Goal: Transaction & Acquisition: Purchase product/service

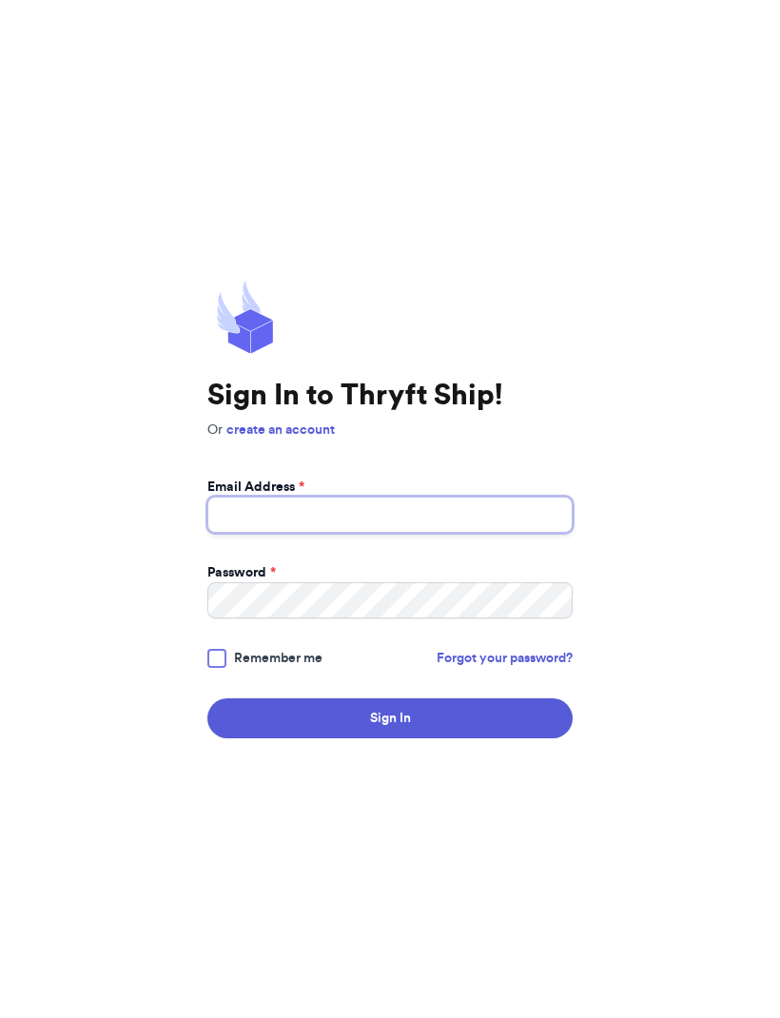
click at [489, 531] on input "Email Address *" at bounding box center [389, 515] width 365 height 36
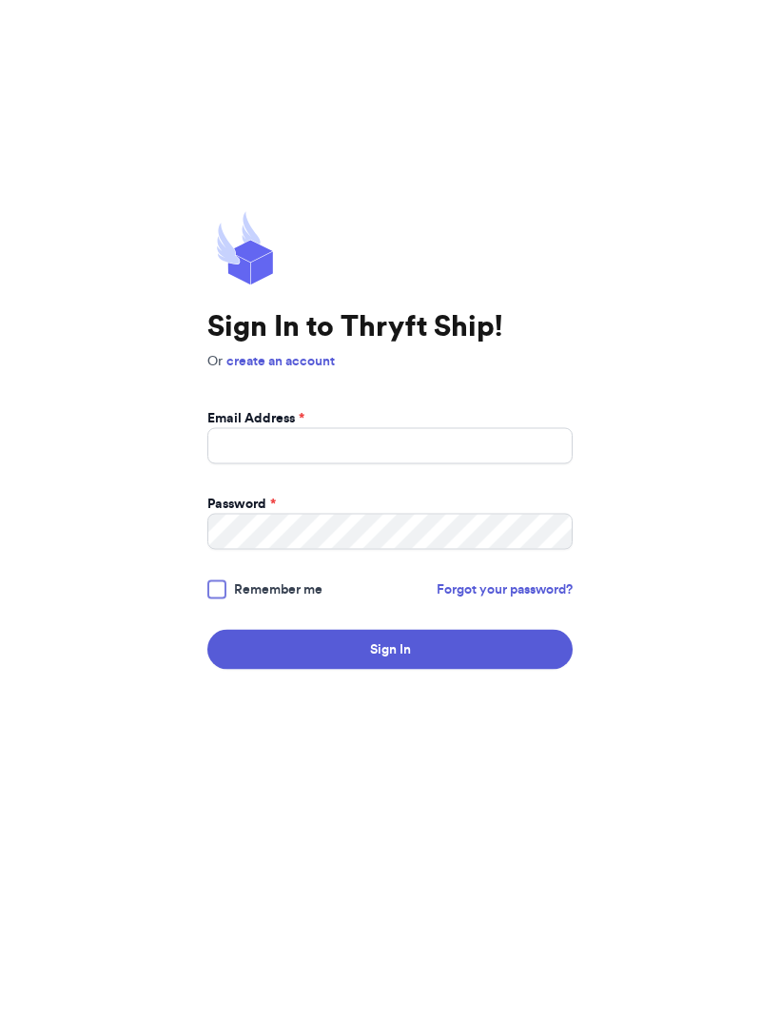
click at [299, 379] on div "Sign In to Thryft Ship! Or create an account Email Address * Password * Remembe…" at bounding box center [389, 509] width 365 height 459
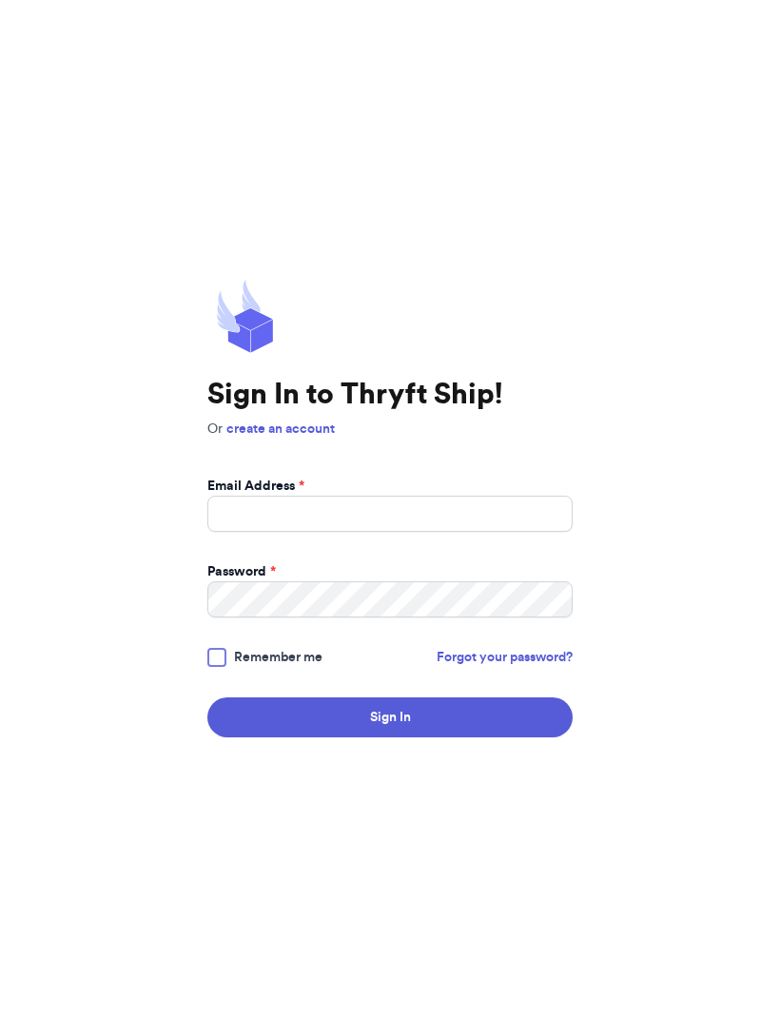
click at [286, 437] on link "create an account" at bounding box center [280, 429] width 108 height 13
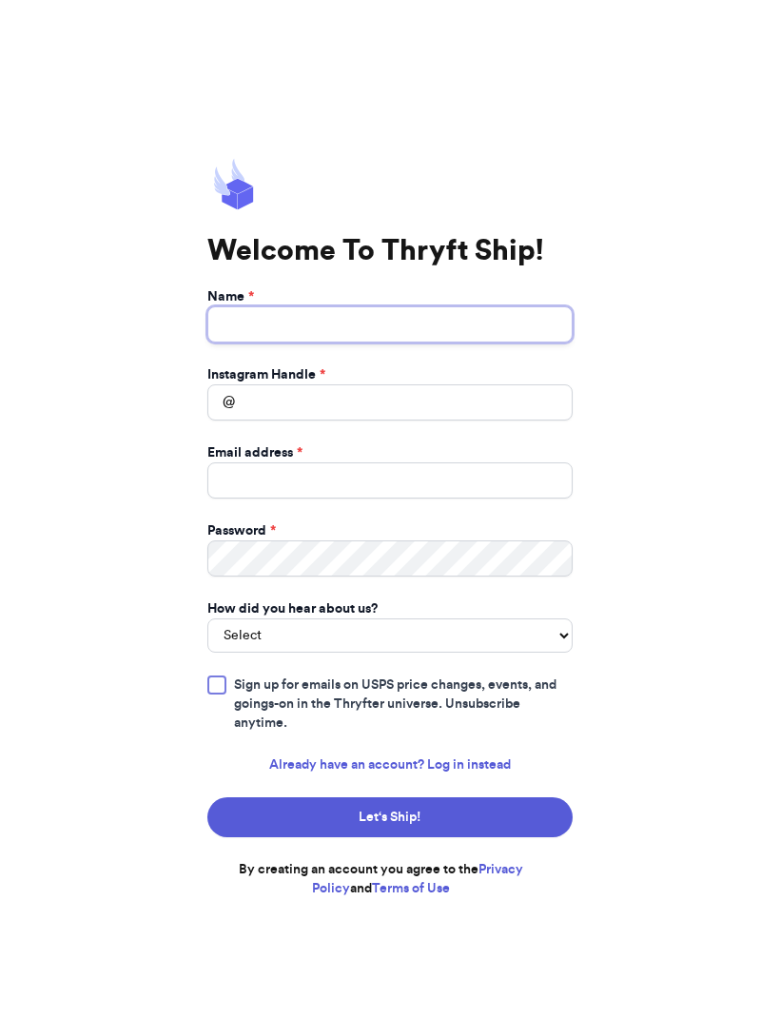
click at [527, 342] on input "Name *" at bounding box center [389, 324] width 365 height 36
type input "Small Style Thrift"
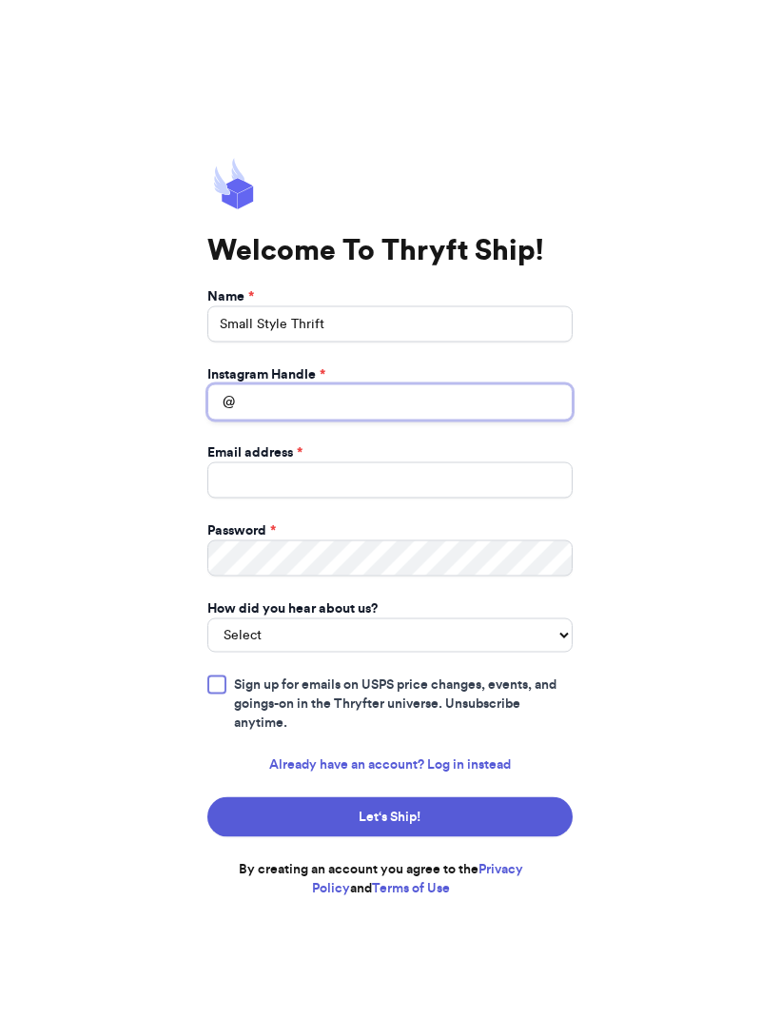
click at [491, 421] on input "Instagram Handle *" at bounding box center [389, 402] width 365 height 36
click at [643, 513] on div "Welcome To Thryft Ship! Name * Small Style Thrift Instagram Handle * @ Smallsty…" at bounding box center [390, 509] width 780 height 1018
click at [339, 421] on input "Smallstylethift" at bounding box center [389, 402] width 365 height 36
type input "smallstylethift"
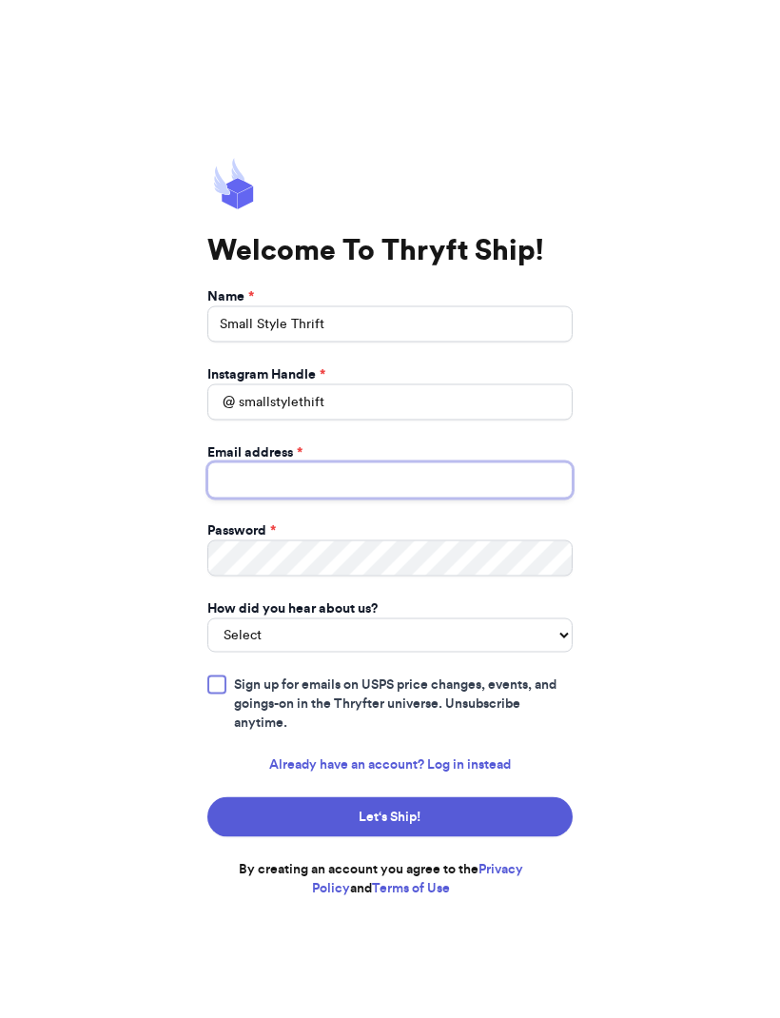
click at [556, 499] on input "Email address *" at bounding box center [389, 480] width 365 height 36
type input "123lov2bme@gmail.com"
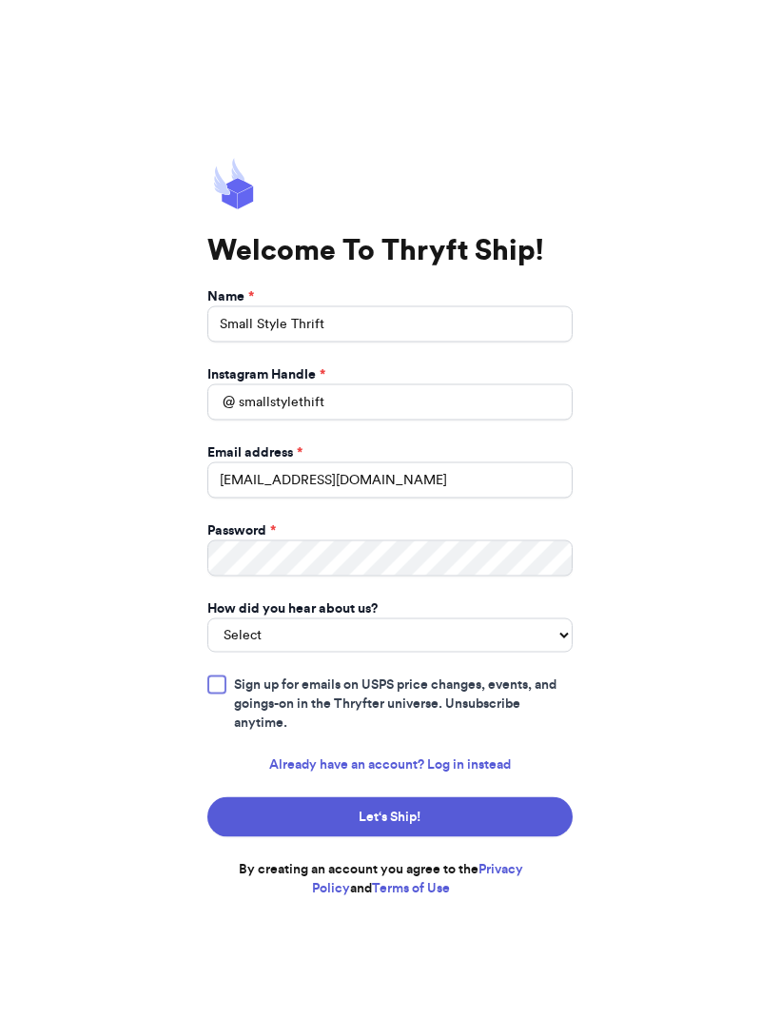
click at [659, 625] on div "Welcome To Thryft Ship! Name * Small Style Thrift Instagram Handle * @ smallsty…" at bounding box center [390, 509] width 780 height 1018
click at [548, 653] on select "Select You reached out to me directly I saw another business post about Thryft …" at bounding box center [389, 635] width 365 height 34
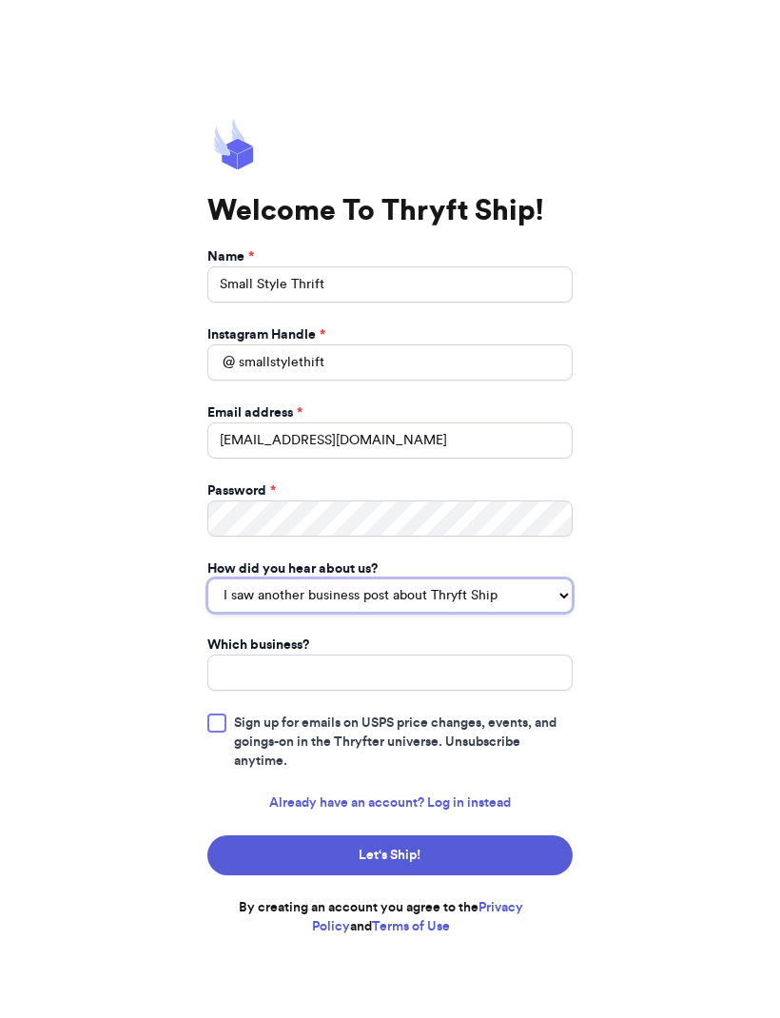
click at [564, 614] on select "You reached out to me directly I saw another business post about Thryft Ship I …" at bounding box center [389, 596] width 365 height 34
select select "bought_from_user"
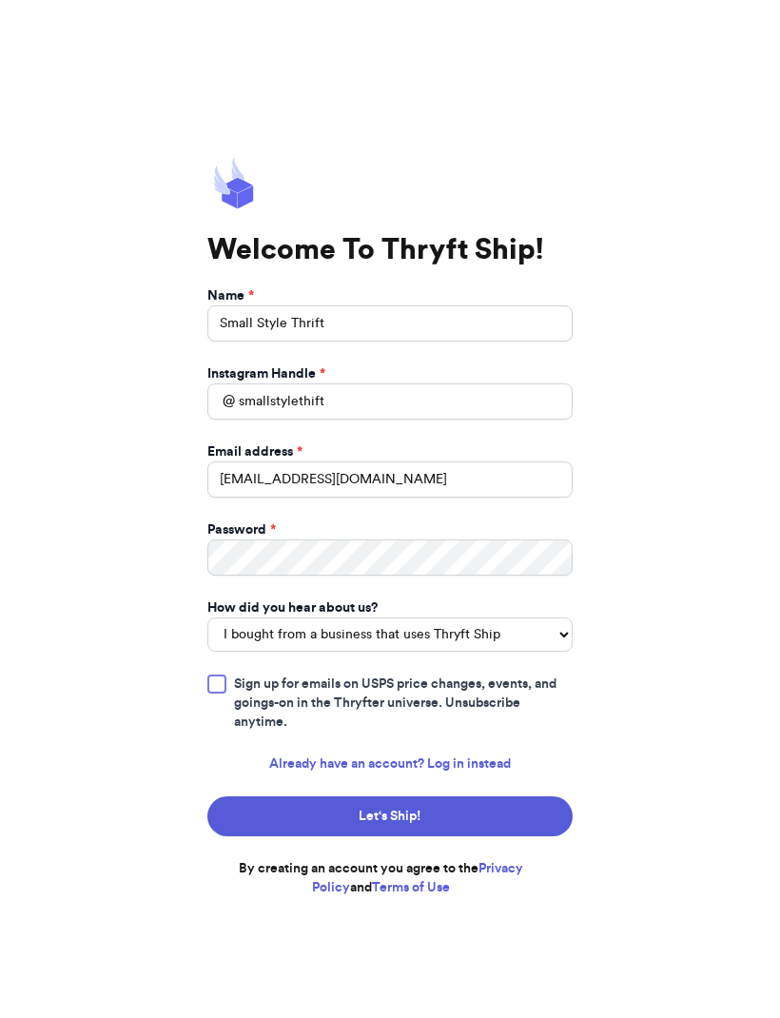
click at [557, 837] on button "Let‘s Ship!" at bounding box center [389, 817] width 365 height 40
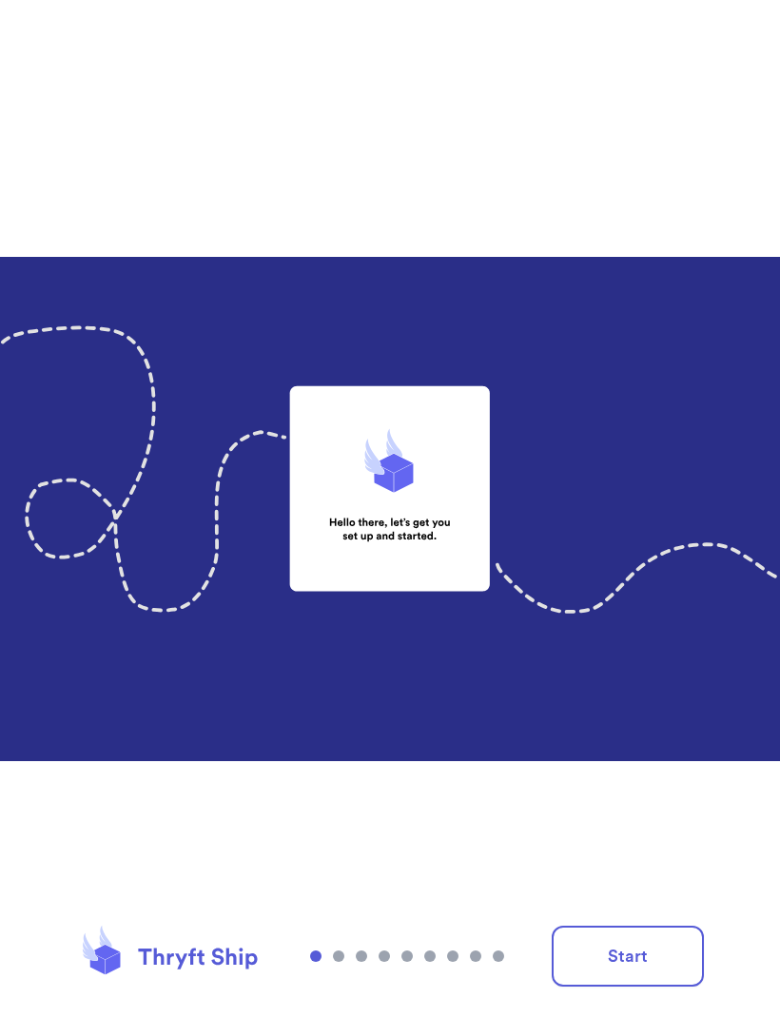
scroll to position [1, 0]
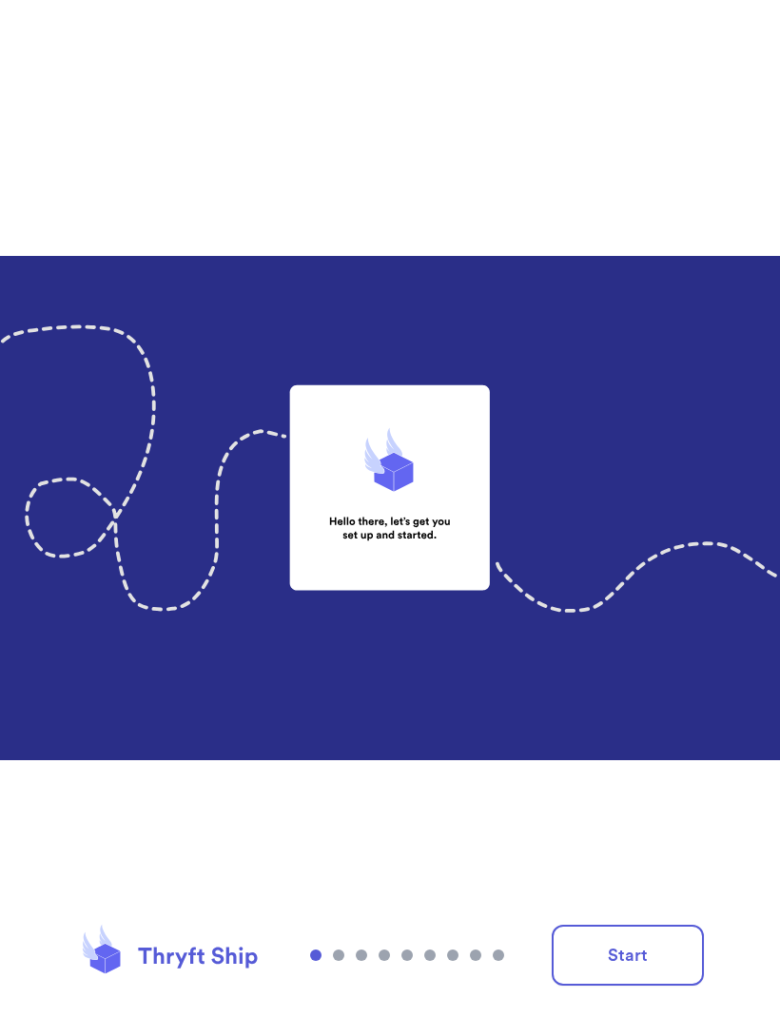
click at [678, 968] on button "Start" at bounding box center [628, 956] width 152 height 61
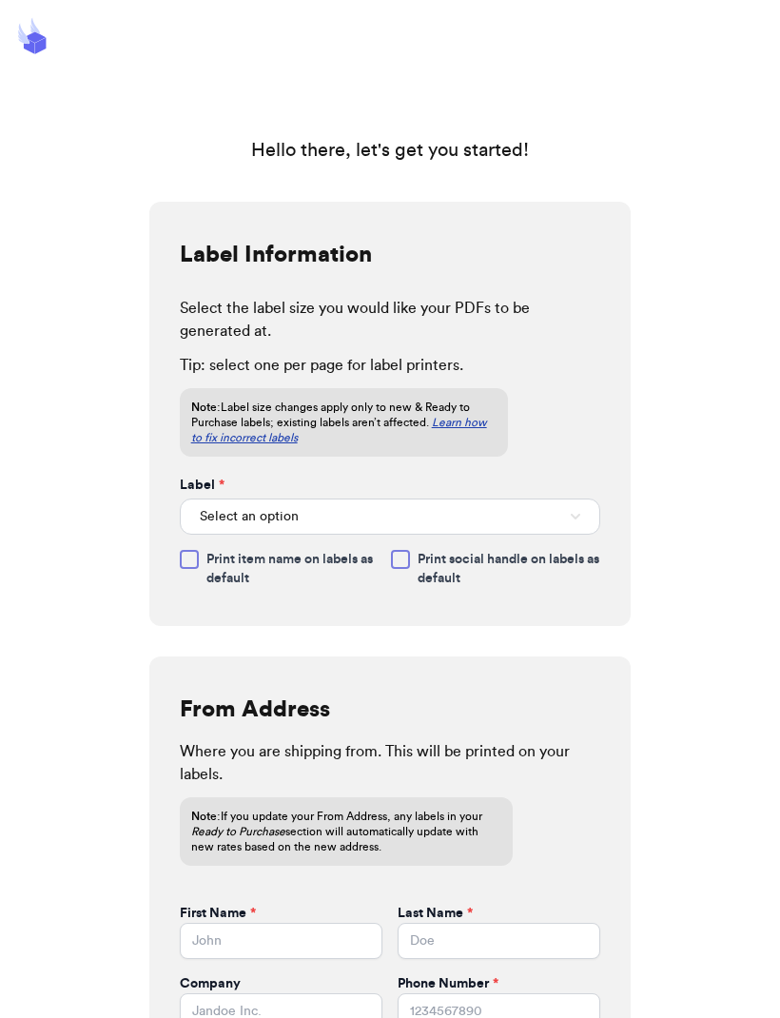
click at [581, 512] on button "Select an option" at bounding box center [390, 517] width 421 height 36
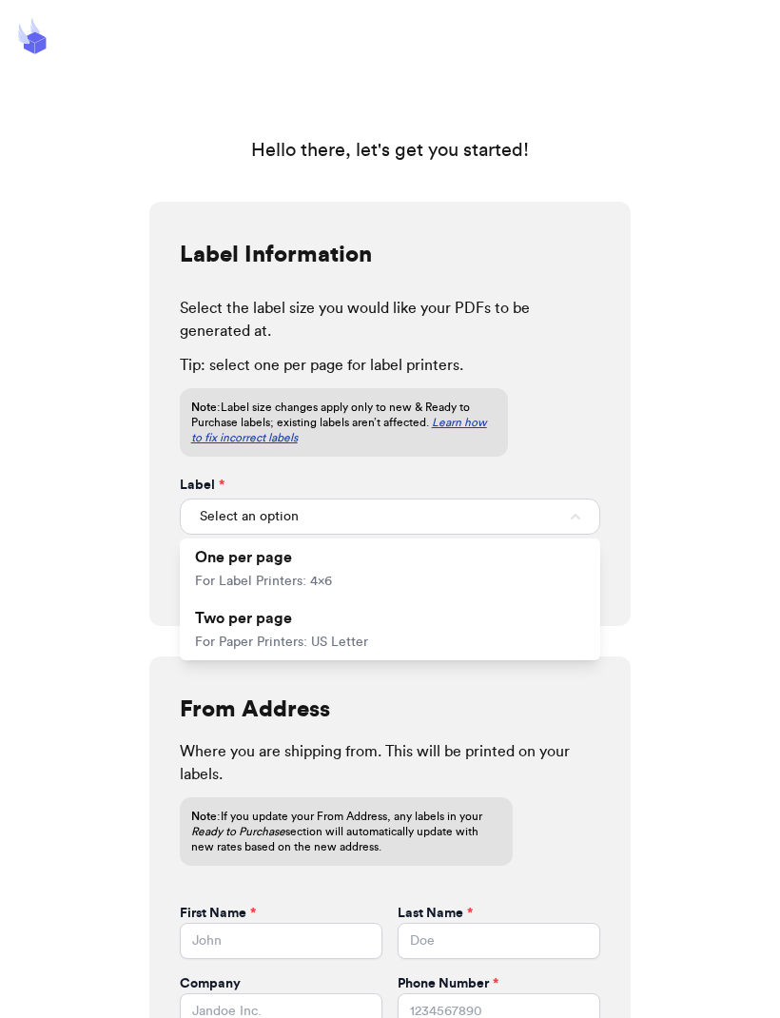
click at [555, 560] on li "One per page For Label Printers: 4x6" at bounding box center [390, 568] width 421 height 61
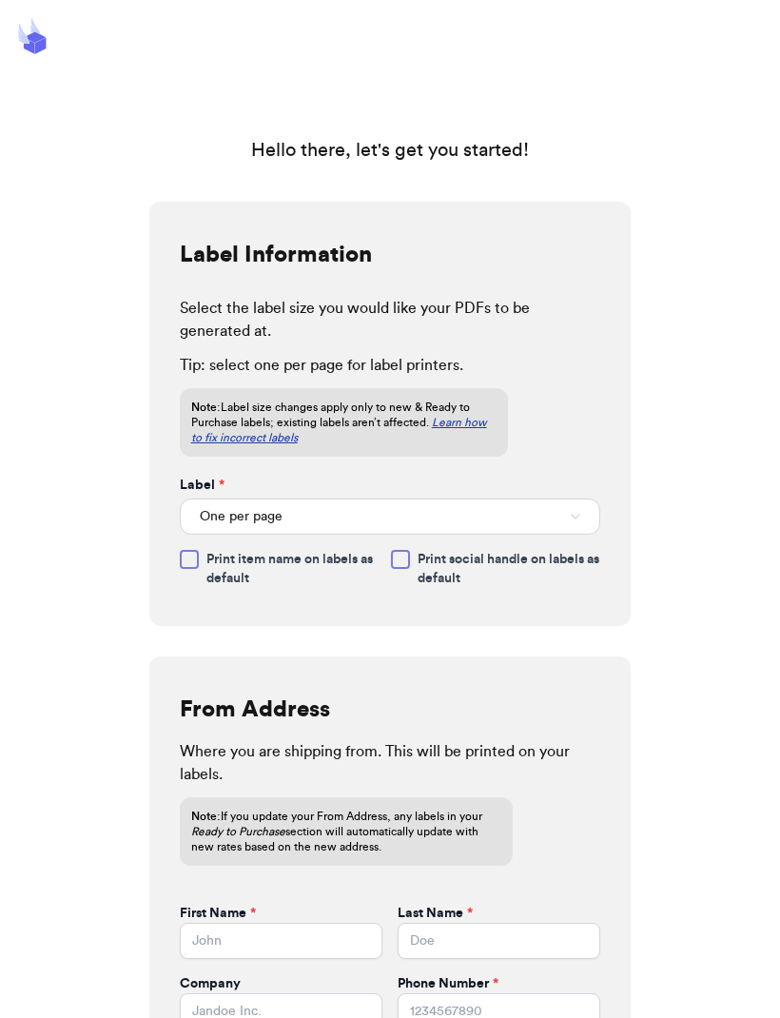
click at [582, 512] on button "One per page" at bounding box center [390, 517] width 421 height 36
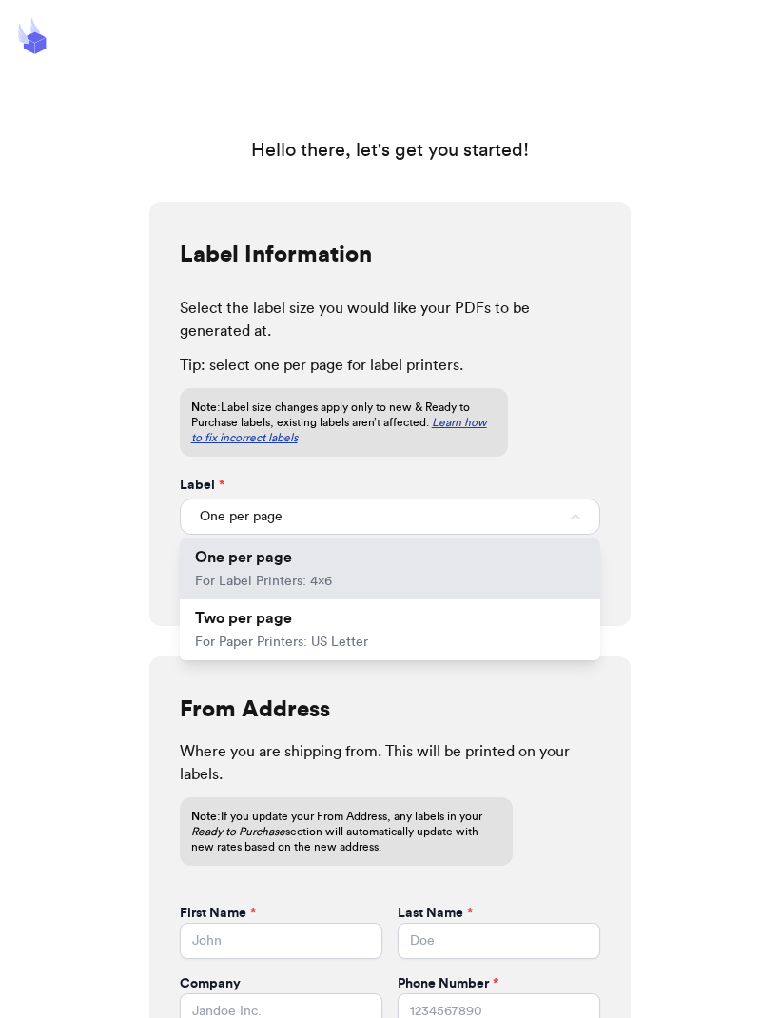
click at [557, 607] on li "Two per page For Paper Printers: US Letter" at bounding box center [390, 629] width 421 height 61
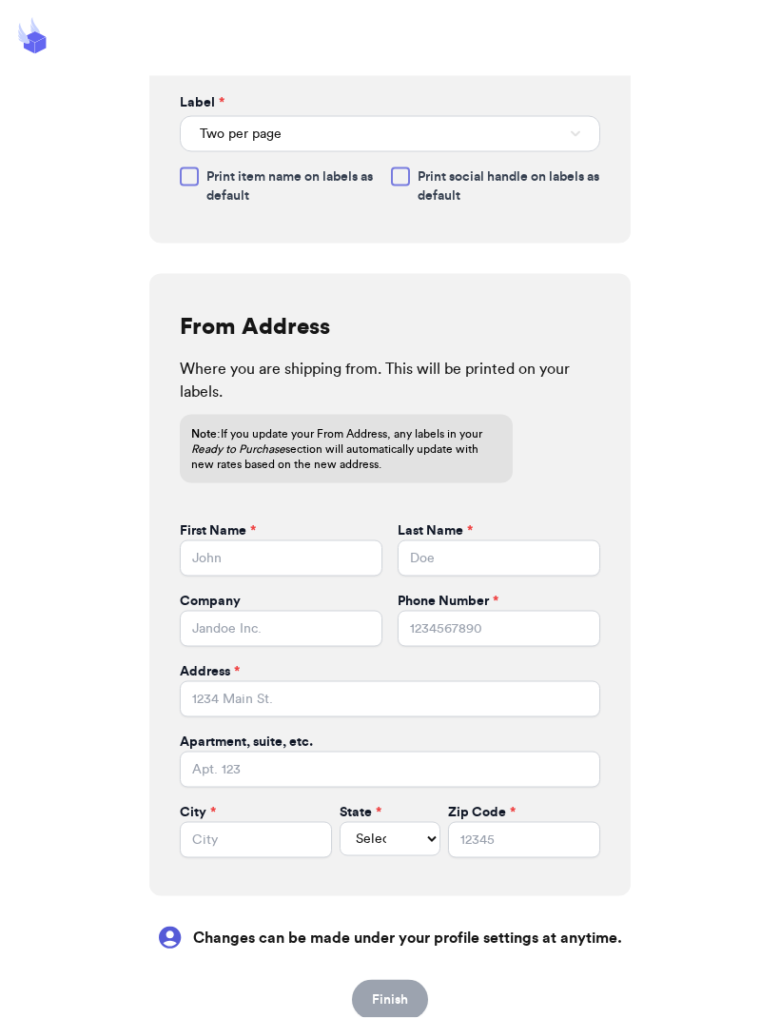
scroll to position [63, 0]
click at [351, 540] on input "First Name *" at bounding box center [281, 558] width 203 height 36
type input "Small"
click at [548, 540] on input "Last Name *" at bounding box center [499, 558] width 203 height 36
type input "Style"
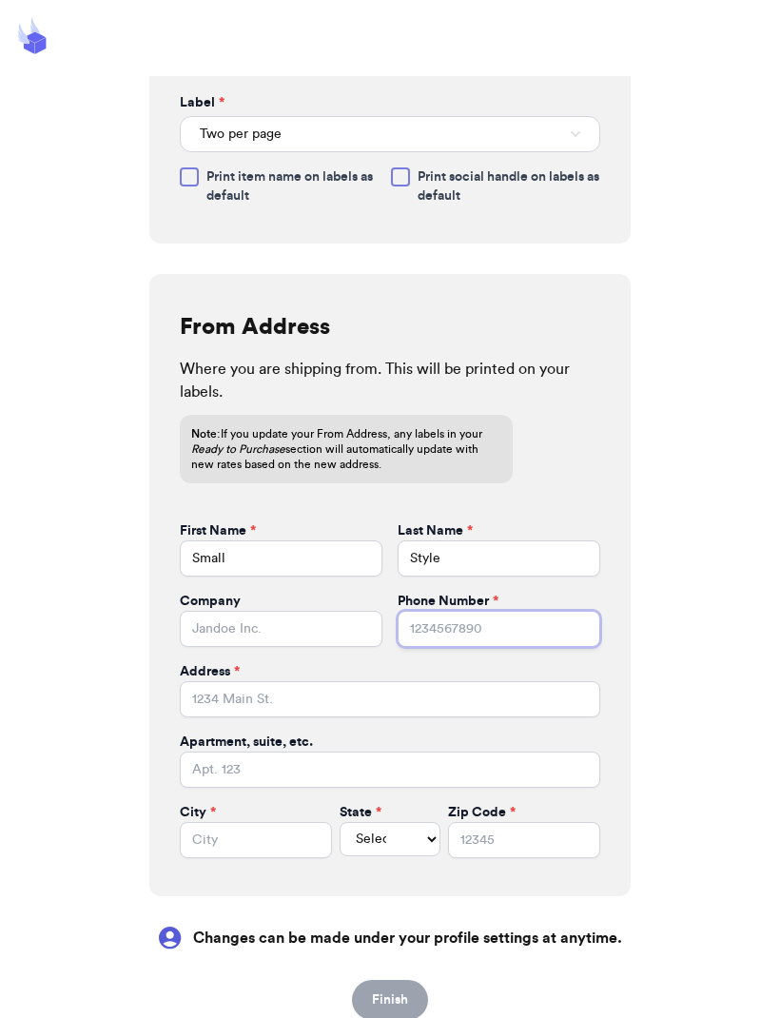
click at [561, 611] on input "Phone Number *" at bounding box center [499, 629] width 203 height 36
type input "2695670512"
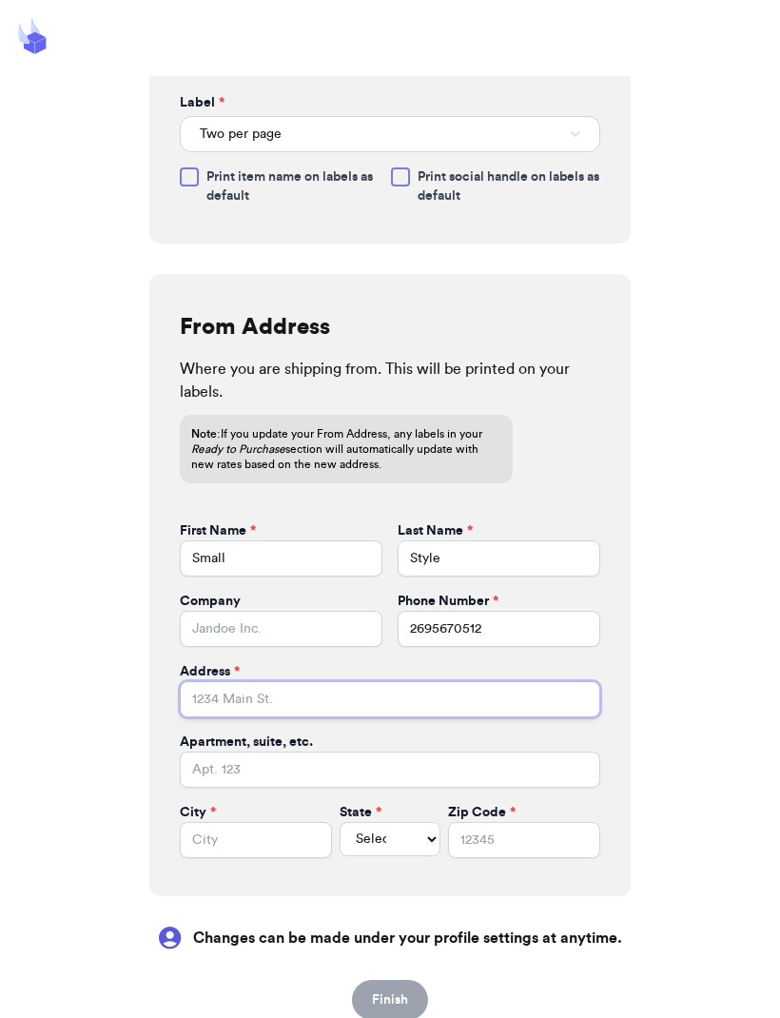
click at [552, 681] on input "Address *" at bounding box center [390, 699] width 421 height 36
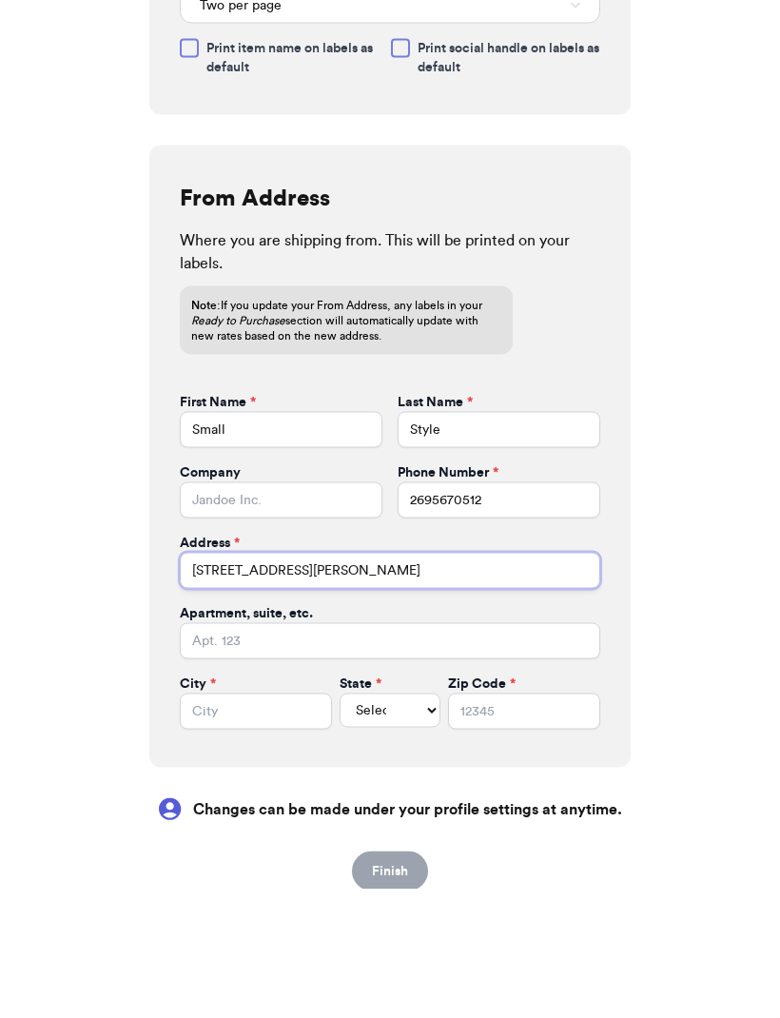
type input "[STREET_ADDRESS][PERSON_NAME]"
click at [193, 822] on input "City *" at bounding box center [256, 840] width 152 height 36
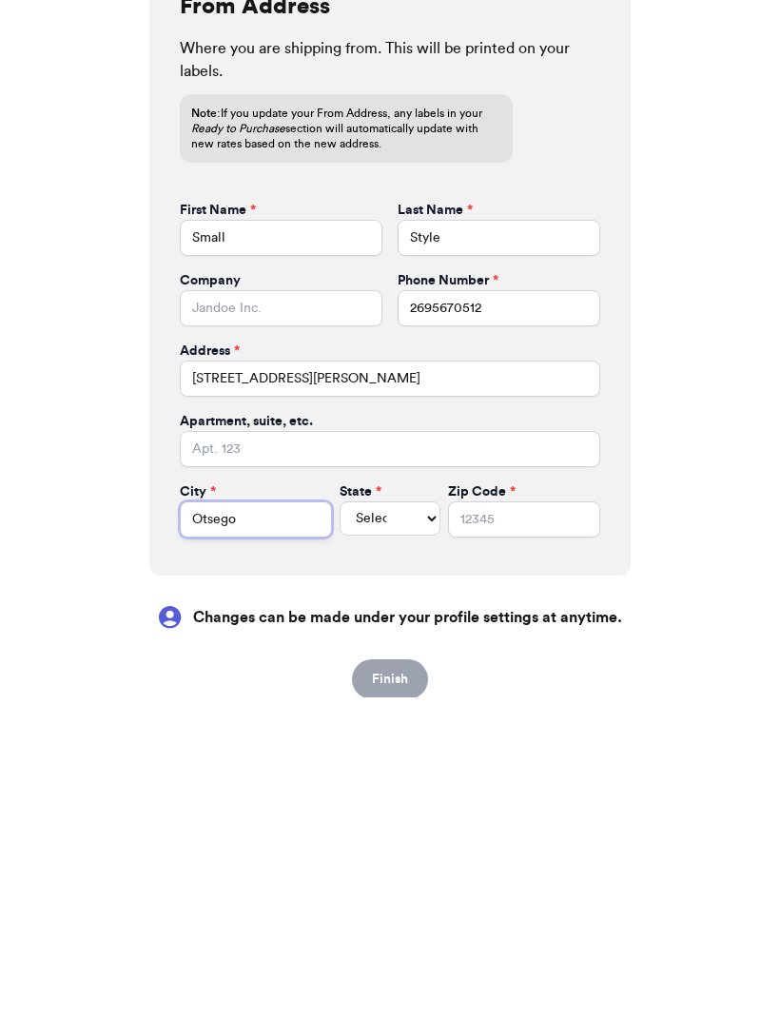
type input "Otsego"
click at [382, 822] on select "Select AL AK AZ AR CA CO [GEOGRAPHIC_DATA] DE DC [GEOGRAPHIC_DATA] [GEOGRAPHIC_…" at bounding box center [391, 839] width 102 height 34
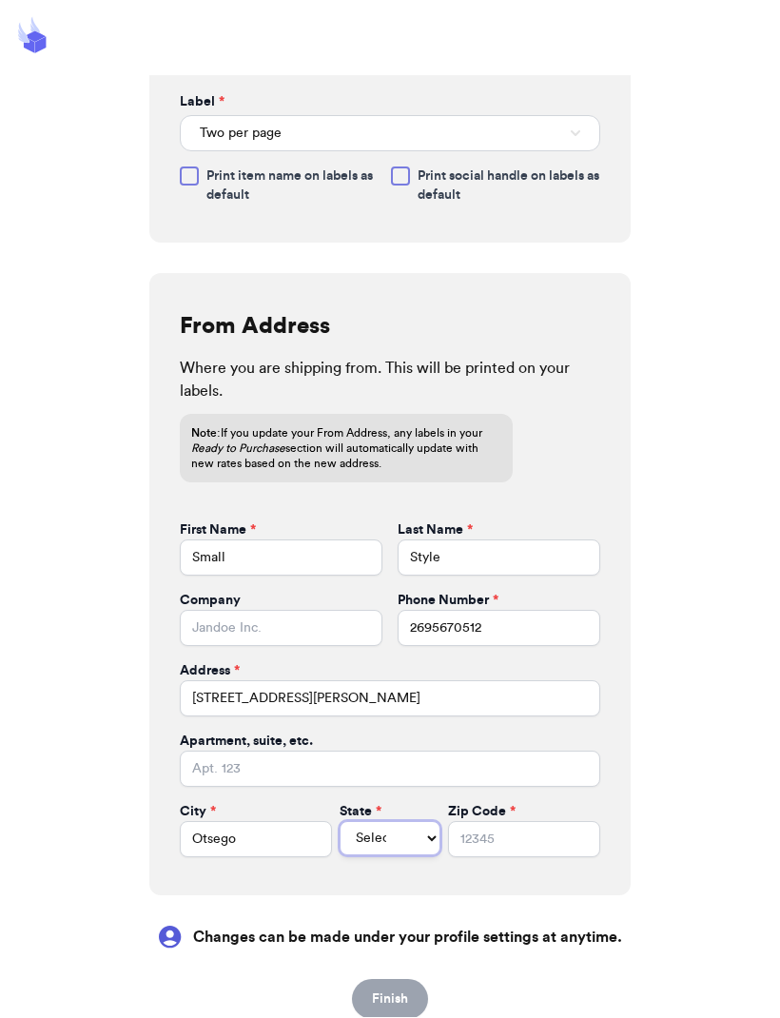
select select "MI"
click at [538, 822] on input "Zip Code *" at bounding box center [524, 840] width 152 height 36
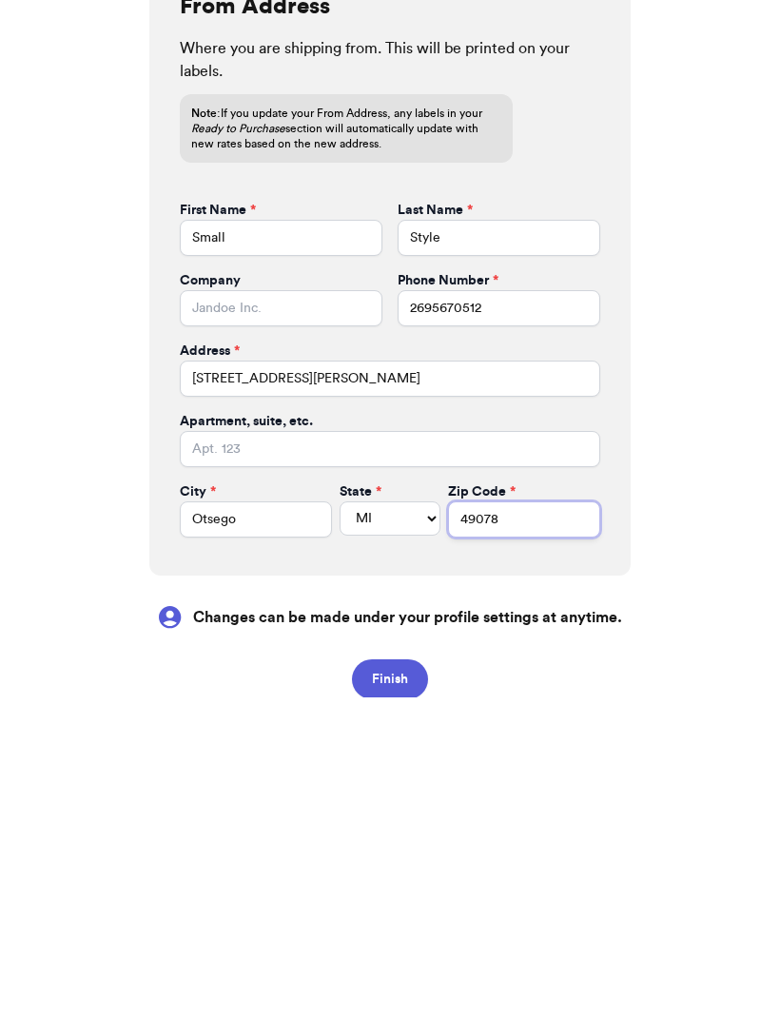
type input "49078"
click at [389, 980] on button "Finish" at bounding box center [390, 1000] width 76 height 40
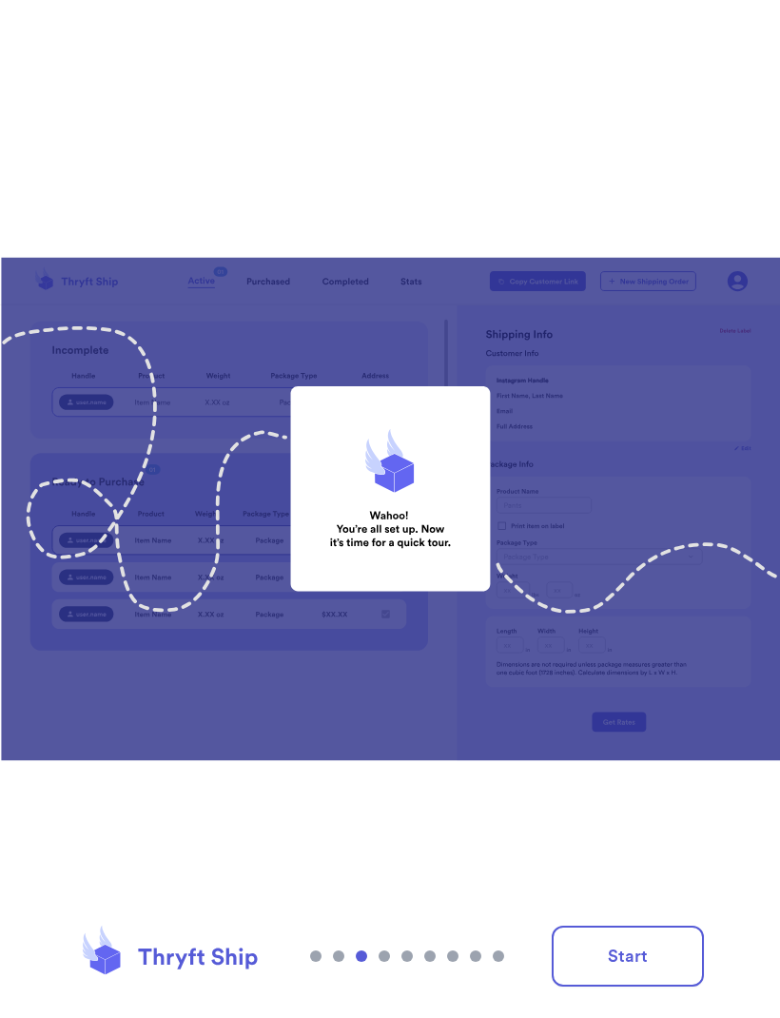
click at [665, 961] on button "Start" at bounding box center [628, 956] width 152 height 61
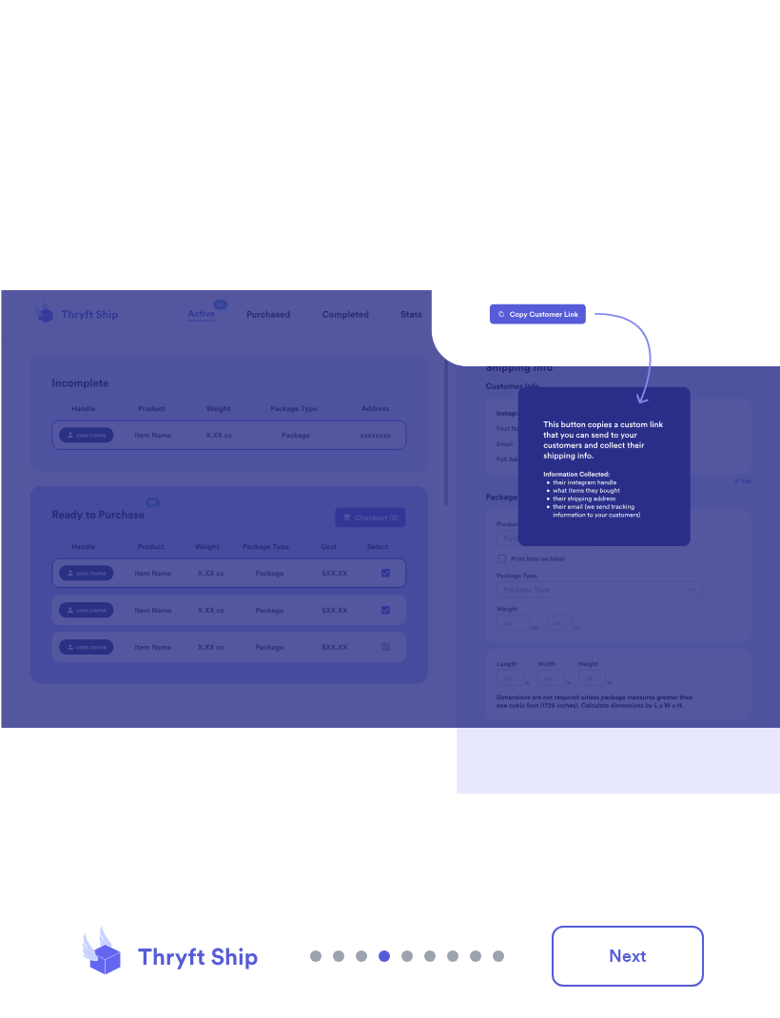
click at [662, 960] on button "Next" at bounding box center [628, 956] width 152 height 61
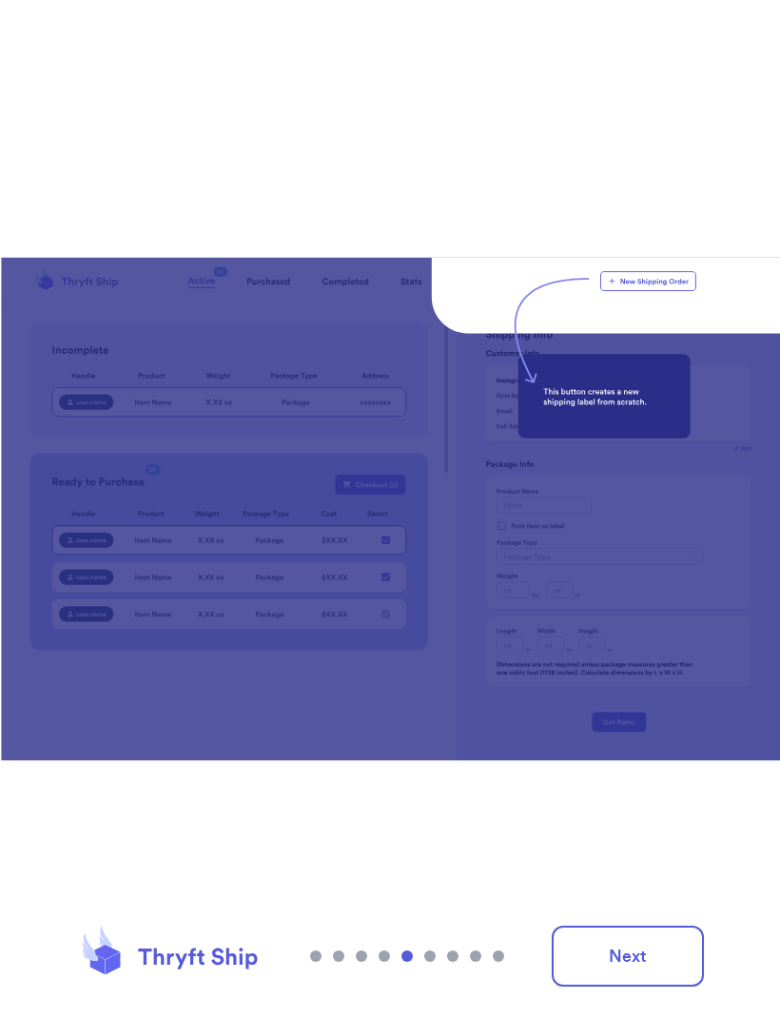
click at [656, 957] on button "Next" at bounding box center [628, 956] width 152 height 61
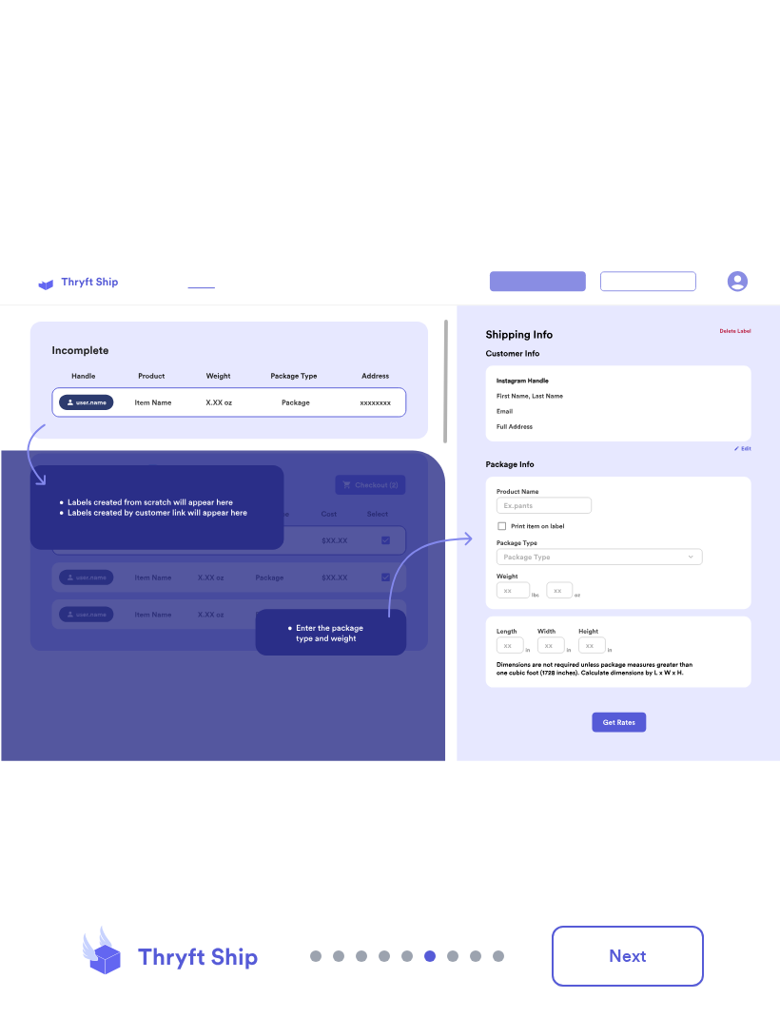
click at [659, 953] on button "Next" at bounding box center [628, 956] width 152 height 61
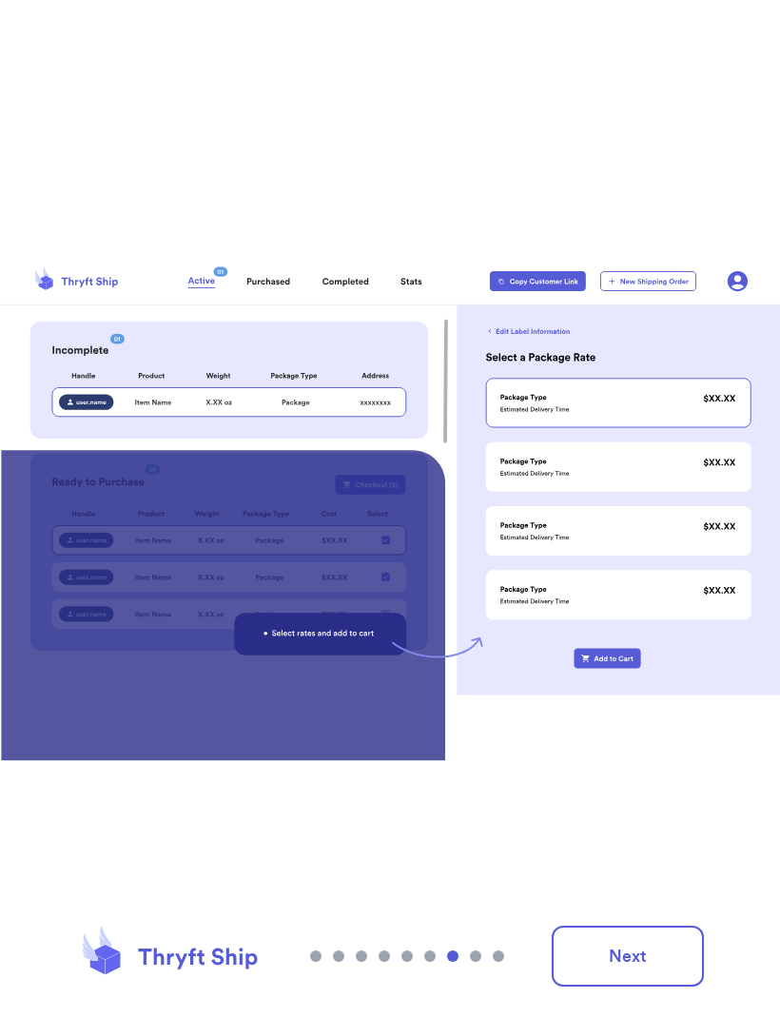
click at [647, 969] on button "Next" at bounding box center [628, 956] width 152 height 61
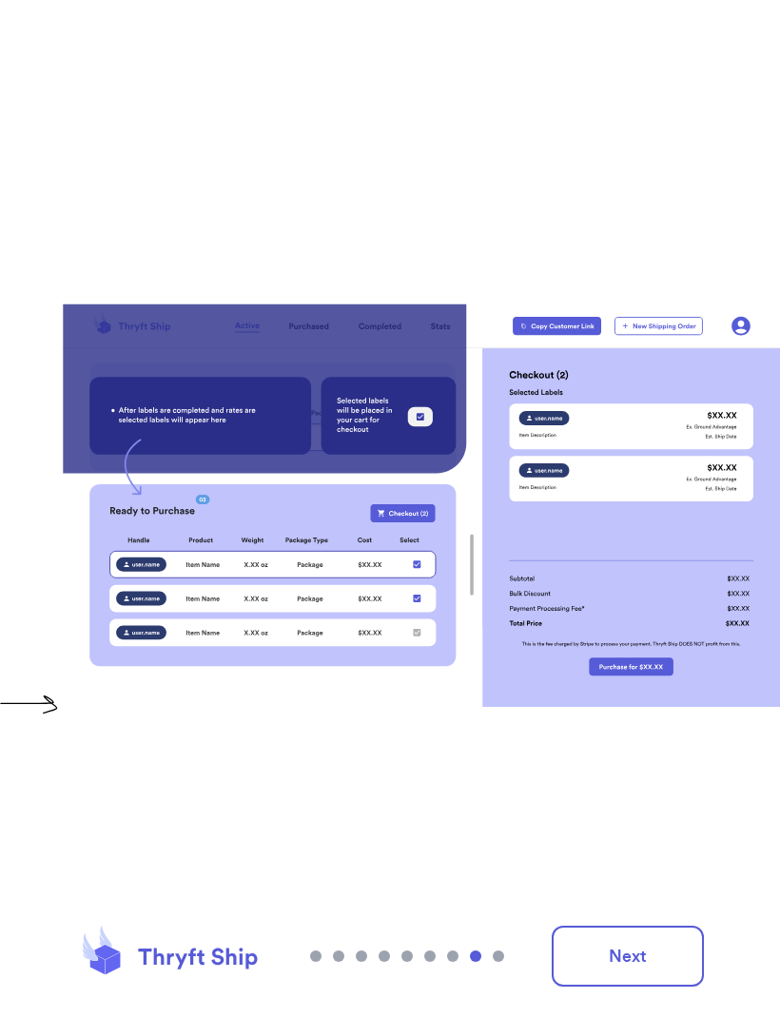
click at [652, 955] on button "Next" at bounding box center [628, 956] width 152 height 61
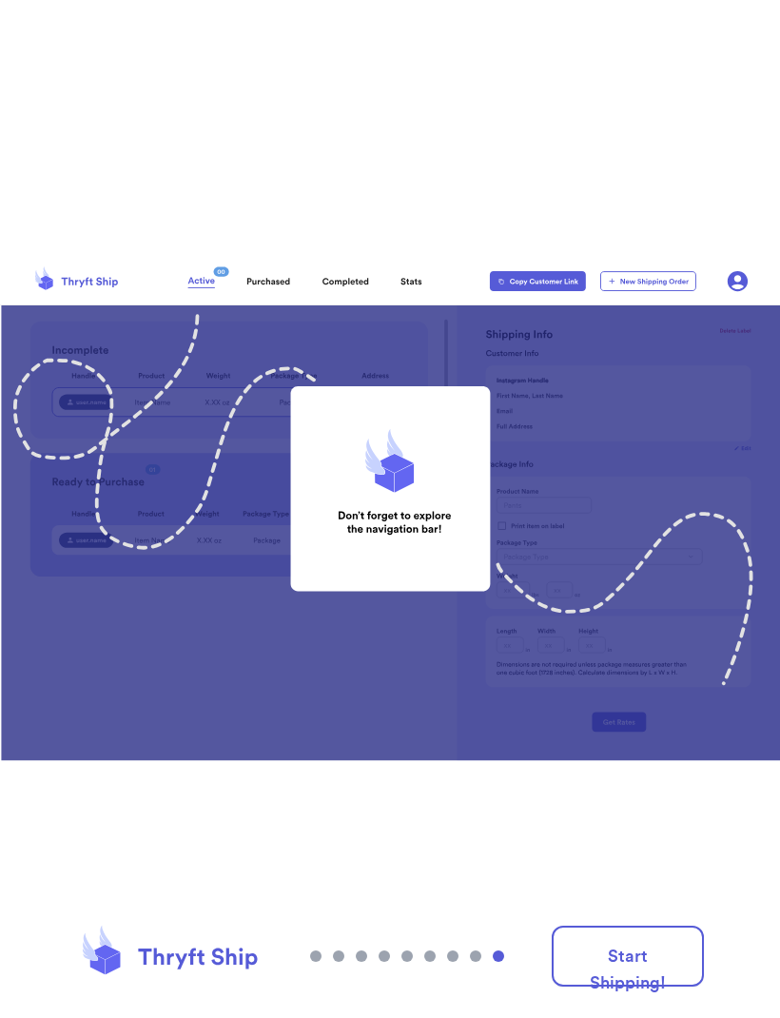
click at [664, 949] on button "Start Shipping!" at bounding box center [628, 956] width 152 height 61
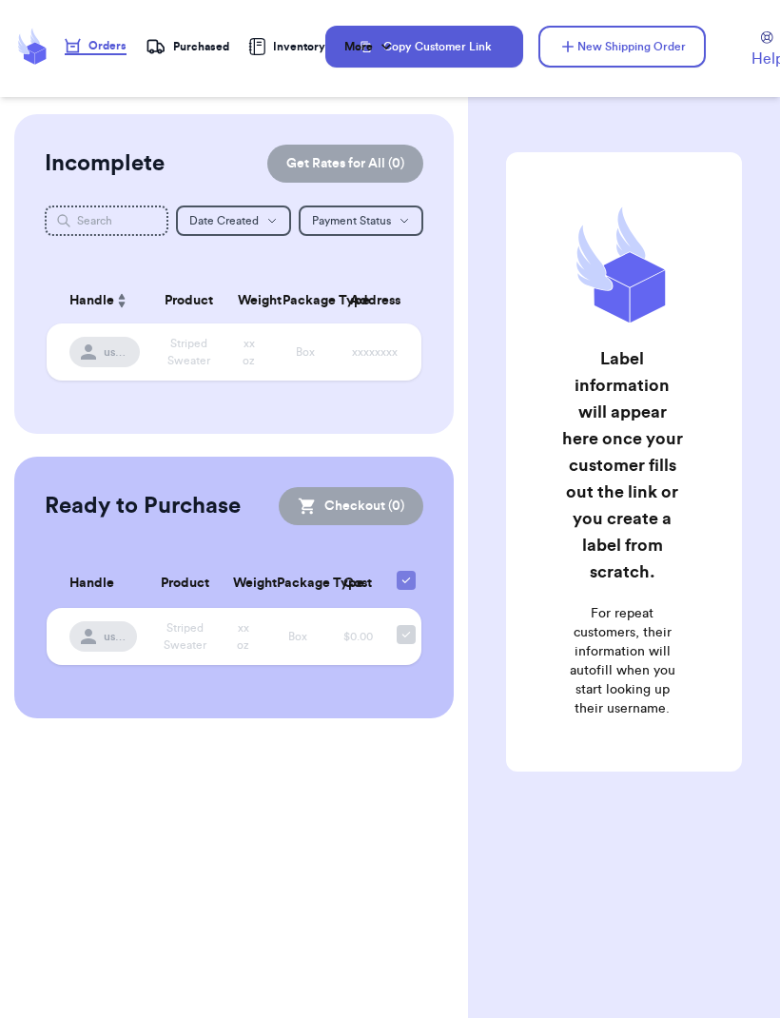
click at [649, 54] on button "New Shipping Order" at bounding box center [621, 47] width 167 height 42
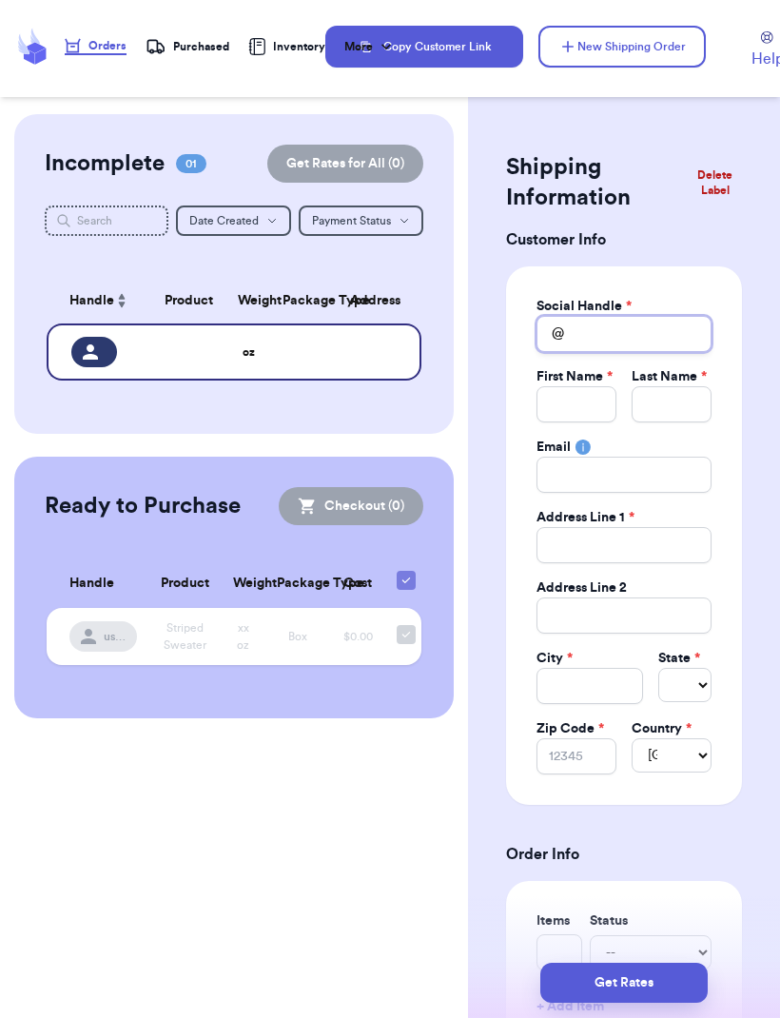
click at [639, 338] on input "Total Amount Paid" at bounding box center [624, 334] width 175 height 36
type input "a"
type input "ab"
type input "abi"
type input "abig"
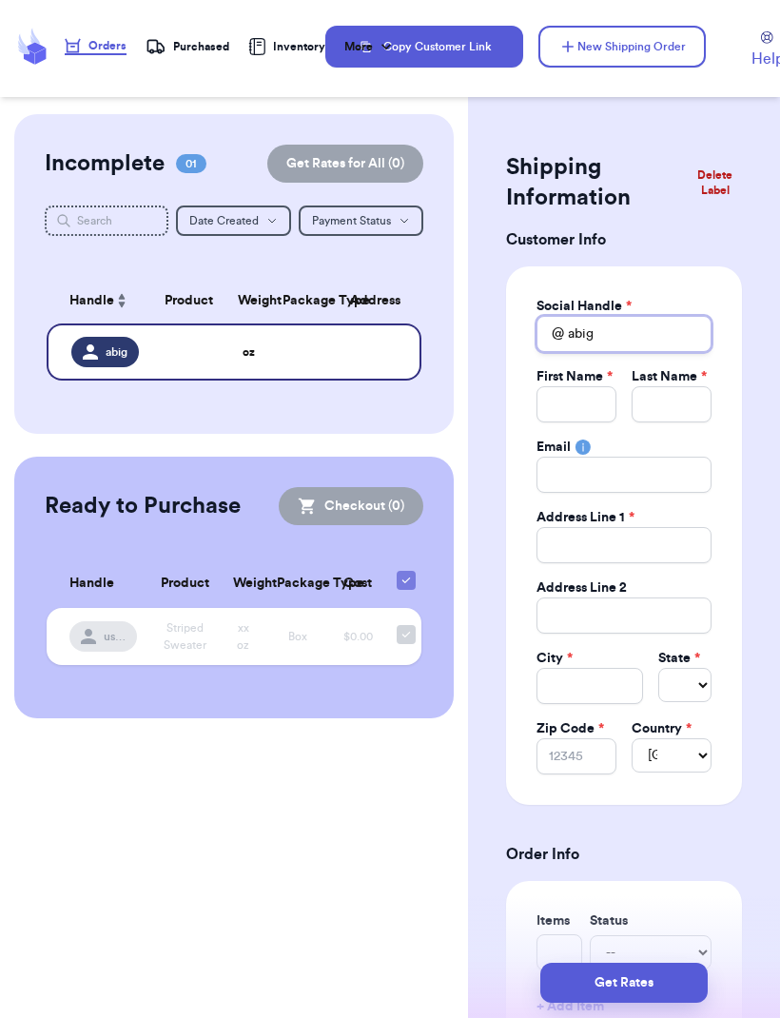
type input "abiga"
type input "abigai"
type input "abigail"
type input "abigail_"
type input "abigail_b"
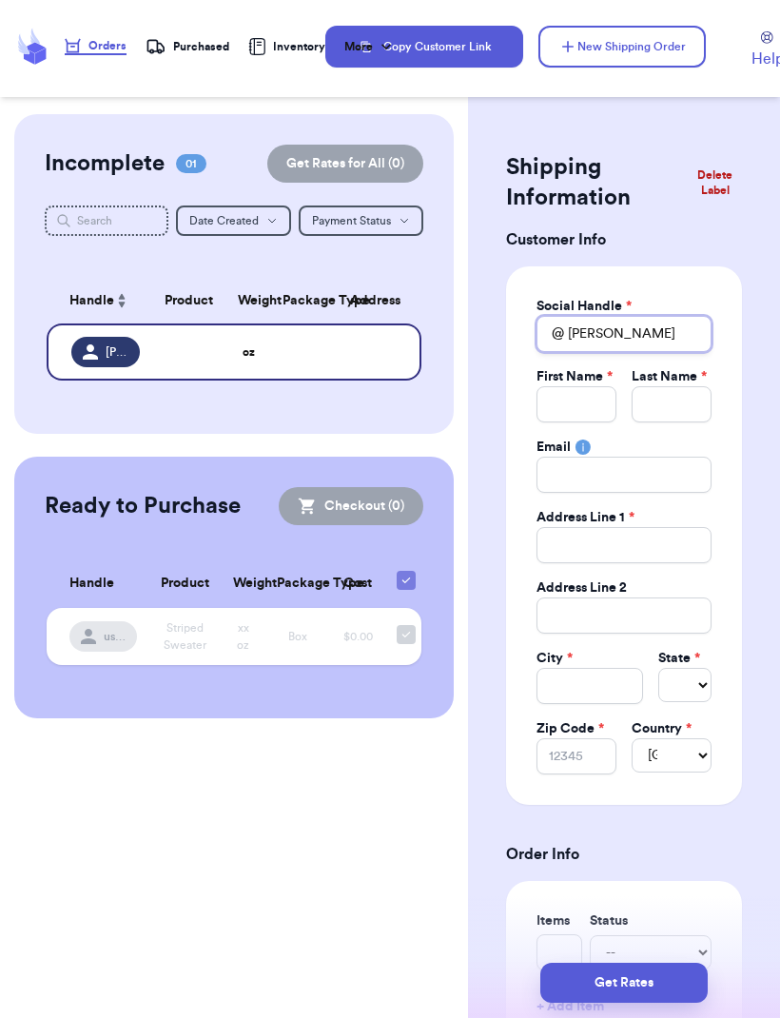
type input "abigail_br"
type input "abigail_bri"
type input "abigail_brit"
type input "abigail_brite"
type input "abigail_britel"
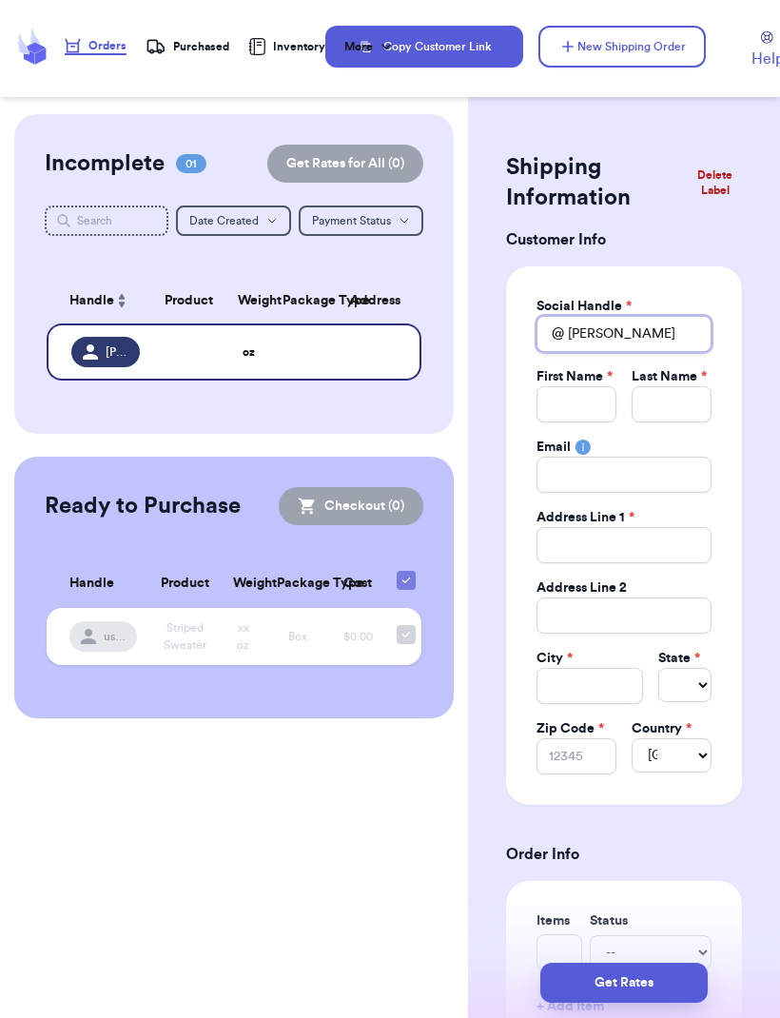
type input "abigail_britell"
click at [596, 390] on input "Total Amount Paid" at bounding box center [577, 404] width 80 height 36
type input "A"
type input "Ab"
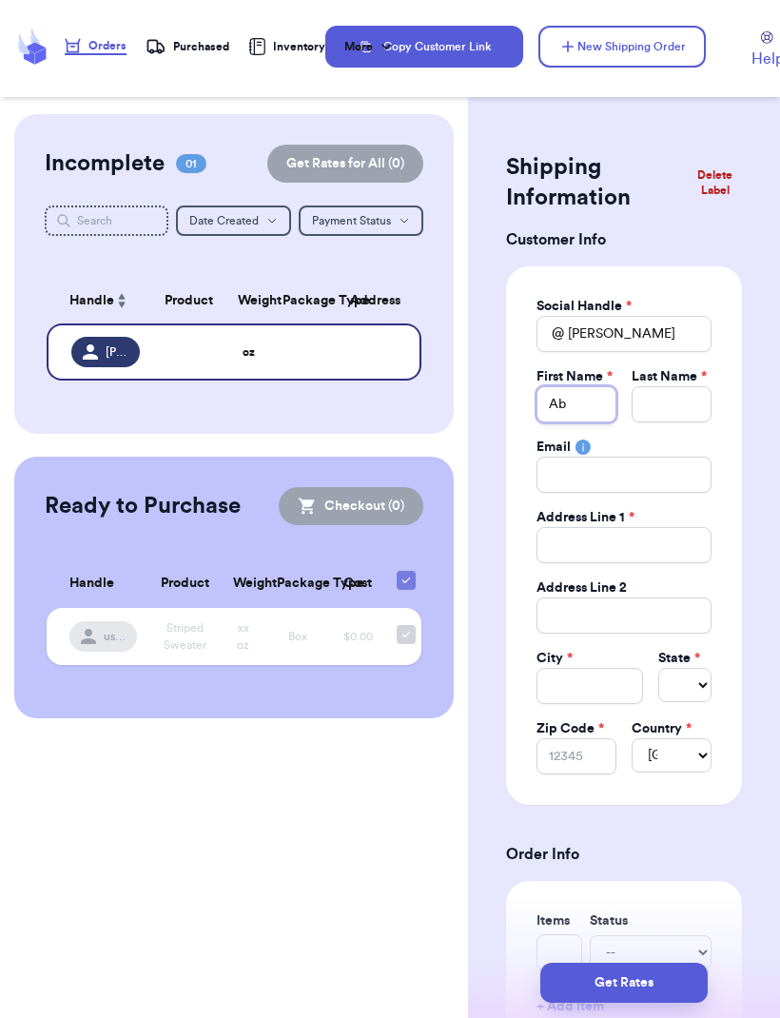
type input "Abi"
type input "Abig"
type input "Abiga"
type input "Abigai"
type input "Abigail"
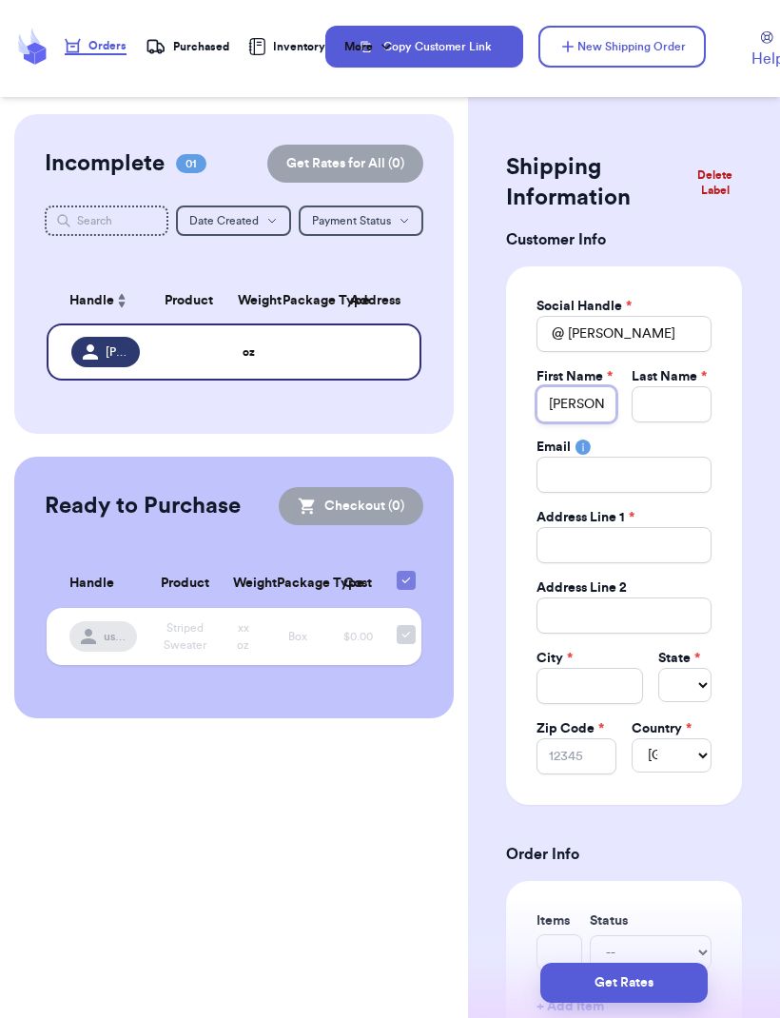
type input "Abigail"
click at [683, 391] on input "Total Amount Paid" at bounding box center [672, 404] width 80 height 36
type input "B"
type input "Br"
type input "Bri"
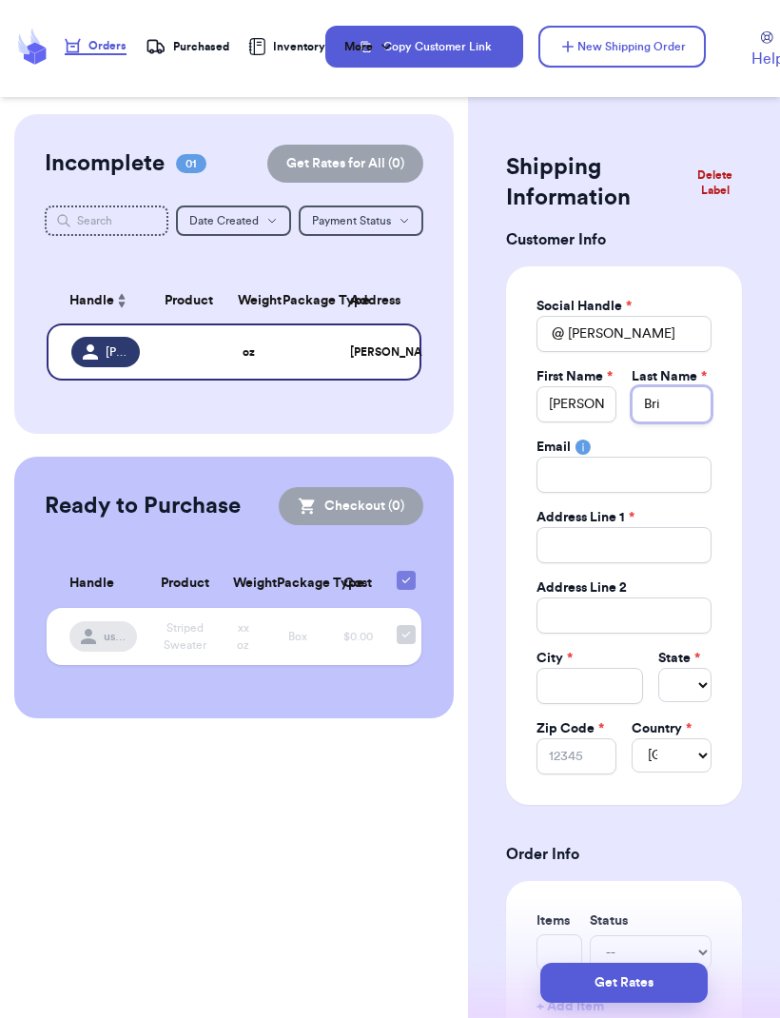
type input "Brit"
type input "Brite"
type input "Britel"
type input "Britell"
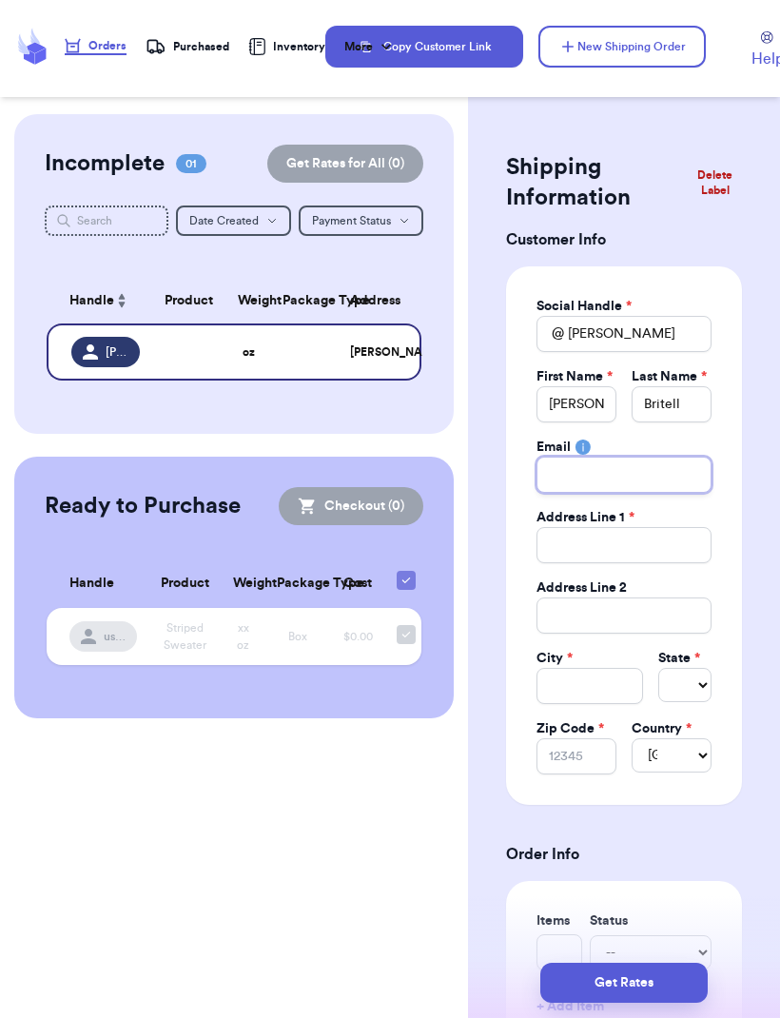
click at [687, 468] on input "Total Amount Paid" at bounding box center [624, 475] width 175 height 36
click at [665, 557] on input "Total Amount Paid" at bounding box center [624, 545] width 175 height 36
type input "1"
type input "17"
type input "172"
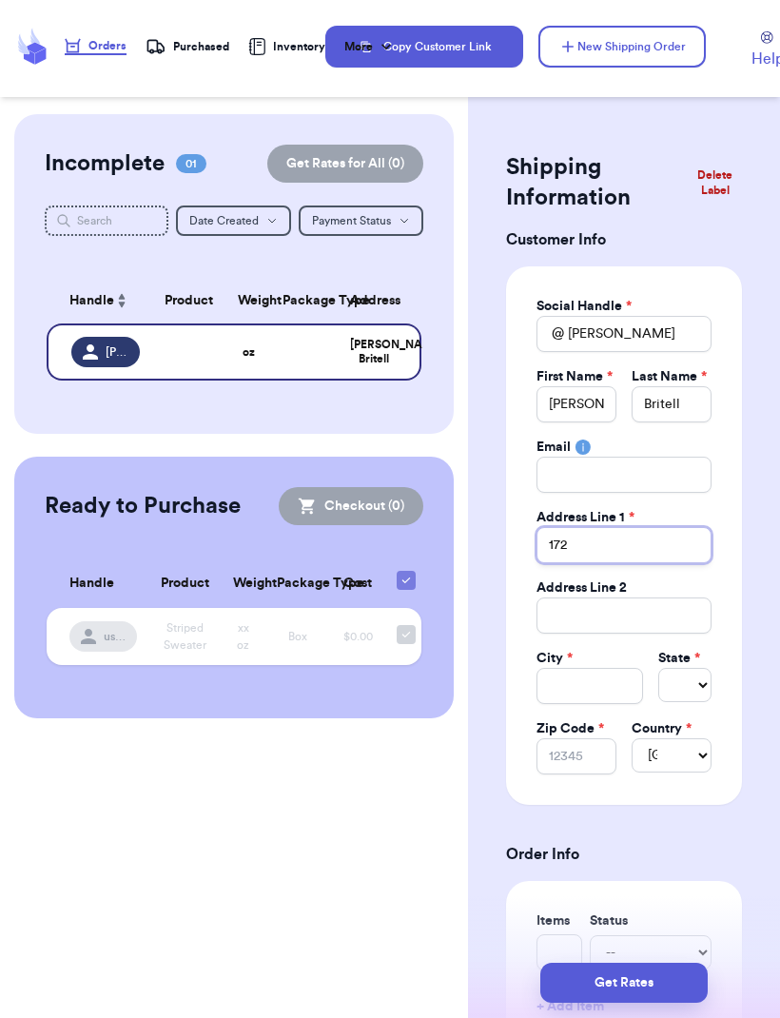
type input "1726"
type input "17263"
type input "17263 D"
type input "17263 De"
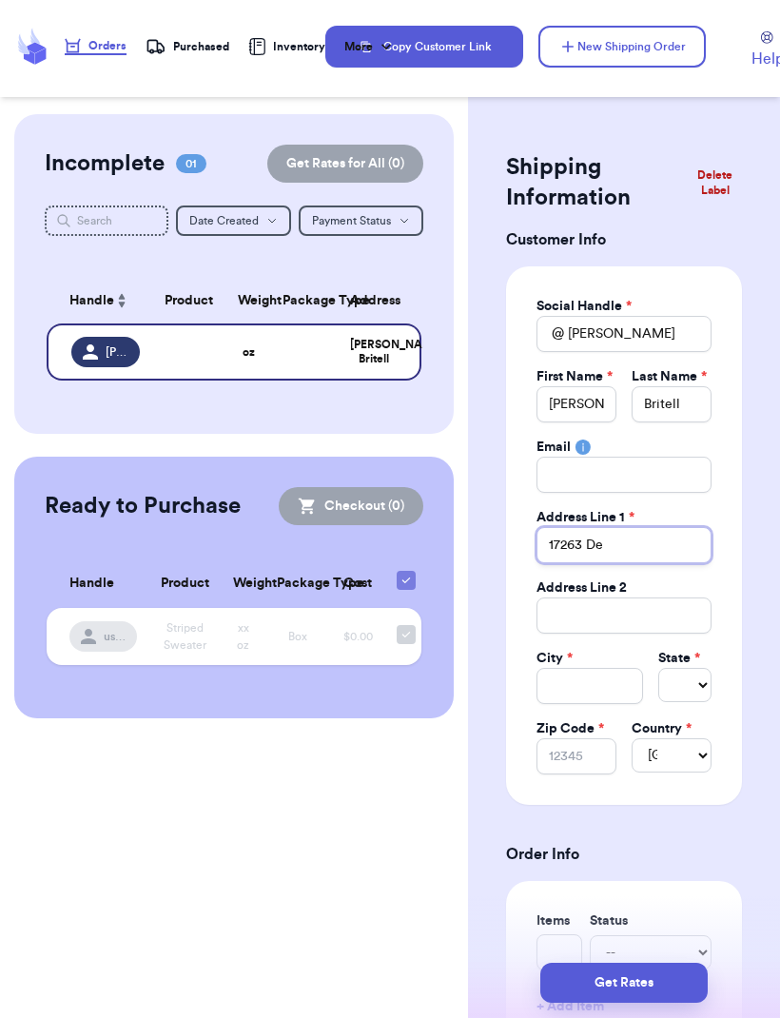
type input "17263 Dee"
type input "17263 Deer"
type input "17263 Deerf"
type input "17263 Deerfi"
type input "17263 Deerfie"
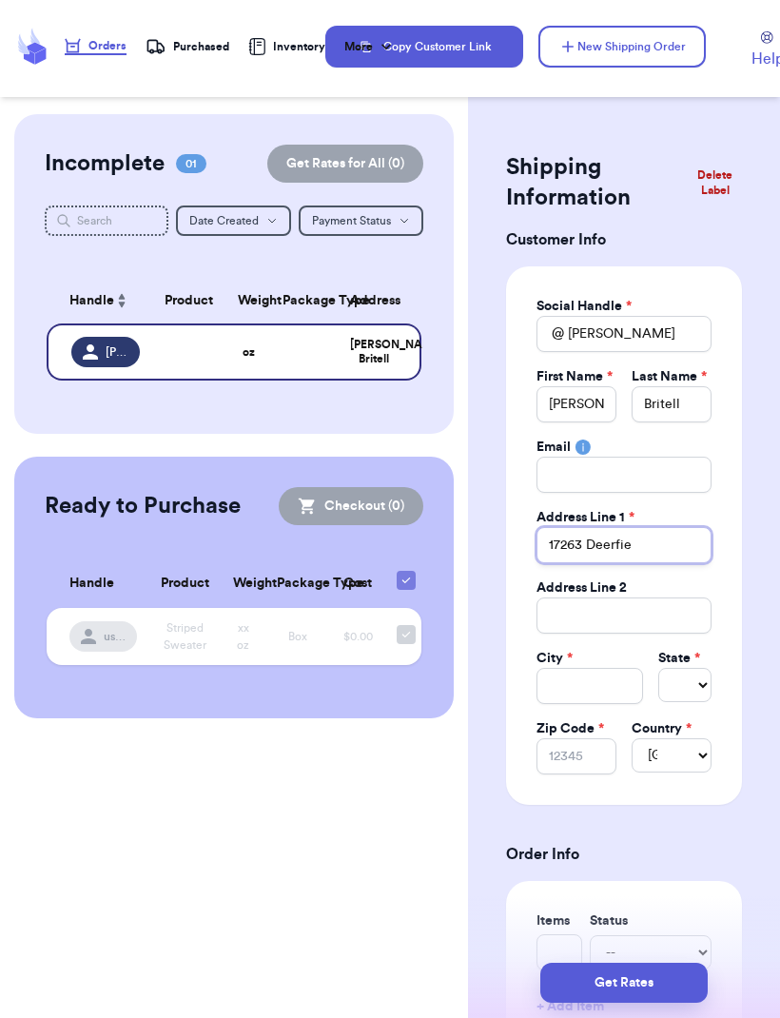
type input "17263 Deerfiel"
type input "17263 Deerfield"
type input "17263 Deerfield L"
type input "17263 Deerfield La"
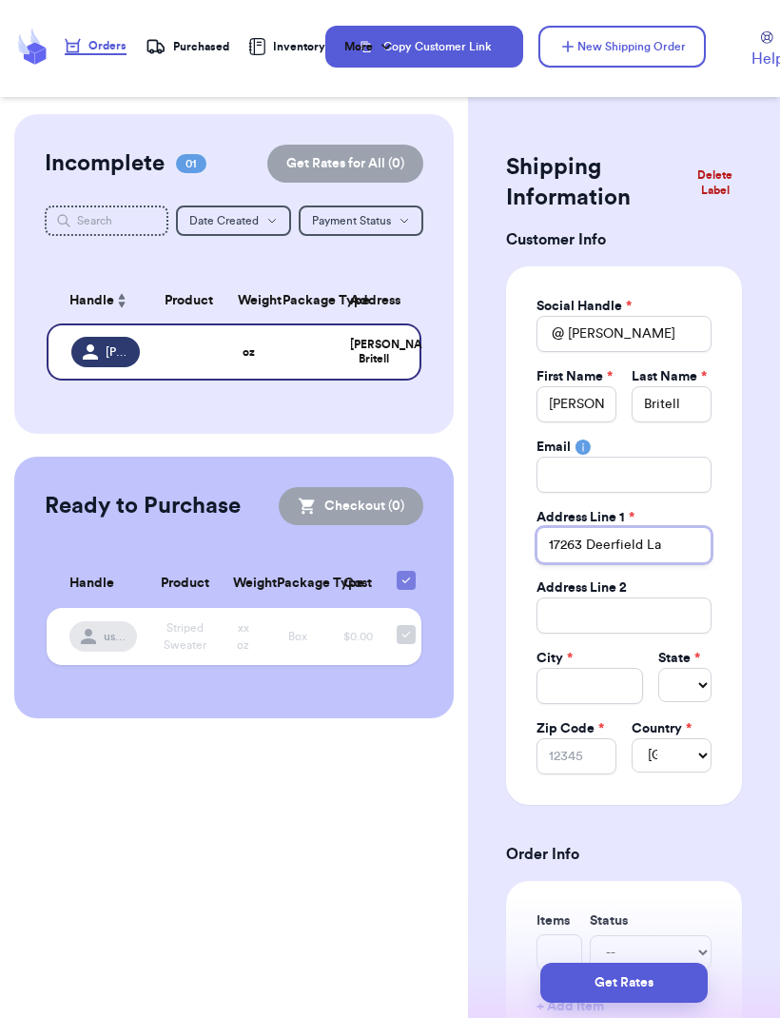
type input "17263 Deerfield Lan"
type input "17263 Deerfield Lane"
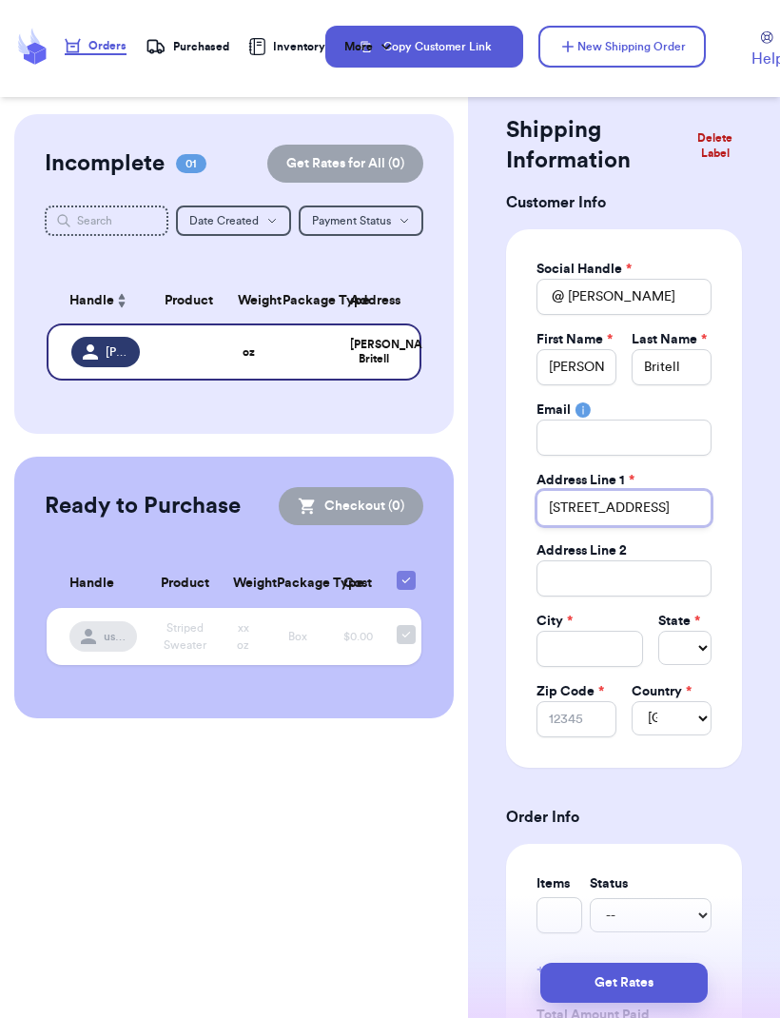
scroll to position [54, 0]
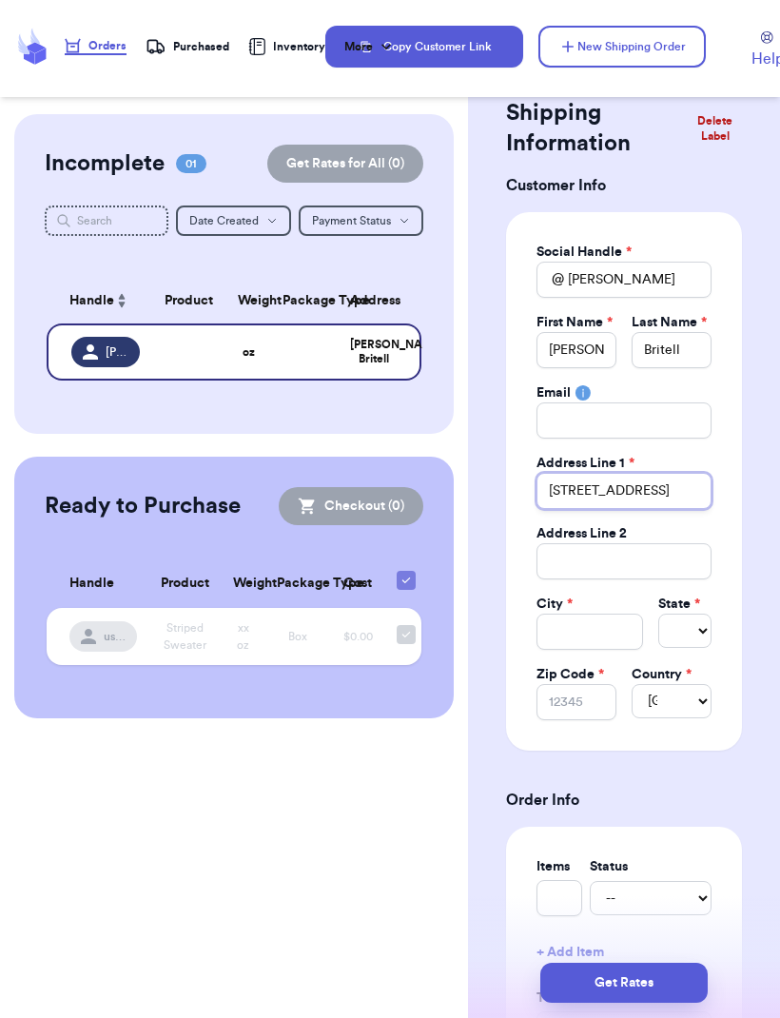
type input "17263 Deerfield Lane"
click at [604, 629] on input "Total Amount Paid" at bounding box center [590, 632] width 107 height 36
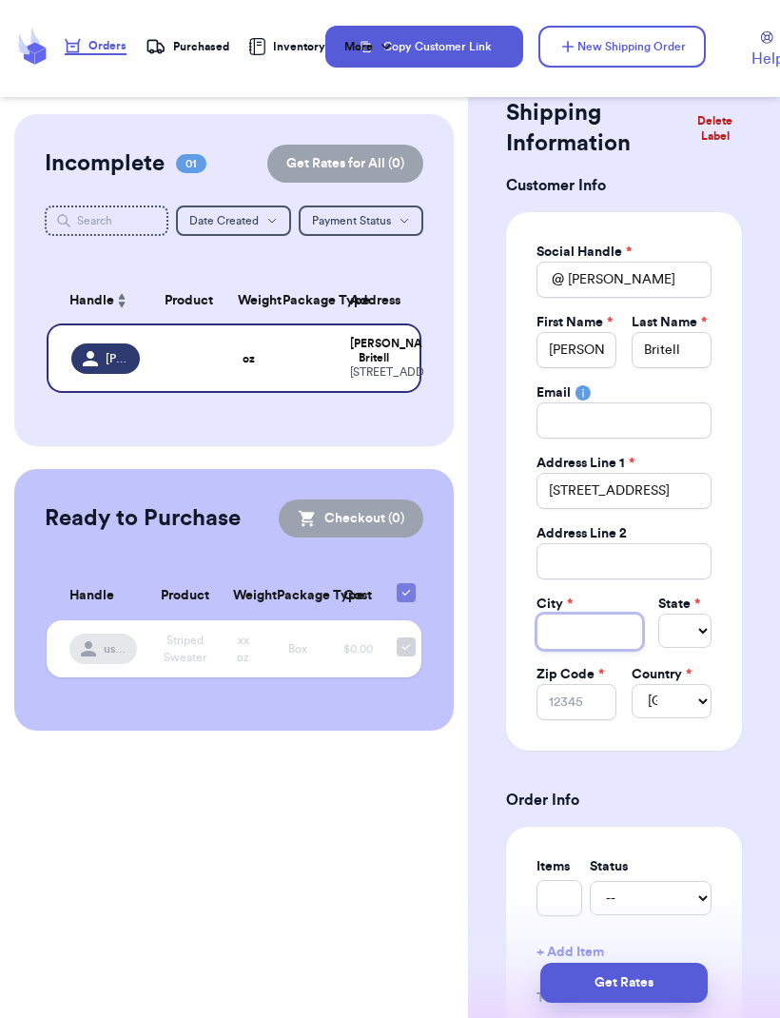
type input "J"
type input "Je"
type input "Jef"
type input "Jeff"
type input "Jeffe"
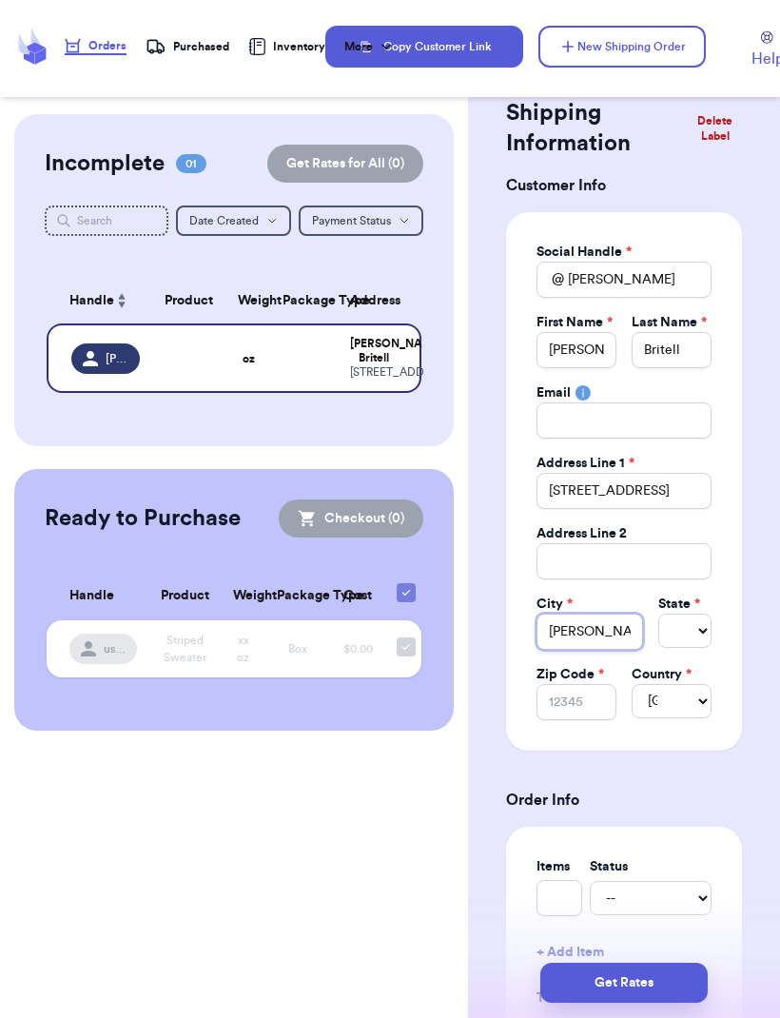
type input "Jeffer"
type input "Jeffersonton"
click at [677, 625] on select "Select AL AK AZ AR CA CO [GEOGRAPHIC_DATA] DE DC [GEOGRAPHIC_DATA] [GEOGRAPHIC_…" at bounding box center [684, 631] width 53 height 34
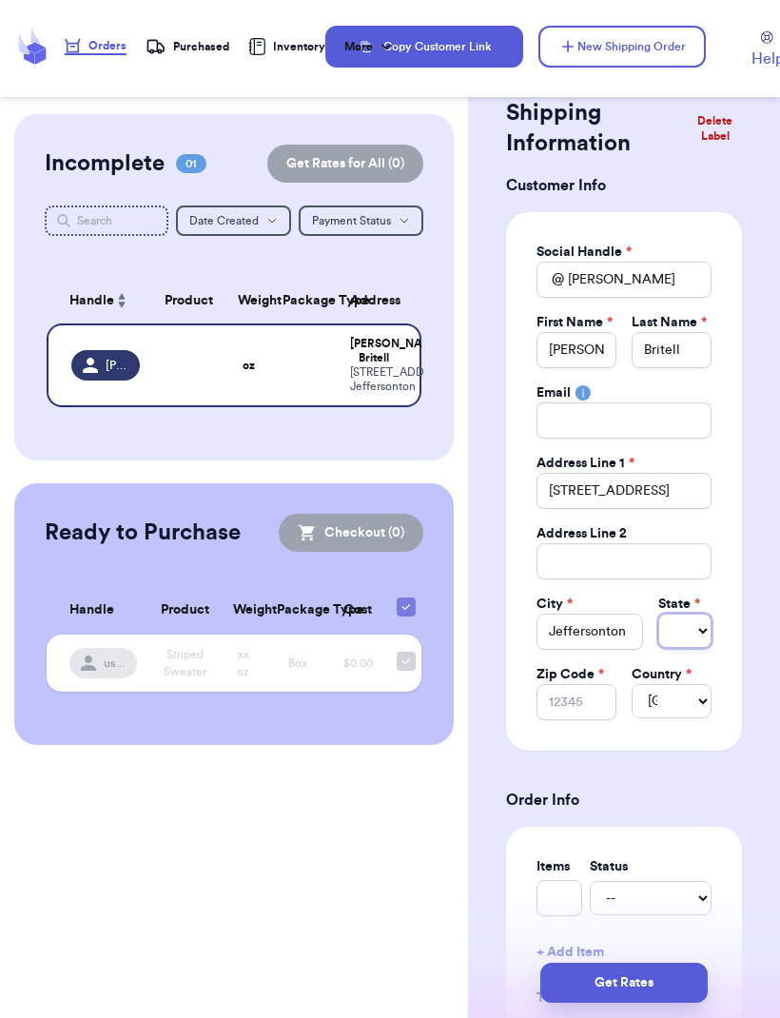
select select "VA"
click at [577, 707] on input "Zip Code *" at bounding box center [577, 702] width 80 height 36
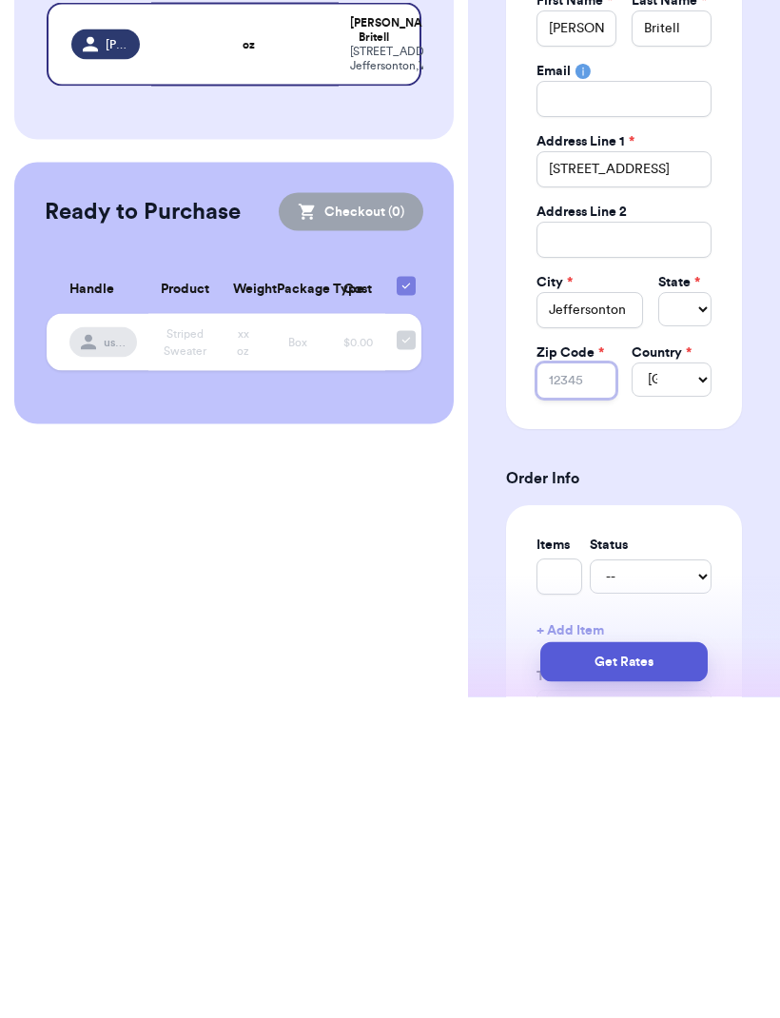
type input "2"
type input "22"
type input "227"
type input "2272"
type input "22724"
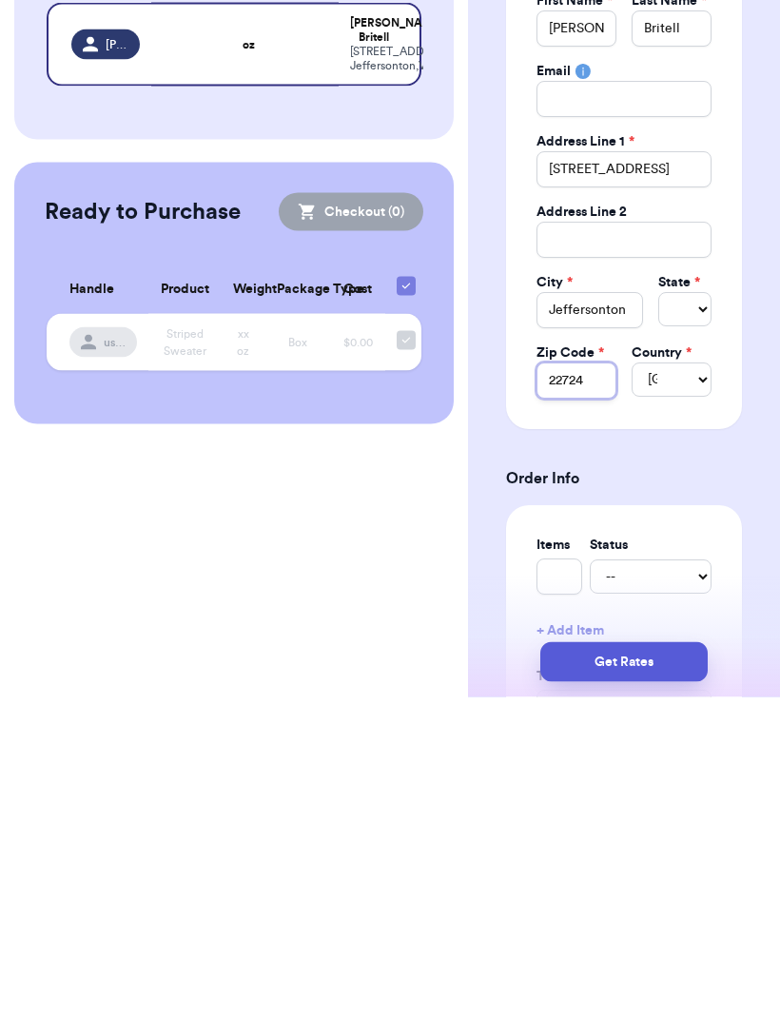
type input "22724"
click at [689, 684] on select "United States Canada Australia" at bounding box center [672, 701] width 80 height 34
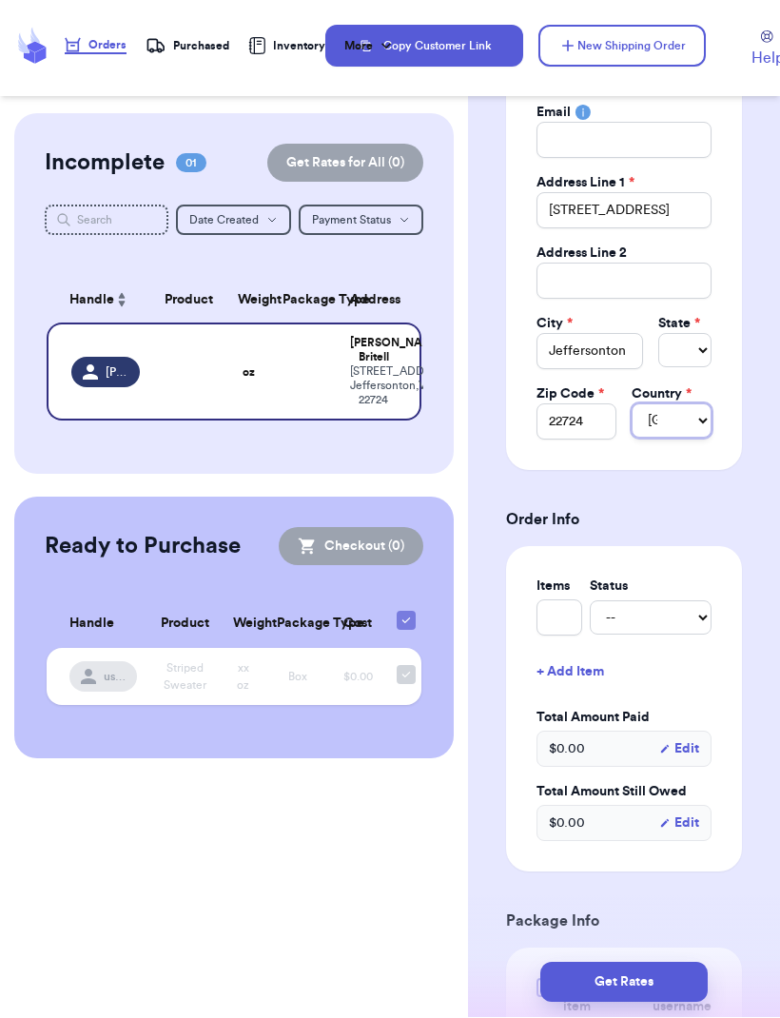
scroll to position [336, 0]
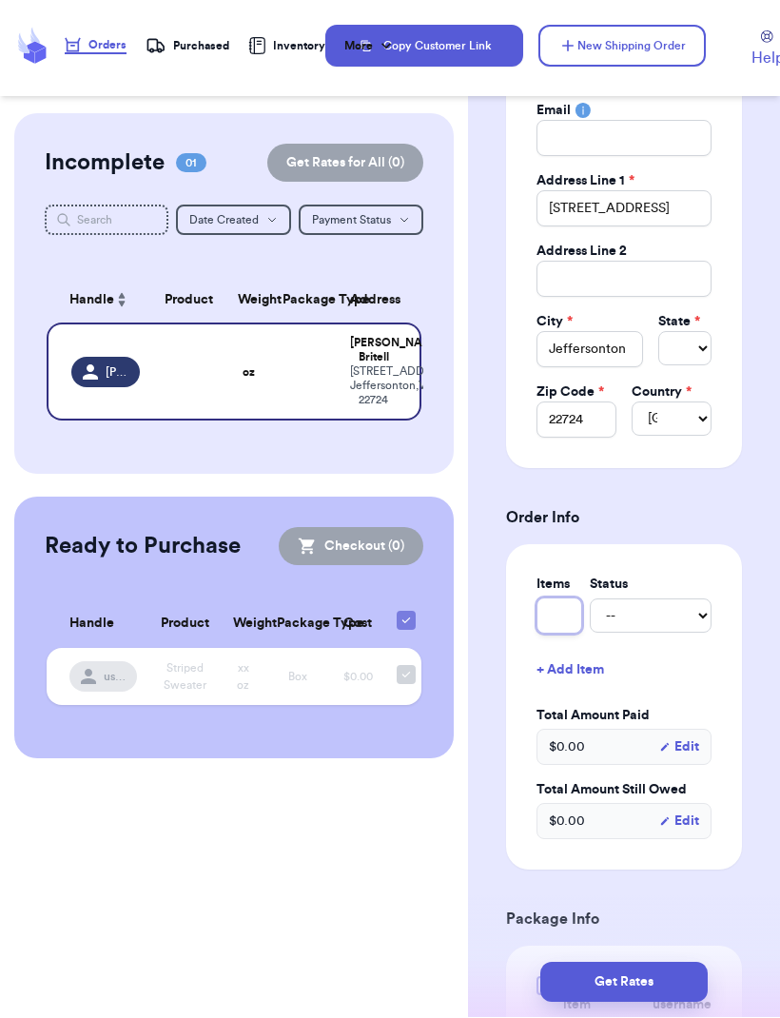
click at [563, 615] on input "text" at bounding box center [560, 616] width 46 height 36
type input "1"
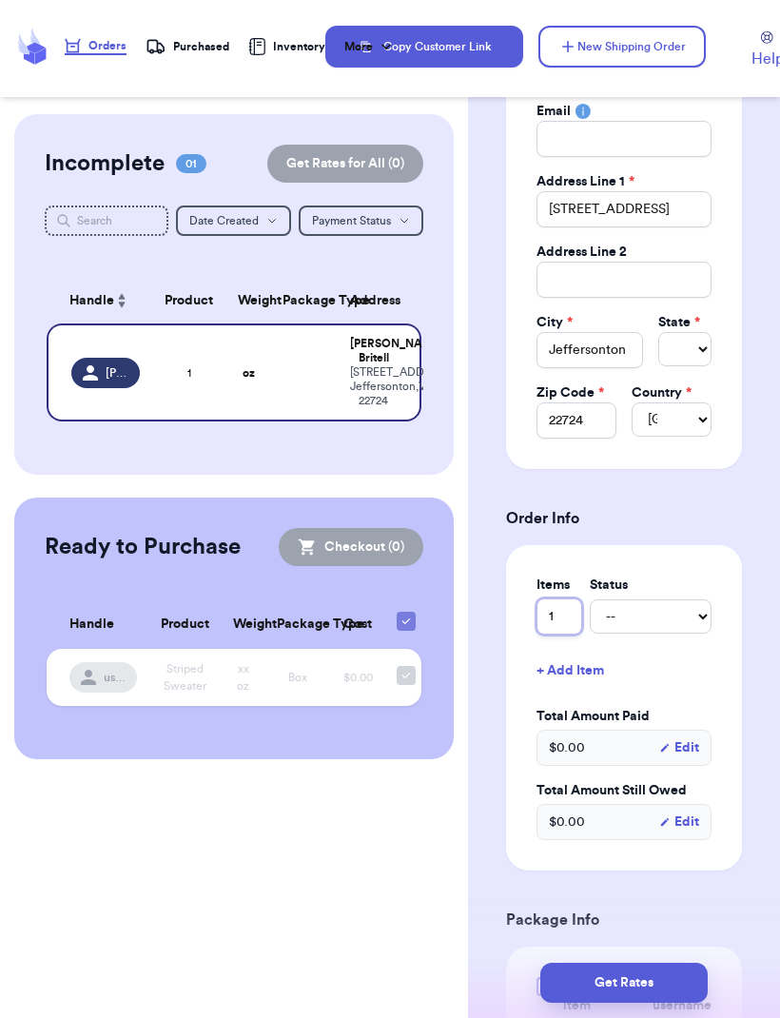
type input "1"
click at [687, 627] on select "-- Paid Owes" at bounding box center [651, 616] width 122 height 34
select select "paid"
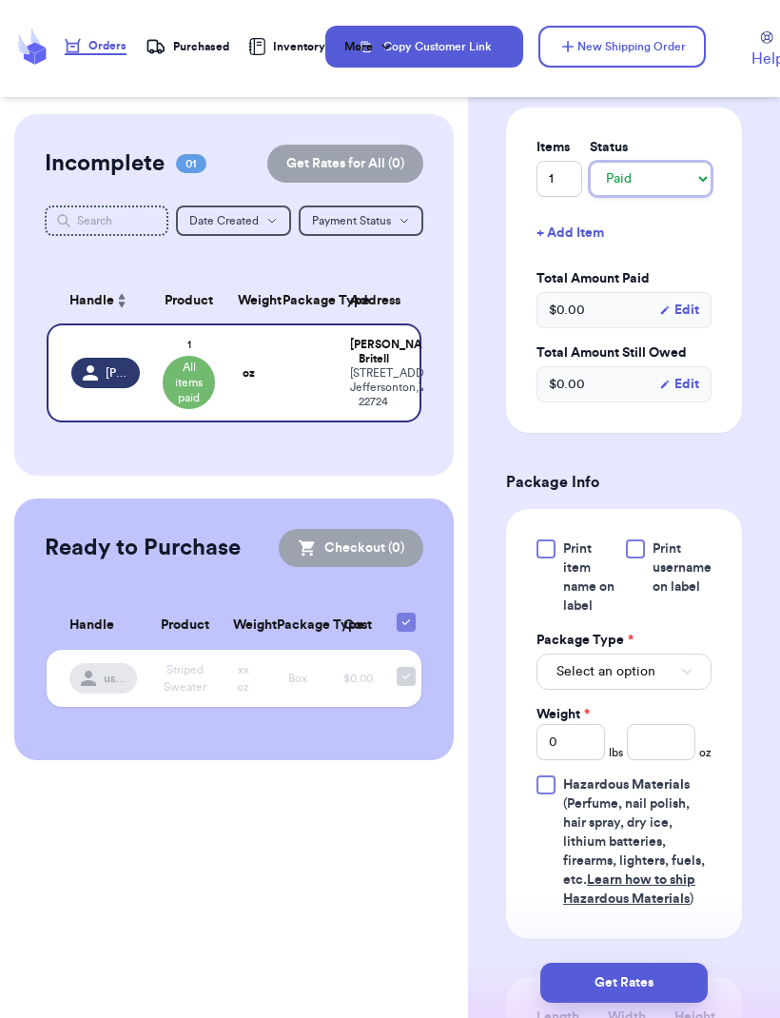
scroll to position [774, 0]
click at [687, 678] on button "Select an option" at bounding box center [624, 671] width 175 height 36
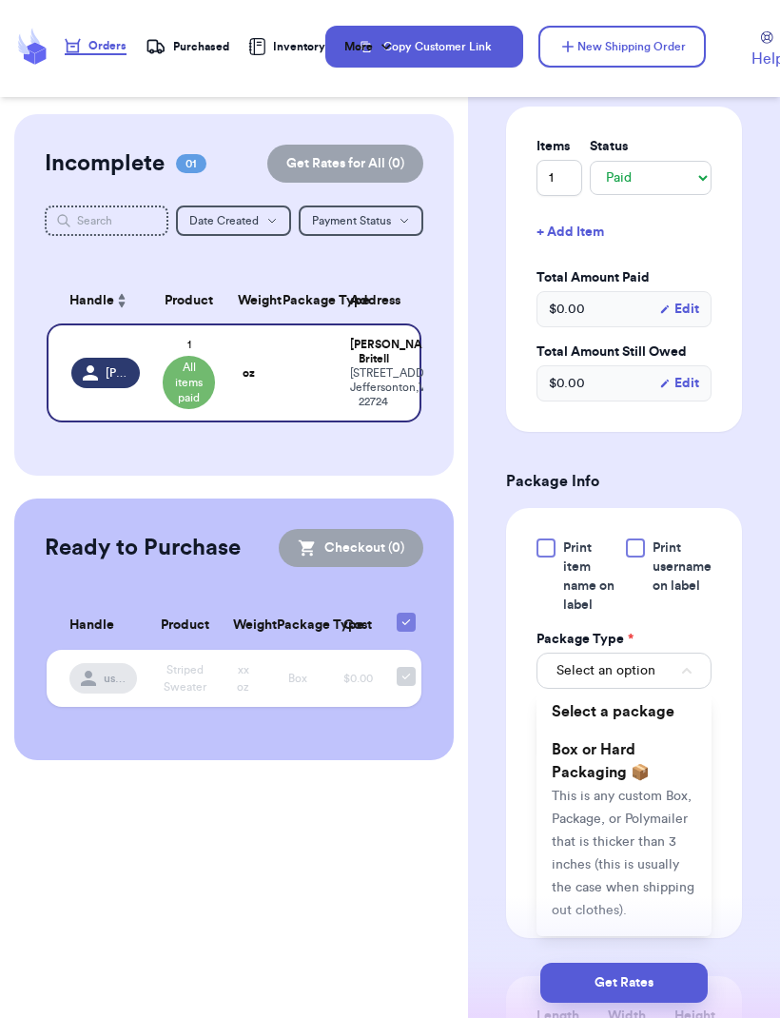
click at [689, 675] on button "Select an option" at bounding box center [624, 671] width 175 height 36
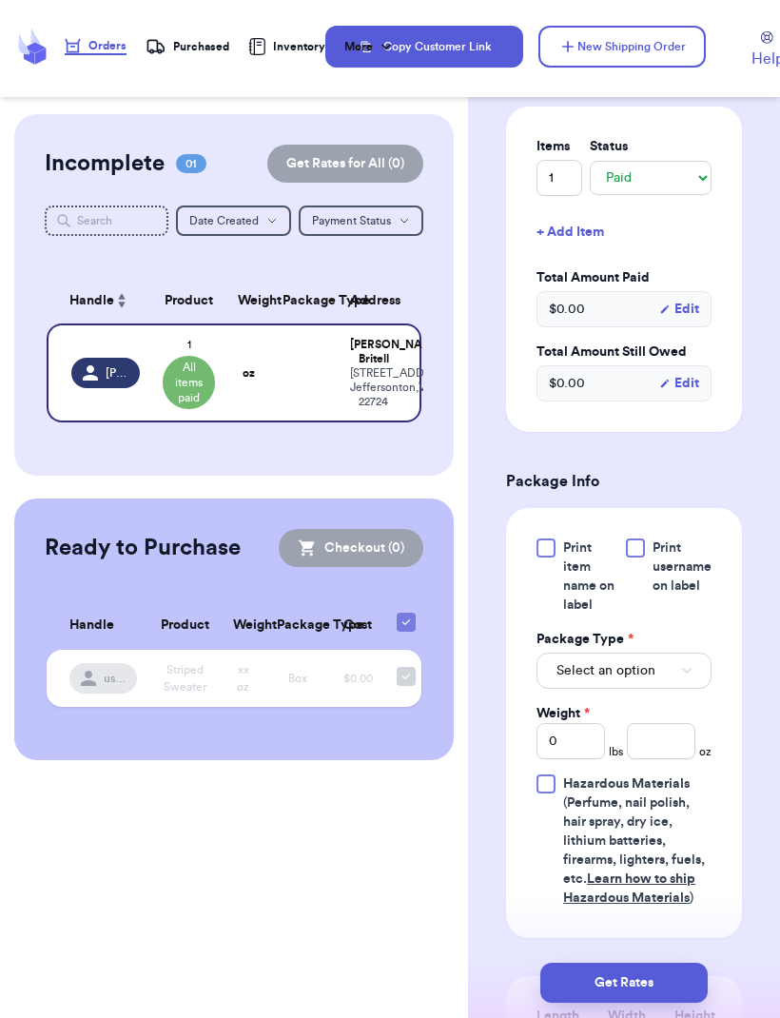
click at [694, 671] on button "Select an option" at bounding box center [624, 671] width 175 height 36
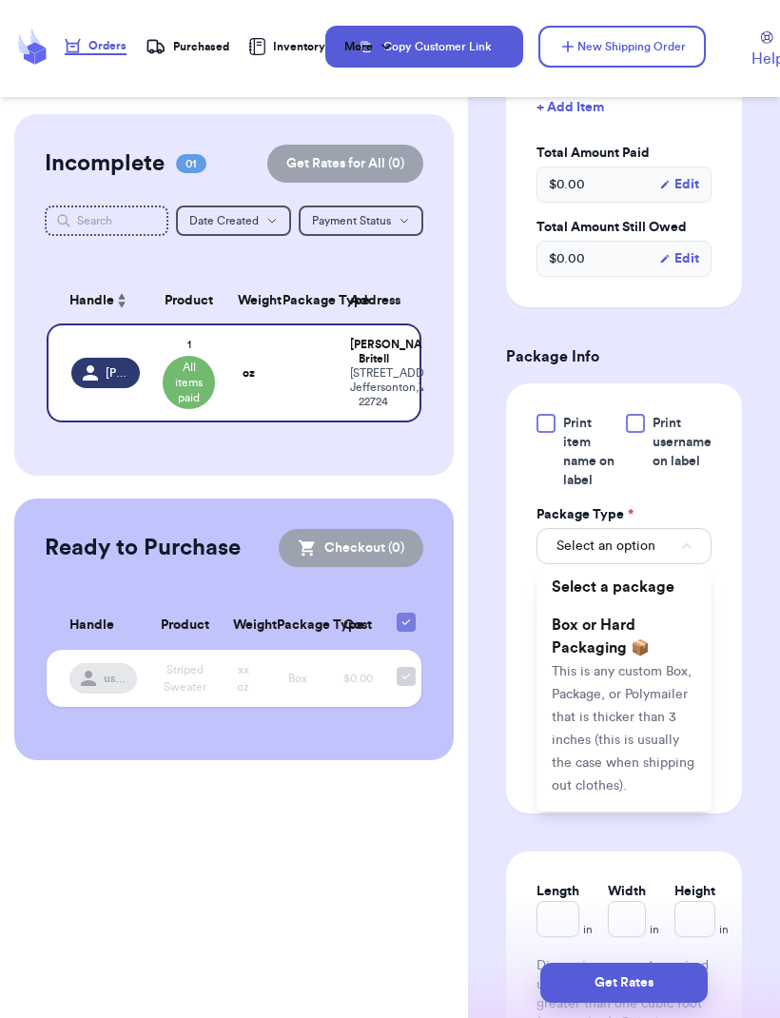
scroll to position [907, 0]
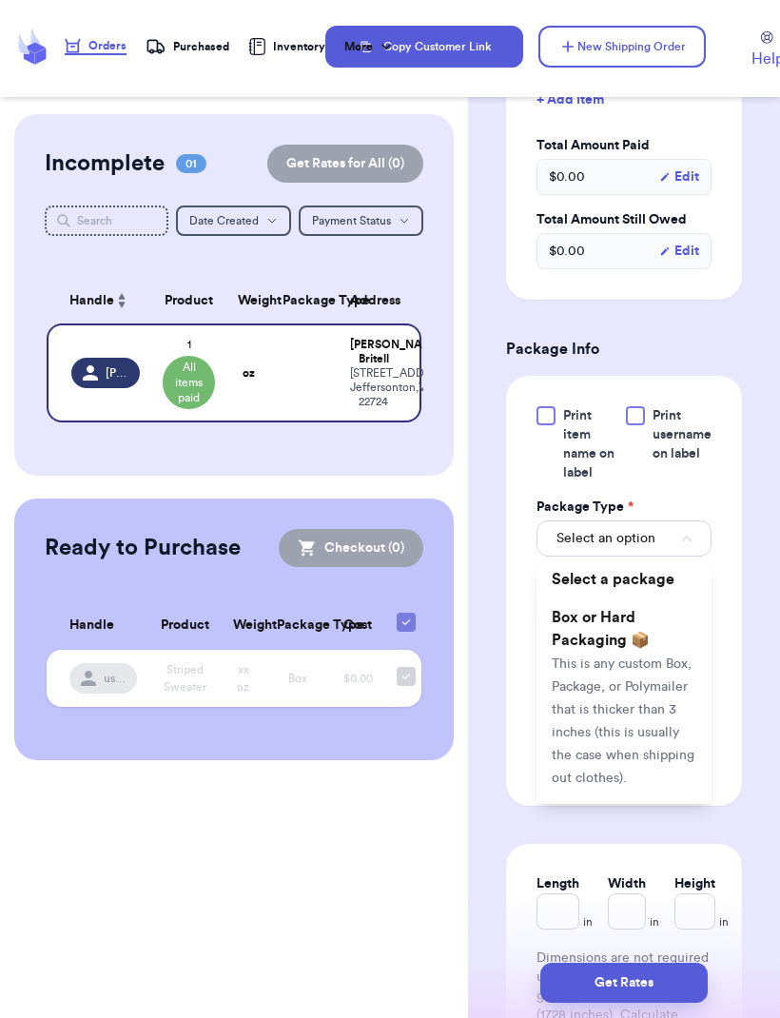
click at [710, 540] on button "Select an option" at bounding box center [624, 538] width 175 height 36
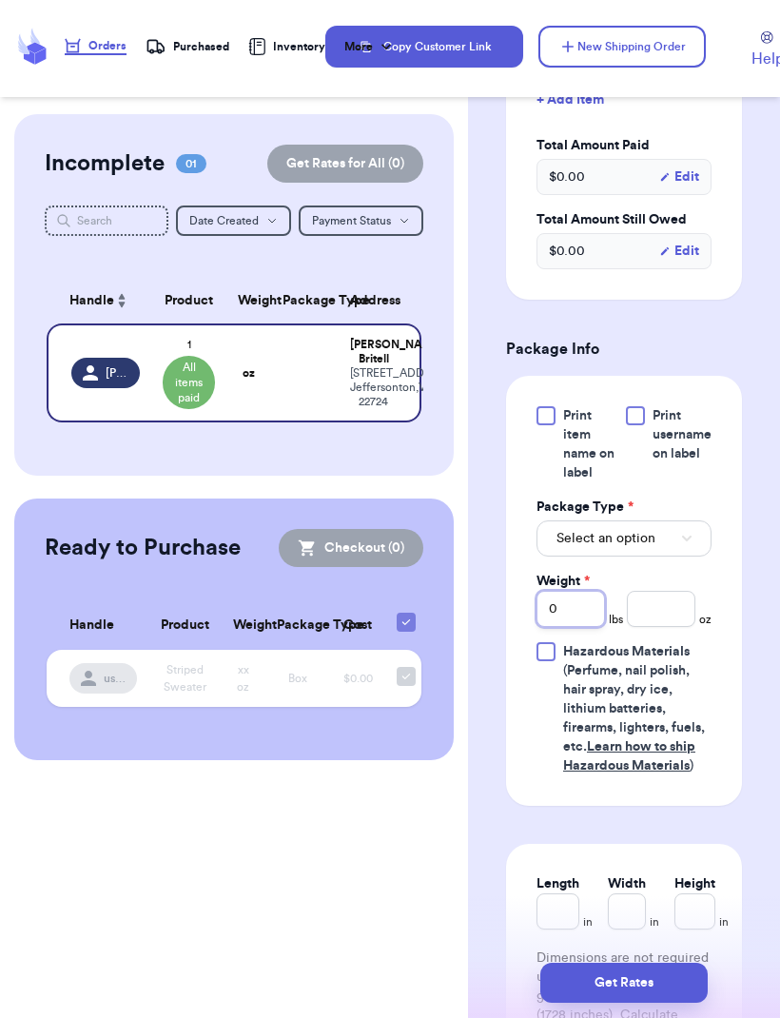
click at [582, 619] on input "0" at bounding box center [571, 609] width 68 height 36
type input "1"
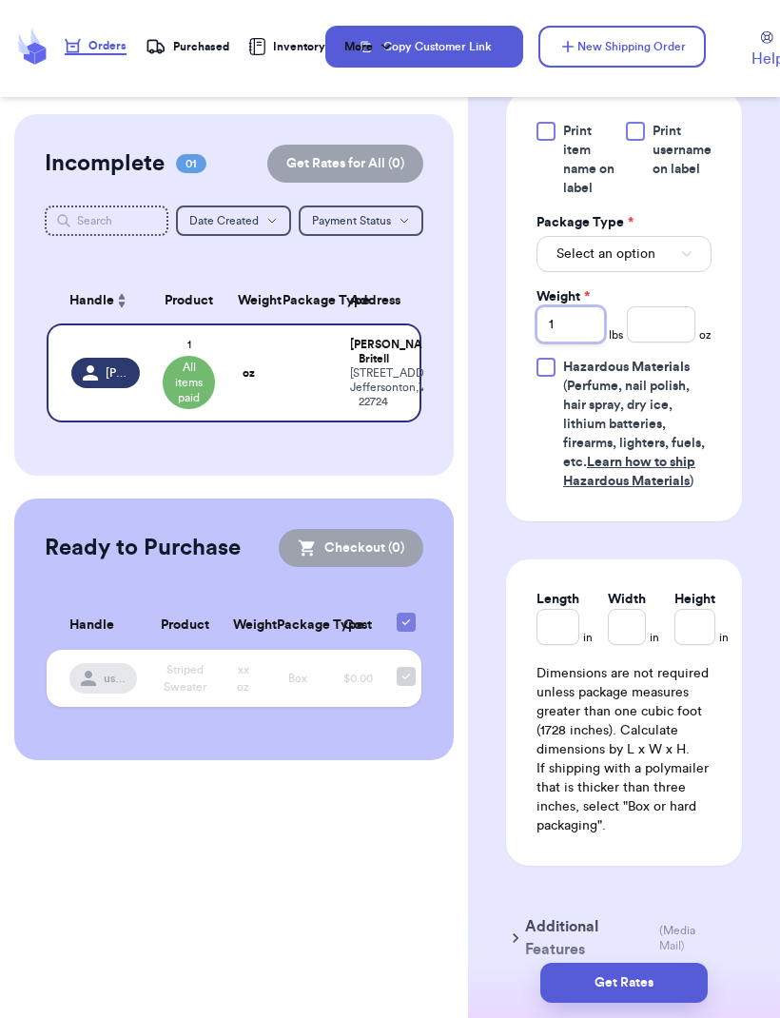
scroll to position [1210, 0]
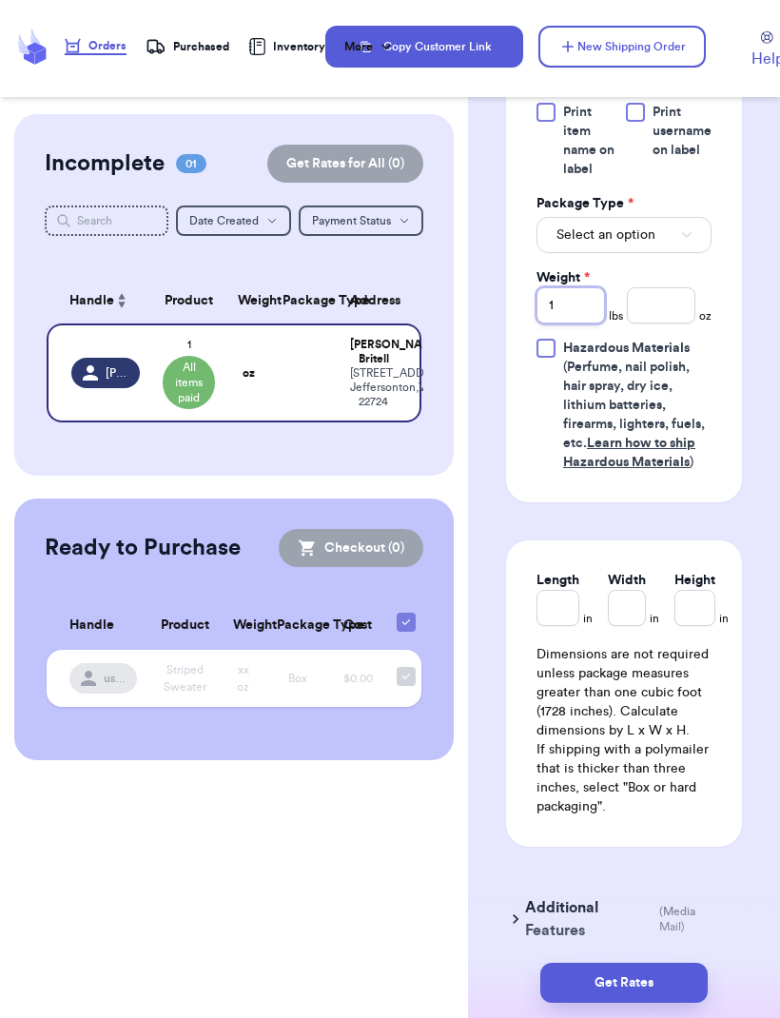
type input "1"
click at [743, 491] on div "Shipping Information Delete Label Customer Info Social Handle * @ abigail_brite…" at bounding box center [624, 3] width 312 height 2198
click at [565, 615] on input "Length" at bounding box center [558, 608] width 43 height 36
type input "1"
type input "10"
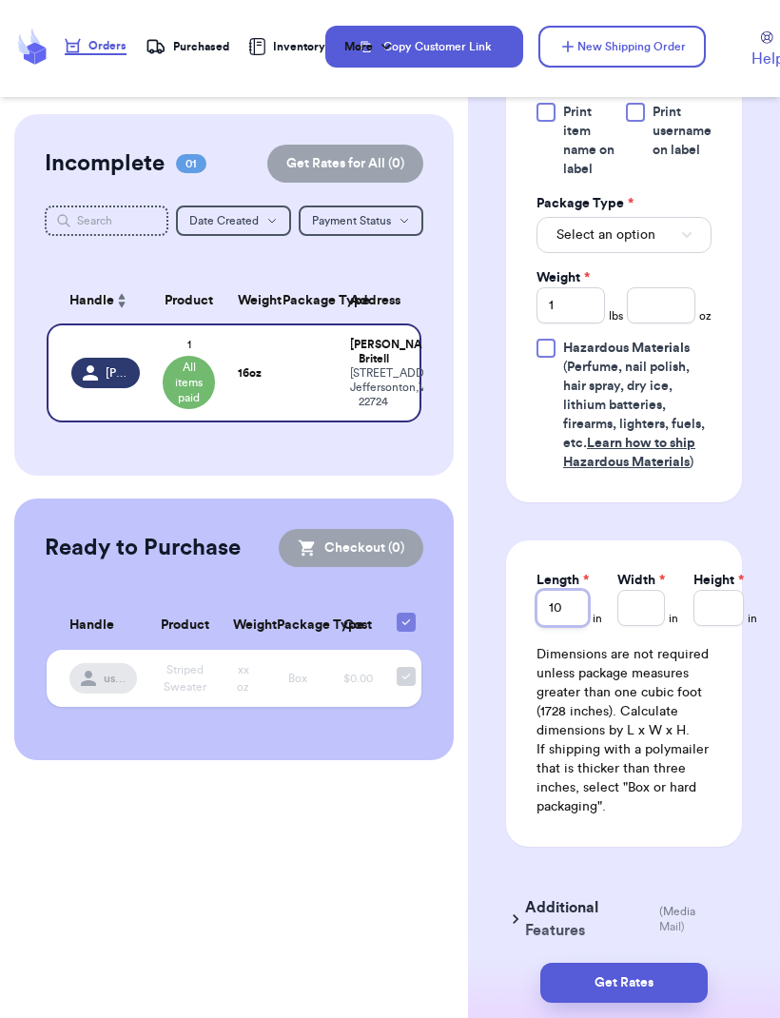
type input "10"
click at [650, 602] on input "Width *" at bounding box center [641, 608] width 48 height 36
type input "1"
click at [709, 598] on input "Height *" at bounding box center [719, 608] width 50 height 36
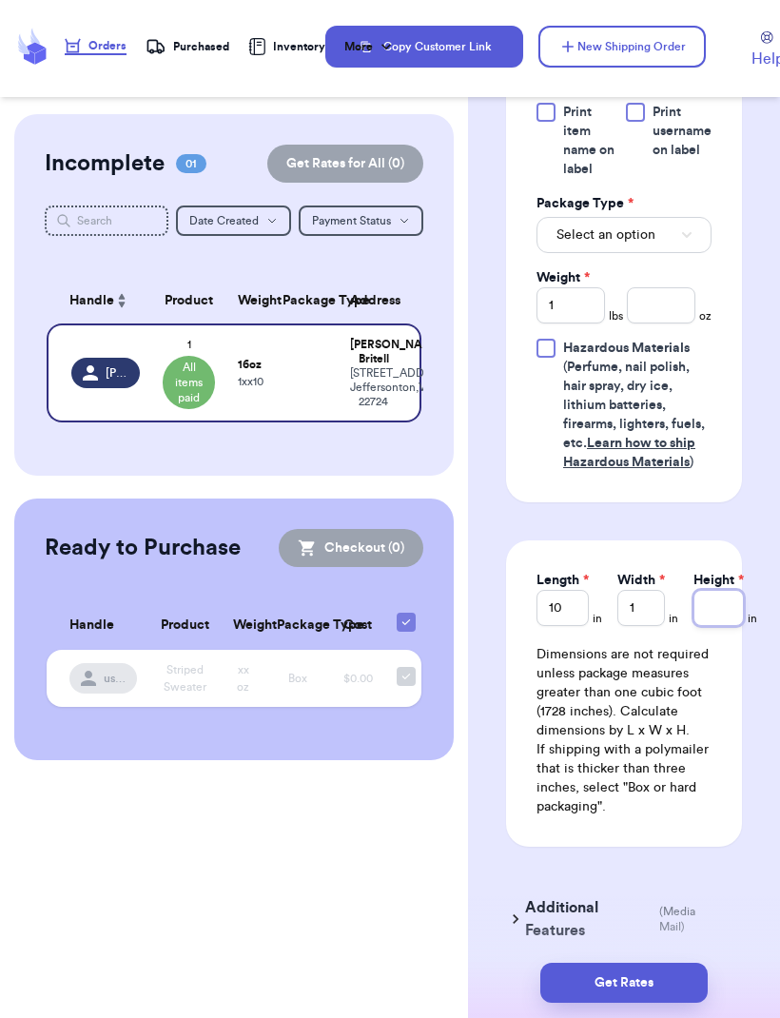
type input "1"
type input "13"
click at [708, 547] on div "Length 10 in Width 1 in Height 13 in Dimensions are not required unless package…" at bounding box center [624, 693] width 236 height 306
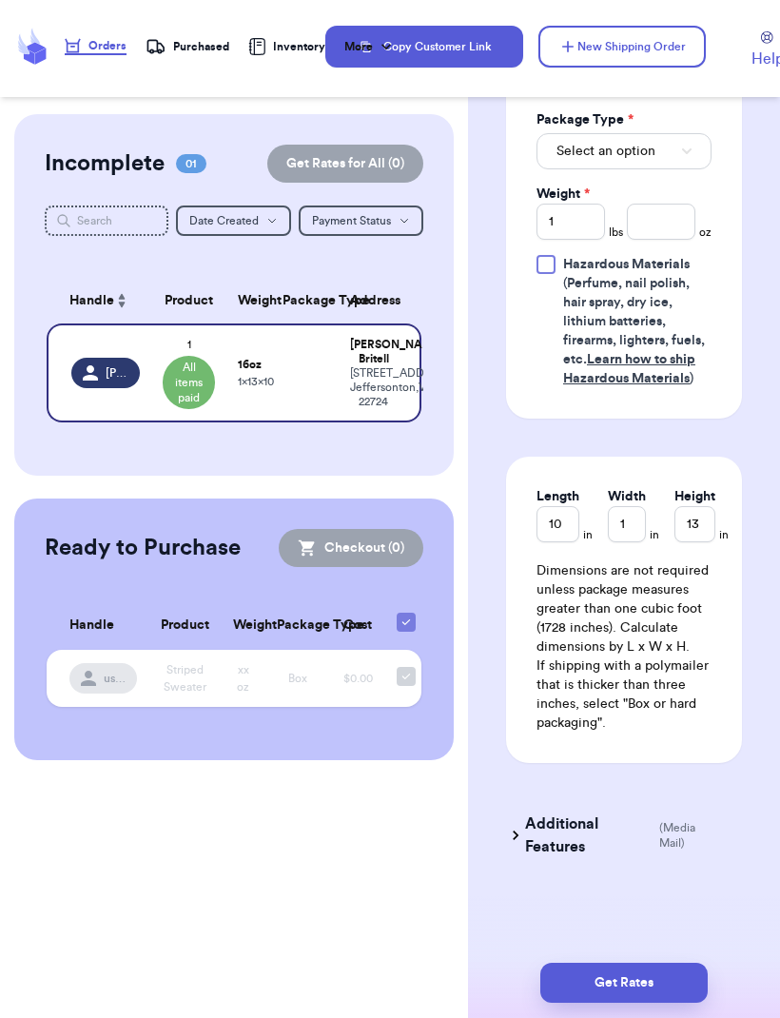
scroll to position [1379, 0]
click at [650, 963] on button "Get Rates" at bounding box center [623, 983] width 167 height 40
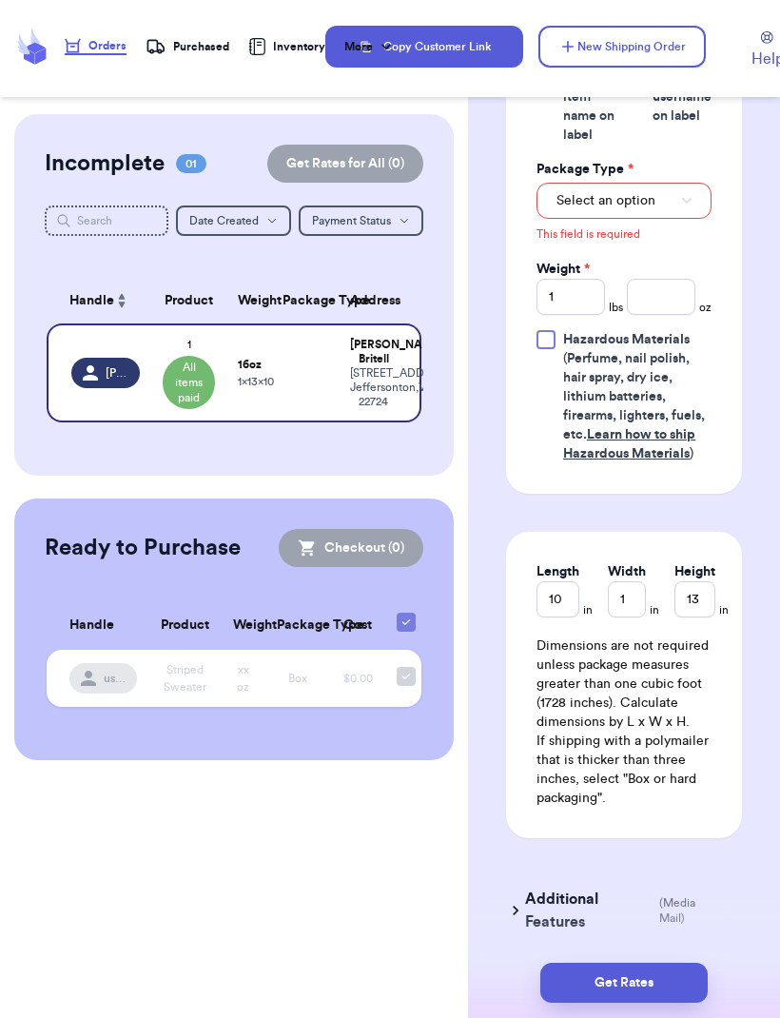
scroll to position [696, 0]
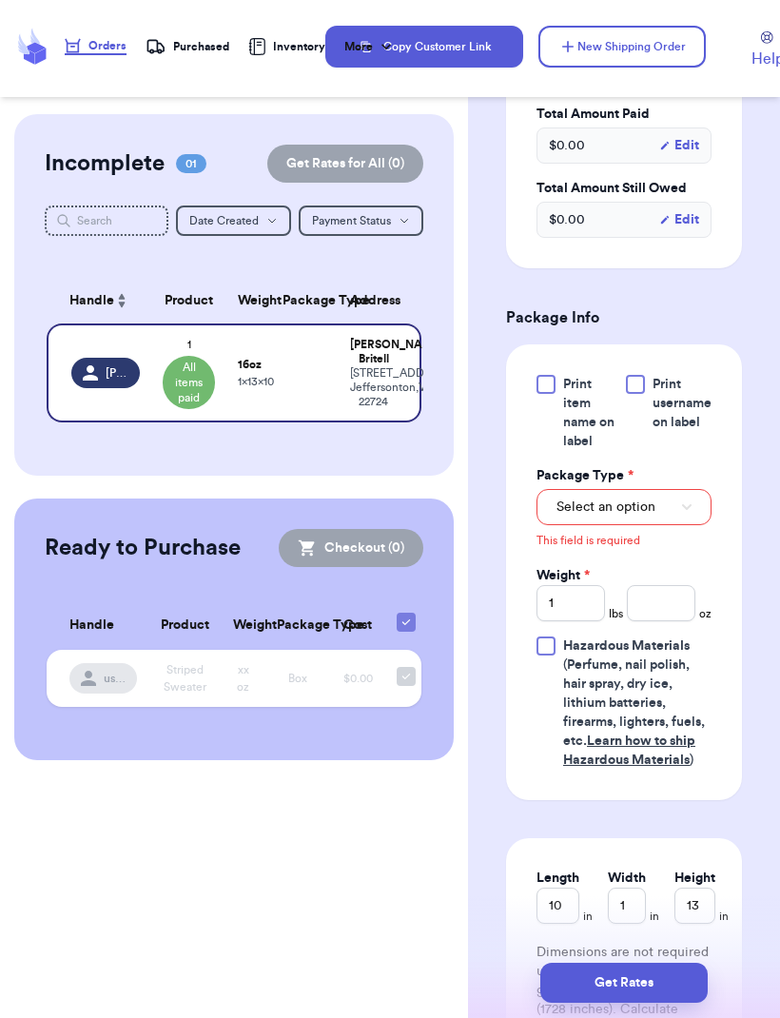
click at [694, 512] on button "Select an option" at bounding box center [624, 507] width 175 height 36
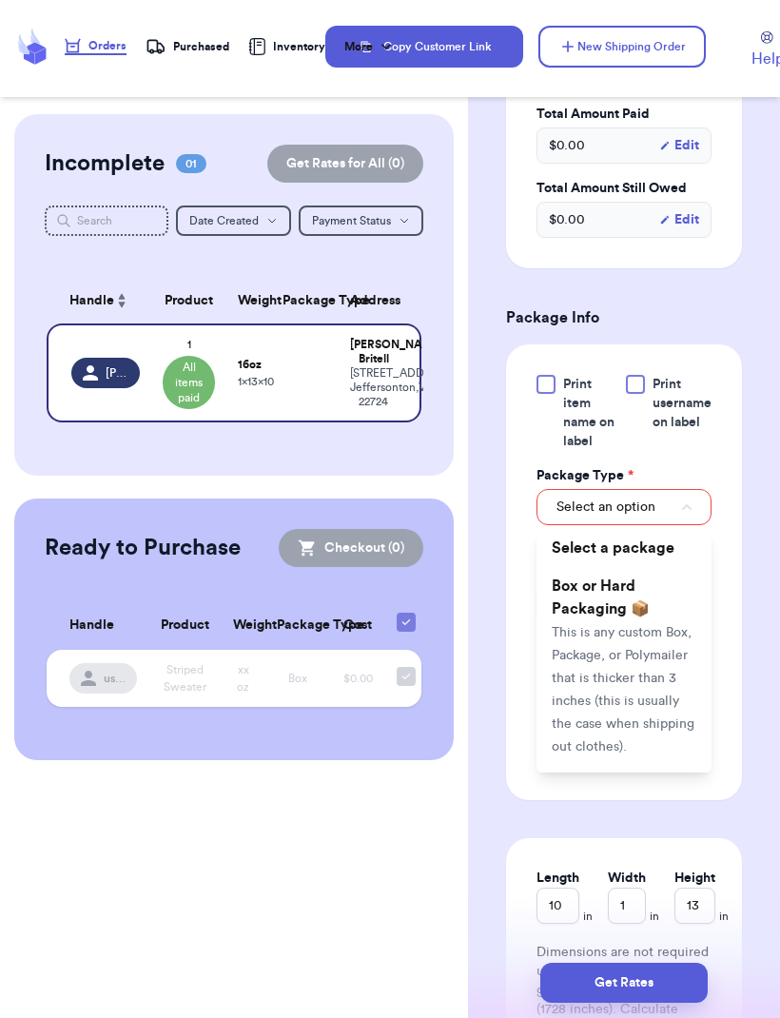
click at [656, 610] on li "Box or Hard Packaging 📦 This is any custom Box, Package, or Polymailer that is …" at bounding box center [624, 666] width 175 height 198
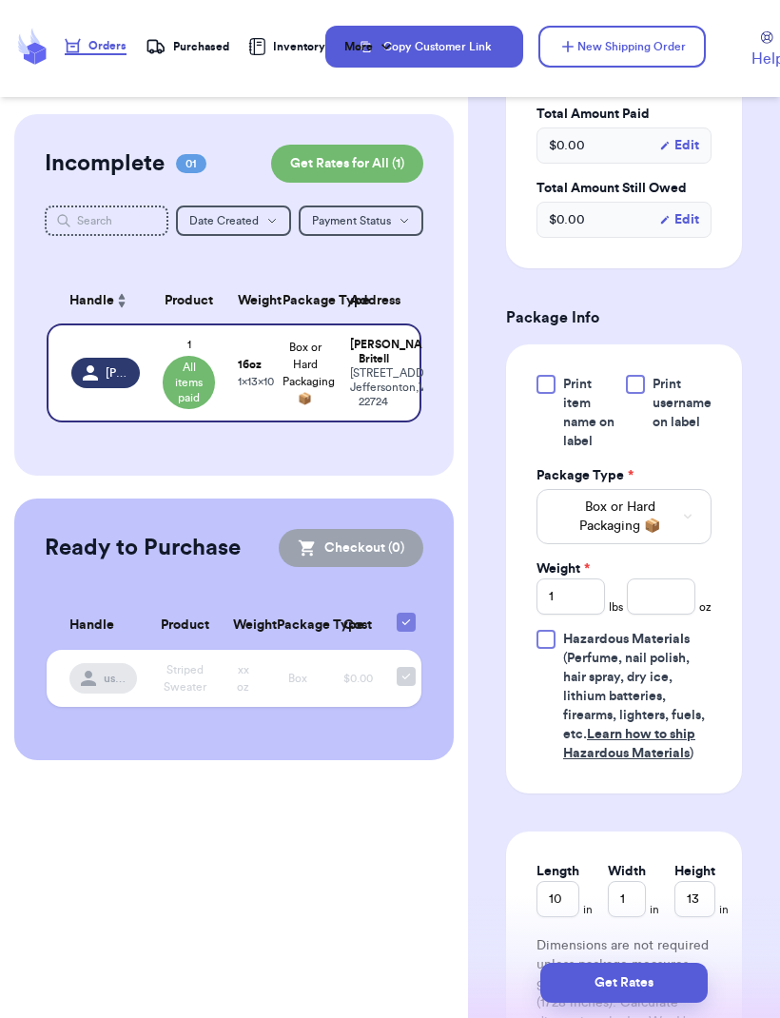
click at [676, 528] on span "Box or Hard Packaging 📦" at bounding box center [620, 517] width 127 height 38
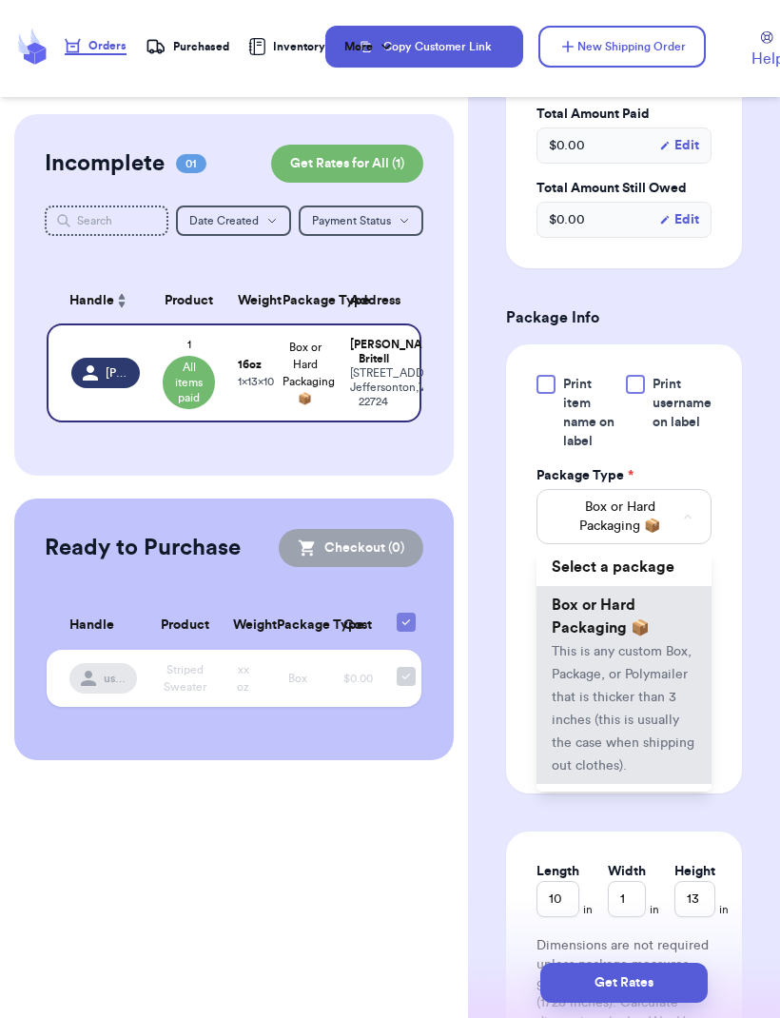
click at [677, 577] on li "Select a package" at bounding box center [624, 567] width 175 height 38
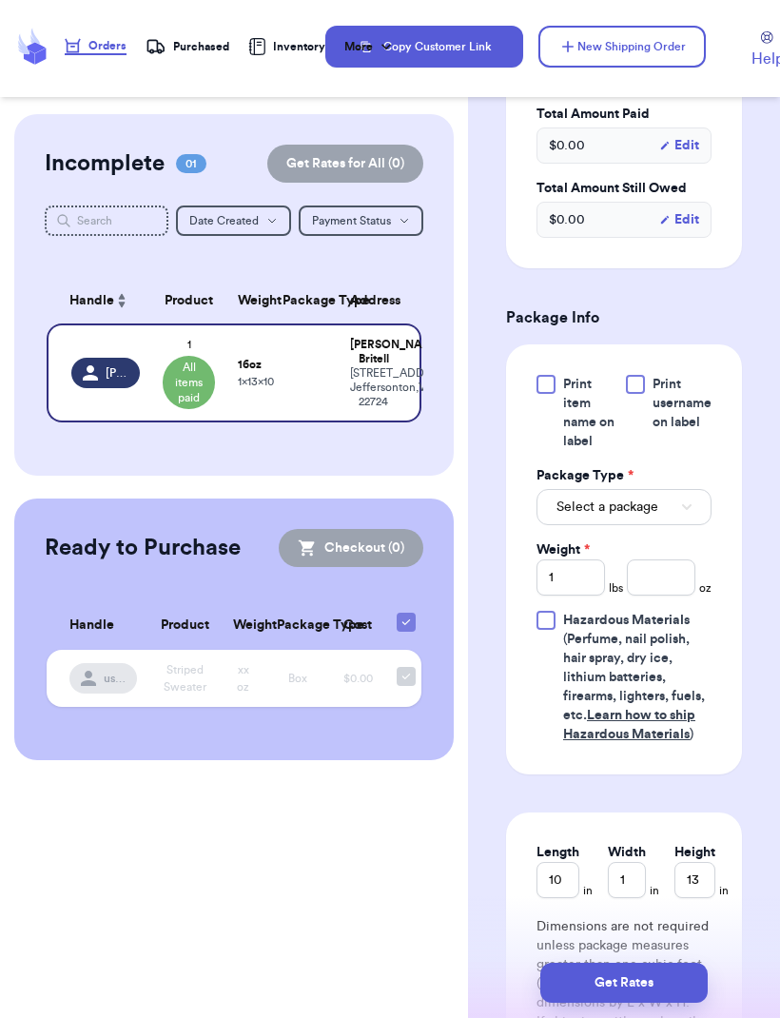
click at [679, 516] on button "Select a package" at bounding box center [624, 507] width 175 height 36
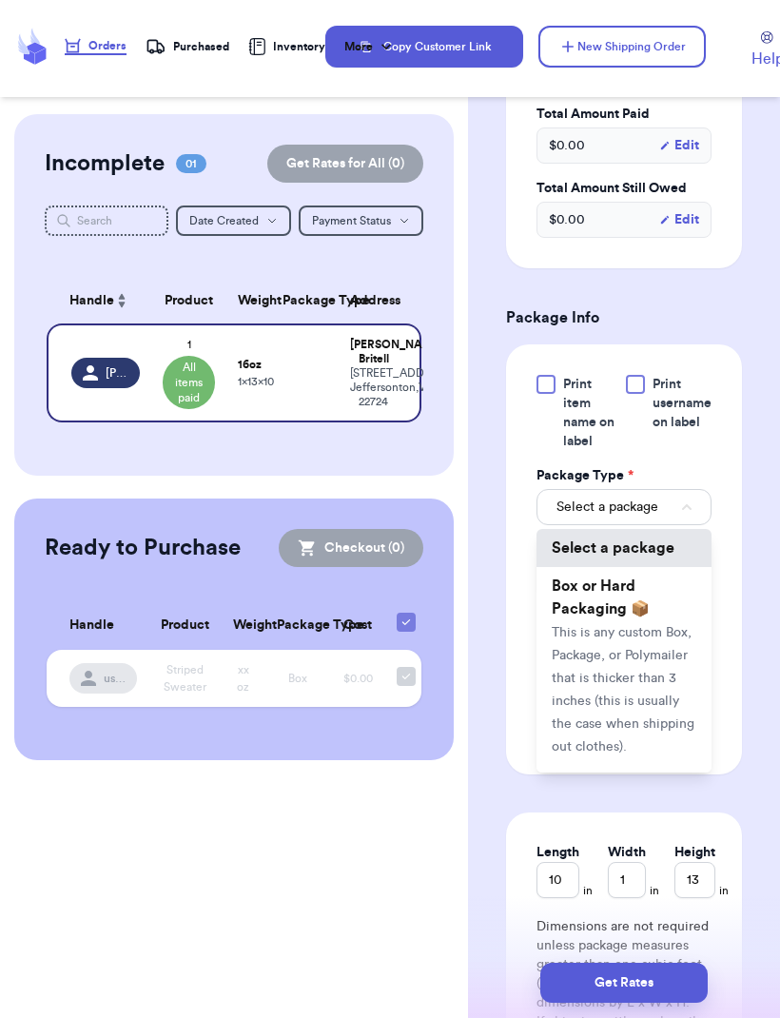
click at [757, 581] on div "Shipping Information Delete Label Customer Info Instagram Handle: abigail_brite…" at bounding box center [624, 396] width 312 height 1956
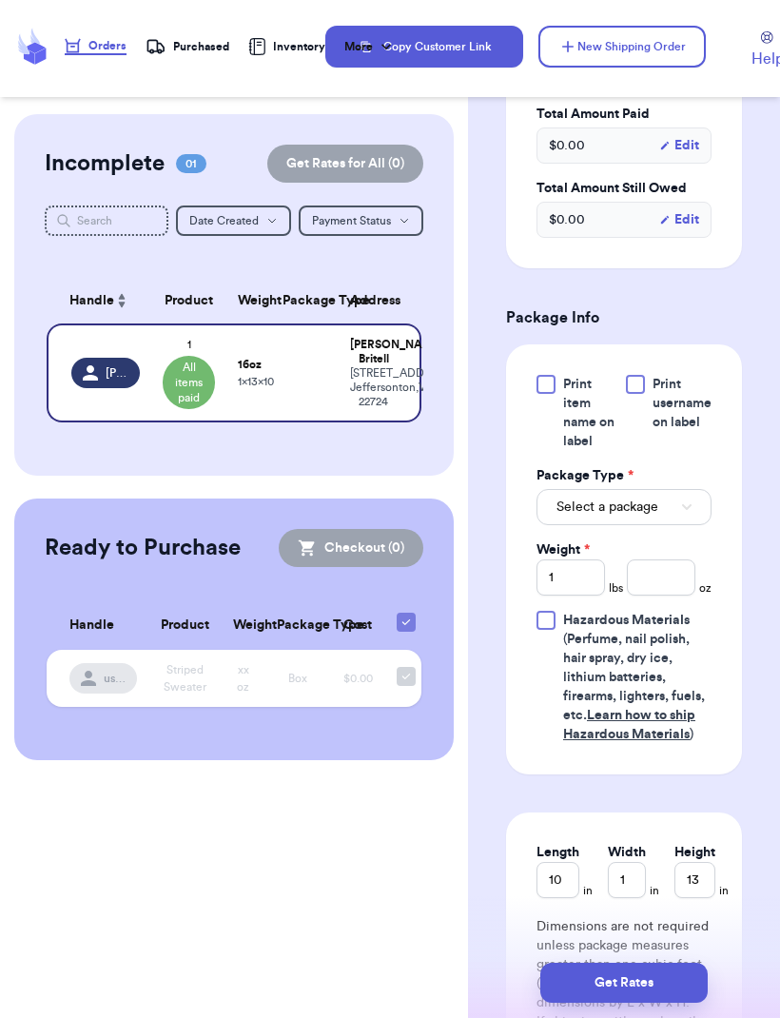
click at [697, 417] on span "Print username on label" at bounding box center [682, 403] width 59 height 57
click at [0, 0] on input "Print username on label" at bounding box center [0, 0] width 0 height 0
click at [700, 422] on span "Print username on label" at bounding box center [682, 403] width 59 height 57
click at [0, 0] on input "Print username on label" at bounding box center [0, 0] width 0 height 0
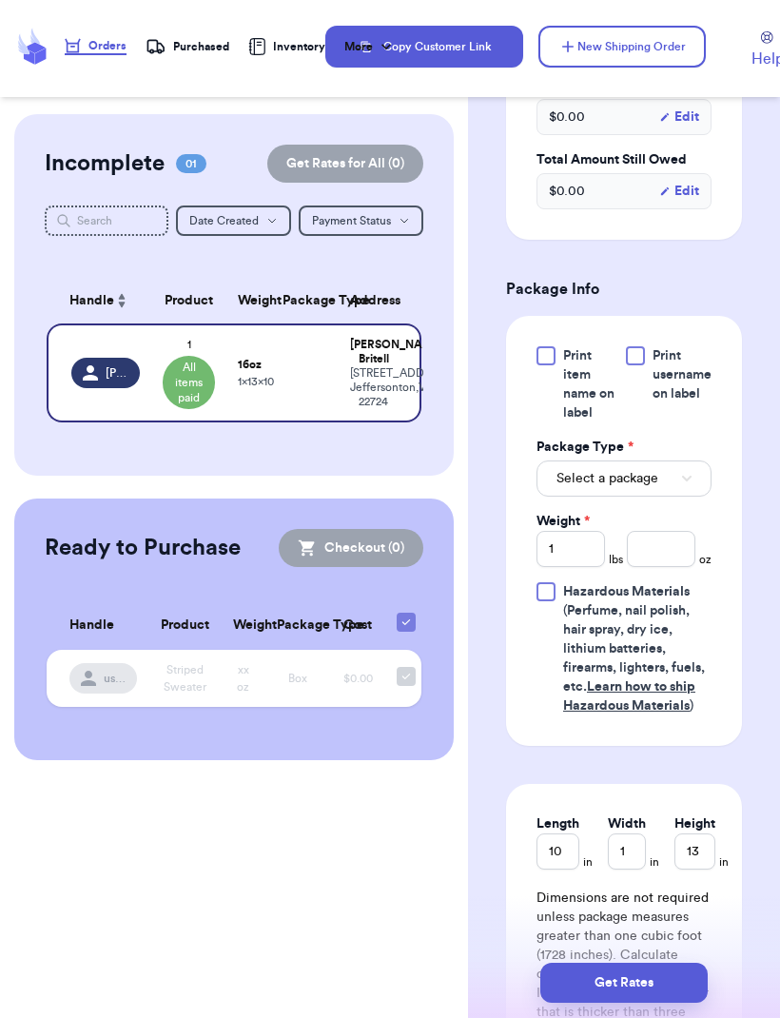
scroll to position [725, 0]
click at [703, 489] on button "Select a package" at bounding box center [624, 478] width 175 height 36
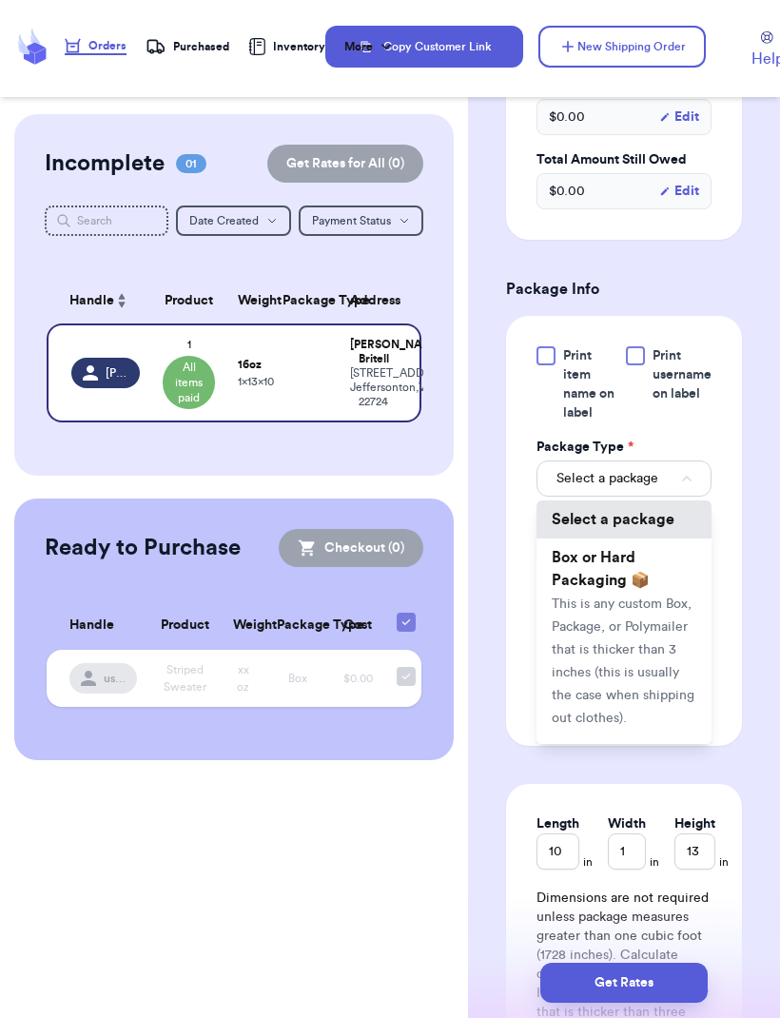
click at [636, 661] on li "Box or Hard Packaging 📦 This is any custom Box, Package, or Polymailer that is …" at bounding box center [624, 637] width 175 height 198
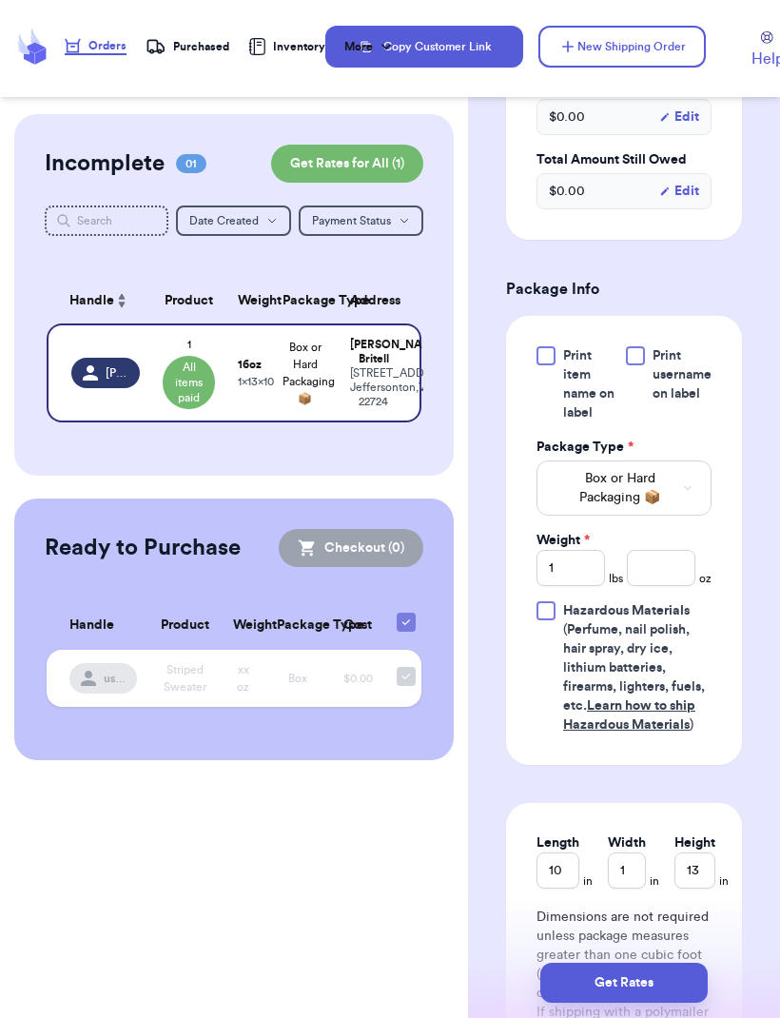
click at [696, 487] on button "Box or Hard Packaging 📦" at bounding box center [624, 487] width 175 height 55
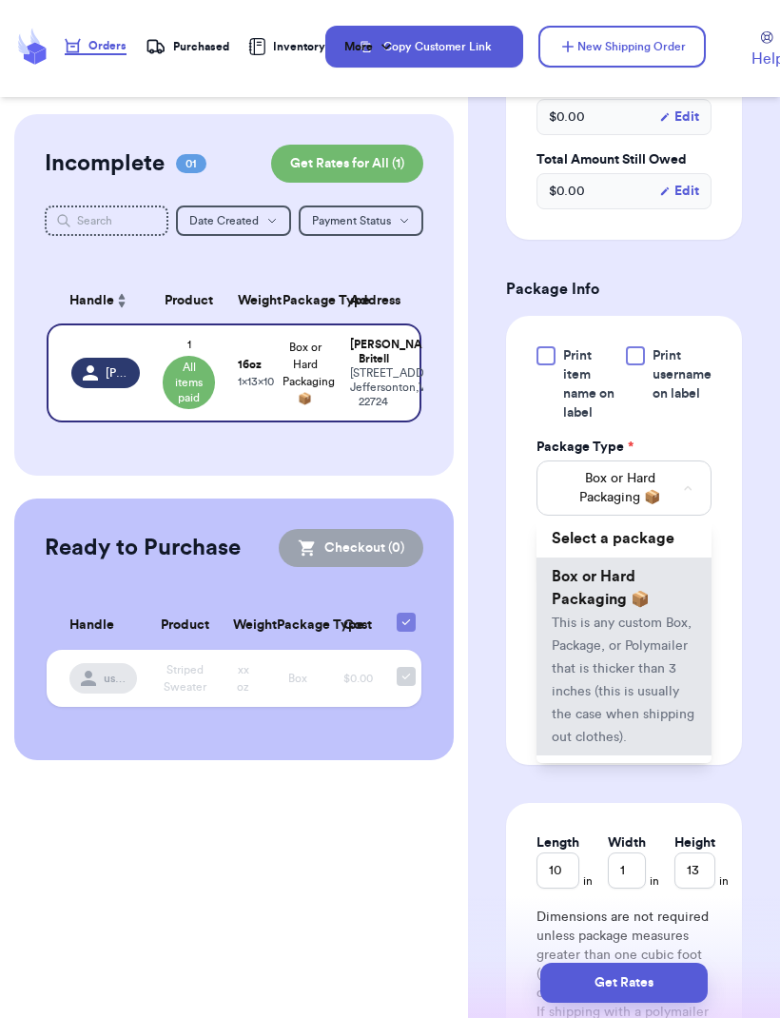
click at [680, 545] on li "Select a package" at bounding box center [624, 538] width 175 height 38
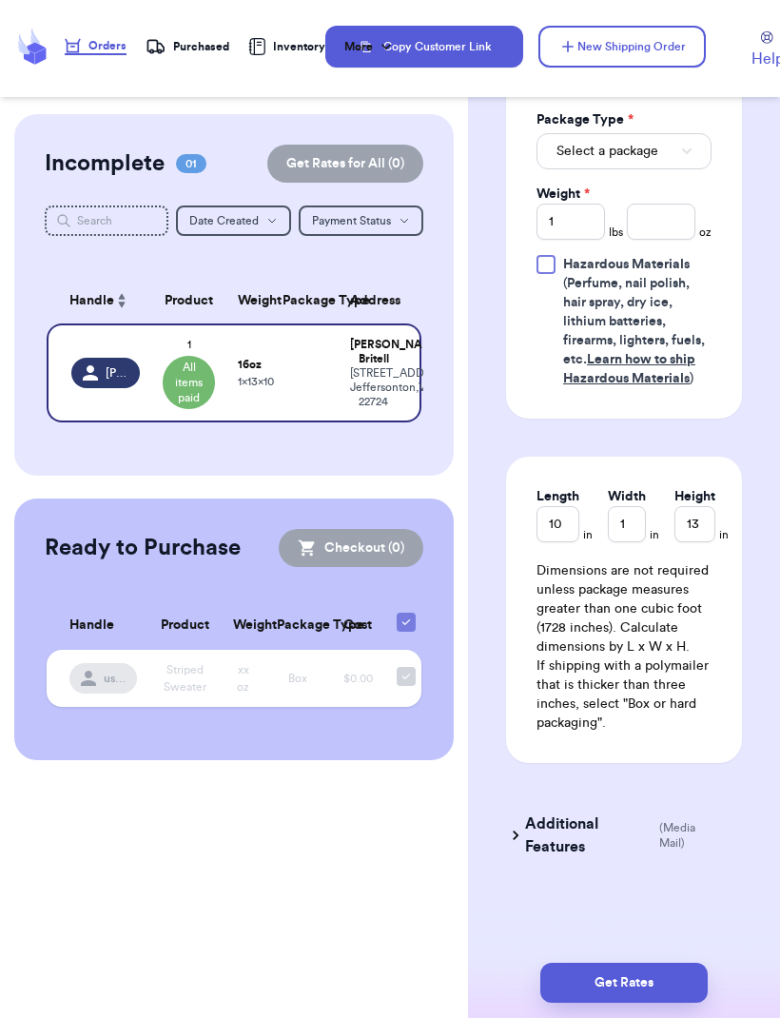
scroll to position [1052, 0]
click at [575, 846] on h3 "Additional Features" at bounding box center [588, 835] width 127 height 46
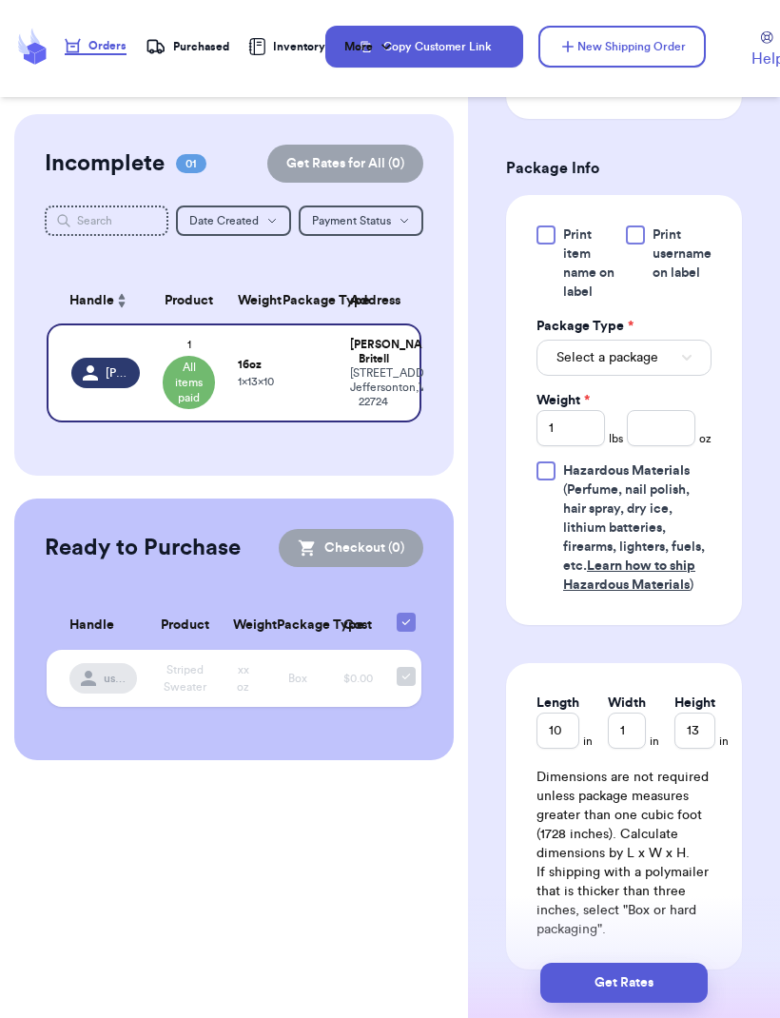
scroll to position [847, 0]
click at [675, 963] on button "Get Rates" at bounding box center [623, 983] width 167 height 40
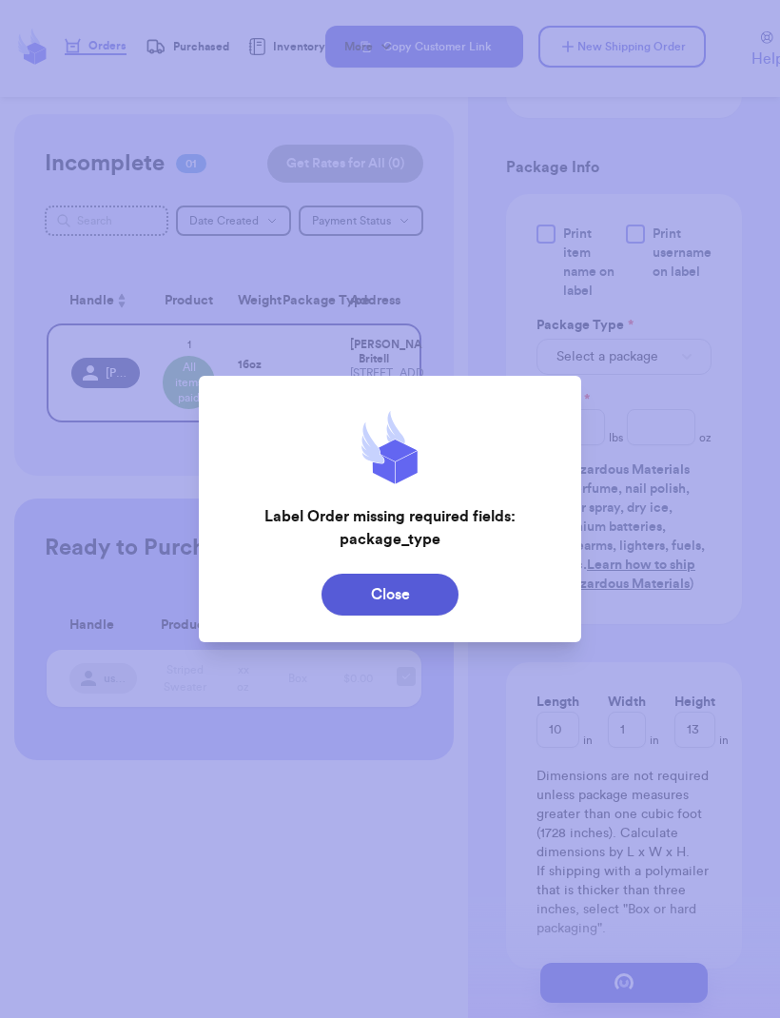
click at [405, 606] on button "Close" at bounding box center [390, 595] width 137 height 42
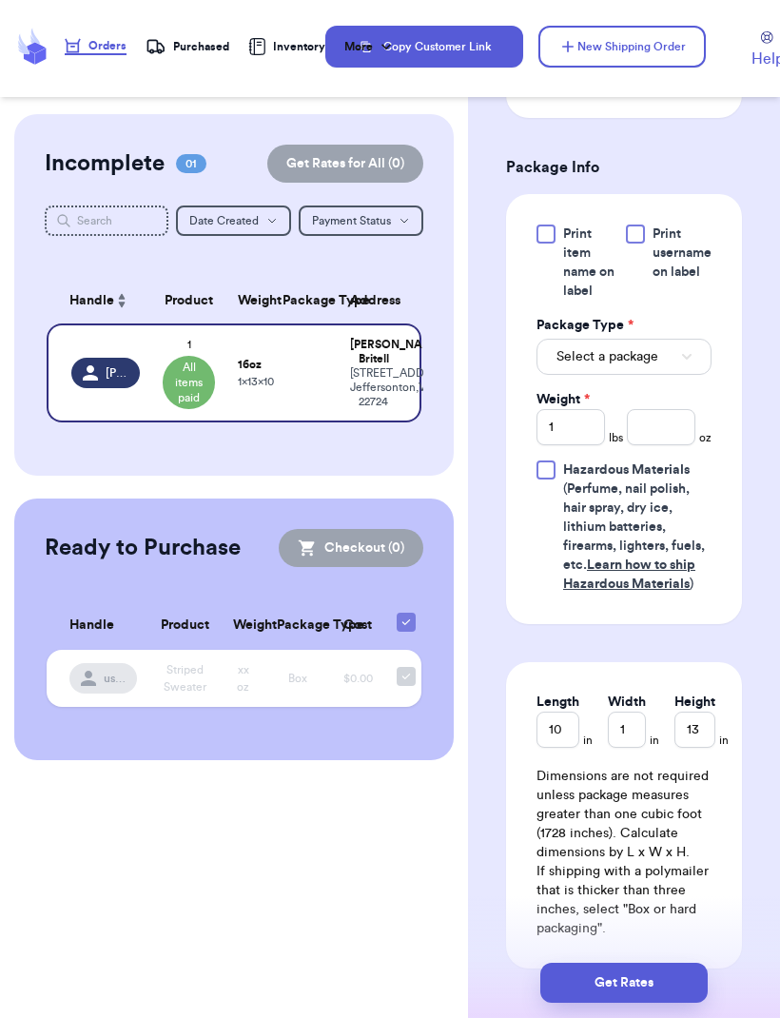
click at [671, 373] on button "Select a package" at bounding box center [624, 357] width 175 height 36
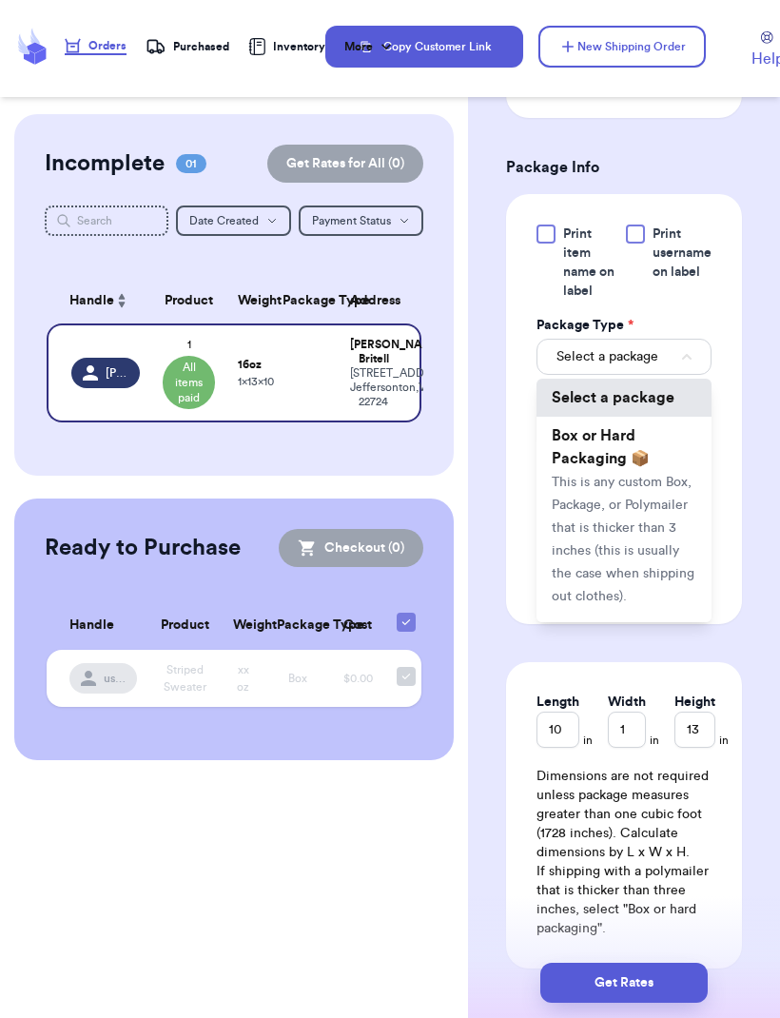
click at [636, 446] on li "Box or Hard Packaging 📦 This is any custom Box, Package, or Polymailer that is …" at bounding box center [624, 516] width 175 height 198
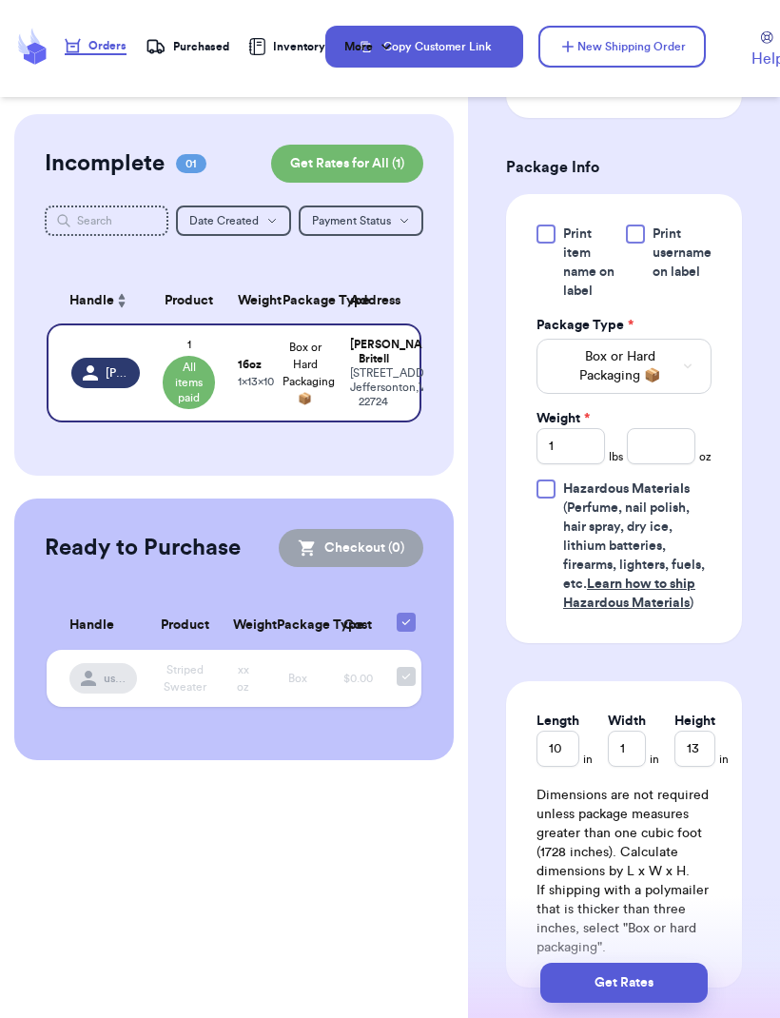
click at [661, 963] on button "Get Rates" at bounding box center [623, 983] width 167 height 40
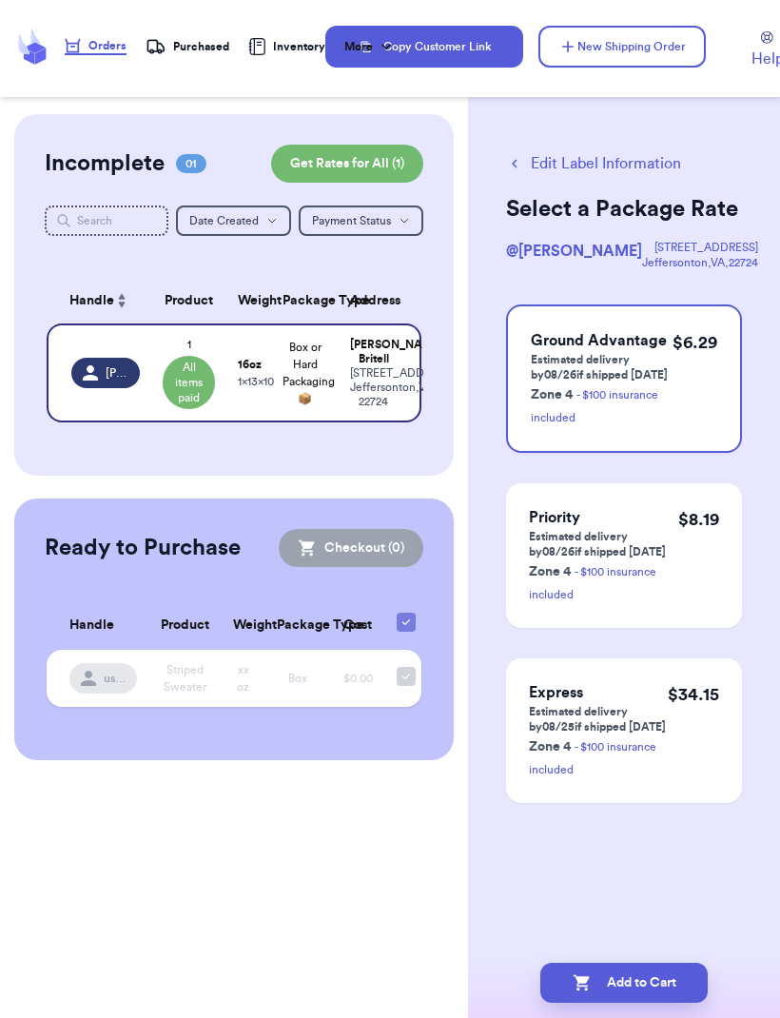
click at [661, 963] on button "Add to Cart" at bounding box center [623, 983] width 167 height 40
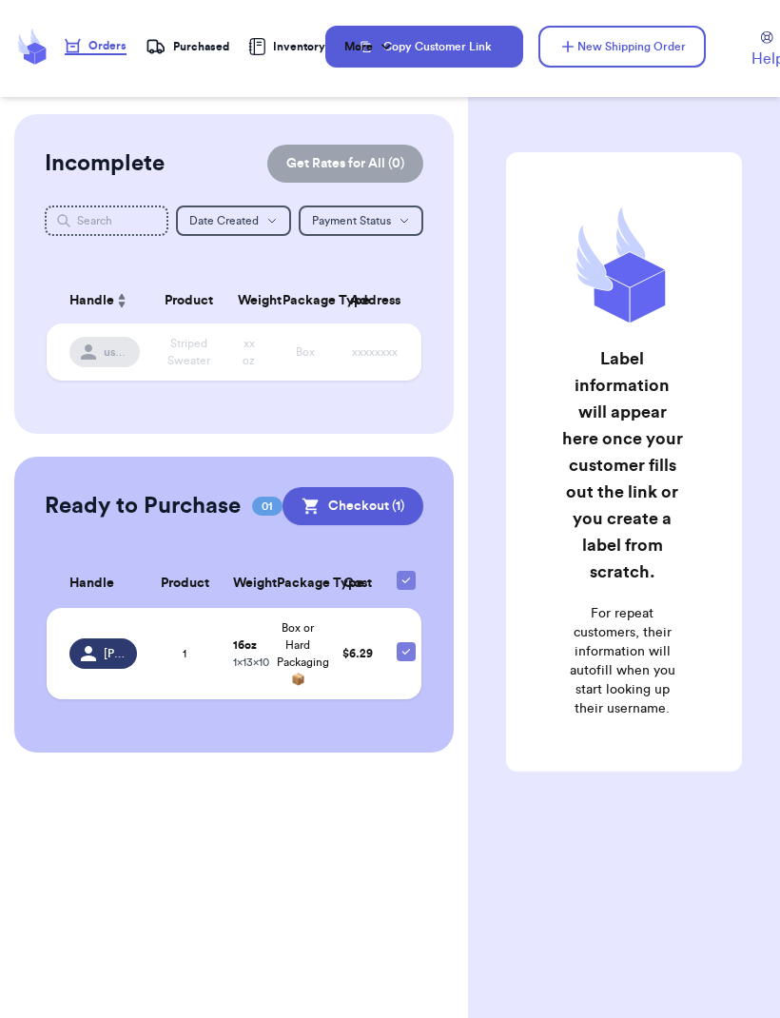
click at [179, 646] on div "1" at bounding box center [185, 653] width 50 height 15
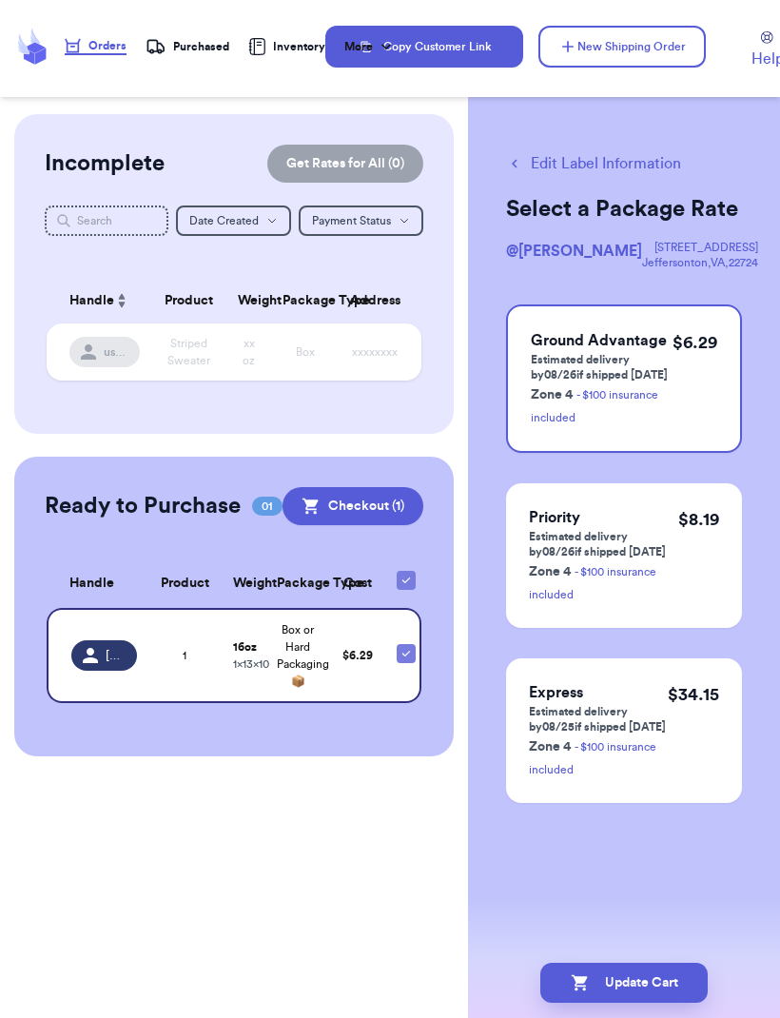
click at [646, 169] on button "Edit Label Information" at bounding box center [593, 163] width 175 height 23
checkbox input "false"
select select "paid"
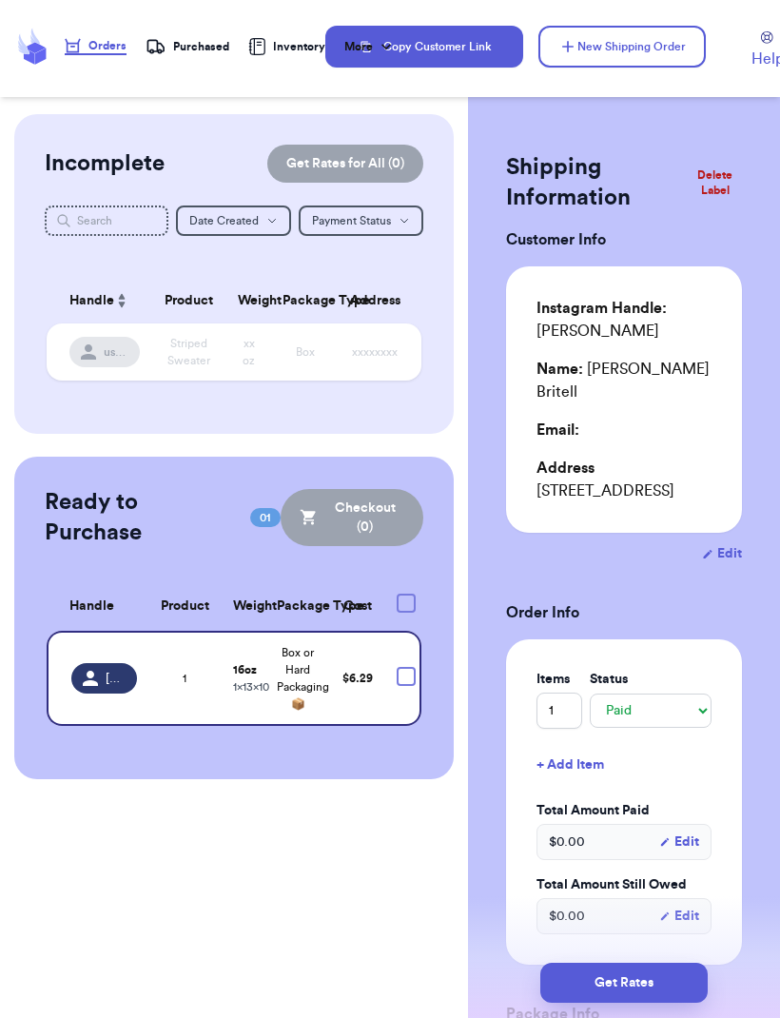
checkbox input "true"
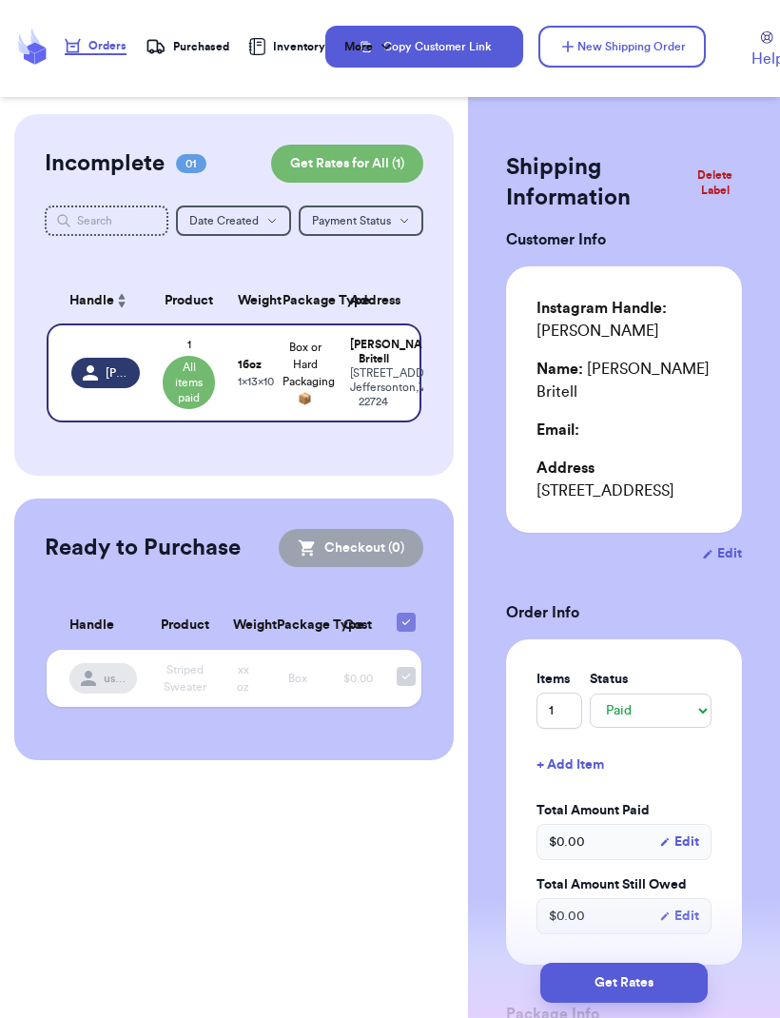
click at [678, 56] on button "New Shipping Order" at bounding box center [621, 47] width 167 height 42
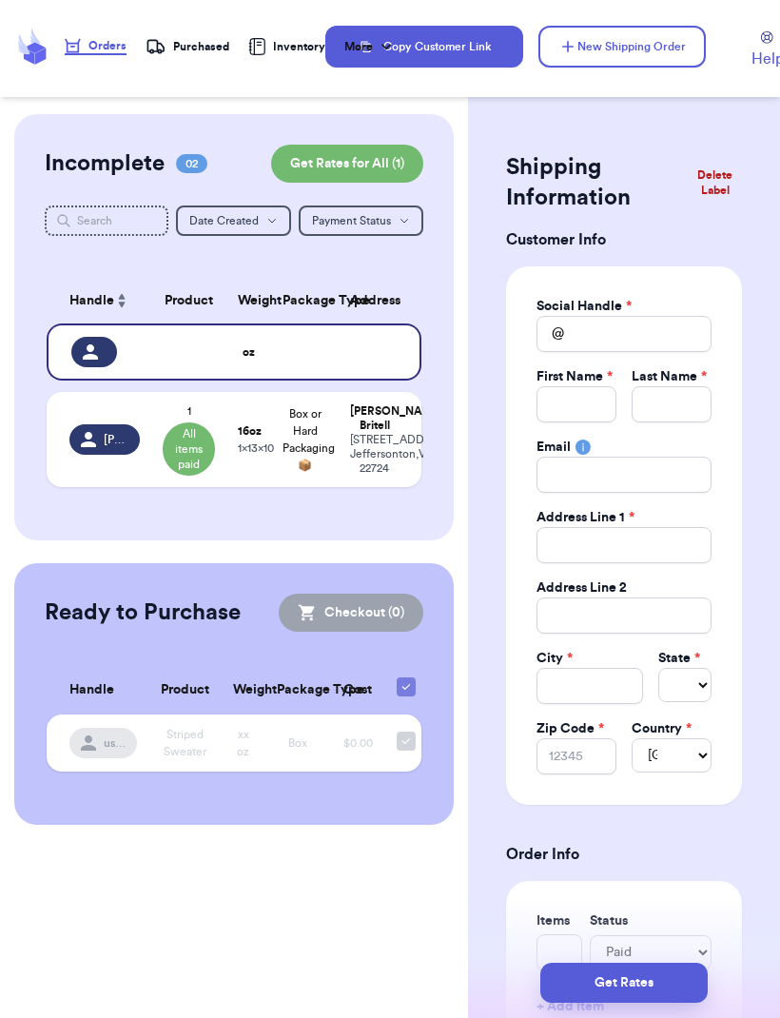
select select "unknown"
click at [671, 335] on input "Total Amount Paid" at bounding box center [624, 334] width 175 height 36
type input "b"
type input "be"
type input "beth"
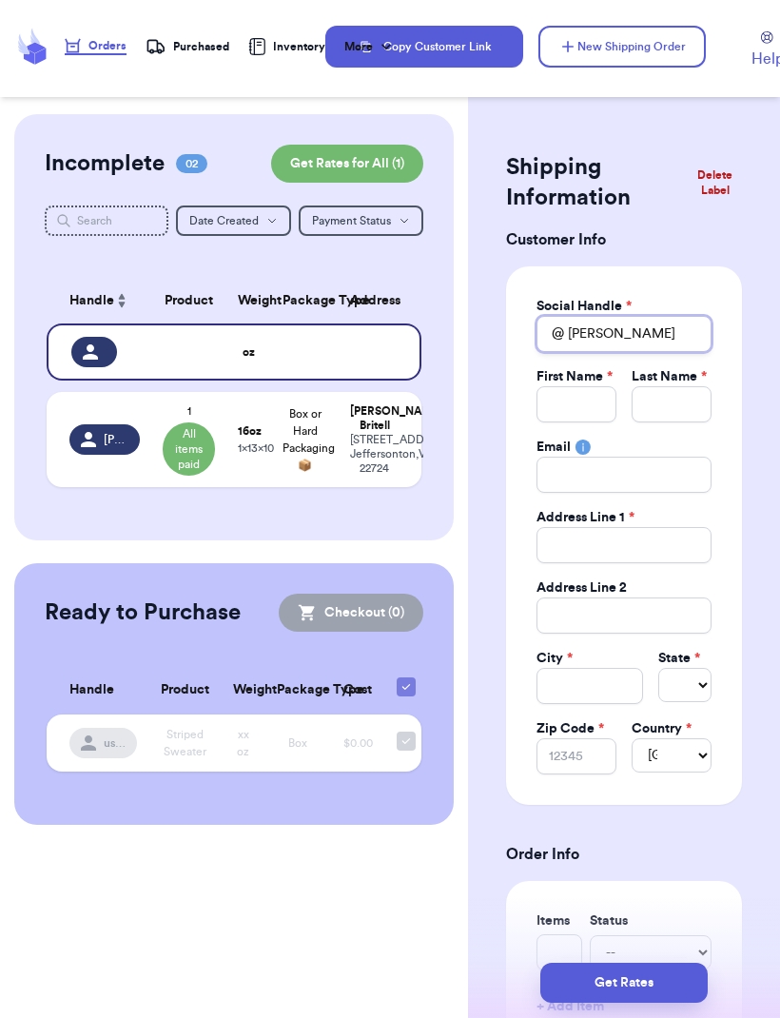
type input "betha"
type input "bethan"
type input "bethany"
type input "bethanyr"
type input "bethanyrr"
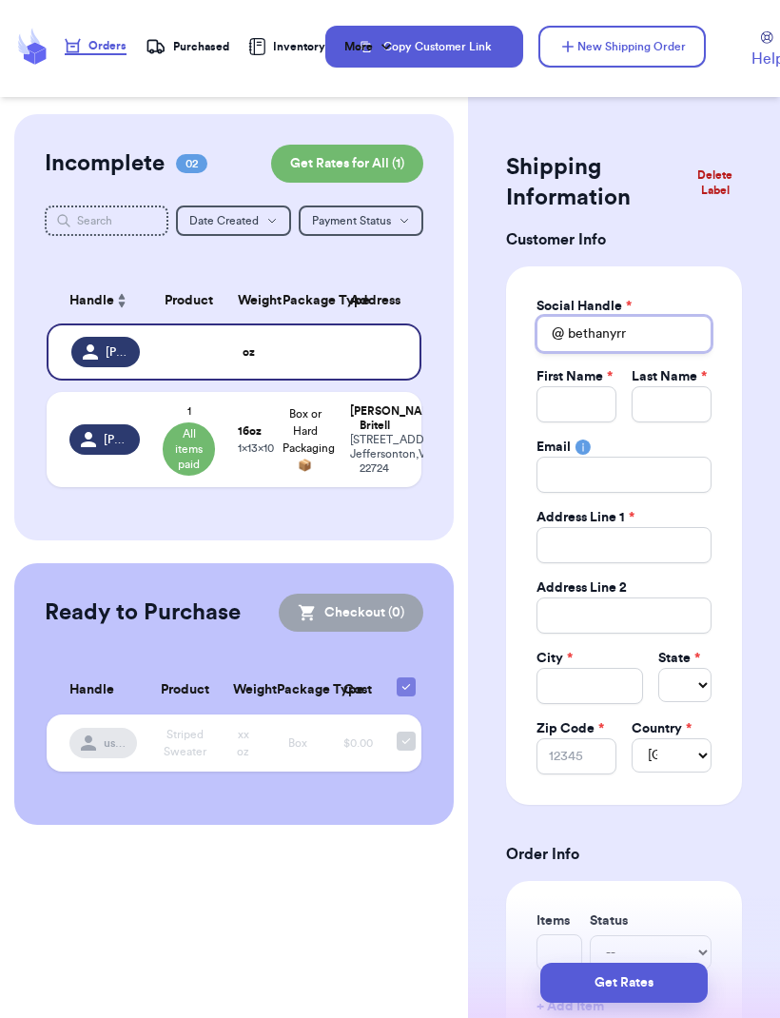
type input "bethanyrro"
type input "bethanyrrob"
type input "bethanyrrobi"
click at [704, 266] on div "Social Handle * @ bethanyrrobinson First Name * Last Name * Email Address Line …" at bounding box center [624, 535] width 236 height 538
click at [592, 401] on input "Total Amount Paid" at bounding box center [577, 404] width 80 height 36
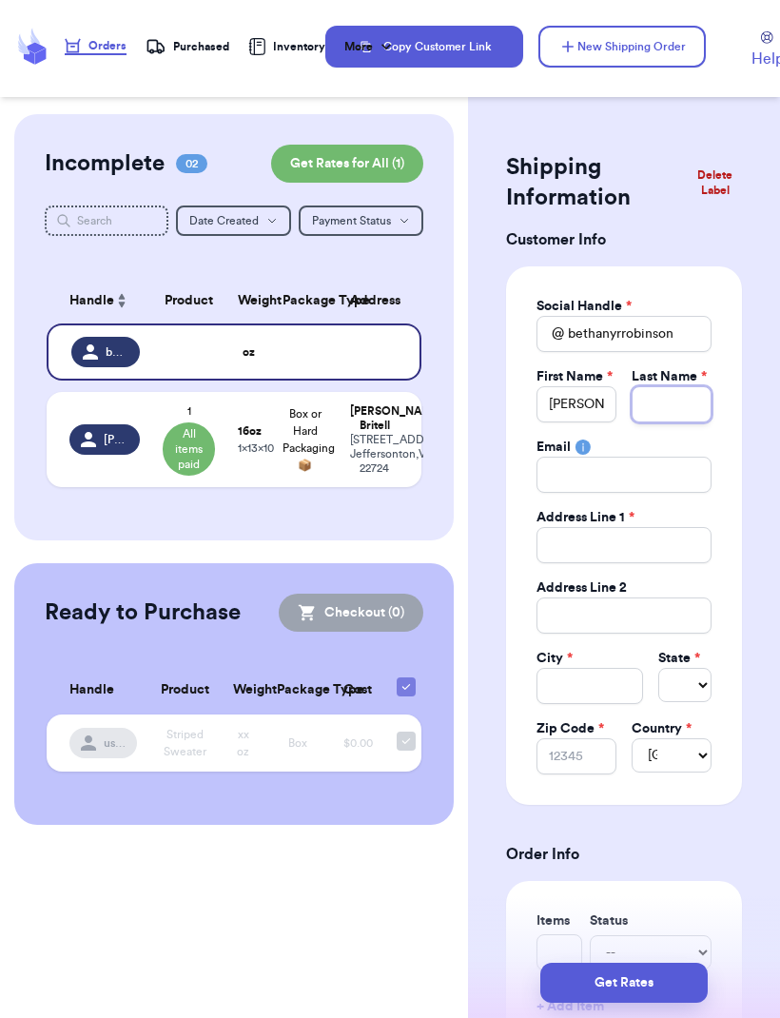
click at [681, 405] on input "Total Amount Paid" at bounding box center [672, 404] width 80 height 36
click at [673, 551] on input "Total Amount Paid" at bounding box center [624, 545] width 175 height 36
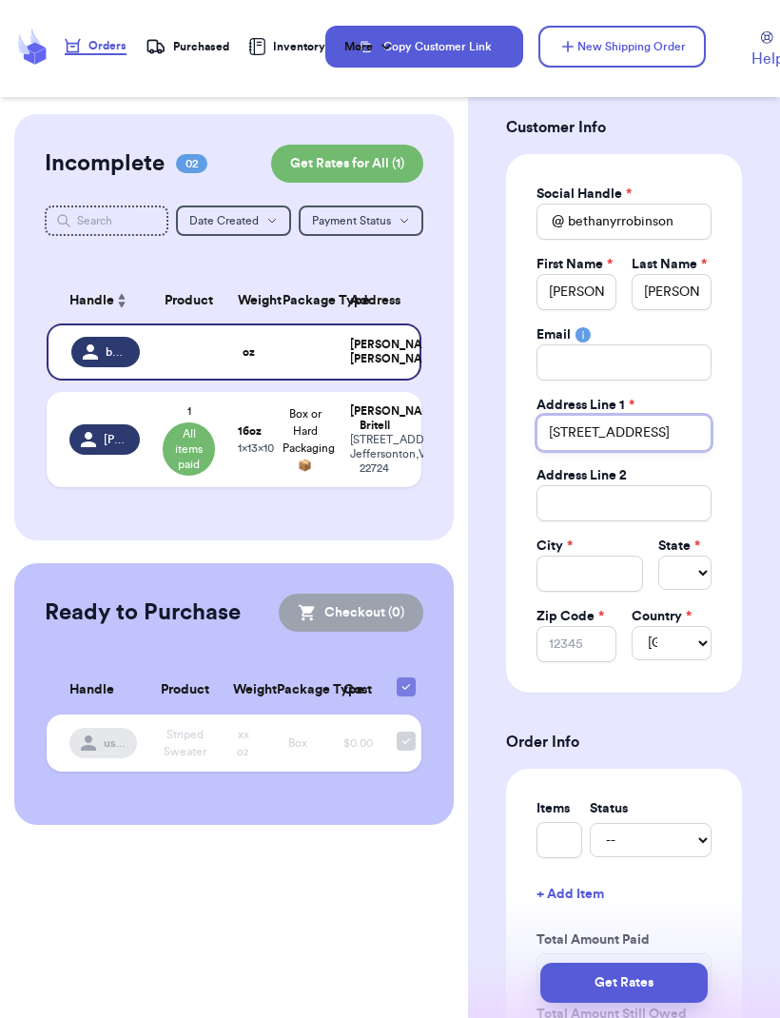
scroll to position [112, 0]
click at [610, 570] on input "Total Amount Paid" at bounding box center [590, 574] width 107 height 36
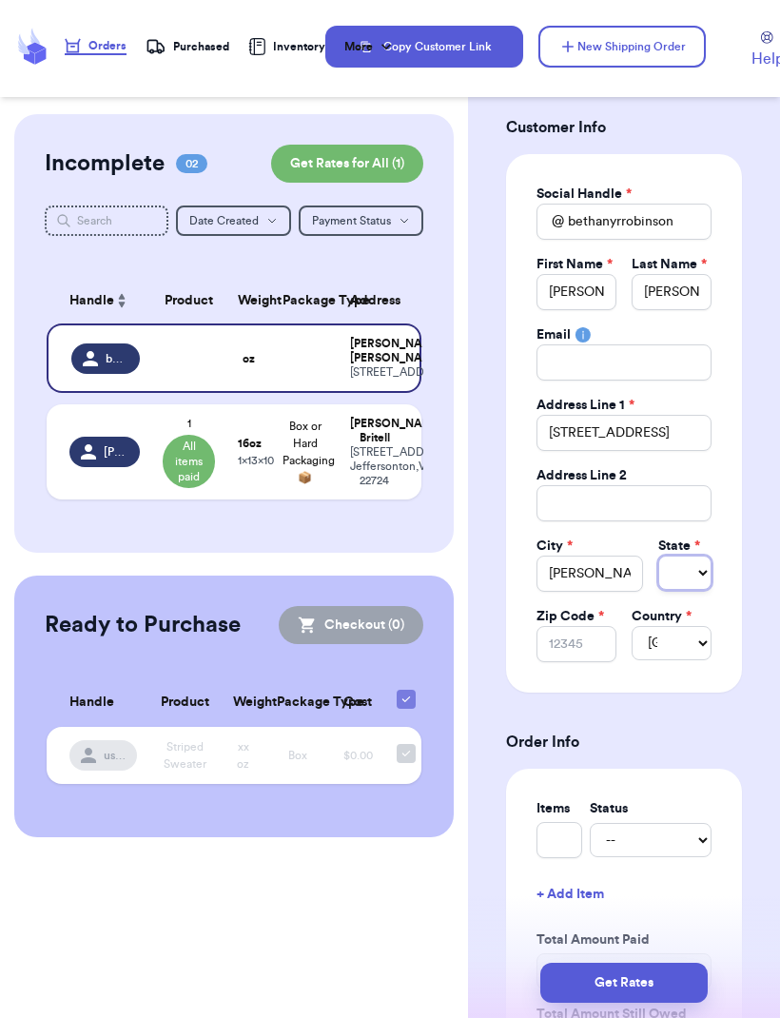
click at [692, 565] on select "Select AL AK AZ AR CA CO [GEOGRAPHIC_DATA] DE DC [GEOGRAPHIC_DATA] [GEOGRAPHIC_…" at bounding box center [684, 573] width 53 height 34
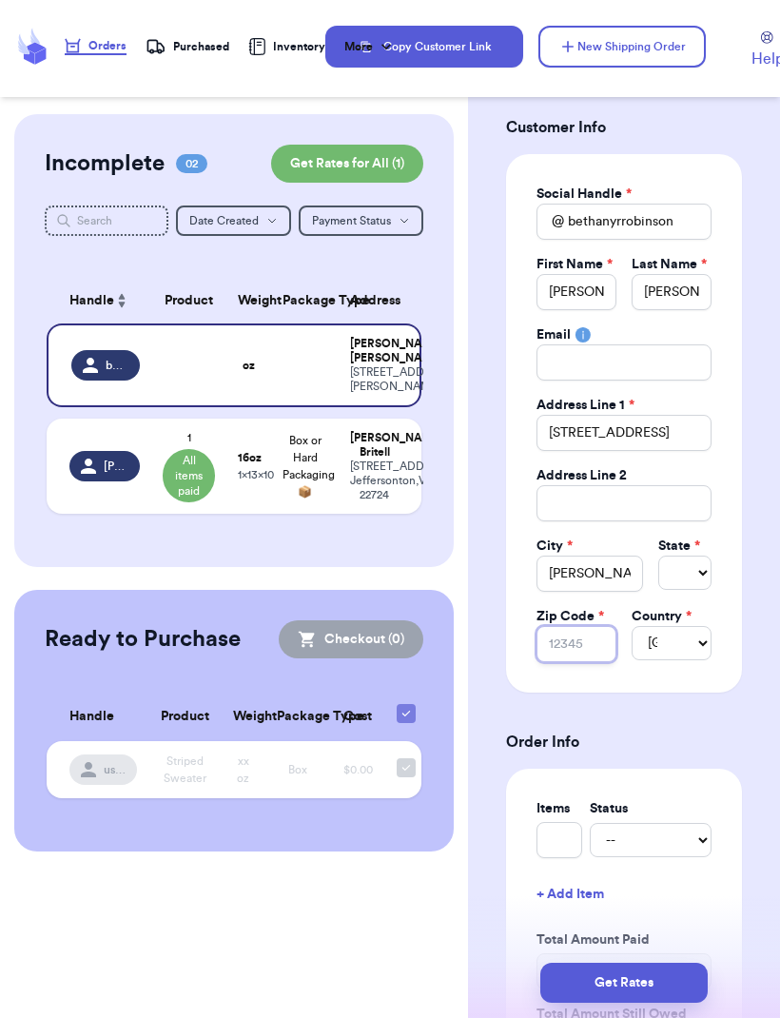
click at [589, 636] on input "Zip Code *" at bounding box center [577, 644] width 80 height 36
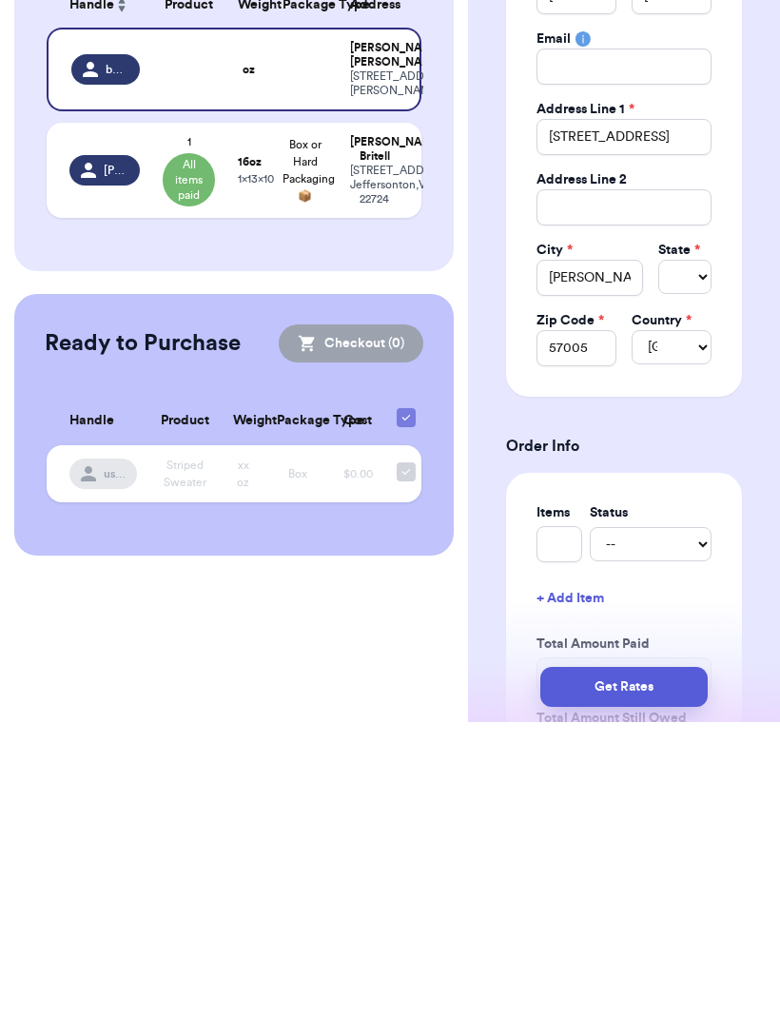
click at [705, 731] on h3 "Order Info" at bounding box center [624, 742] width 236 height 23
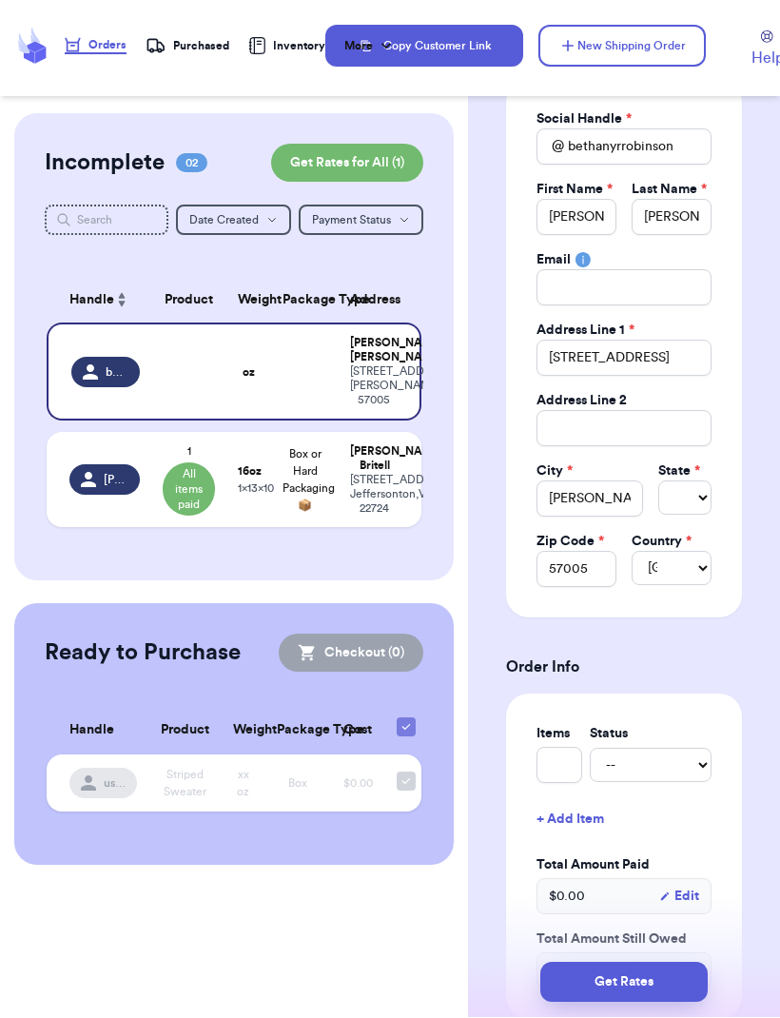
scroll to position [237, 0]
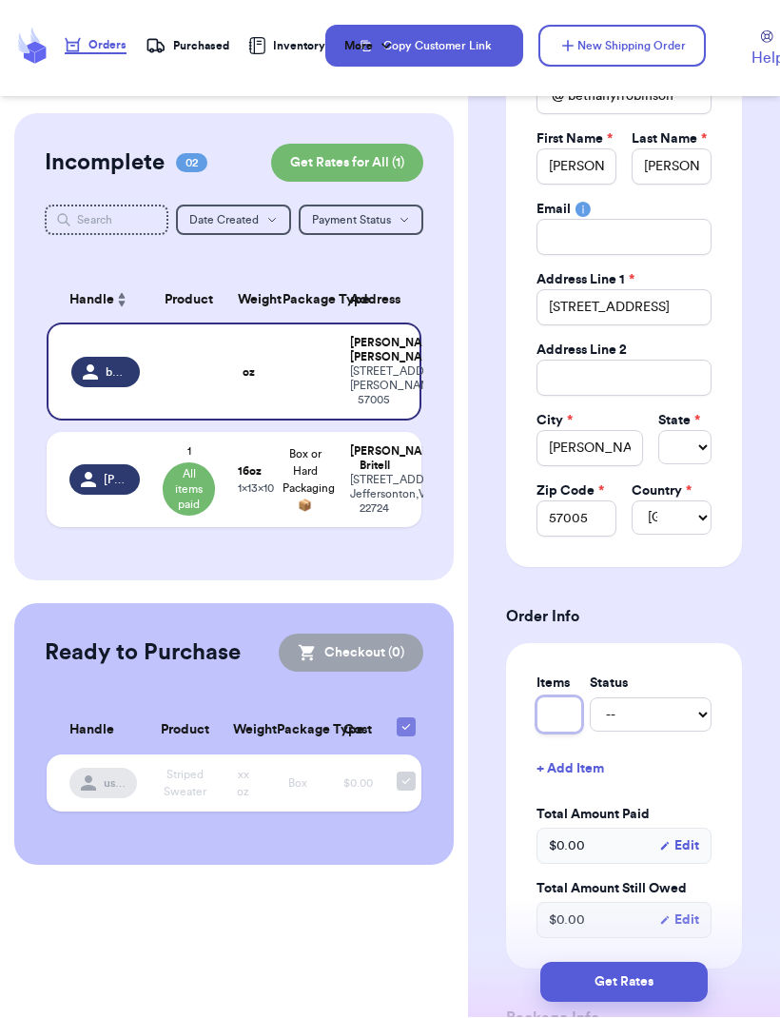
click at [567, 710] on input "text" at bounding box center [560, 715] width 46 height 36
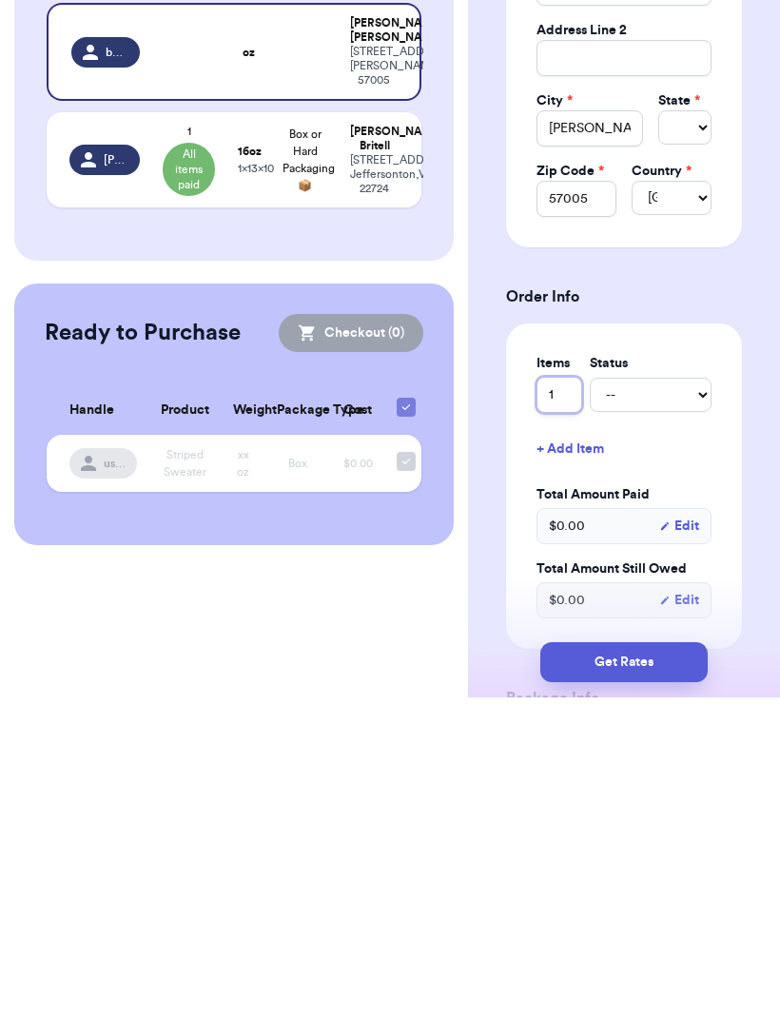
scroll to position [63, 0]
click at [745, 437] on div "Shipping Information Delete Label Customer Info Social Handle * @ bethanyrrobin…" at bounding box center [624, 976] width 312 height 2198
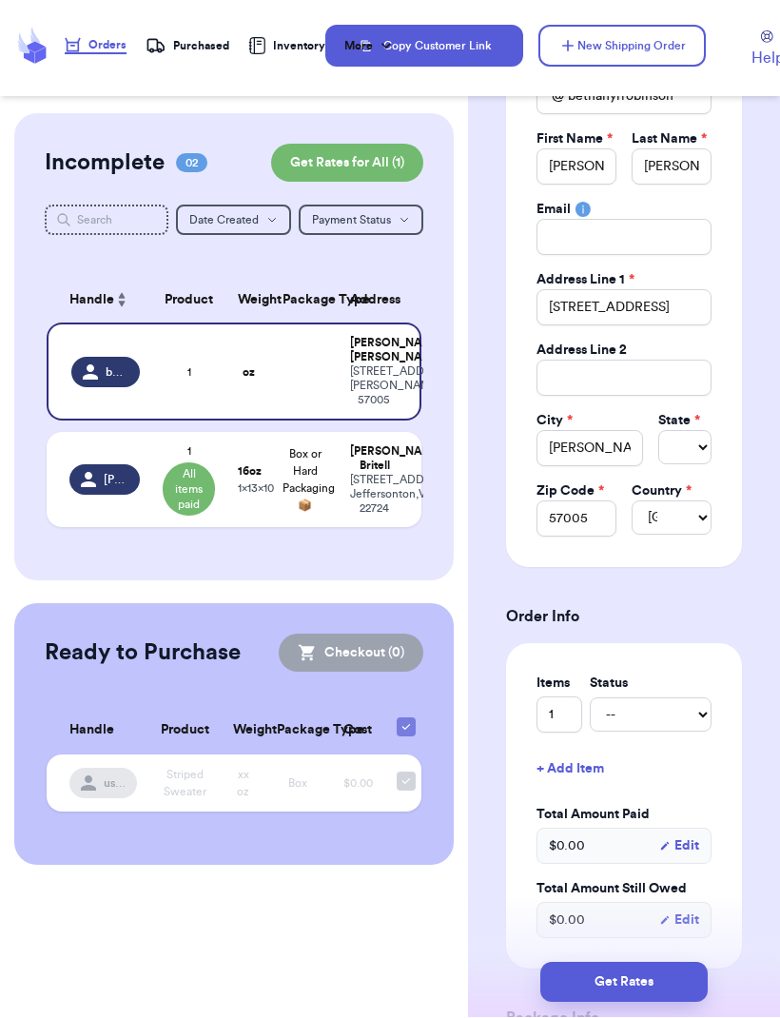
scroll to position [239, 0]
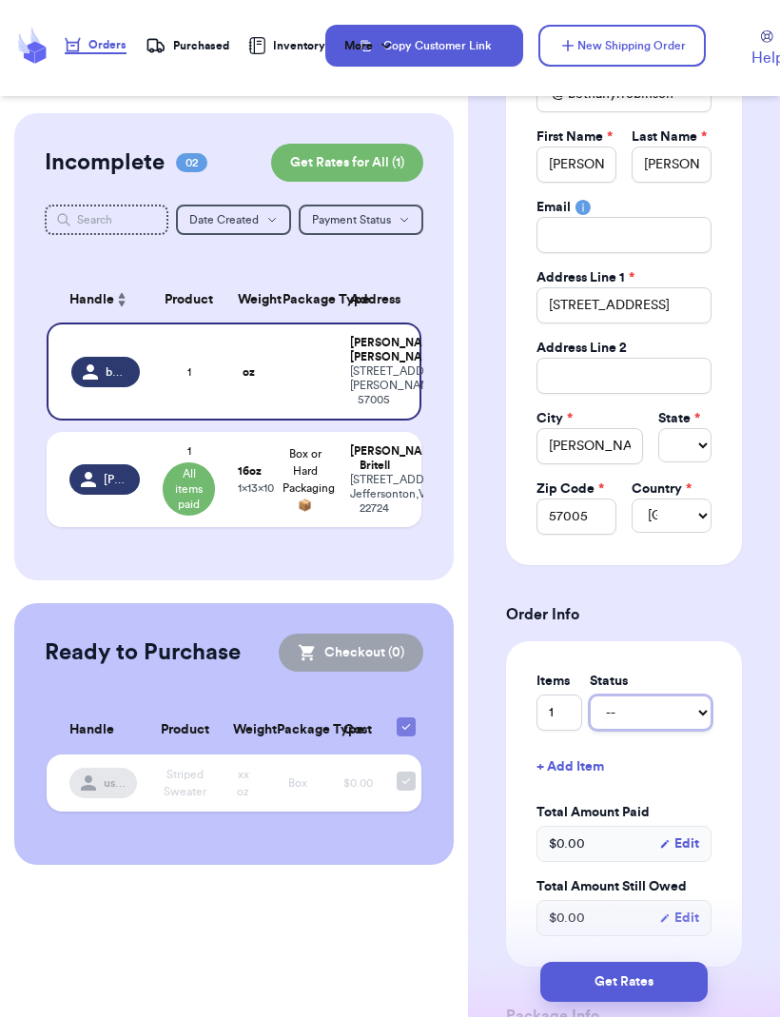
click at [687, 707] on select "-- Paid Owes" at bounding box center [651, 713] width 122 height 34
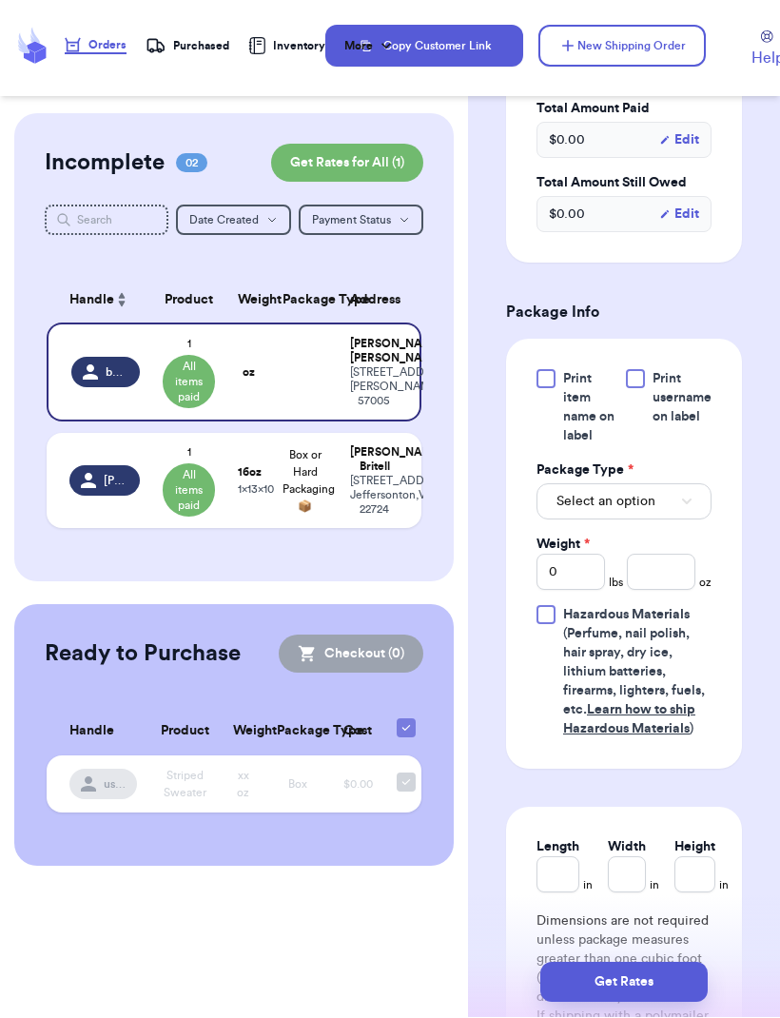
scroll to position [972, 0]
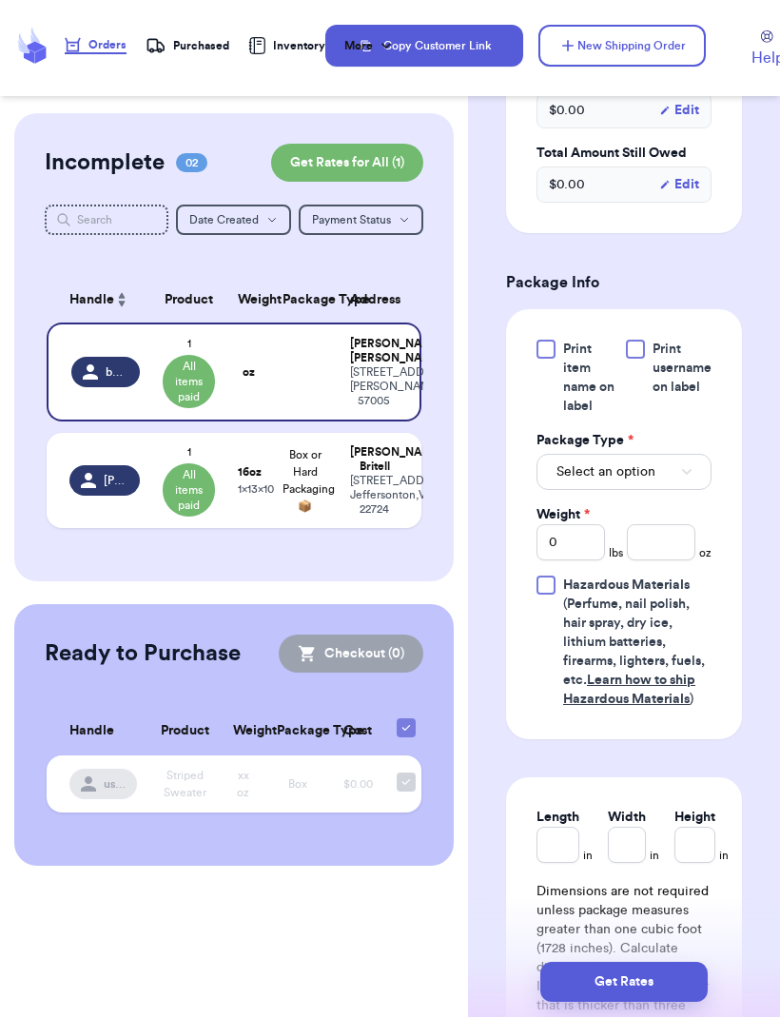
click at [695, 472] on button "Select an option" at bounding box center [624, 473] width 175 height 36
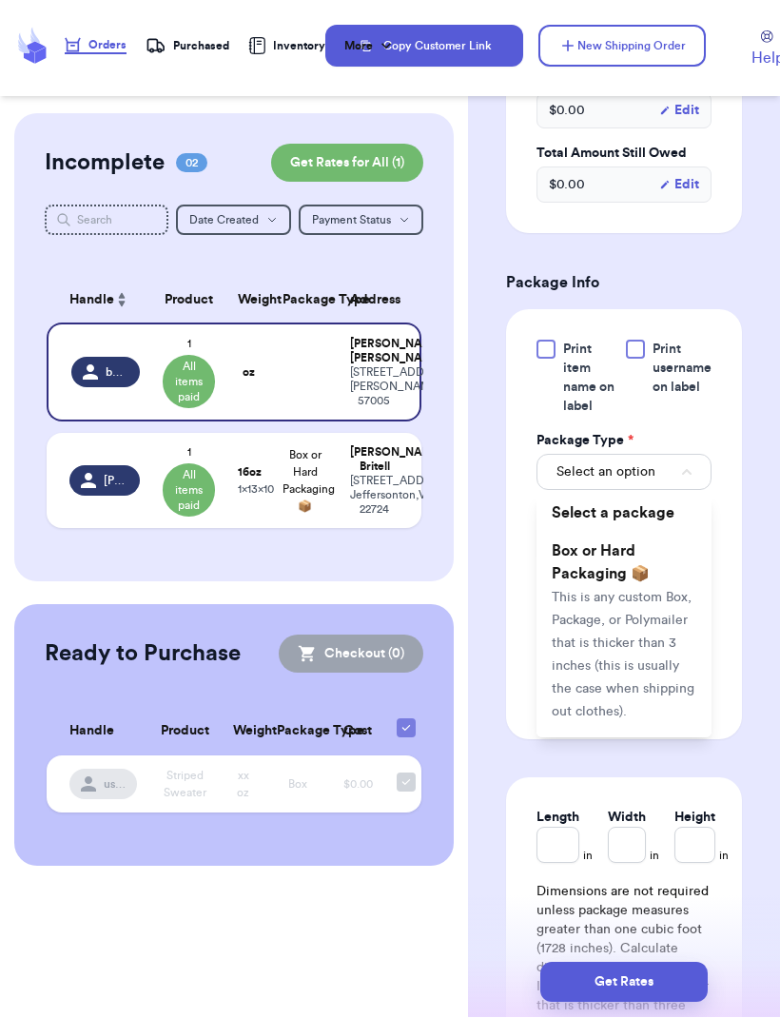
click at [669, 597] on span "This is any custom Box, Package, or Polymailer that is thicker than 3 inches (t…" at bounding box center [623, 655] width 143 height 127
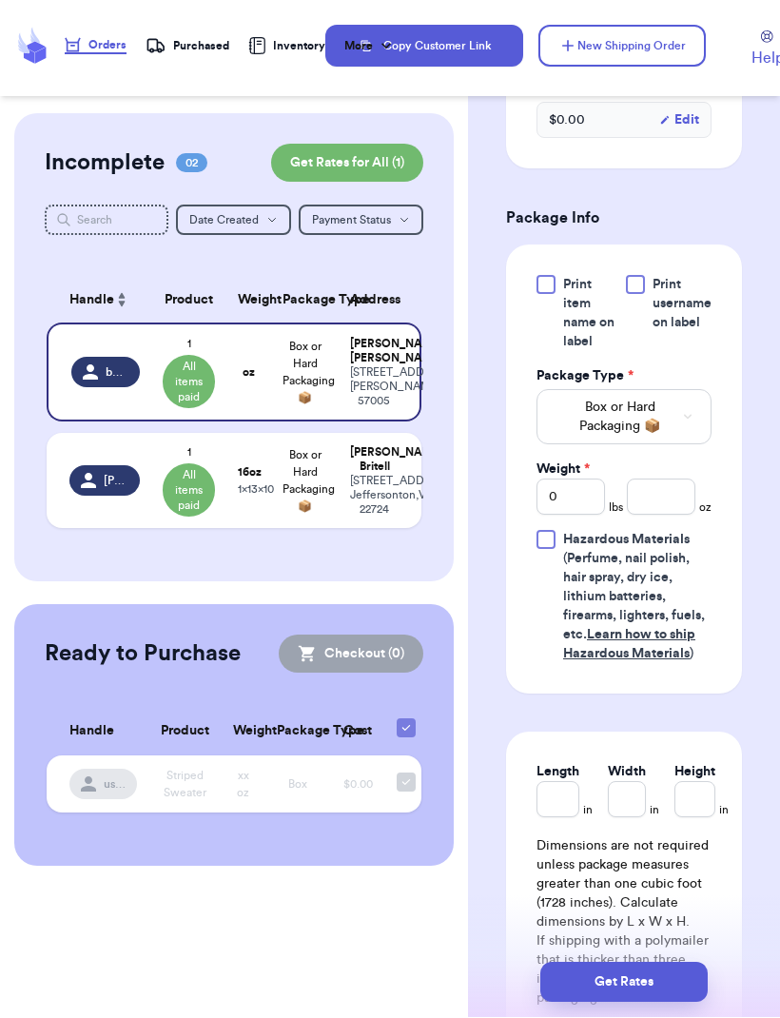
scroll to position [1037, 0]
click at [583, 492] on input "0" at bounding box center [571, 497] width 68 height 36
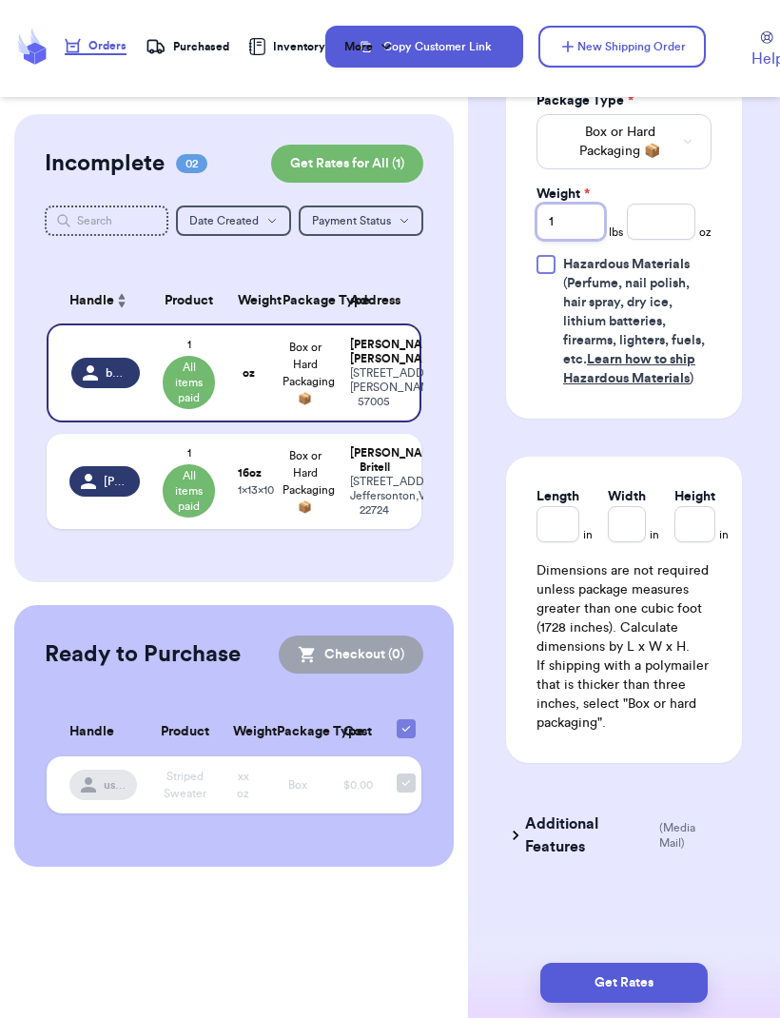
scroll to position [1313, 0]
click at [564, 524] on input "Length" at bounding box center [558, 524] width 43 height 36
click at [648, 520] on input "Width *" at bounding box center [641, 524] width 48 height 36
click at [716, 532] on input "Height *" at bounding box center [719, 524] width 50 height 36
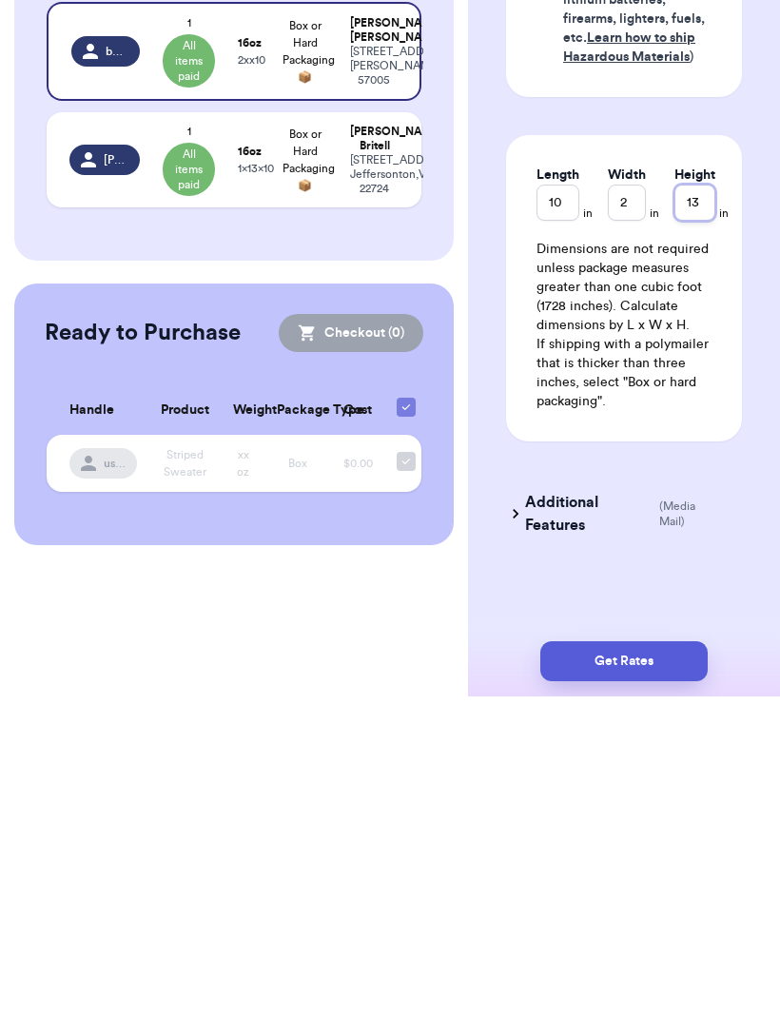
scroll to position [64, 0]
click at [687, 963] on button "Get Rates" at bounding box center [623, 983] width 167 height 40
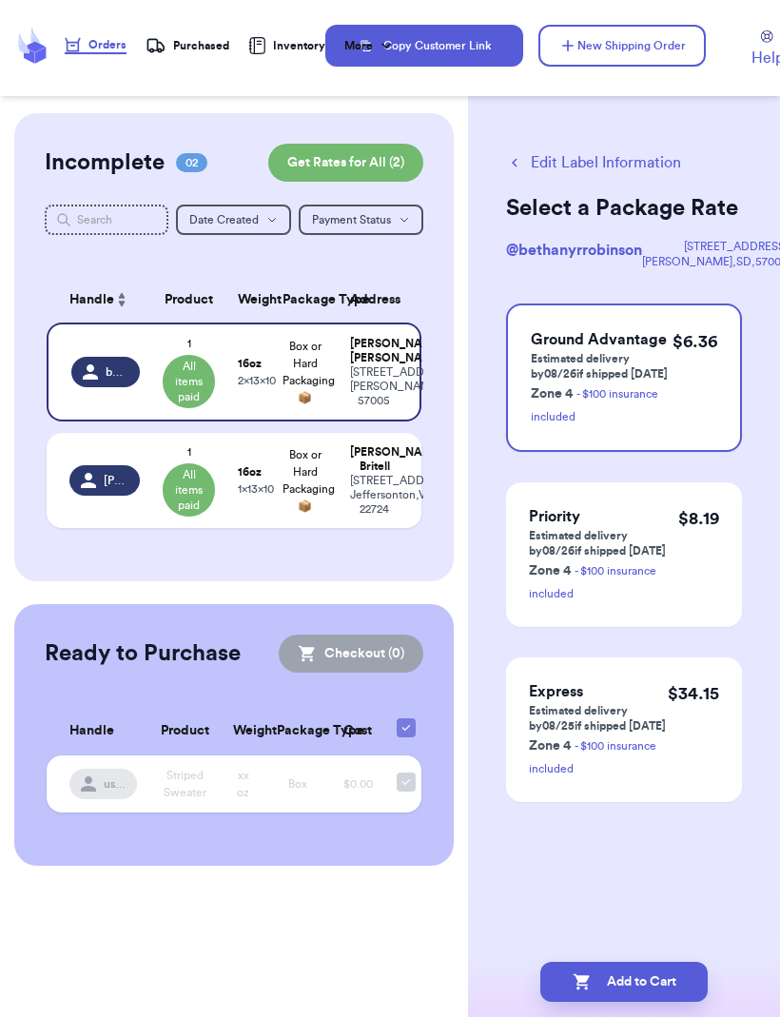
scroll to position [0, 0]
click at [662, 963] on button "Add to Cart" at bounding box center [623, 983] width 167 height 40
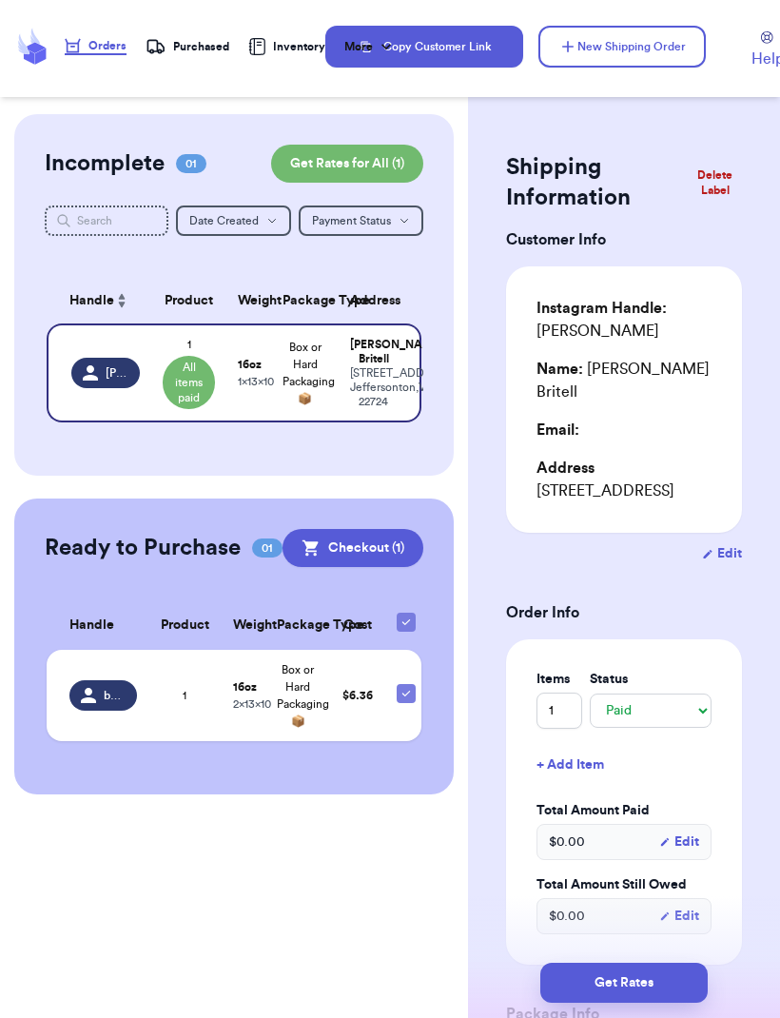
click at [672, 44] on button "New Shipping Order" at bounding box center [621, 47] width 167 height 42
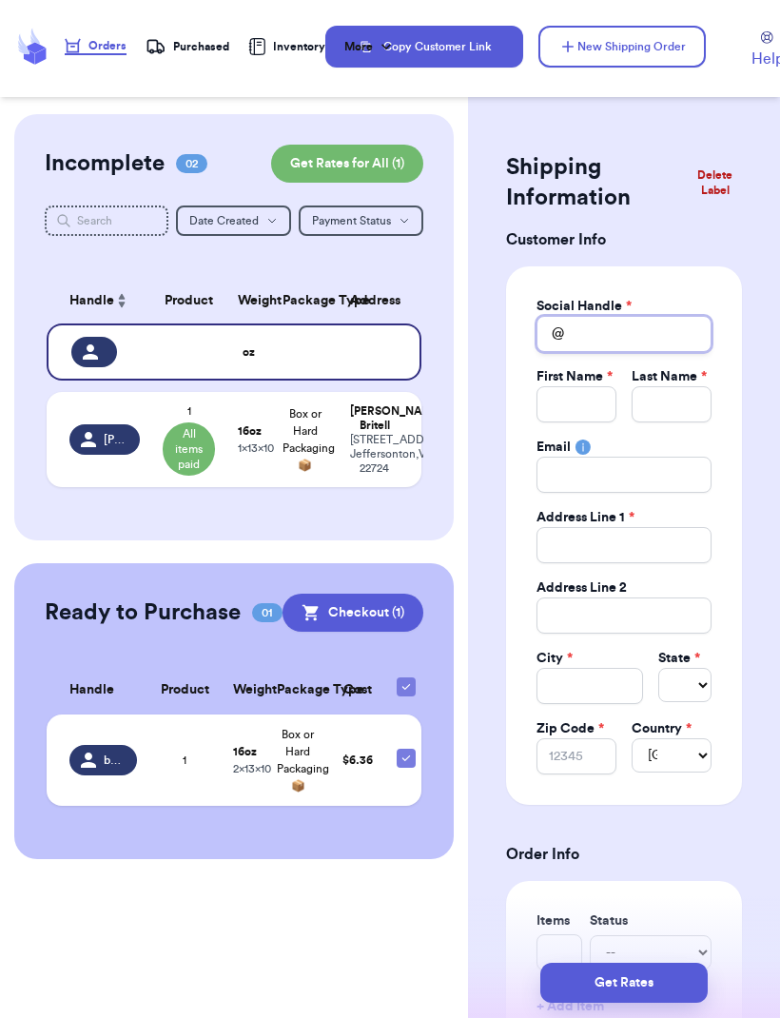
click at [624, 341] on input "Total Amount Paid" at bounding box center [624, 334] width 175 height 36
click at [590, 418] on input "Total Amount Paid" at bounding box center [577, 404] width 80 height 36
click at [675, 401] on input "Total Amount Paid" at bounding box center [672, 404] width 80 height 36
click at [725, 565] on div "Social Handle * @ luckylittlereruns First Name * Mikaela Last Name * Brugger Em…" at bounding box center [624, 535] width 236 height 538
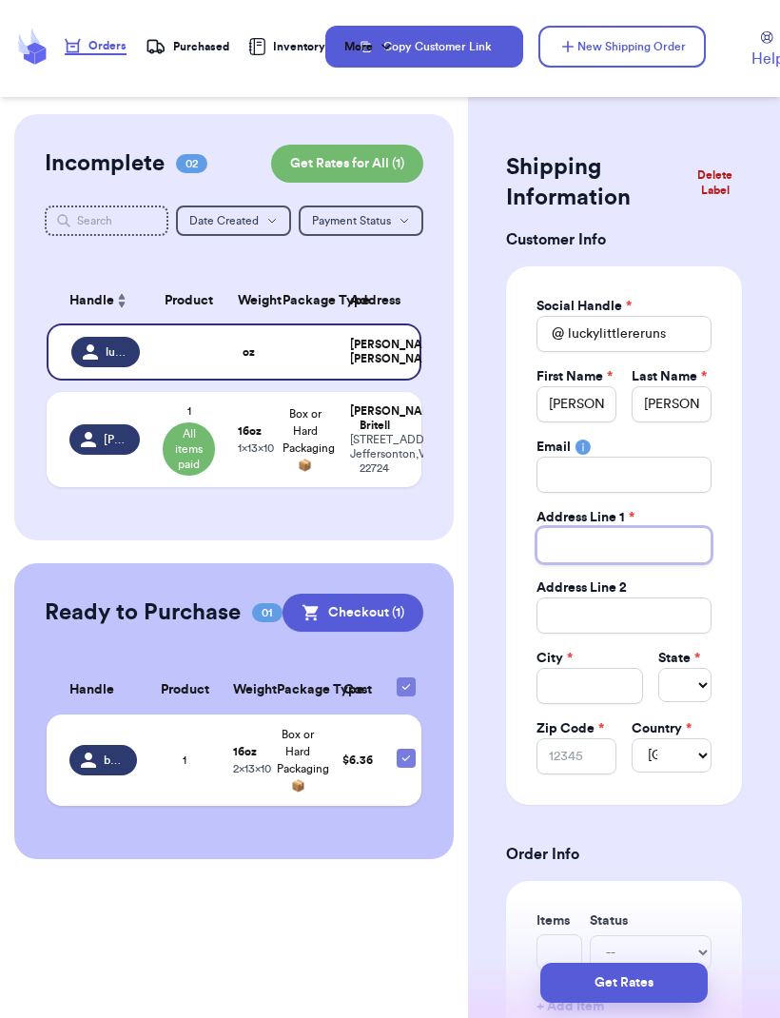
click at [661, 549] on input "Total Amount Paid" at bounding box center [624, 545] width 175 height 36
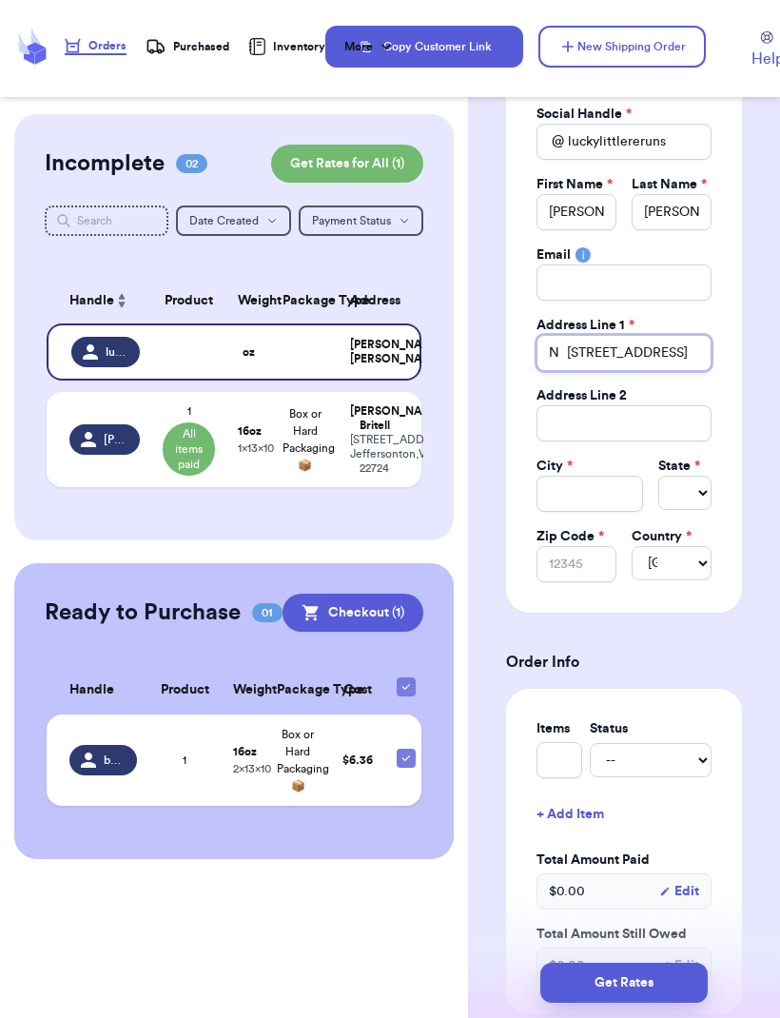
scroll to position [192, 0]
click at [607, 493] on input "Total Amount Paid" at bounding box center [590, 494] width 107 height 36
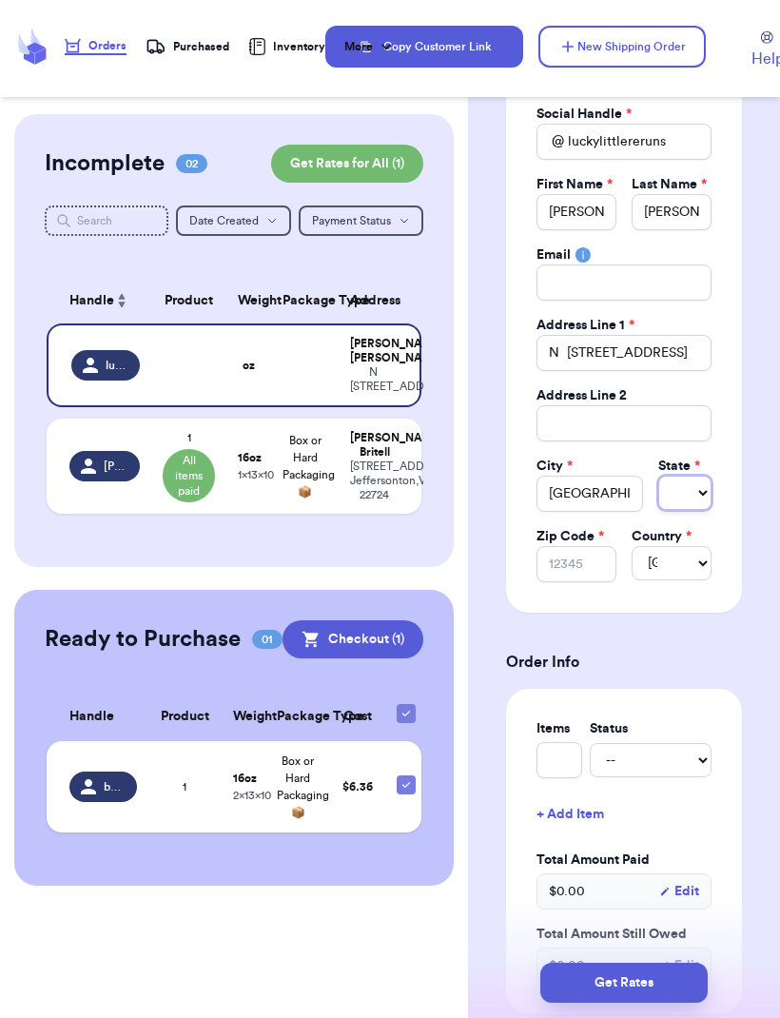
click at [688, 497] on select "Select AL AK AZ AR CA CO [GEOGRAPHIC_DATA] DE DC [GEOGRAPHIC_DATA] [GEOGRAPHIC_…" at bounding box center [684, 493] width 53 height 34
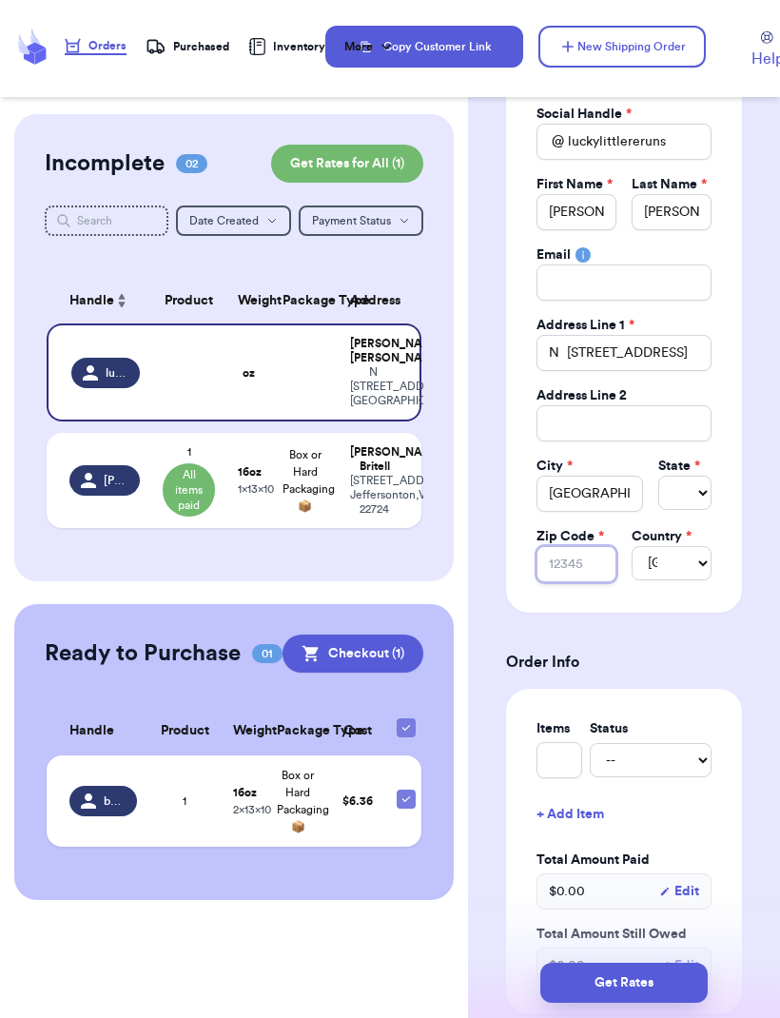
click at [593, 563] on input "Zip Code *" at bounding box center [577, 564] width 80 height 36
click at [675, 555] on select "United States Canada Australia" at bounding box center [672, 563] width 80 height 34
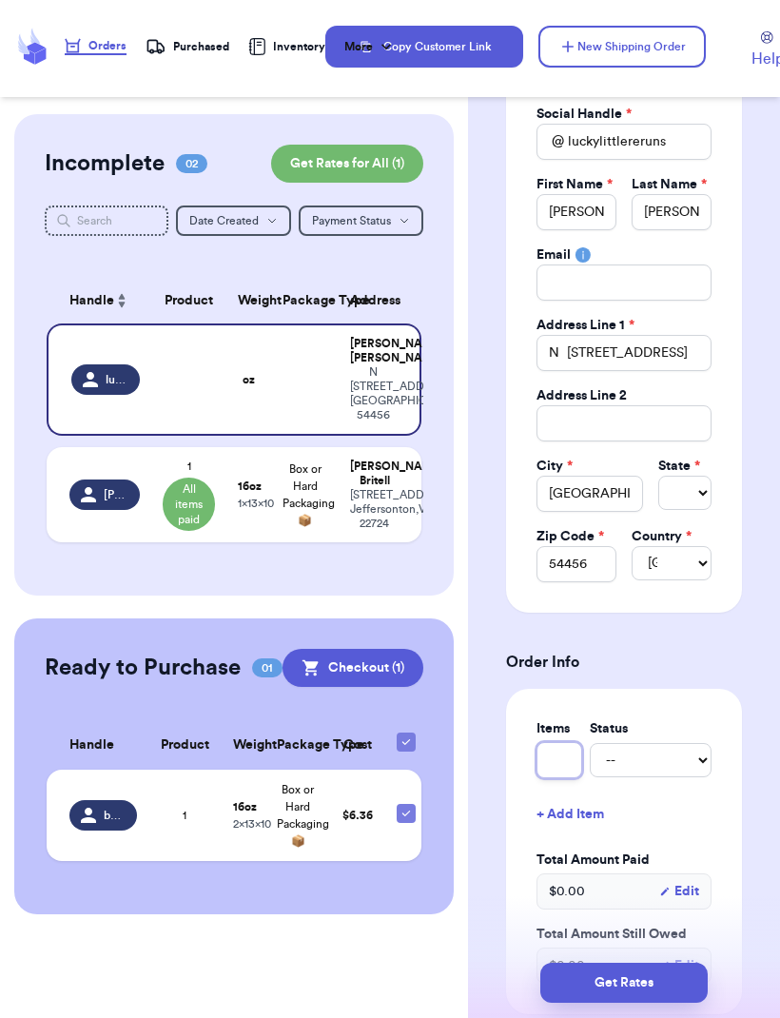
click at [573, 754] on input "text" at bounding box center [560, 760] width 46 height 36
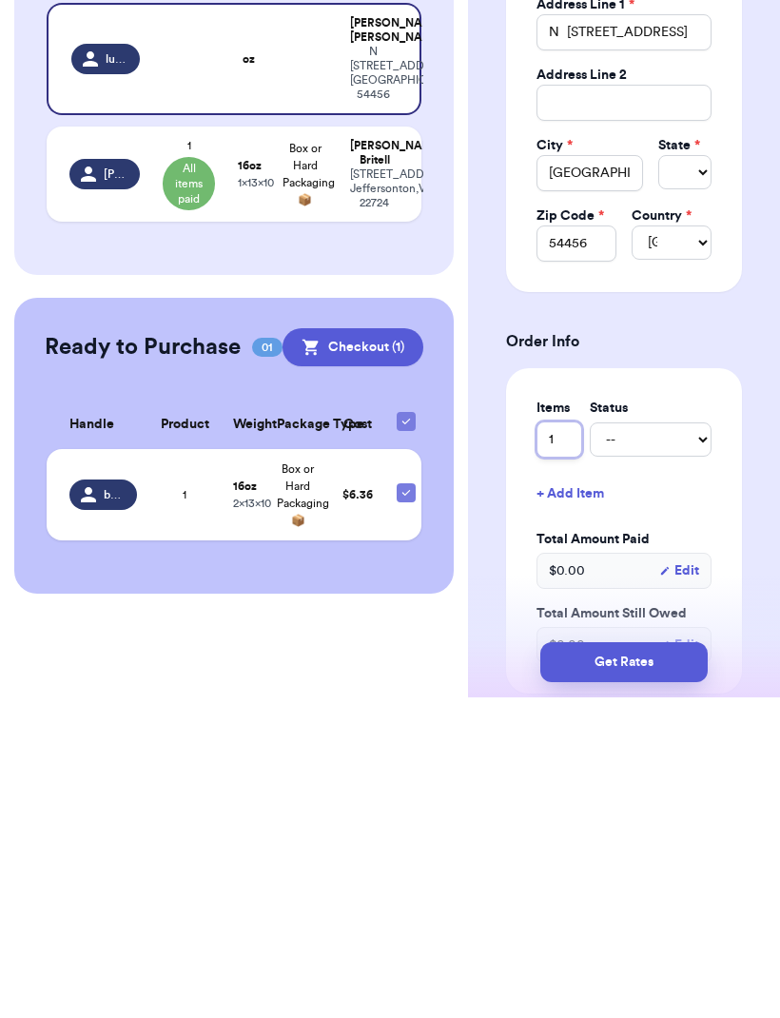
scroll to position [63, 0]
click at [668, 743] on select "-- Paid Owes" at bounding box center [651, 760] width 122 height 34
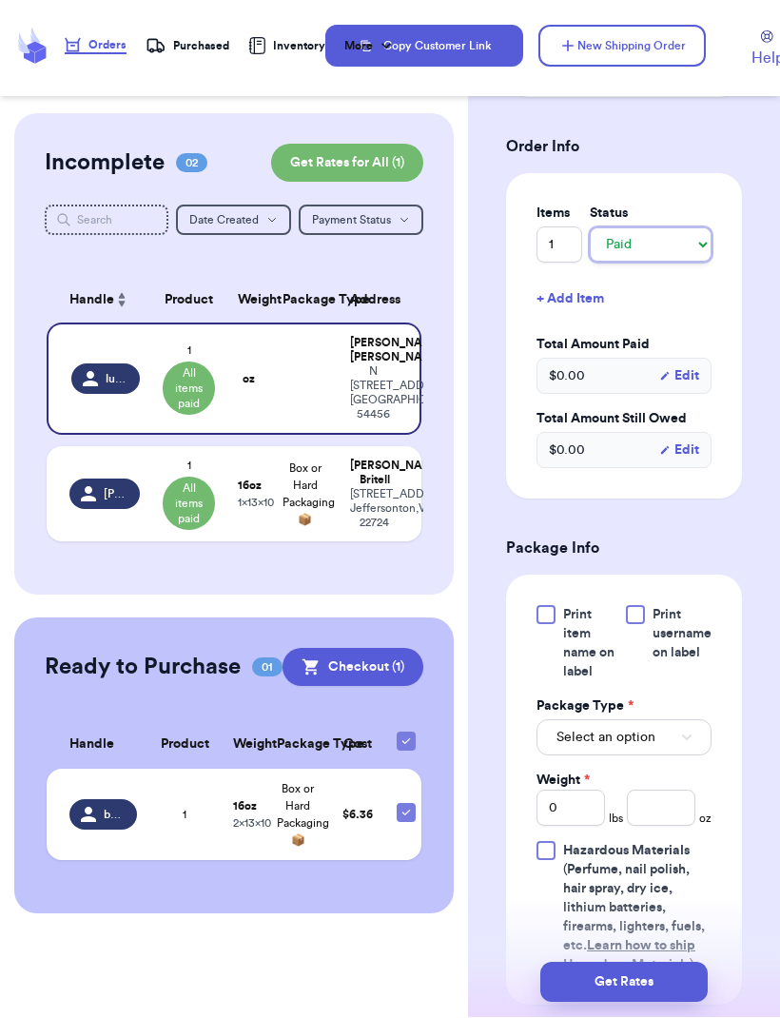
scroll to position [763, 0]
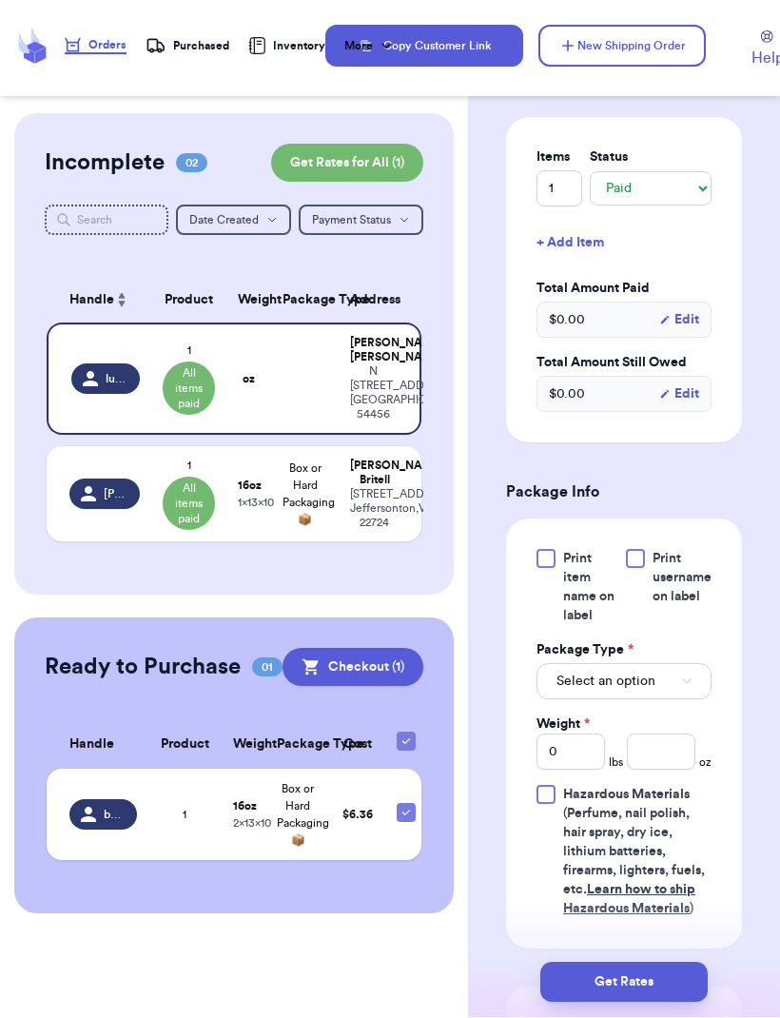
click at [684, 690] on button "Select an option" at bounding box center [624, 682] width 175 height 36
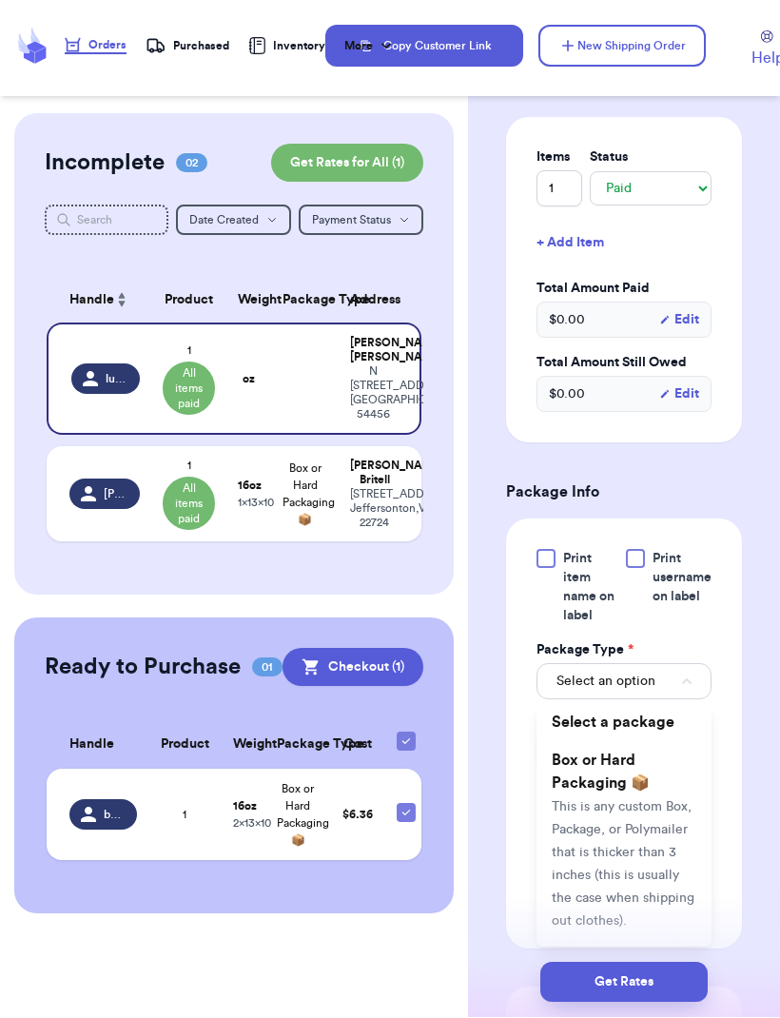
click at [650, 784] on li "Box or Hard Packaging 📦 This is any custom Box, Package, or Polymailer that is …" at bounding box center [624, 841] width 175 height 198
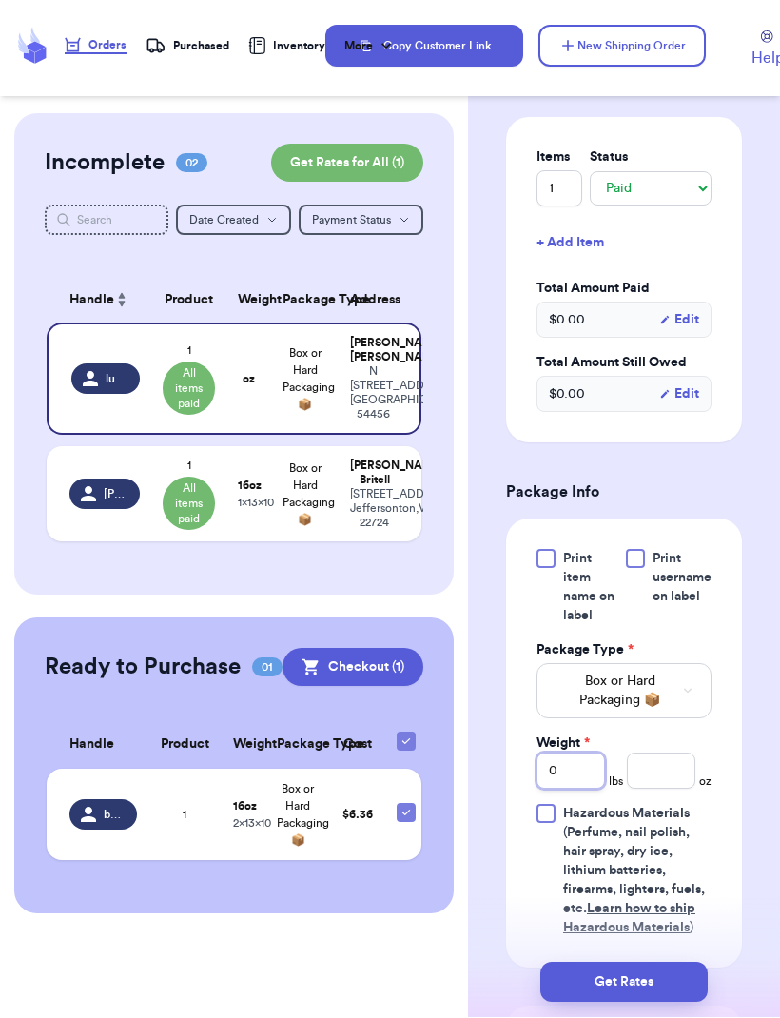
click at [591, 762] on input "0" at bounding box center [571, 771] width 68 height 36
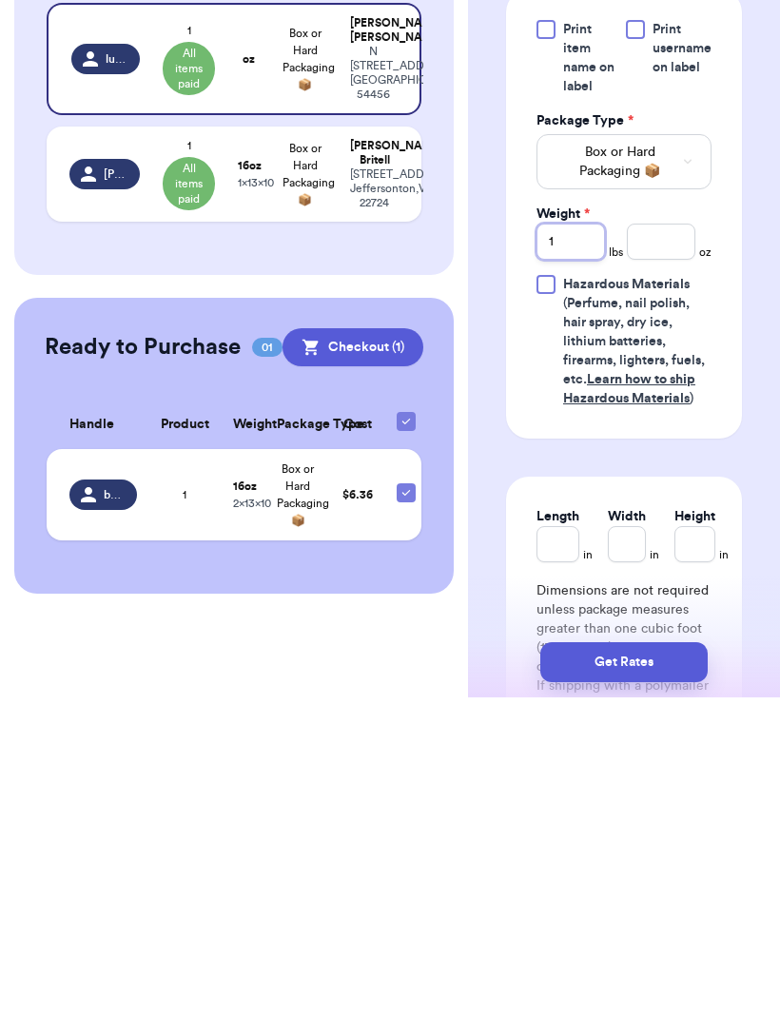
scroll to position [1005, 0]
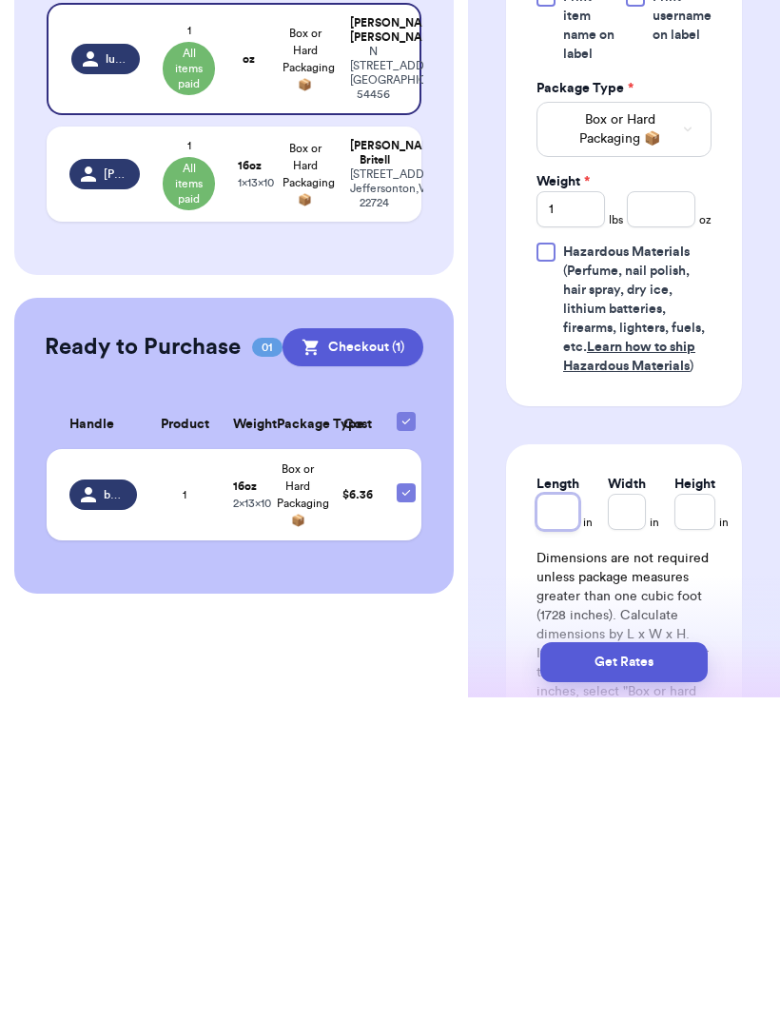
click at [578, 814] on input "Length" at bounding box center [558, 832] width 43 height 36
click at [637, 814] on input "Width *" at bounding box center [641, 832] width 48 height 36
click at [711, 814] on input "Height *" at bounding box center [719, 832] width 50 height 36
click at [643, 814] on input "Width *" at bounding box center [641, 832] width 48 height 36
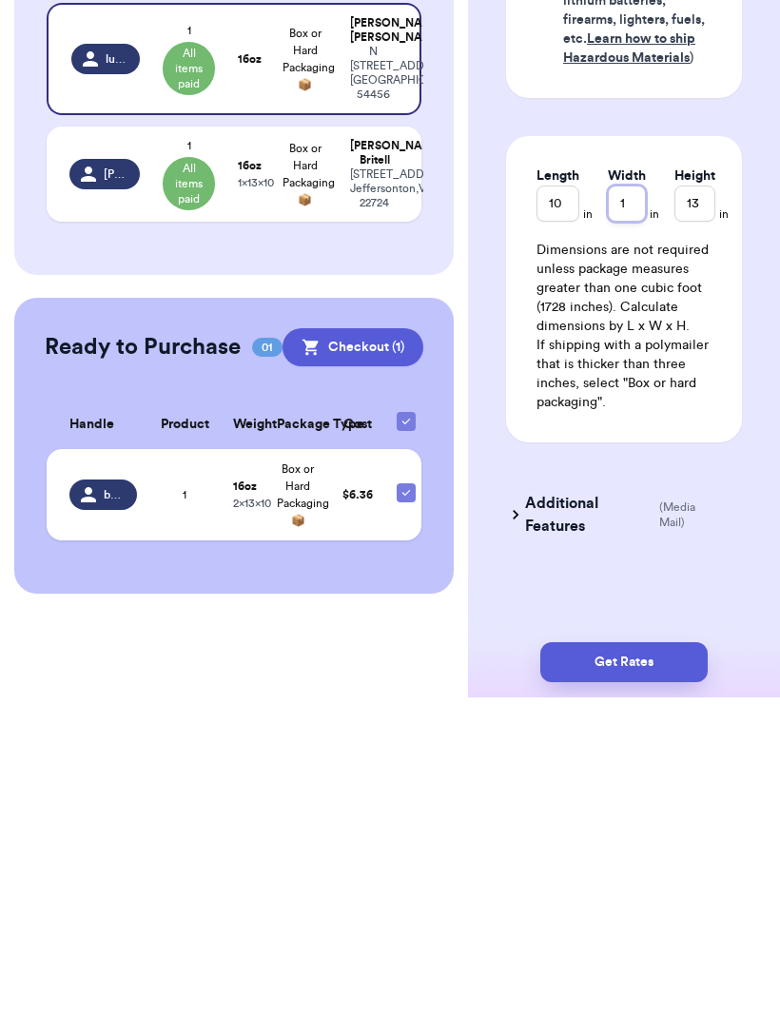
scroll to position [1313, 0]
click at [678, 963] on button "Get Rates" at bounding box center [623, 983] width 167 height 40
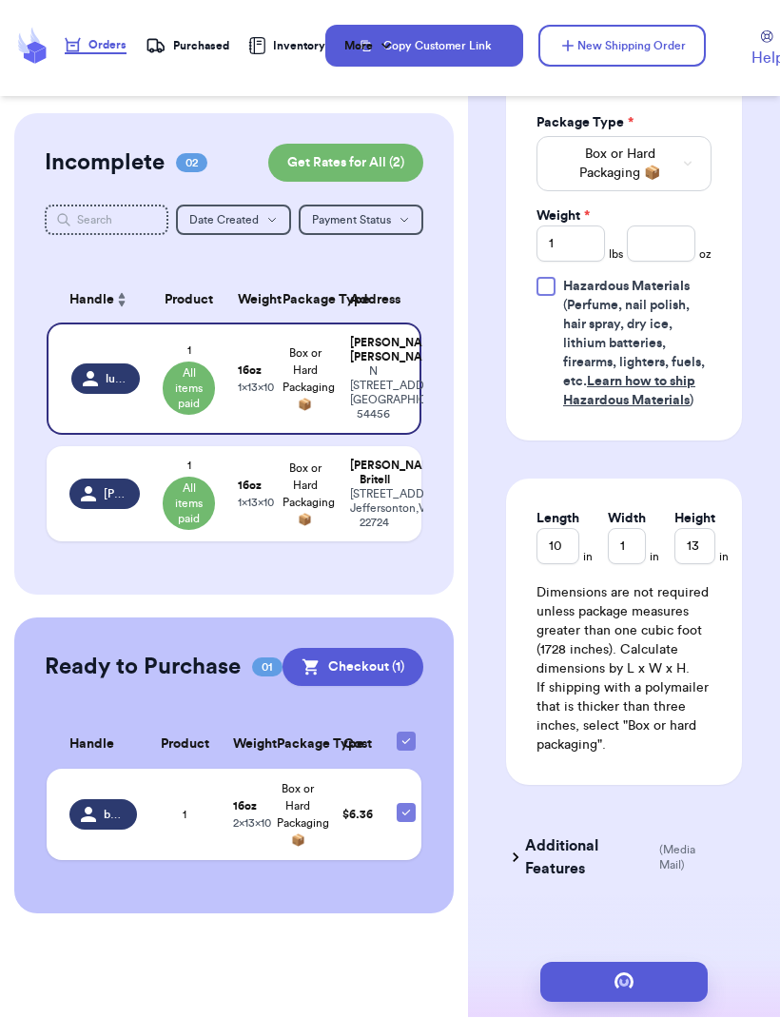
scroll to position [0, 0]
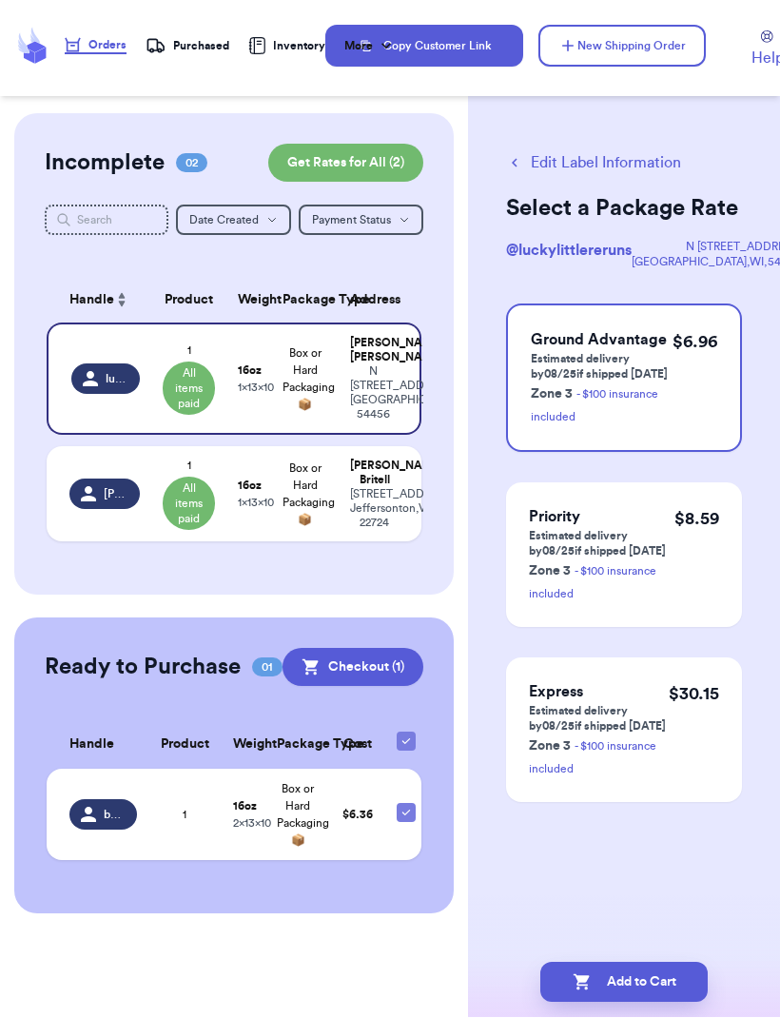
click at [660, 963] on button "Add to Cart" at bounding box center [623, 983] width 167 height 40
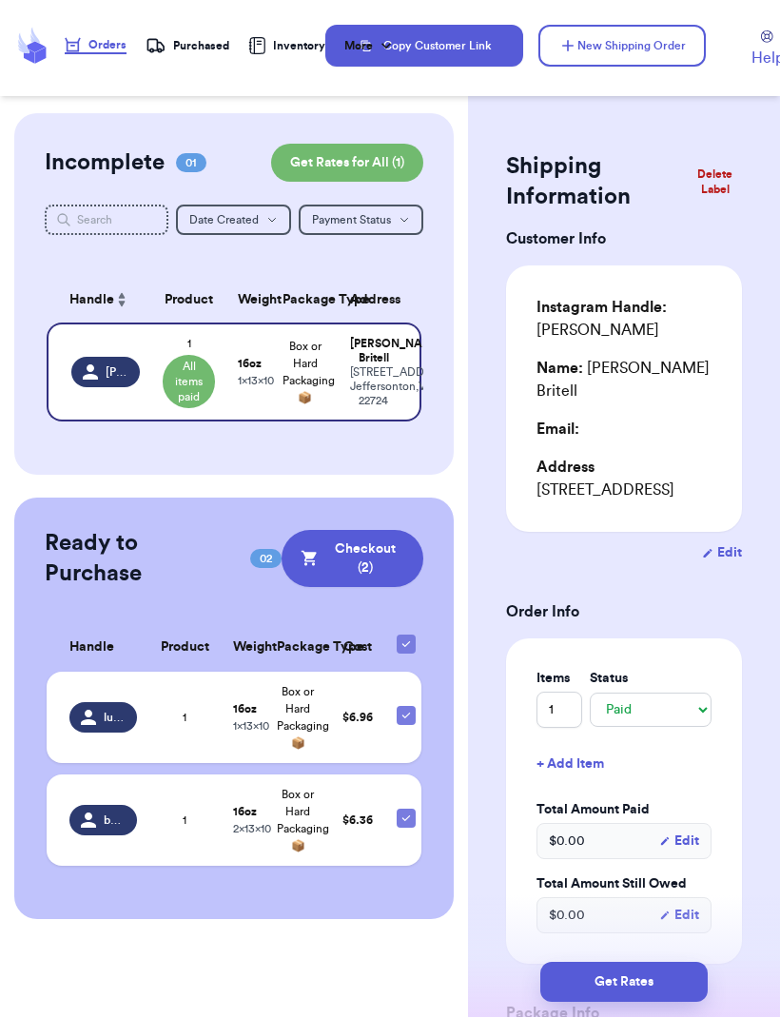
click at [643, 48] on button "New Shipping Order" at bounding box center [621, 47] width 167 height 42
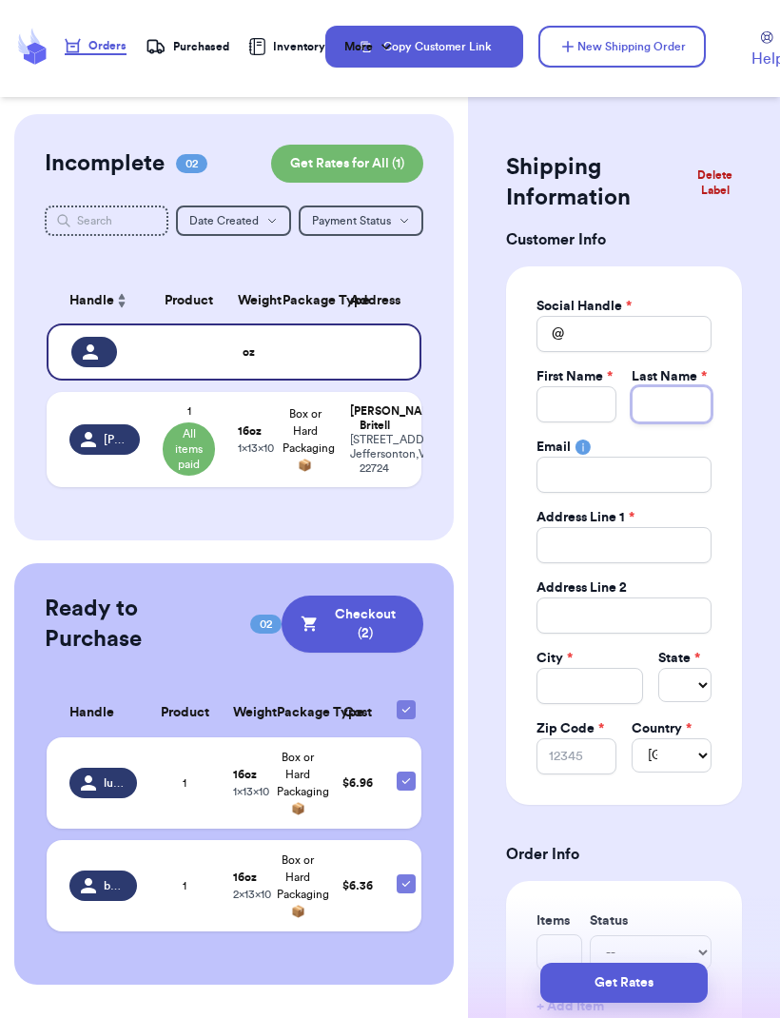
click at [670, 402] on input "Total Amount Paid" at bounding box center [672, 404] width 80 height 36
click at [675, 327] on input "Total Amount Paid" at bounding box center [624, 334] width 175 height 36
click at [583, 404] on input "Total Amount Paid" at bounding box center [577, 404] width 80 height 36
click at [693, 410] on input "Total Amount Paid" at bounding box center [672, 404] width 80 height 36
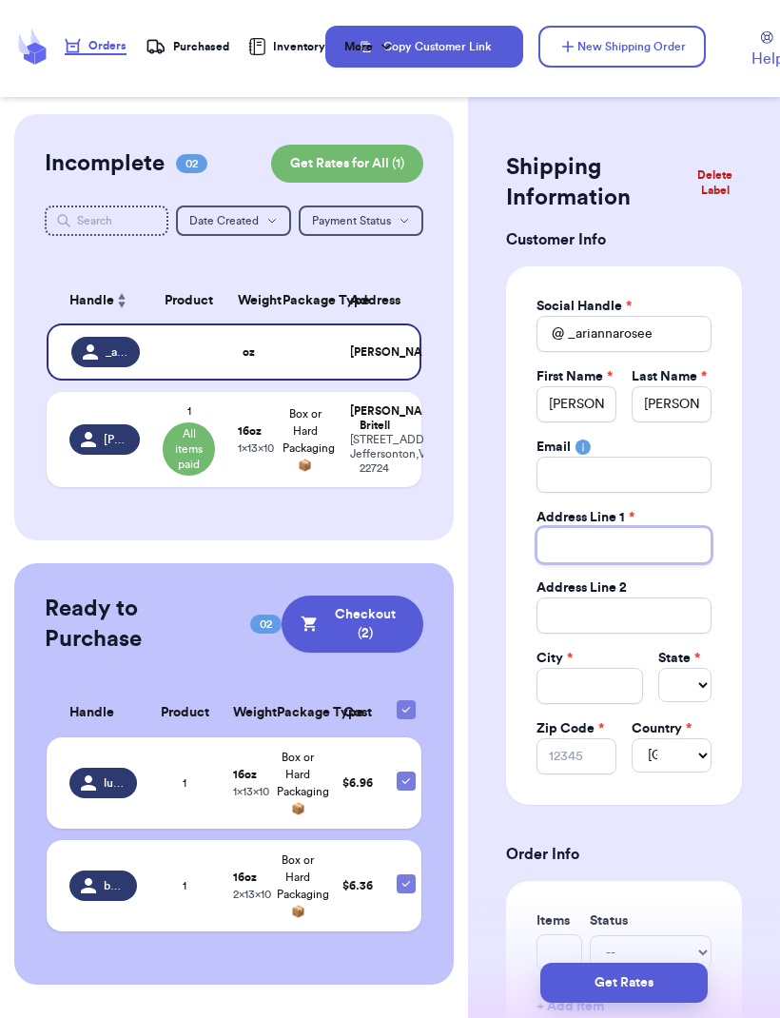
click at [667, 552] on input "Total Amount Paid" at bounding box center [624, 545] width 175 height 36
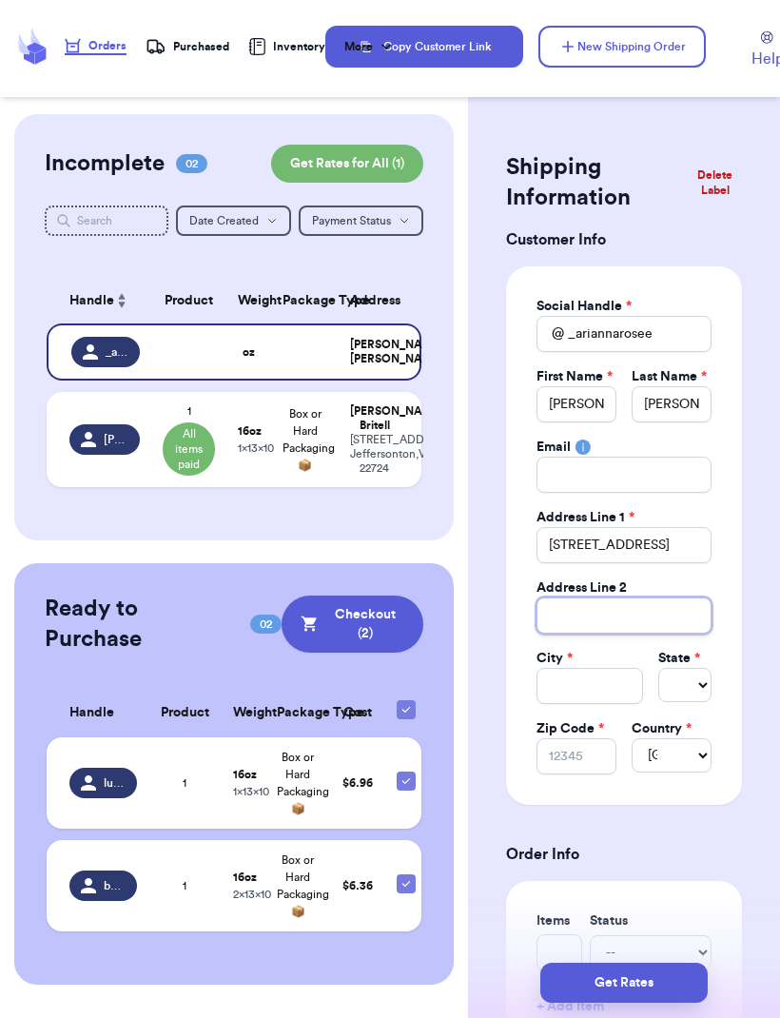
click at [671, 608] on input "Total Amount Paid" at bounding box center [624, 615] width 175 height 36
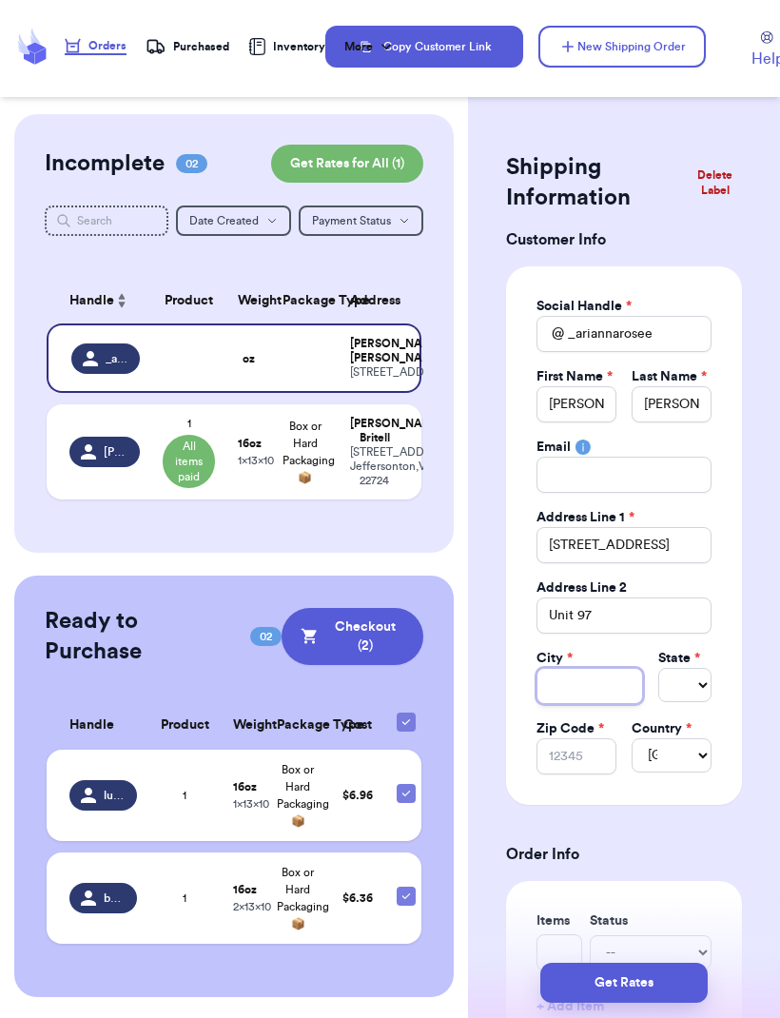
click at [592, 682] on input "Total Amount Paid" at bounding box center [590, 686] width 107 height 36
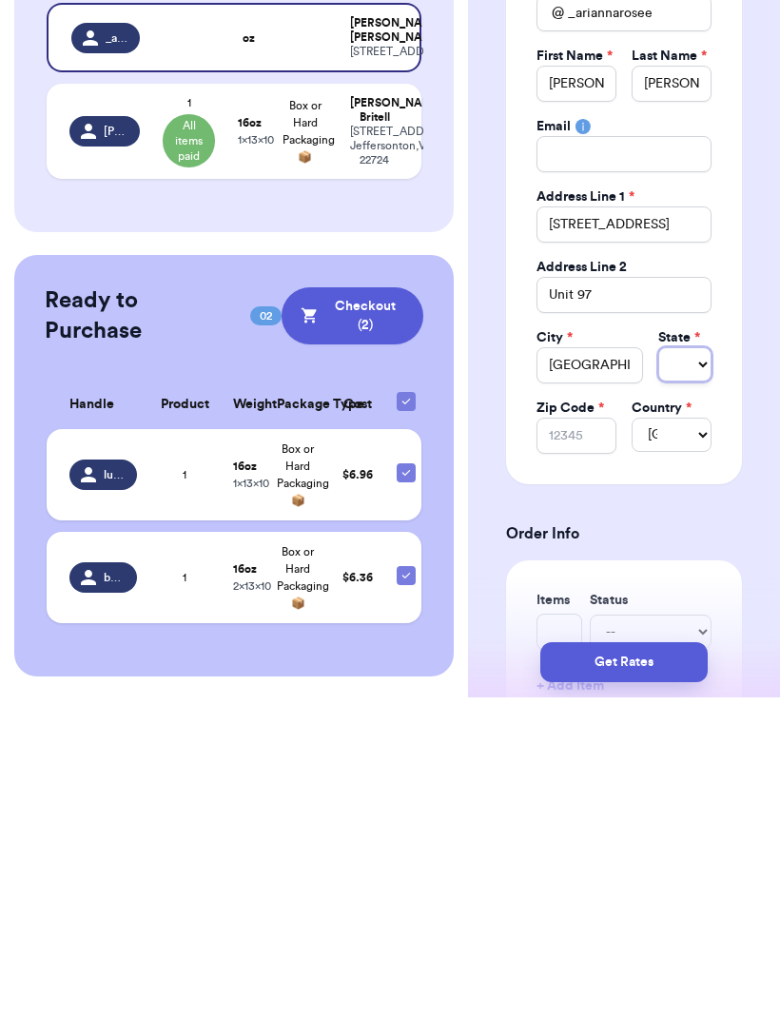
click at [680, 668] on select "Select AL AK AZ AR CA CO [GEOGRAPHIC_DATA] DE DC [GEOGRAPHIC_DATA] [GEOGRAPHIC_…" at bounding box center [684, 685] width 53 height 34
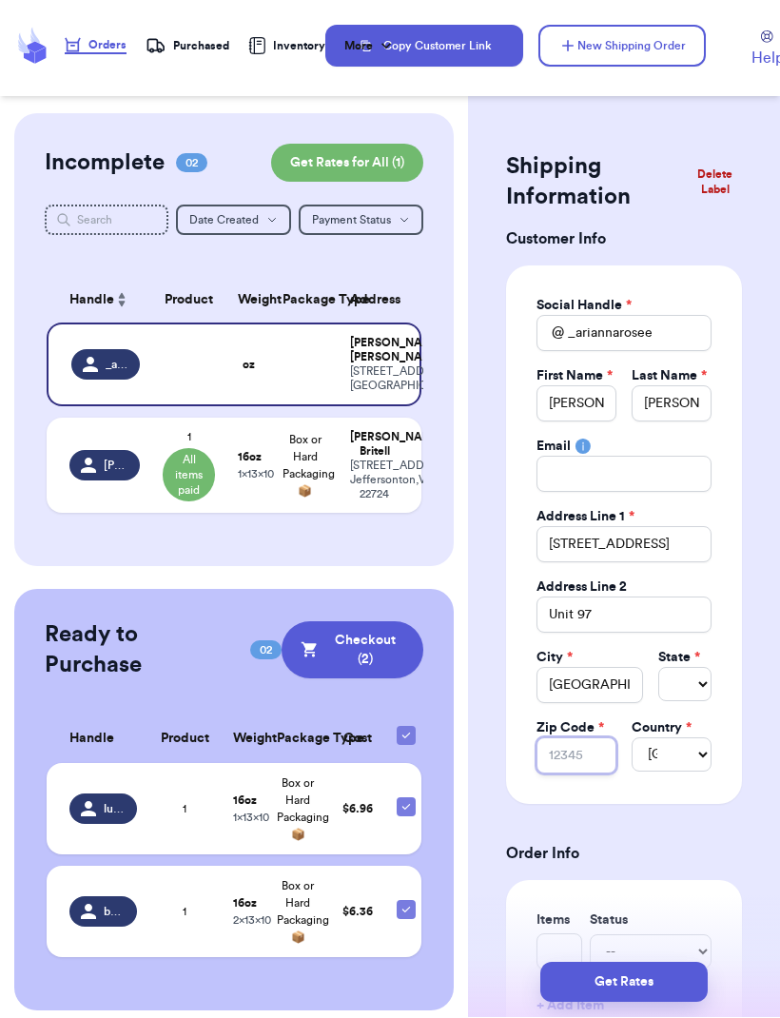
click at [595, 756] on input "Zip Code *" at bounding box center [577, 756] width 80 height 36
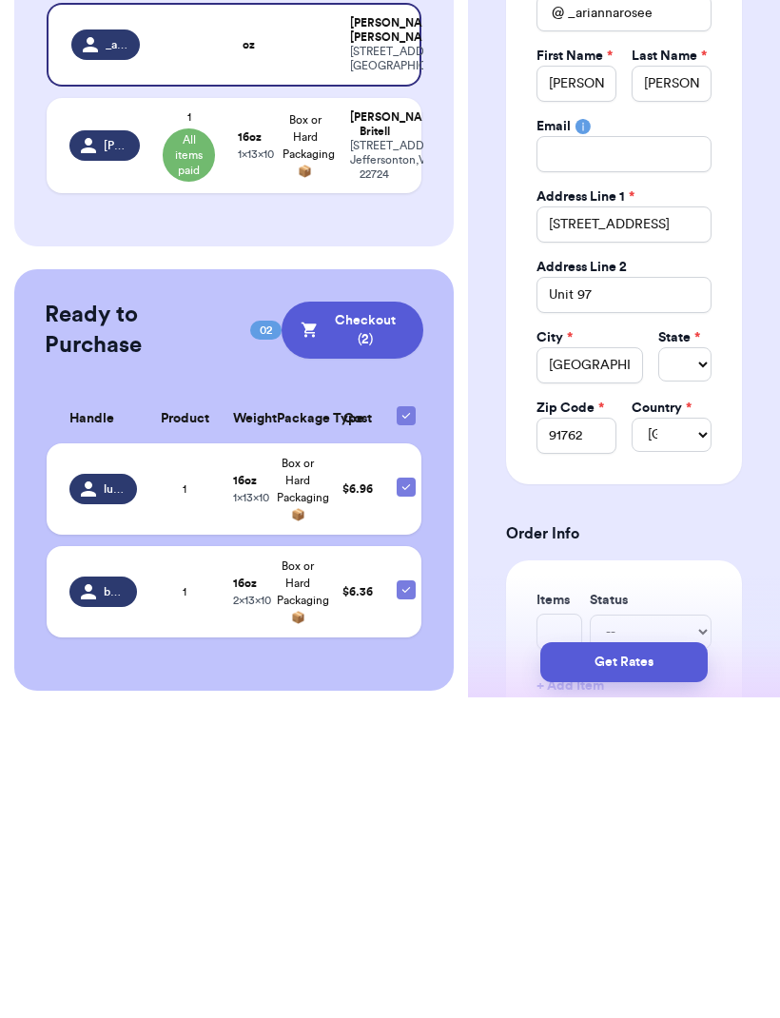
click at [710, 843] on h3 "Order Info" at bounding box center [624, 854] width 236 height 23
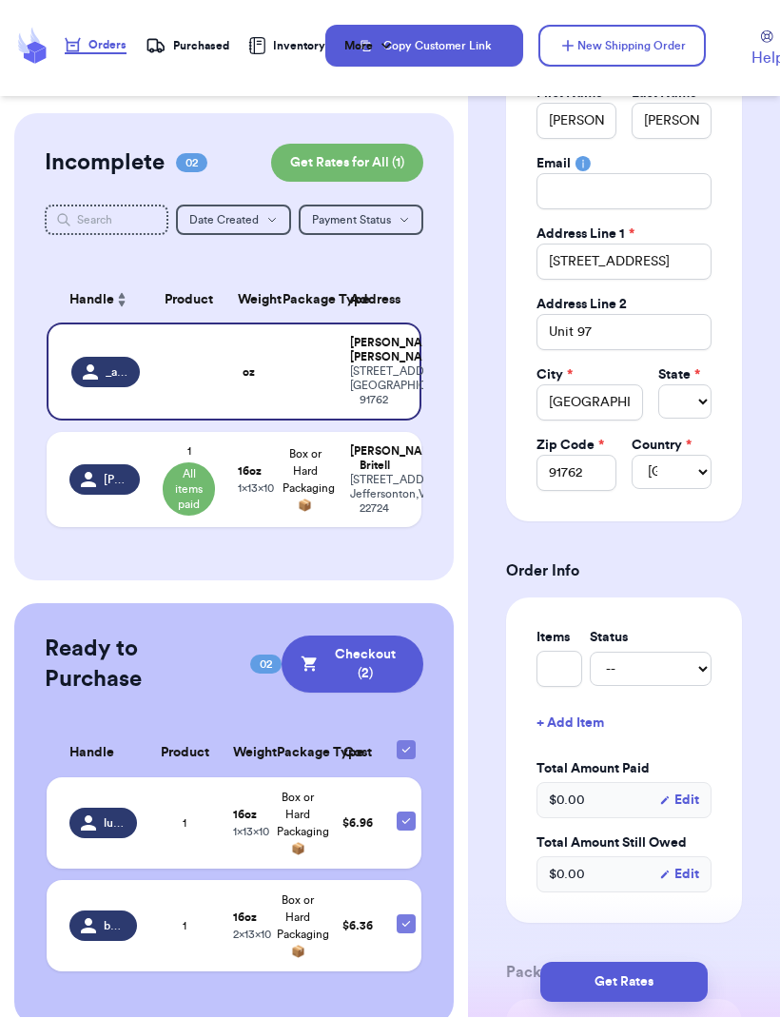
scroll to position [285, 0]
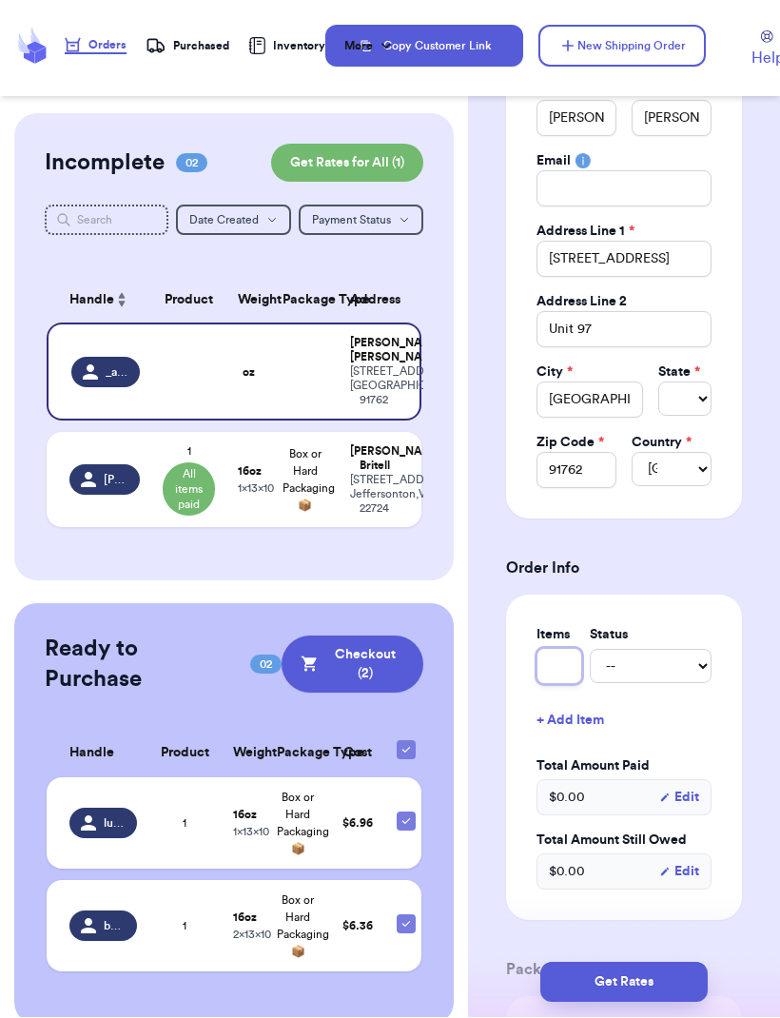
click at [555, 661] on input "text" at bounding box center [560, 667] width 46 height 36
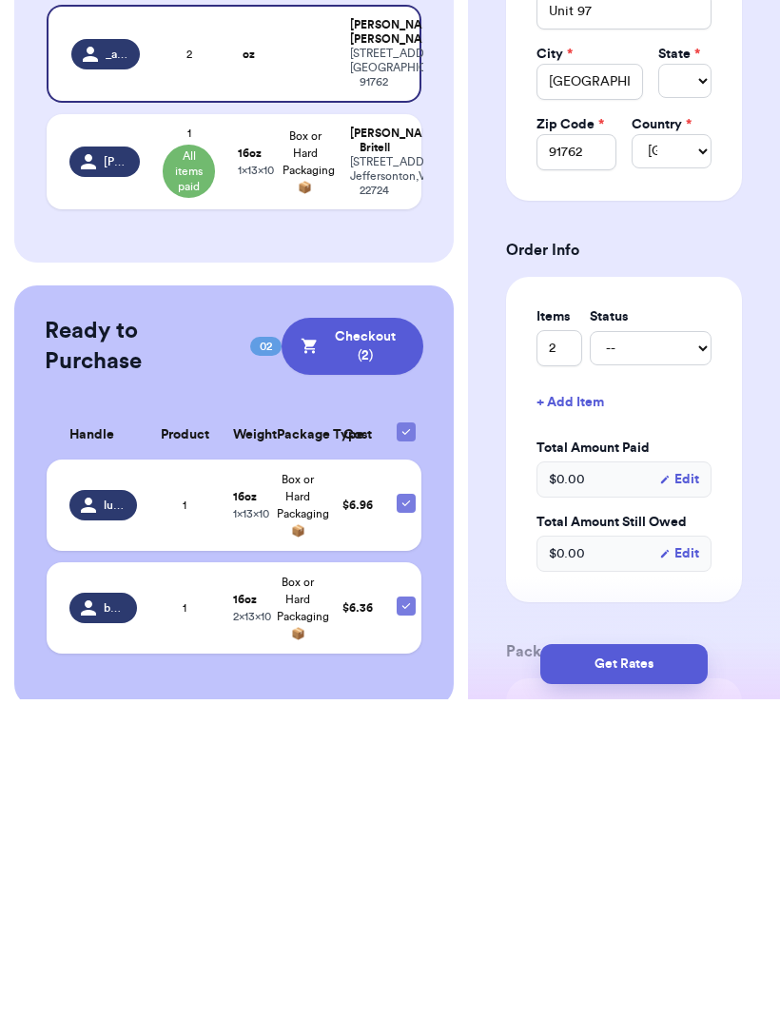
click at [668, 649] on div "2 -- Paid Owes" at bounding box center [624, 667] width 175 height 36
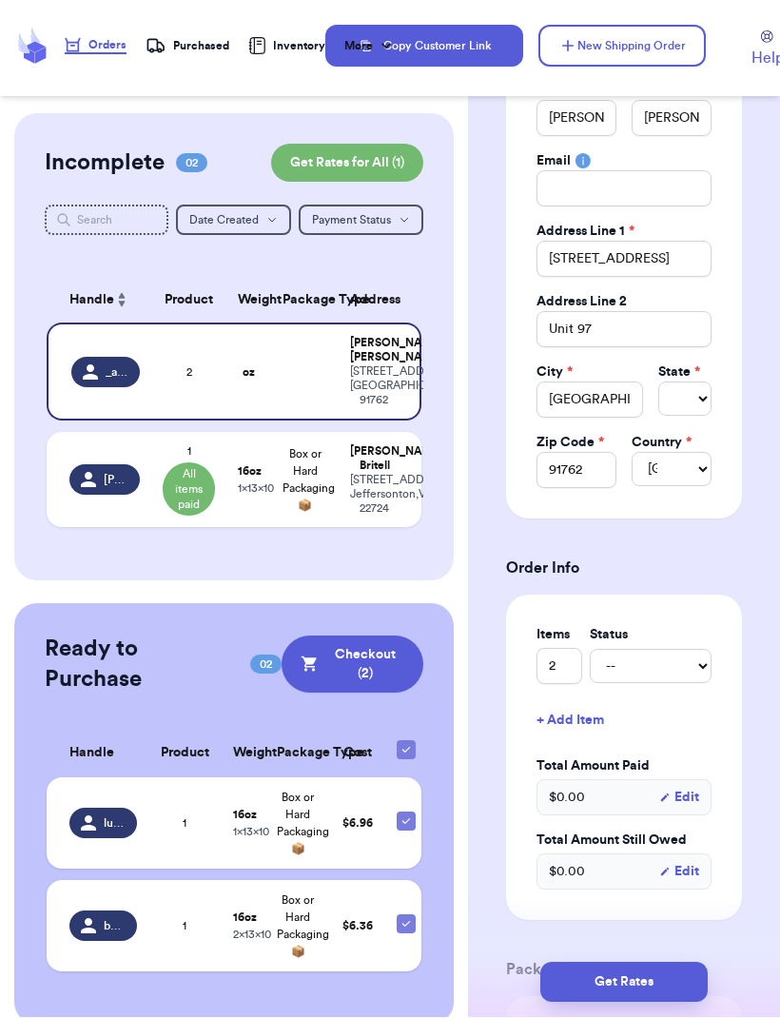
click at [664, 646] on div "Items Status 2 -- Paid Owes" at bounding box center [624, 655] width 175 height 59
click at [648, 666] on select "-- Paid Owes" at bounding box center [651, 667] width 122 height 34
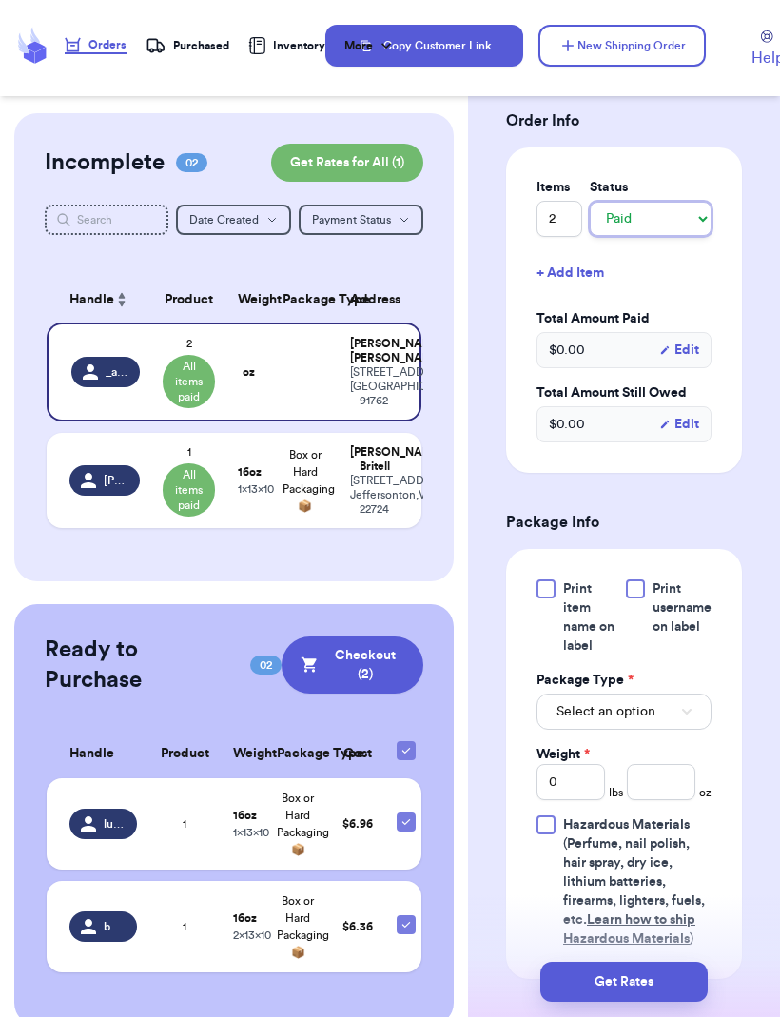
scroll to position [734, 0]
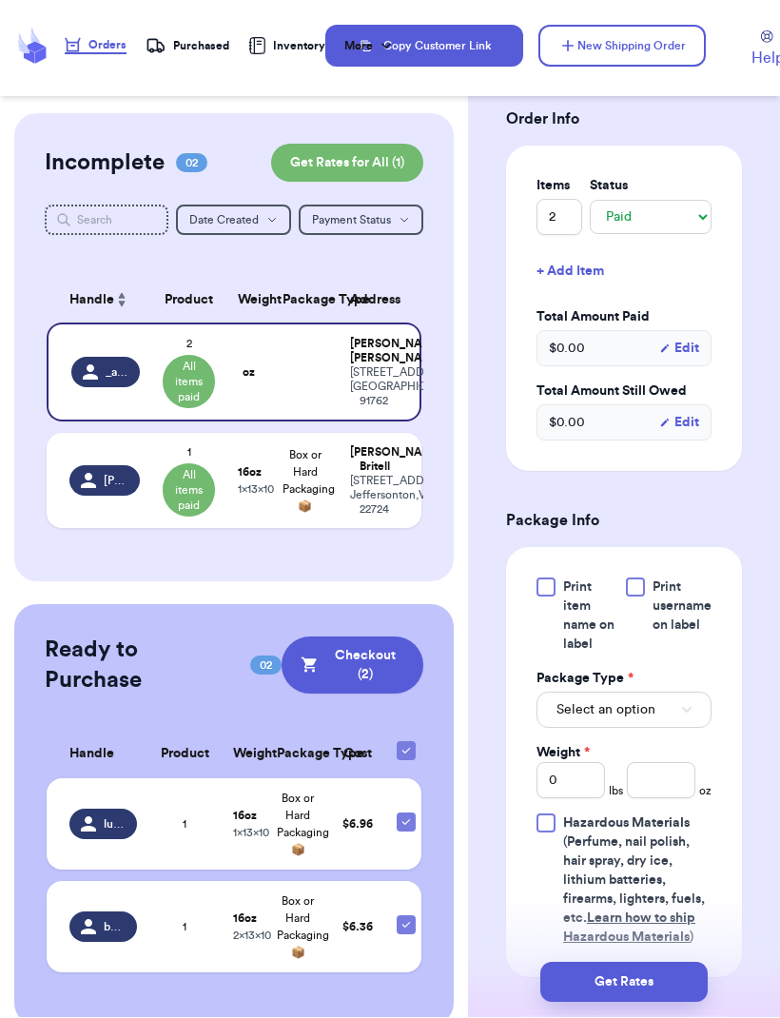
click at [638, 719] on button "Select an option" at bounding box center [624, 711] width 175 height 36
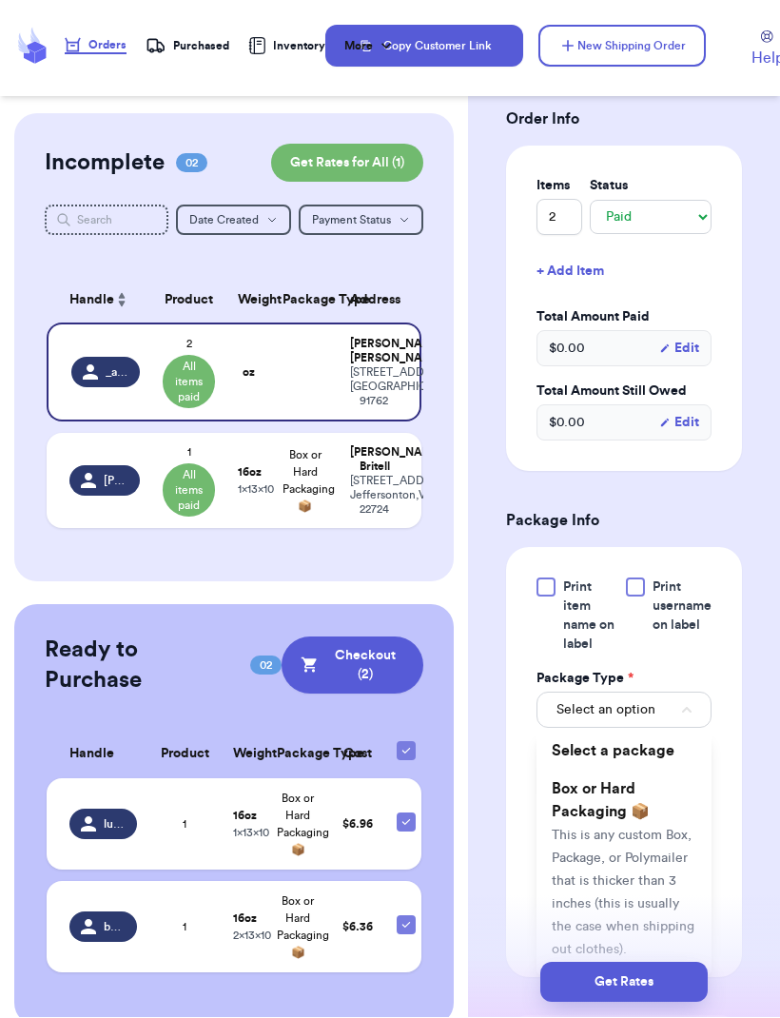
click at [634, 846] on li "Box or Hard Packaging 📦 This is any custom Box, Package, or Polymailer that is …" at bounding box center [624, 870] width 175 height 198
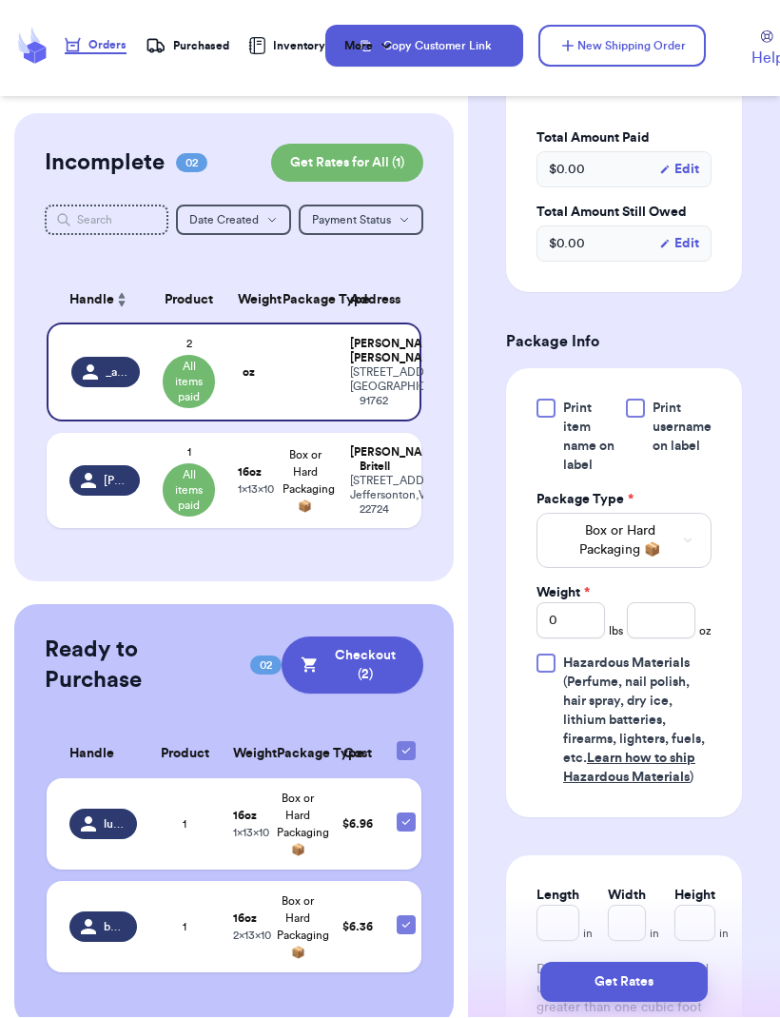
scroll to position [913, 0]
click at [587, 624] on input "0" at bounding box center [571, 621] width 68 height 36
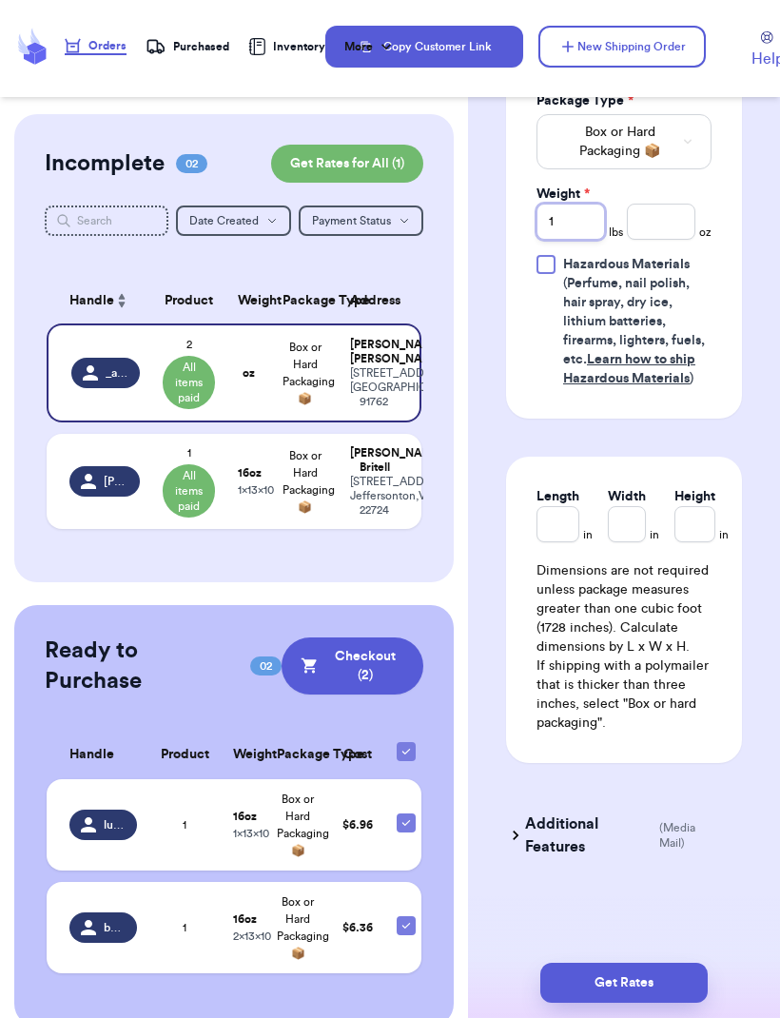
scroll to position [1313, 0]
click at [627, 530] on input "Width" at bounding box center [627, 524] width 38 height 36
click at [707, 534] on input "Height *" at bounding box center [719, 524] width 50 height 36
click at [571, 534] on input "Length *" at bounding box center [563, 524] width 52 height 36
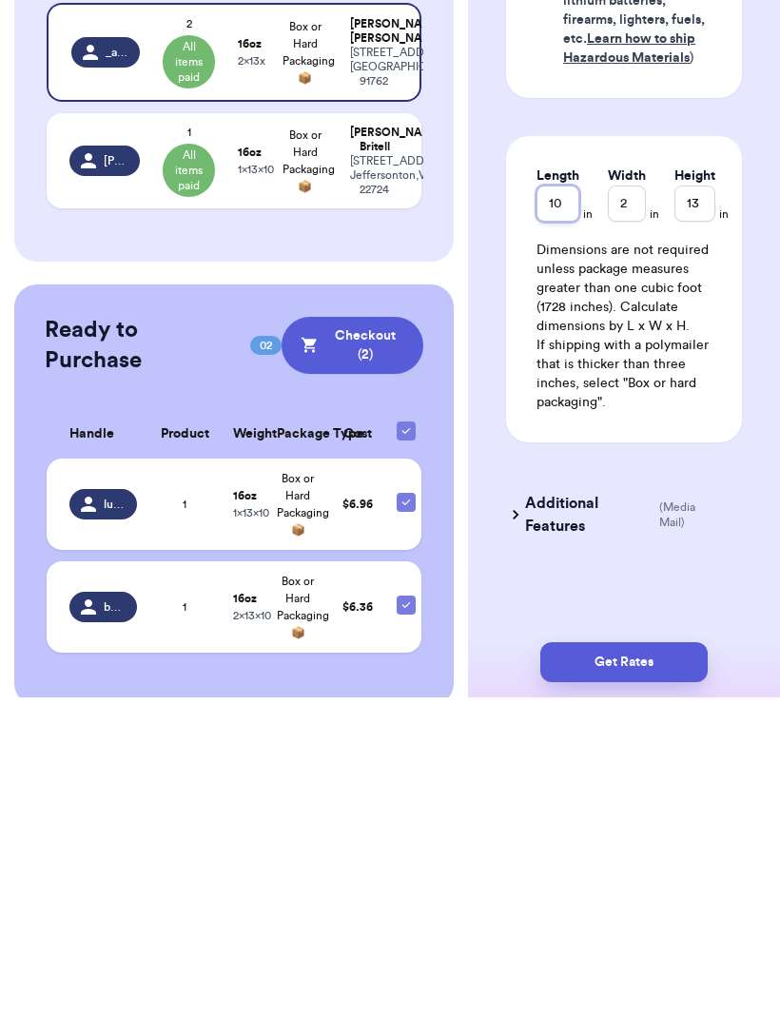
scroll to position [64, 0]
click at [674, 963] on button "Get Rates" at bounding box center [623, 983] width 167 height 40
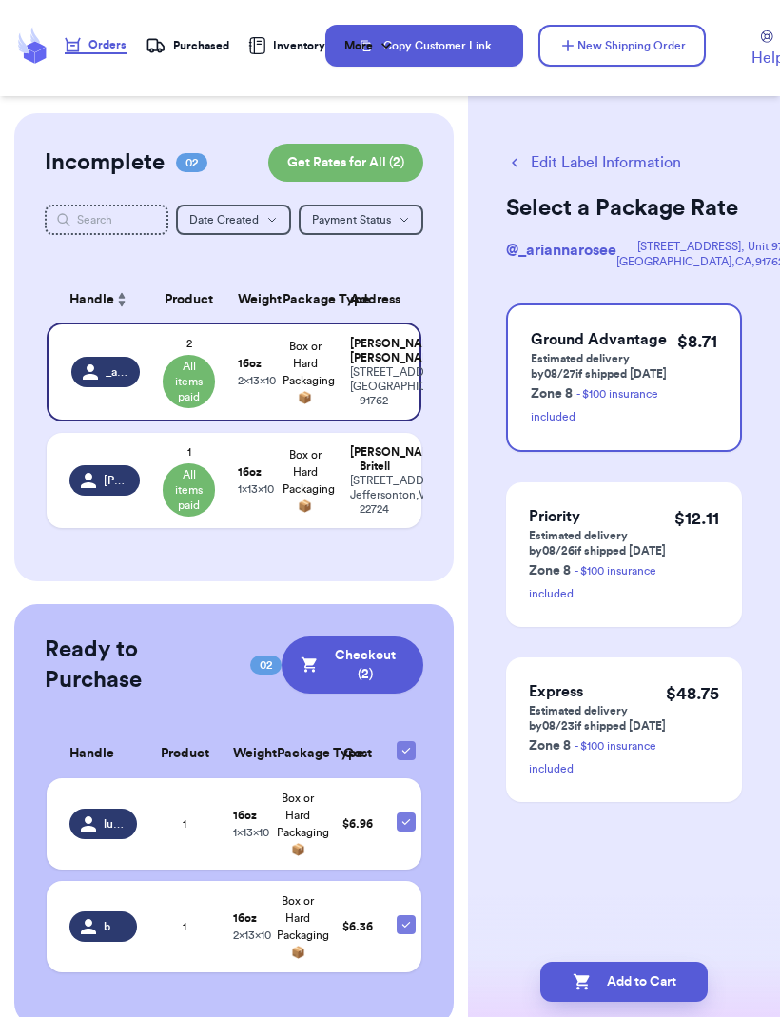
scroll to position [0, 0]
click at [673, 963] on button "Add to Cart" at bounding box center [623, 983] width 167 height 40
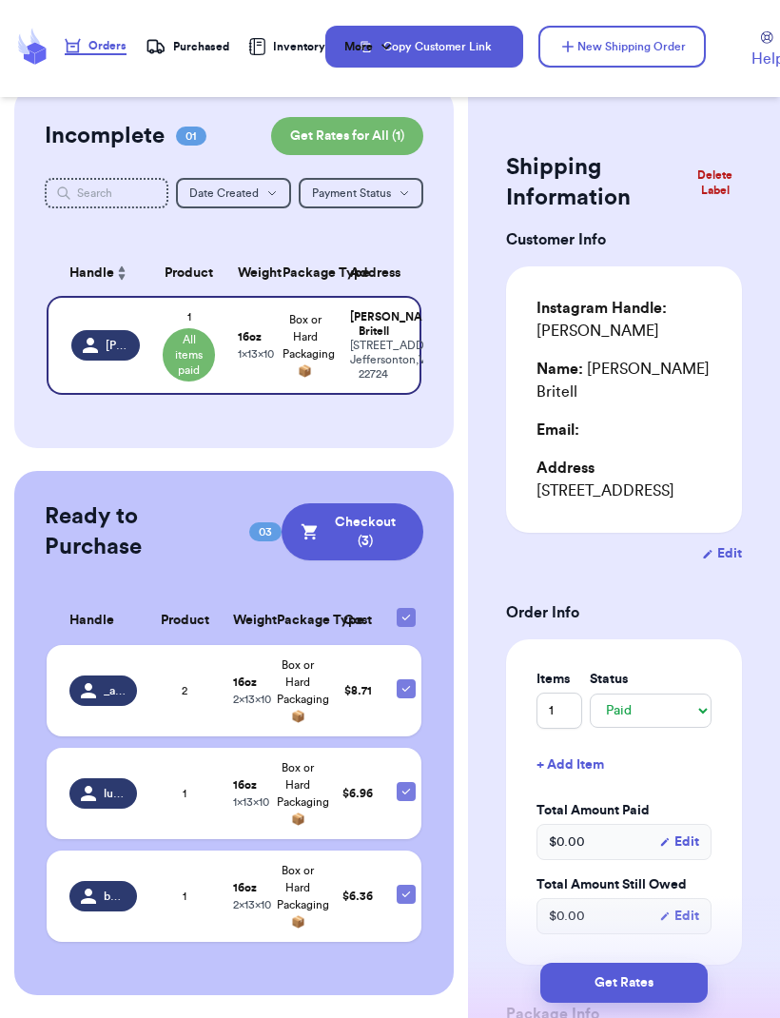
scroll to position [57, 0]
click at [129, 395] on td "abigail_britell" at bounding box center [99, 345] width 105 height 99
click at [380, 376] on div "17263 Deerfield Lane Jeffersonton , VA 22724" at bounding box center [373, 360] width 47 height 43
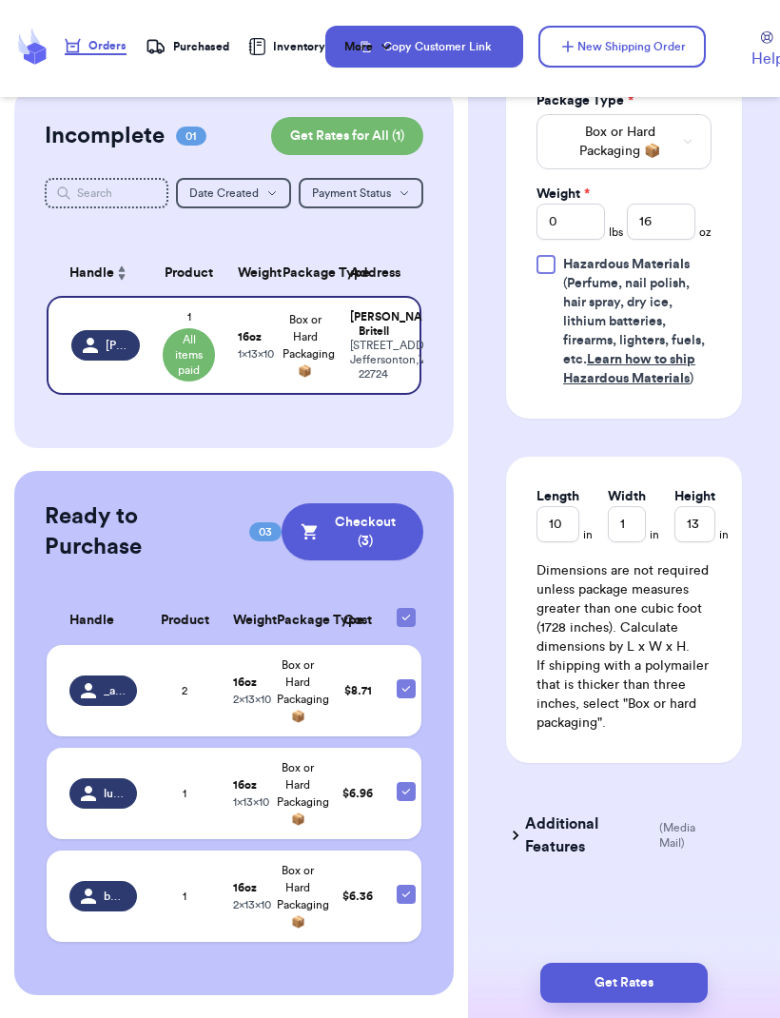
scroll to position [1071, 0]
click at [586, 963] on button "Get Rates" at bounding box center [623, 983] width 167 height 40
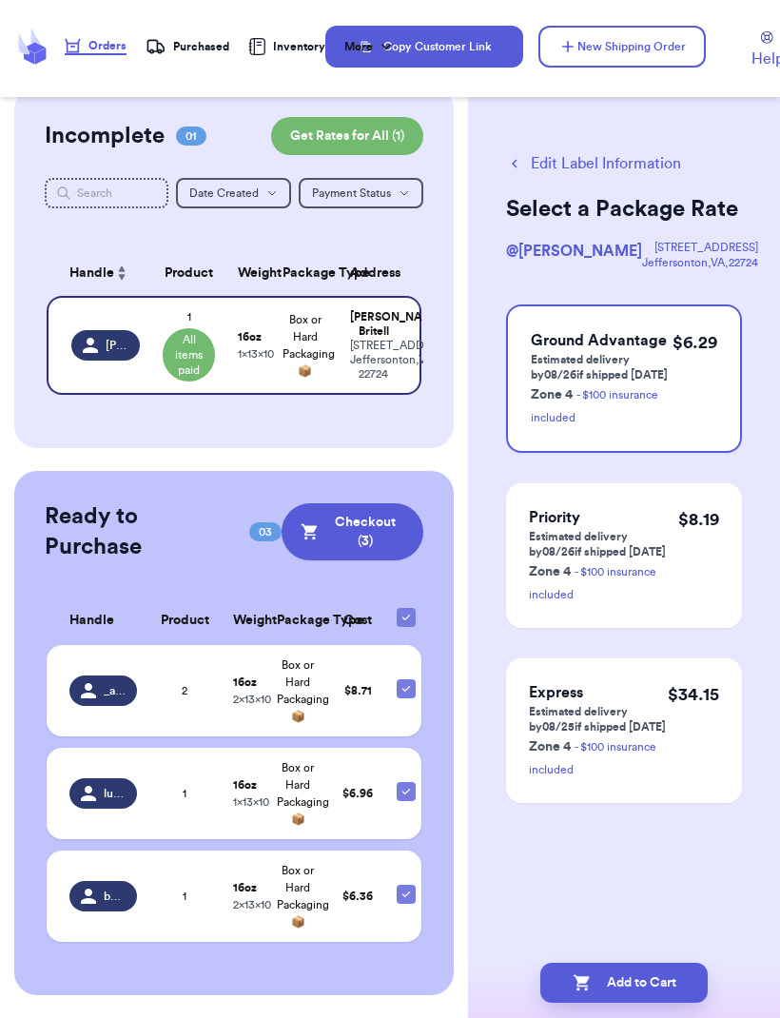
scroll to position [0, 0]
click at [586, 973] on icon "button" at bounding box center [582, 982] width 19 height 19
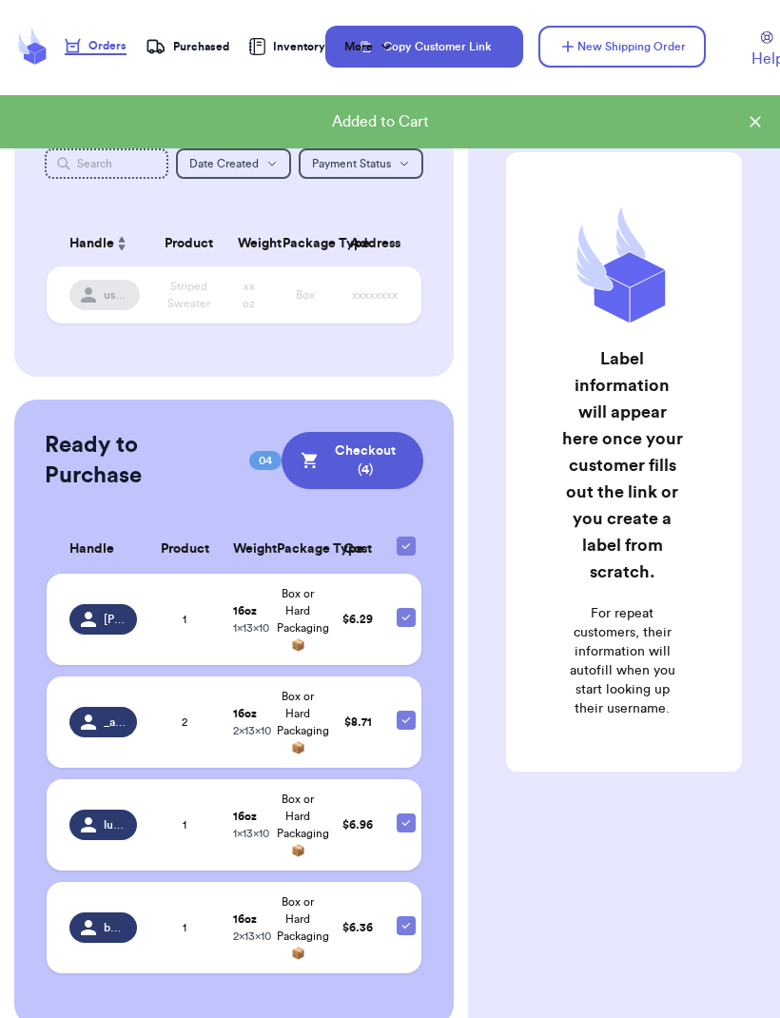
click at [347, 457] on button "Checkout ( 4 )" at bounding box center [353, 460] width 142 height 57
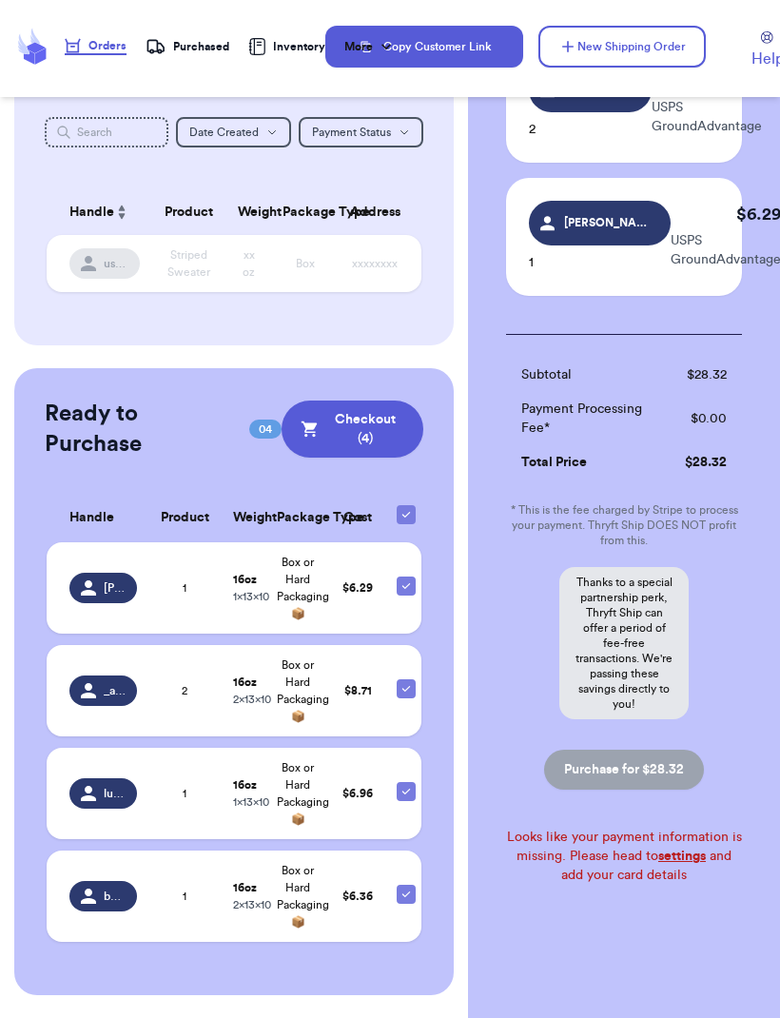
scroll to position [458, 0]
click at [682, 851] on link "settings" at bounding box center [682, 856] width 48 height 13
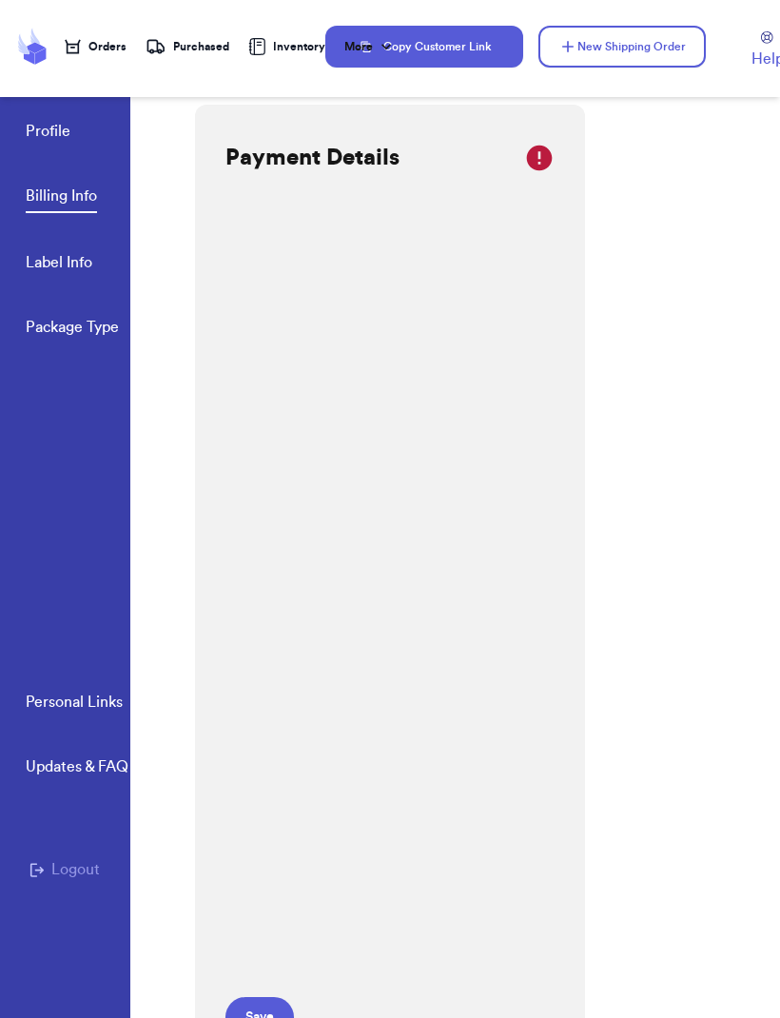
click at [612, 578] on div "Payment Details Save Billing History Date Invoice # Amount MM/DD/YY #XXXXXXXX $…" at bounding box center [487, 542] width 585 height 951
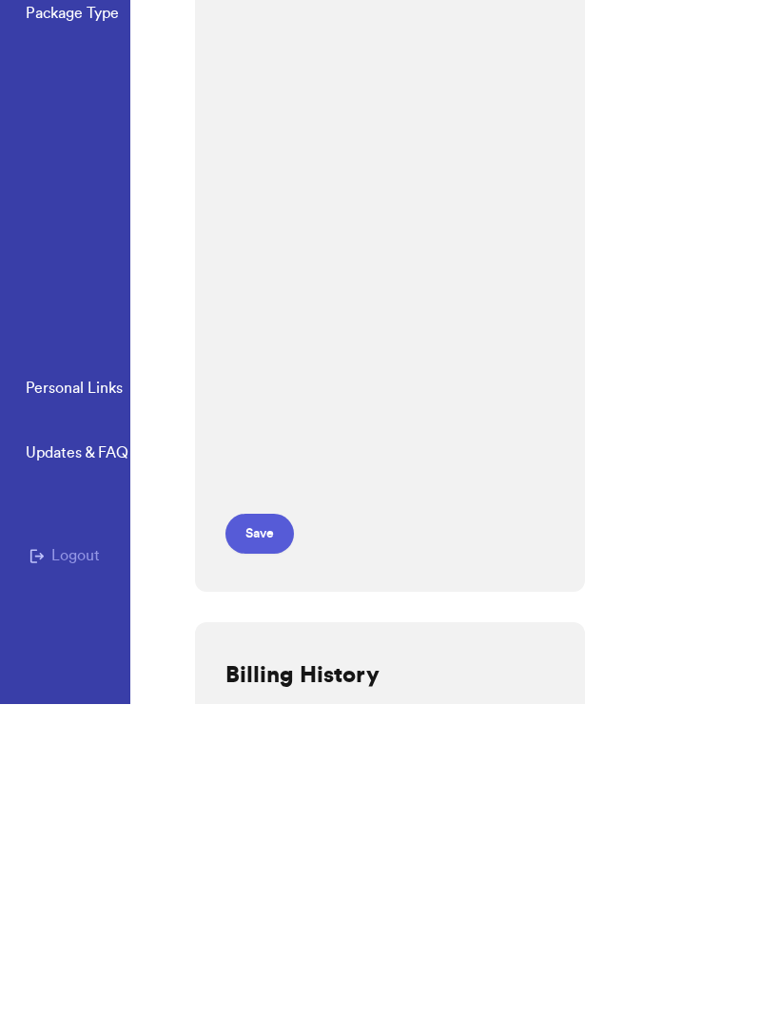
scroll to position [181, 0]
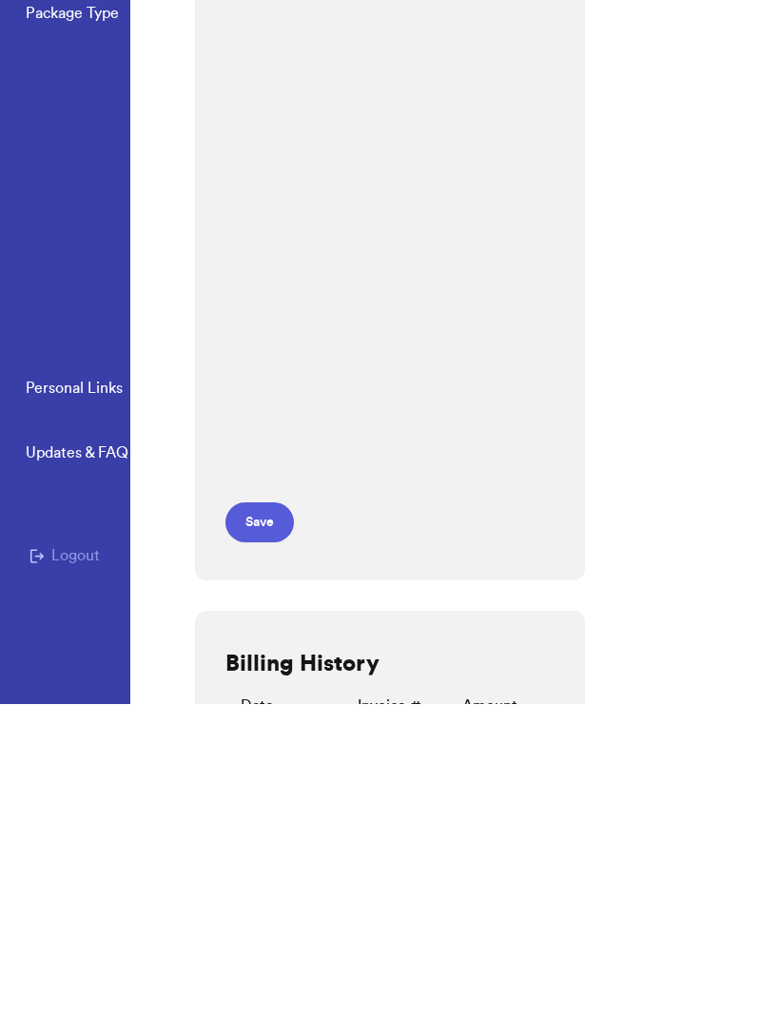
click at [261, 816] on button "Save" at bounding box center [259, 836] width 68 height 40
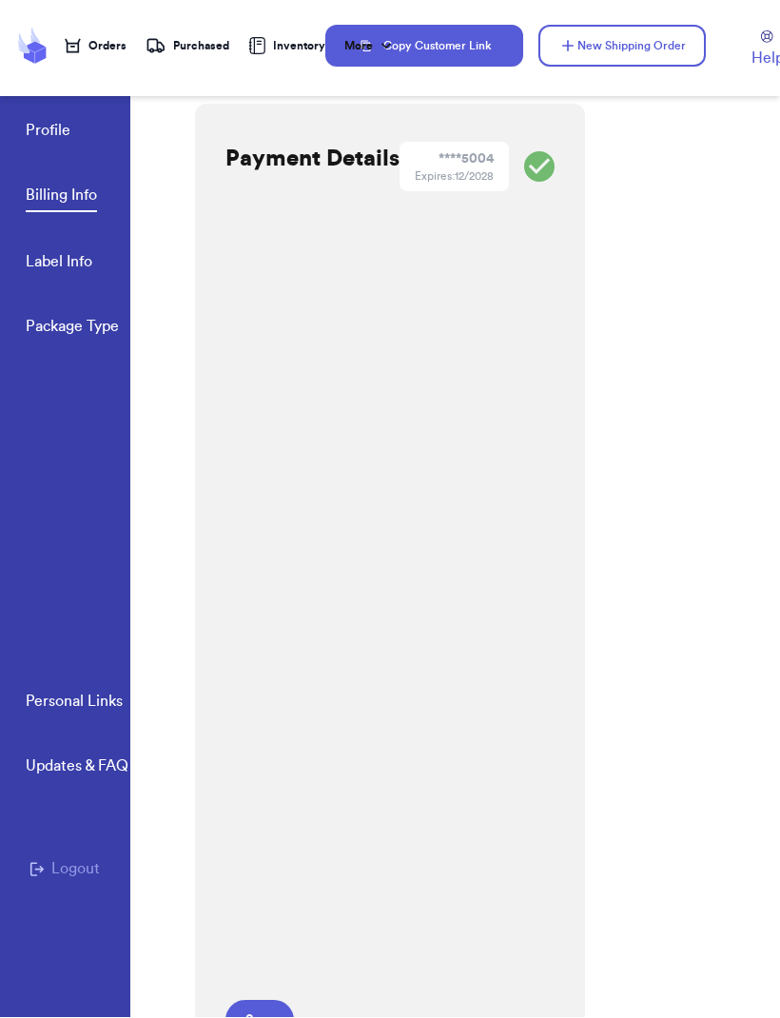
scroll to position [0, 0]
click at [84, 251] on link "Label Info" at bounding box center [59, 264] width 67 height 27
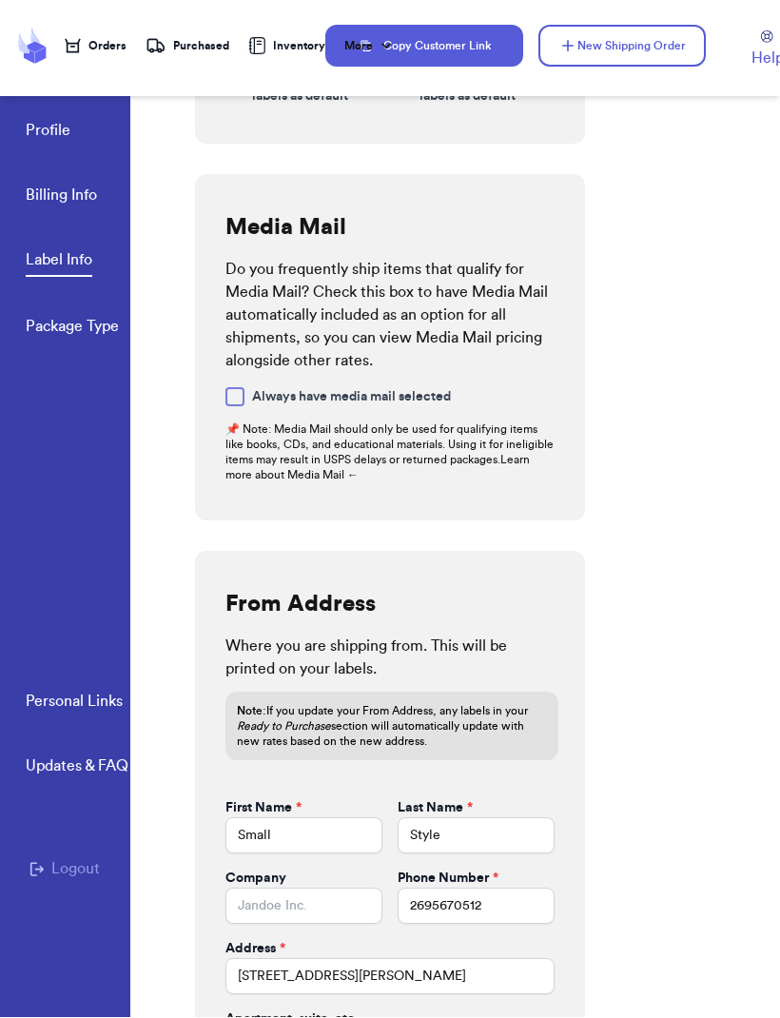
scroll to position [454, 0]
click at [106, 316] on link "Package Type" at bounding box center [72, 329] width 93 height 27
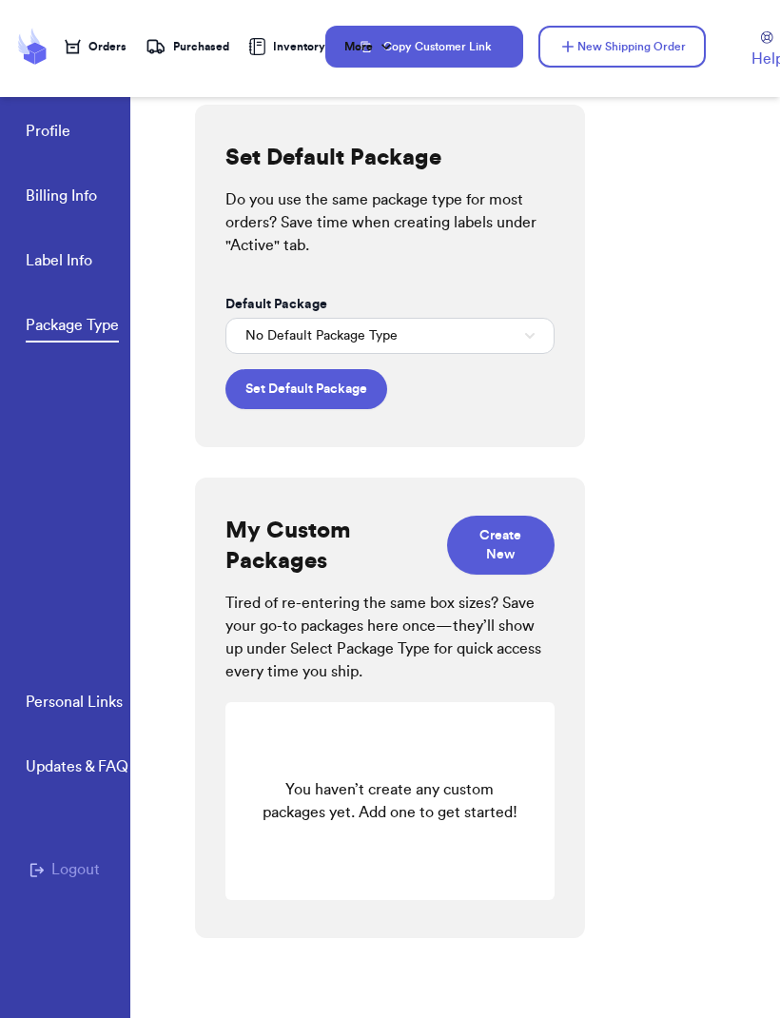
click at [535, 338] on button "No Default Package Type" at bounding box center [389, 336] width 329 height 36
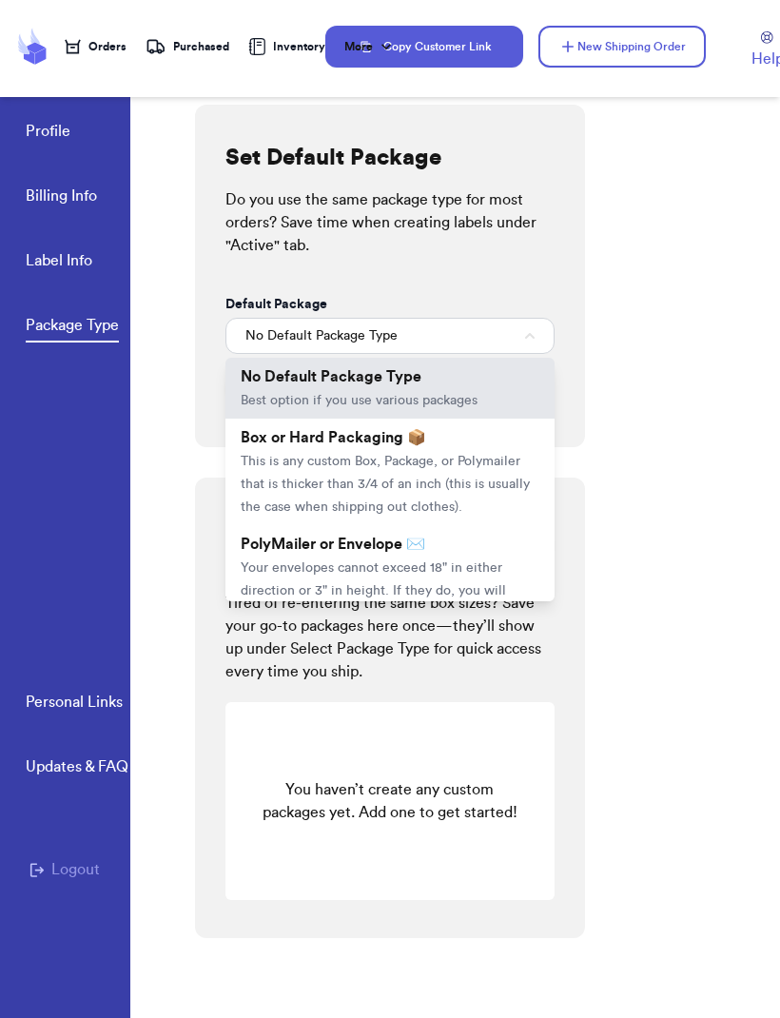
click at [683, 441] on div "Set Default Package Do you use the same package type for most orders? Save time…" at bounding box center [487, 542] width 585 height 951
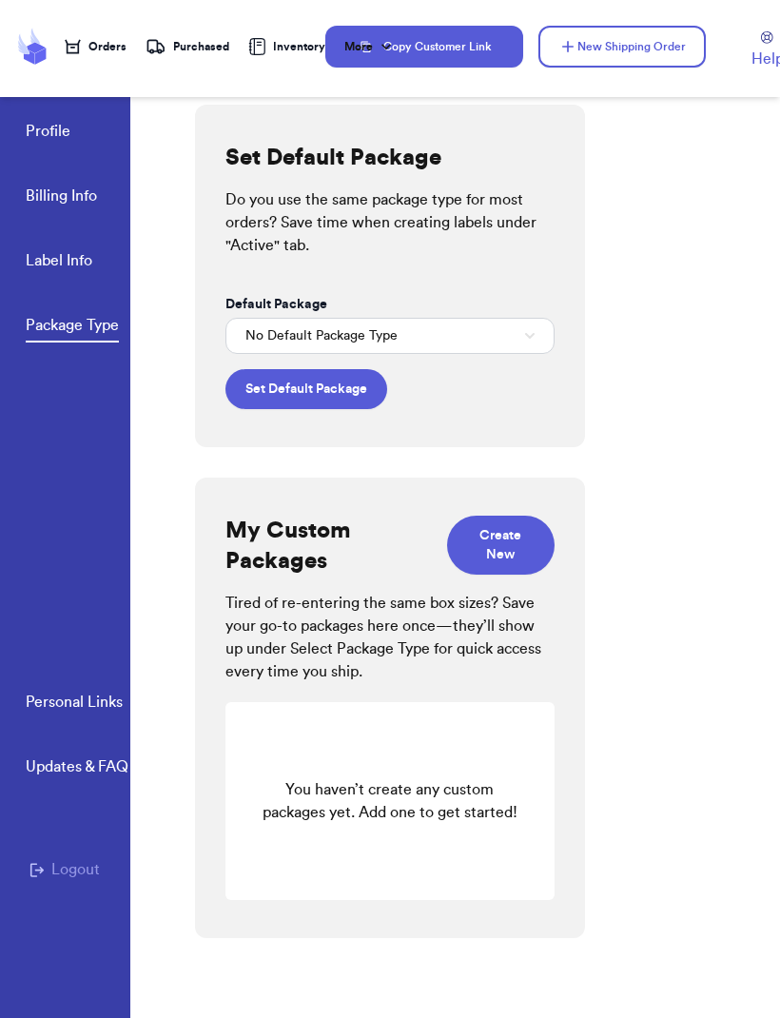
click at [524, 516] on button "Create New" at bounding box center [501, 545] width 108 height 59
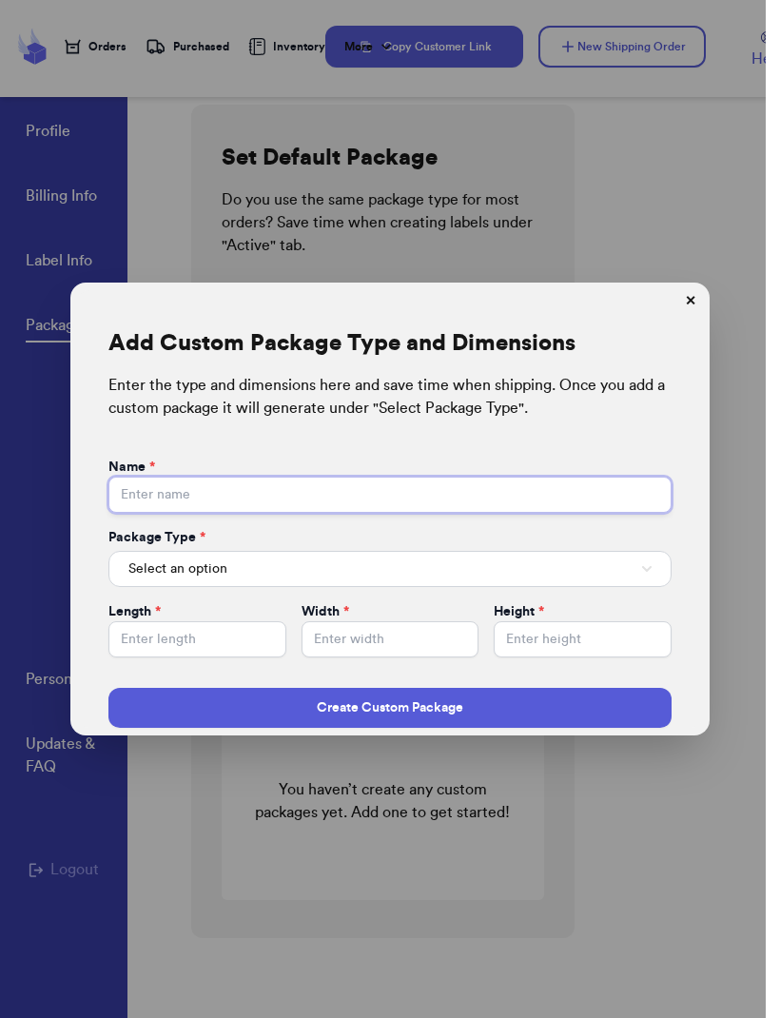
scroll to position [45, 0]
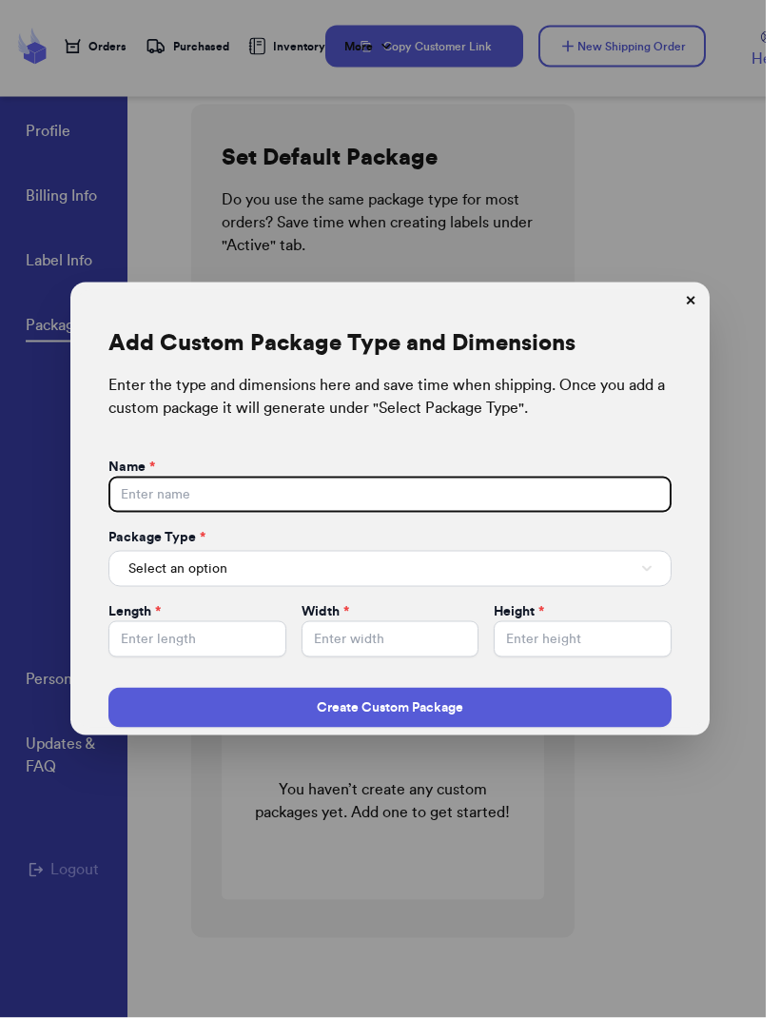
click at [549, 571] on button "Select an option" at bounding box center [389, 569] width 563 height 36
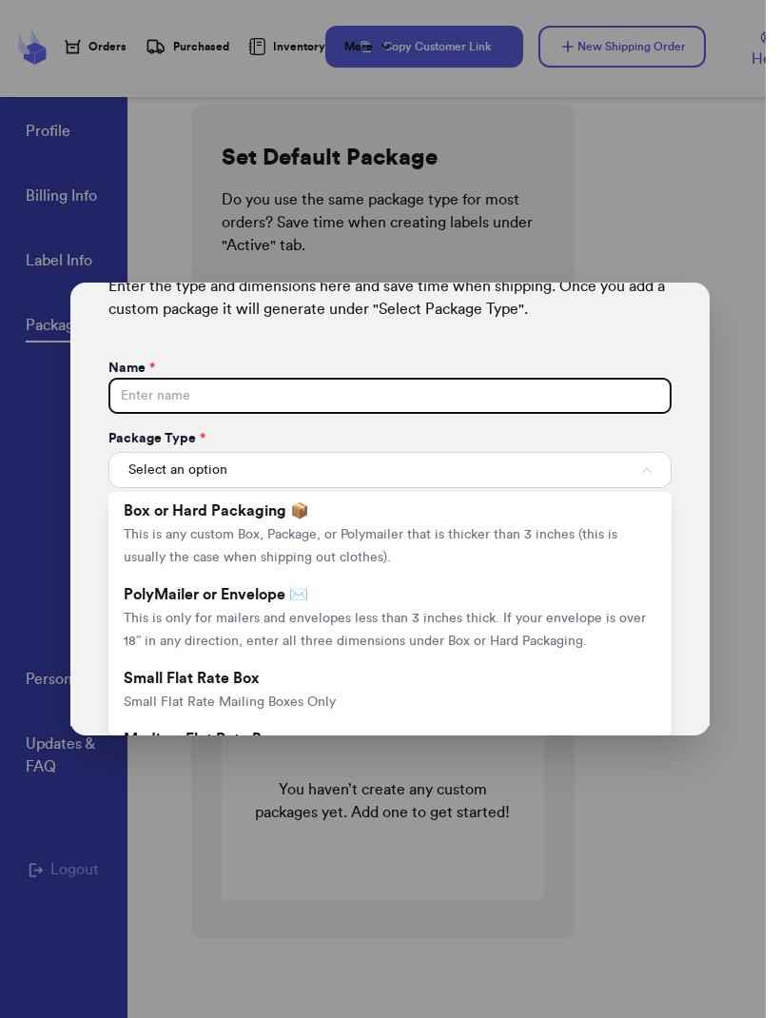
scroll to position [0, 0]
click at [675, 224] on dialog "Add Custom Package Type and Dimensions Enter the type and dimensions here and s…" at bounding box center [390, 509] width 780 height 1018
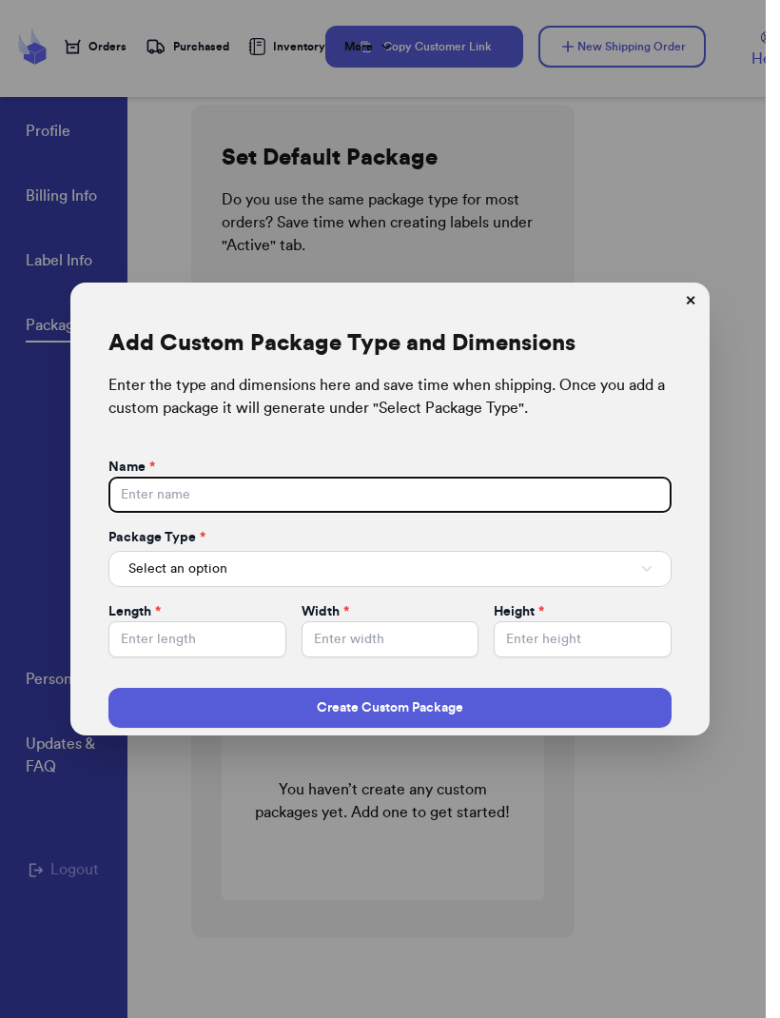
click at [695, 300] on button "✕" at bounding box center [690, 301] width 30 height 30
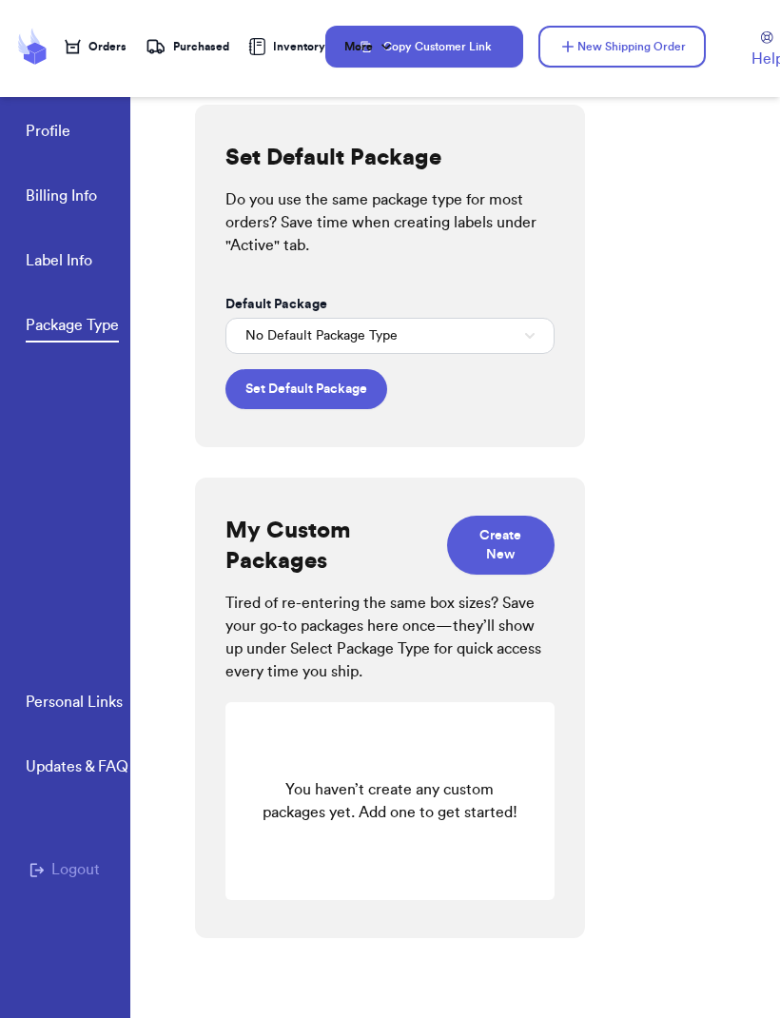
click at [507, 345] on button "No Default Package Type" at bounding box center [389, 336] width 329 height 36
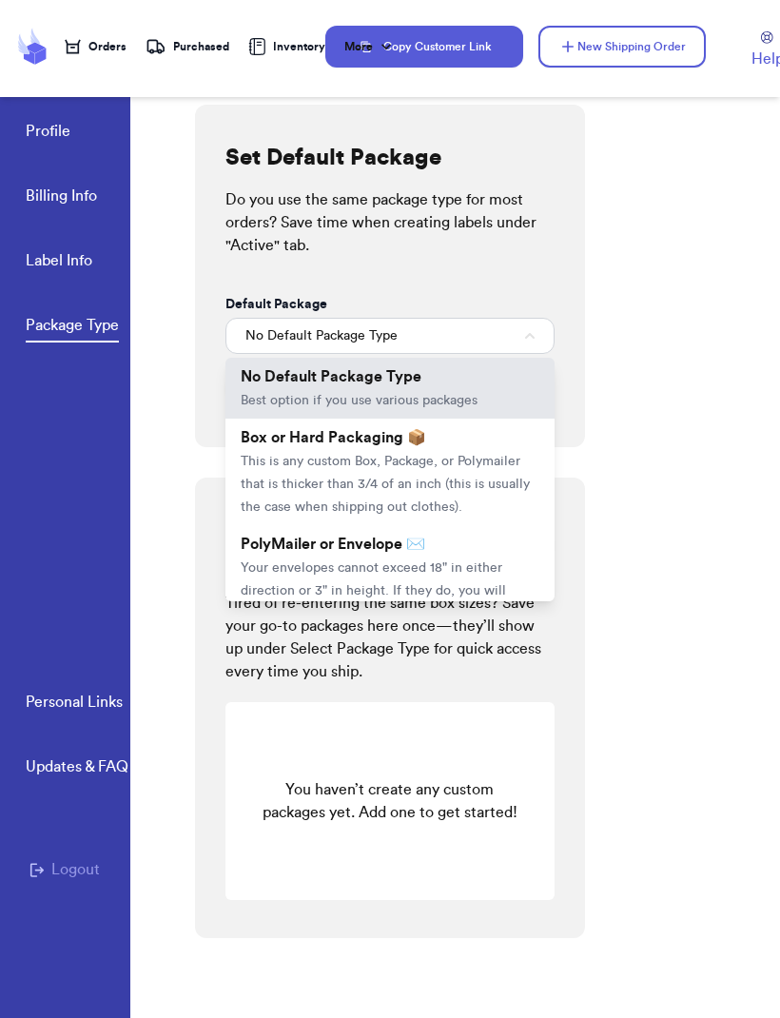
click at [467, 477] on span "This is any custom Box, Package, or Polymailer that is thicker than 3/4 of an i…" at bounding box center [385, 484] width 289 height 59
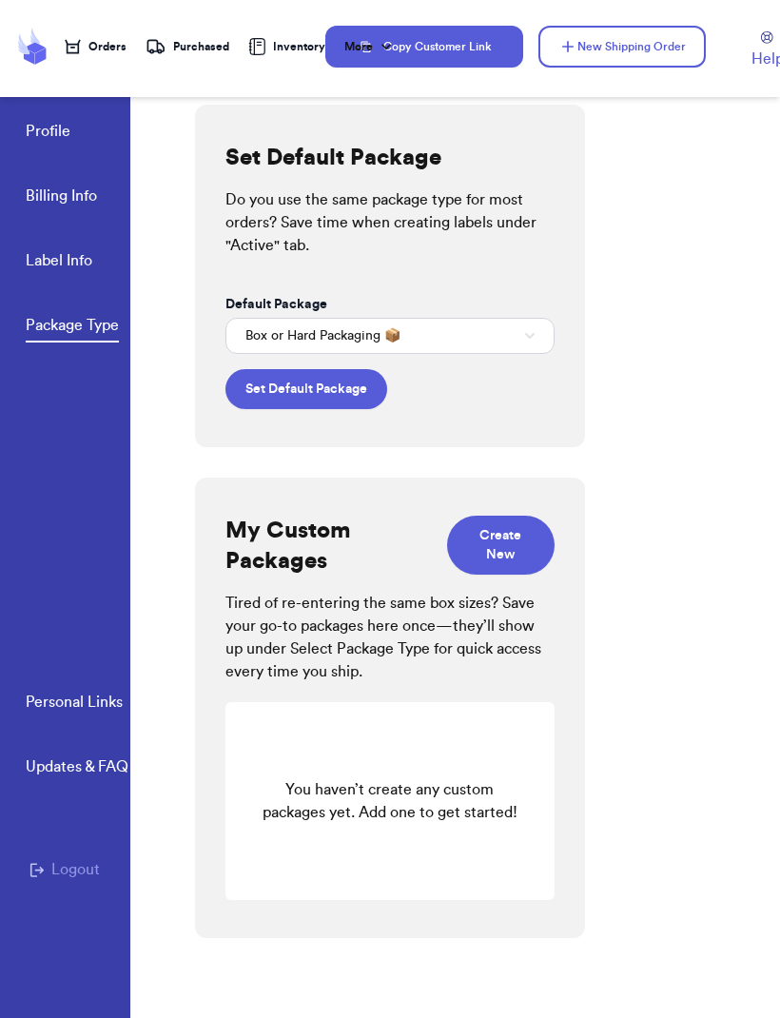
click at [357, 400] on button "Set Default Package" at bounding box center [306, 389] width 162 height 40
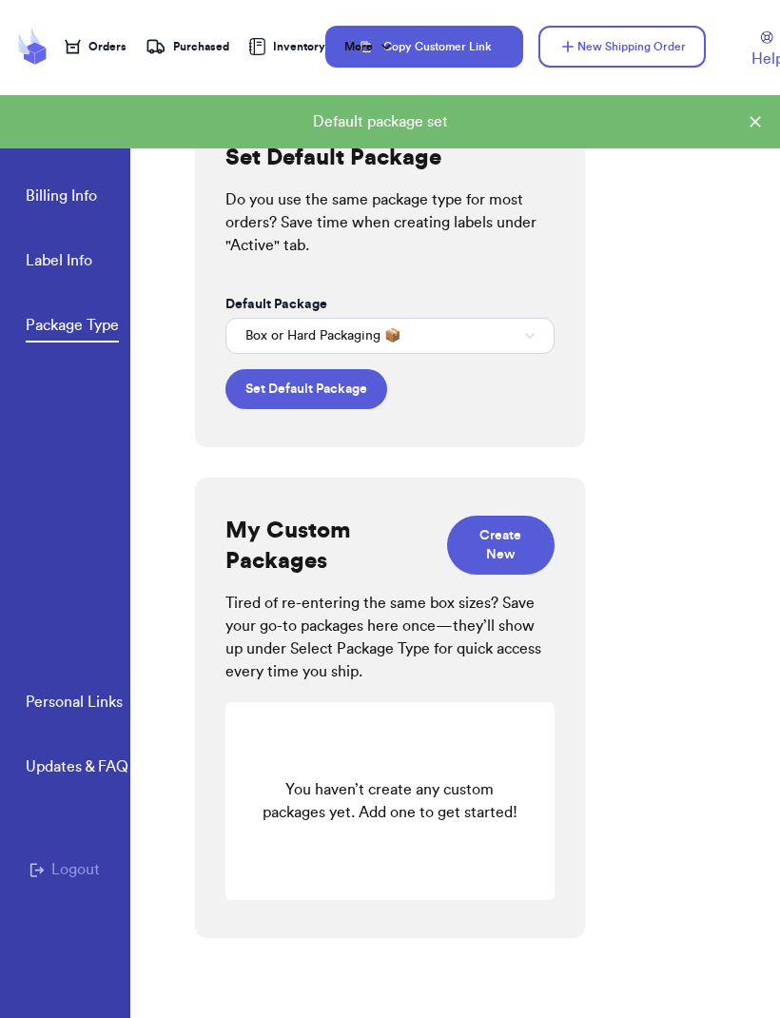
click at [91, 51] on div "Orders" at bounding box center [96, 46] width 62 height 15
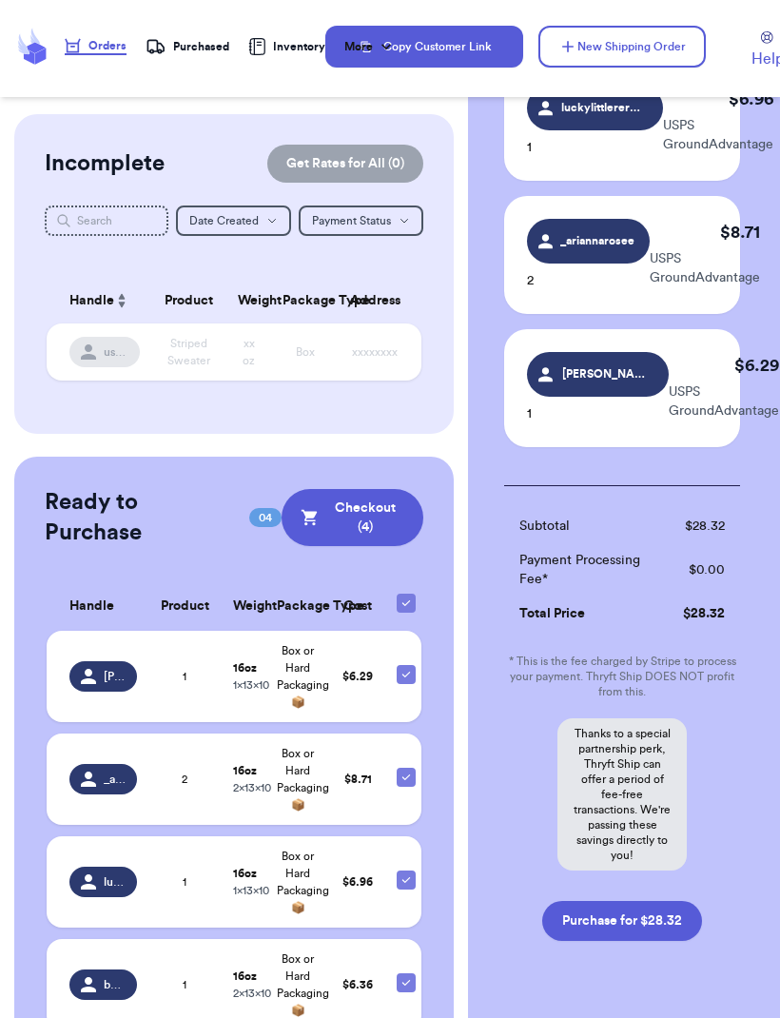
scroll to position [306, 2]
click at [657, 919] on button "Purchase for $28.32" at bounding box center [622, 921] width 160 height 40
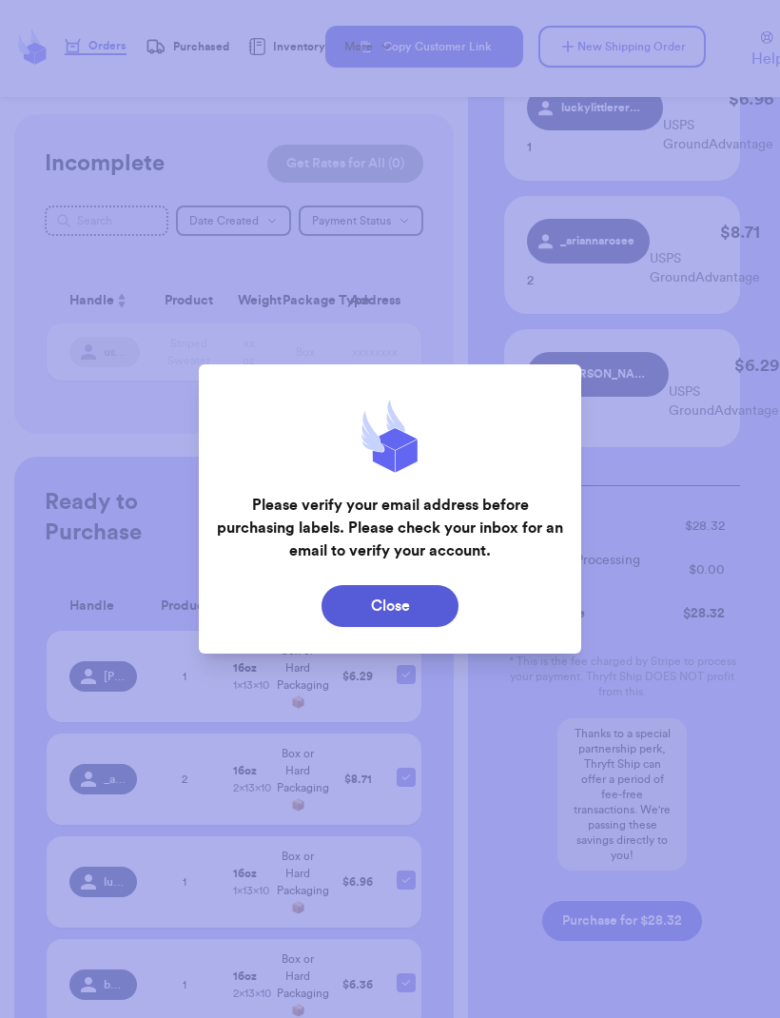
click at [410, 610] on button "Close" at bounding box center [390, 606] width 137 height 42
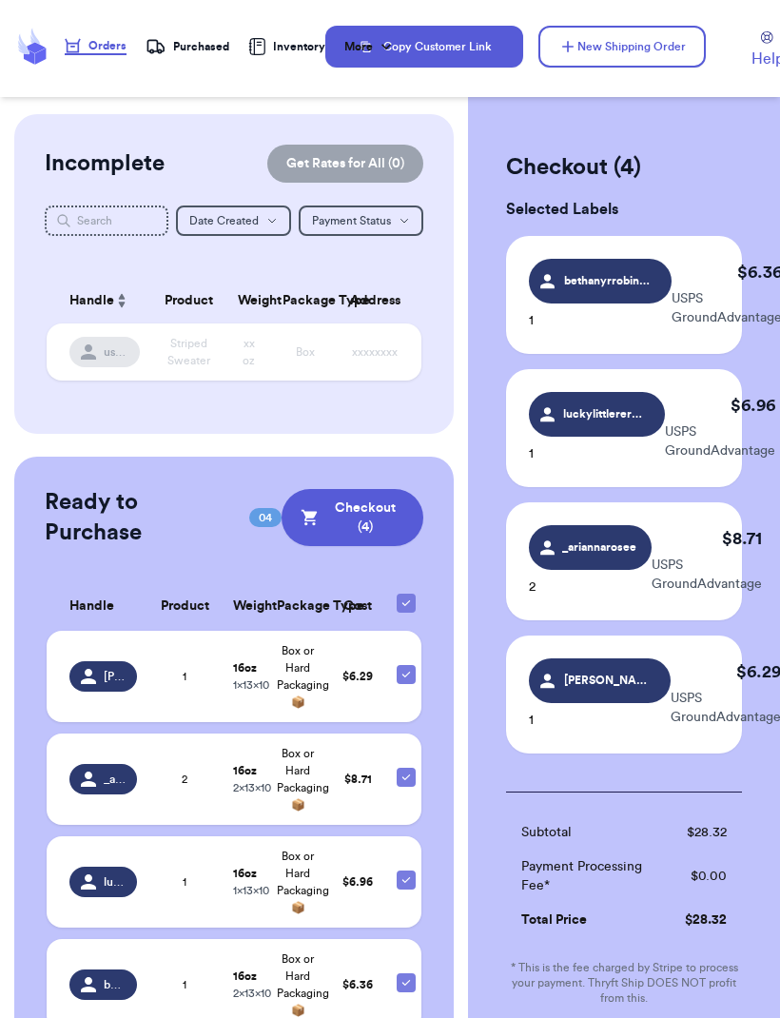
scroll to position [0, 0]
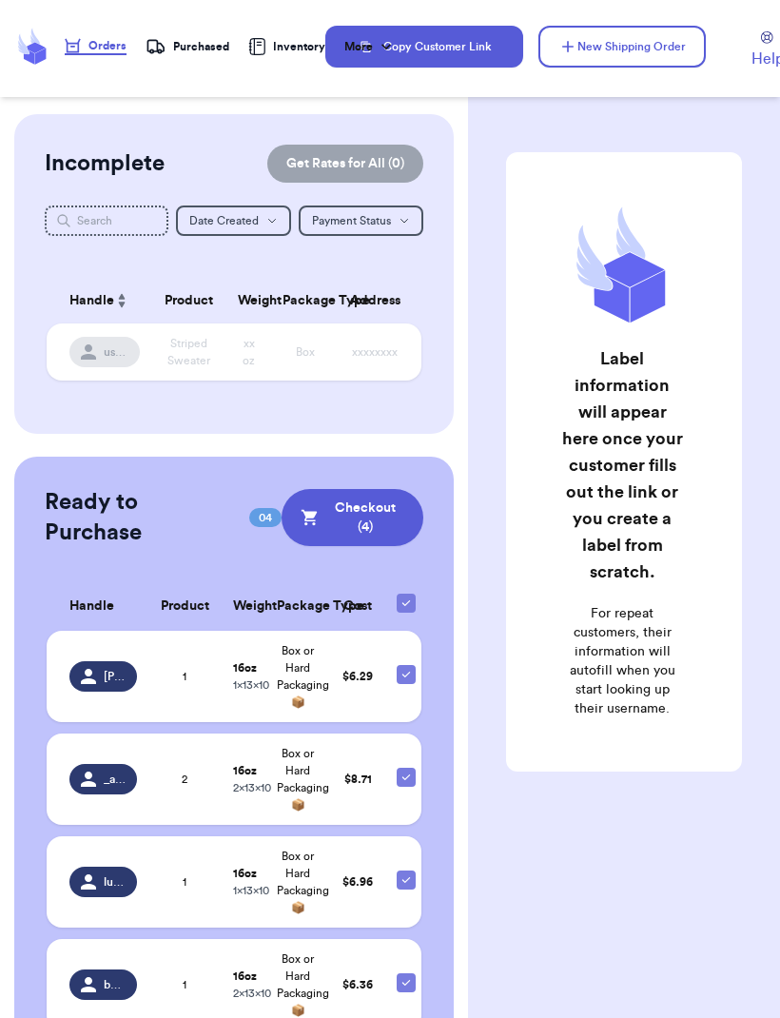
click at [379, 517] on button "Checkout ( 4 )" at bounding box center [353, 517] width 142 height 57
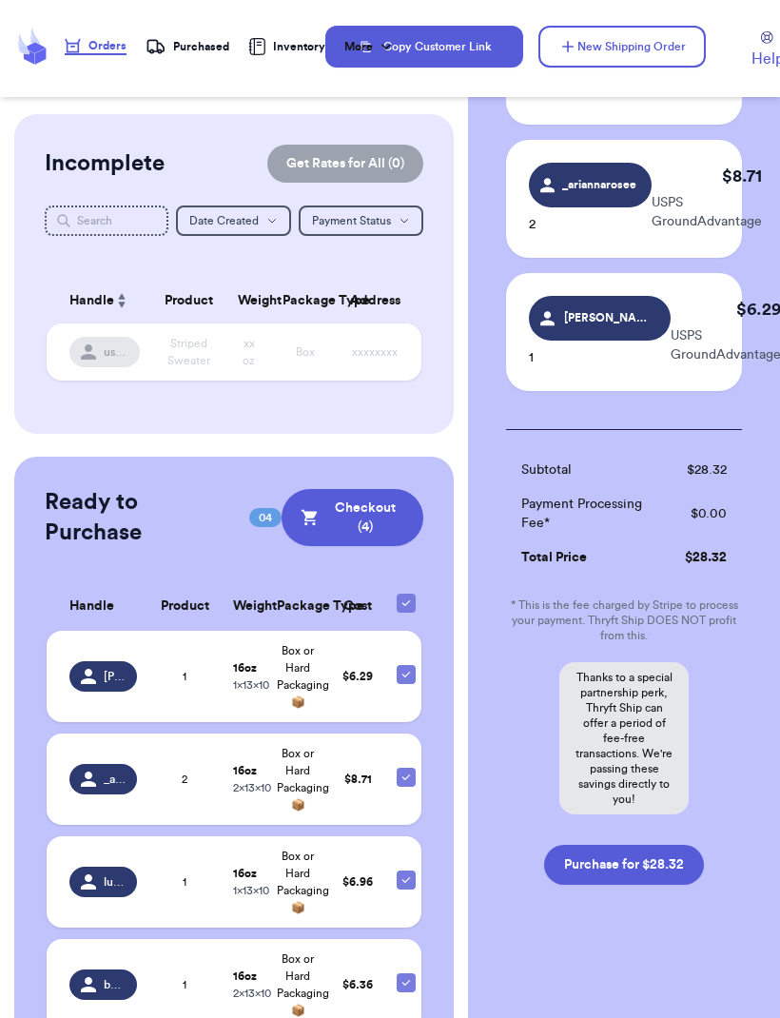
scroll to position [362, 0]
click at [636, 864] on button "Purchase for $28.32" at bounding box center [624, 865] width 160 height 40
checkbox input "false"
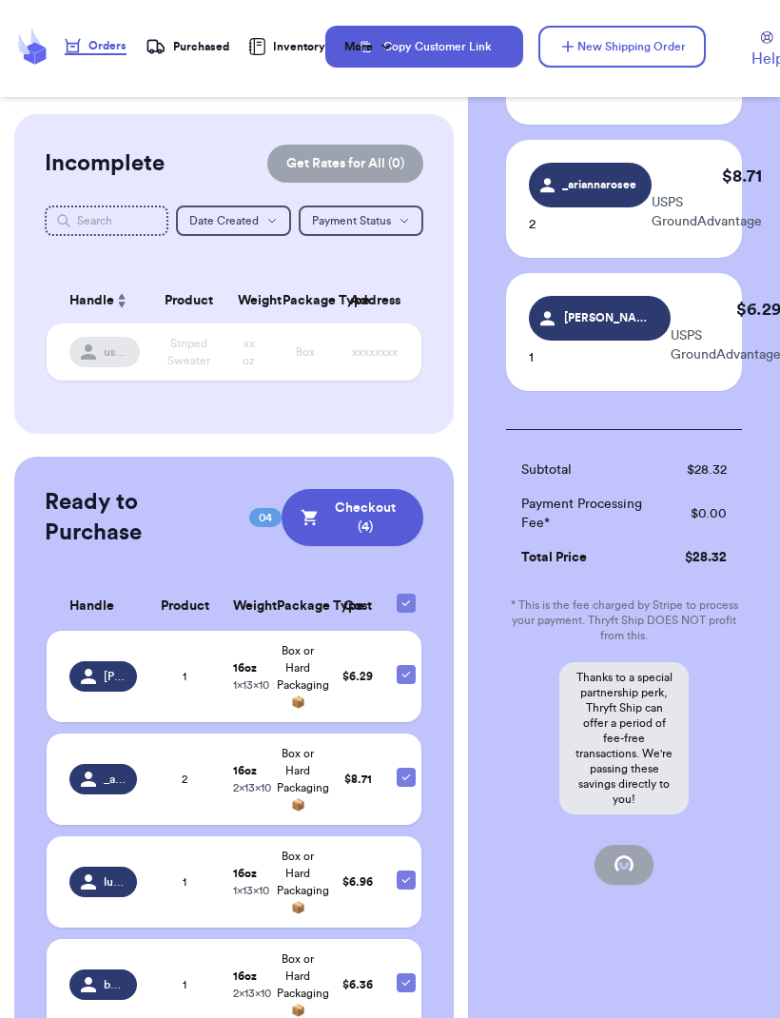
checkbox input "false"
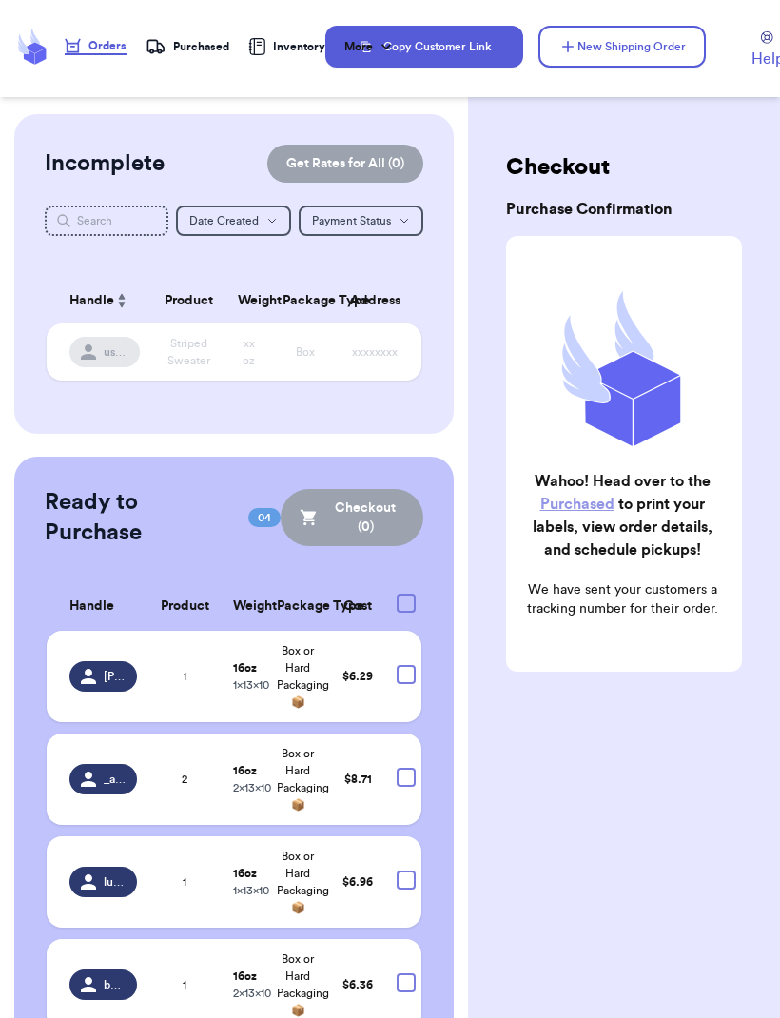
checkbox input "true"
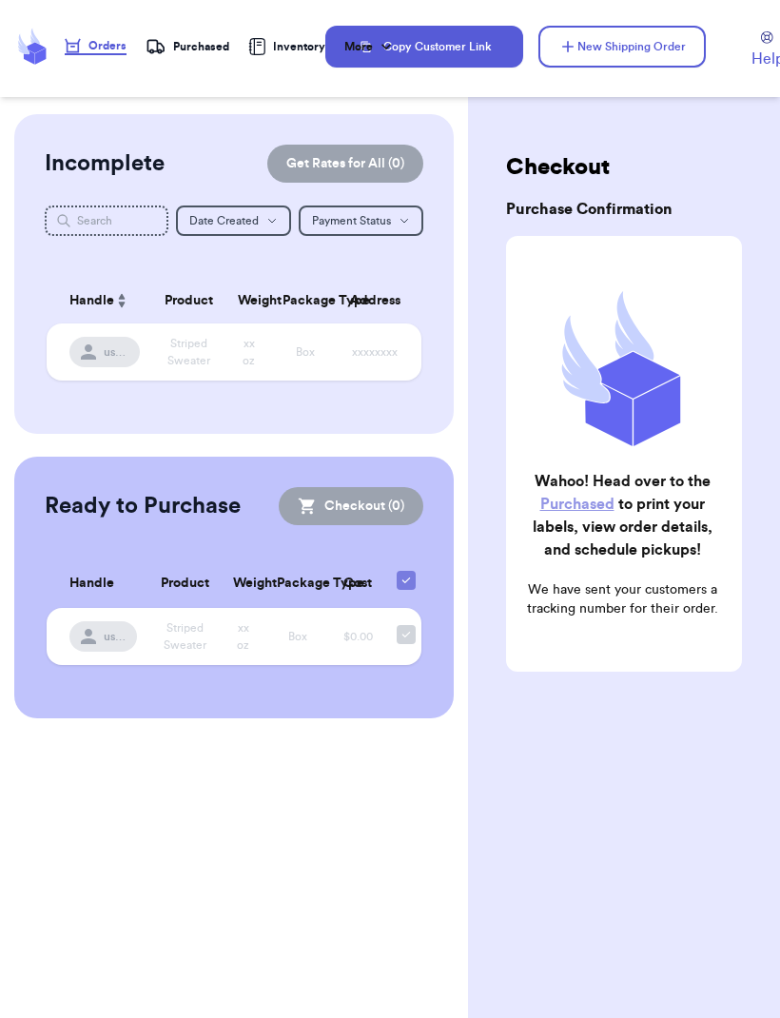
click at [594, 506] on link "Purchased" at bounding box center [577, 504] width 74 height 15
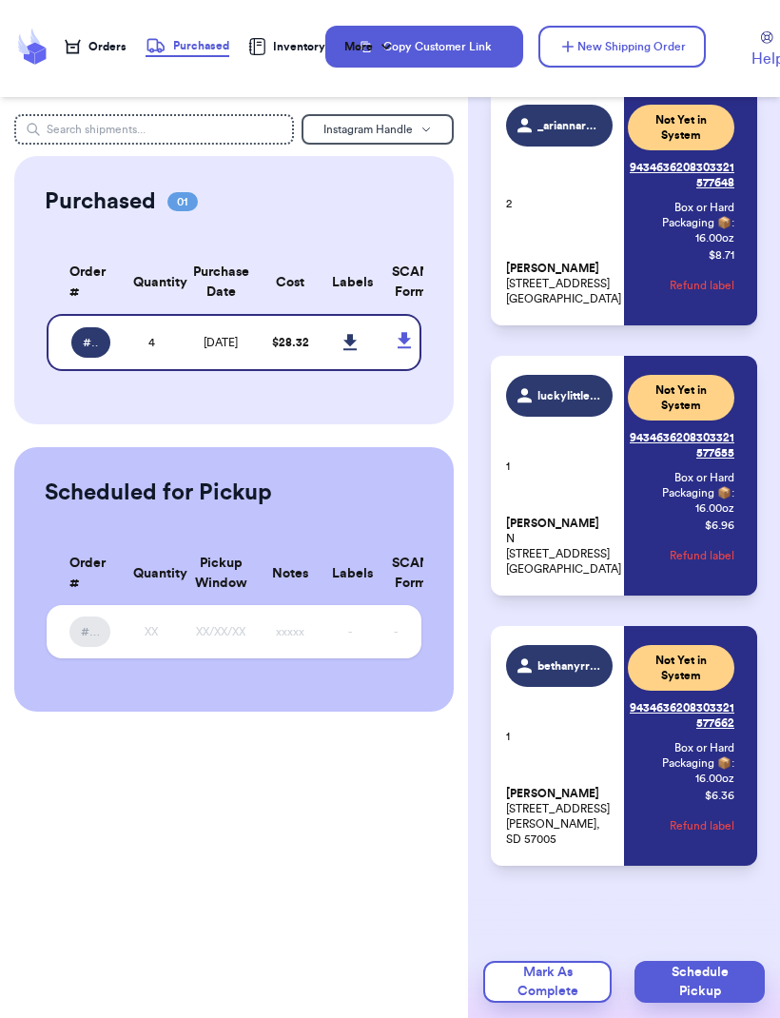
scroll to position [455, 0]
click at [716, 711] on link "Tracking: 9434636208303321577662" at bounding box center [681, 716] width 107 height 46
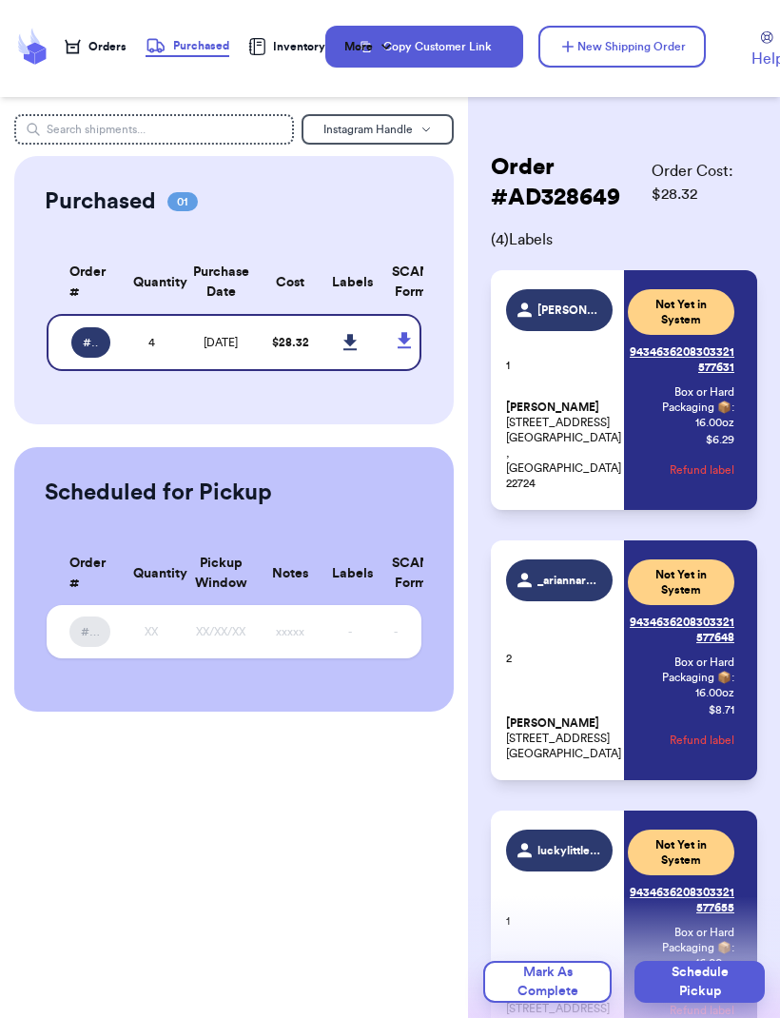
scroll to position [0, 0]
click at [566, 313] on span "abigail_britell" at bounding box center [569, 310] width 63 height 15
click at [549, 435] on p "Abigail Britell 17263 Deerfield Lane Jeffersonton , VA 22724" at bounding box center [559, 445] width 107 height 91
click at [553, 697] on div "_ariannarosee 2 Arianna Ito 926 w Philadelphia St Unit 97 Ontario, CA 91762" at bounding box center [559, 660] width 107 height 202
click at [370, 44] on div "More" at bounding box center [369, 46] width 51 height 19
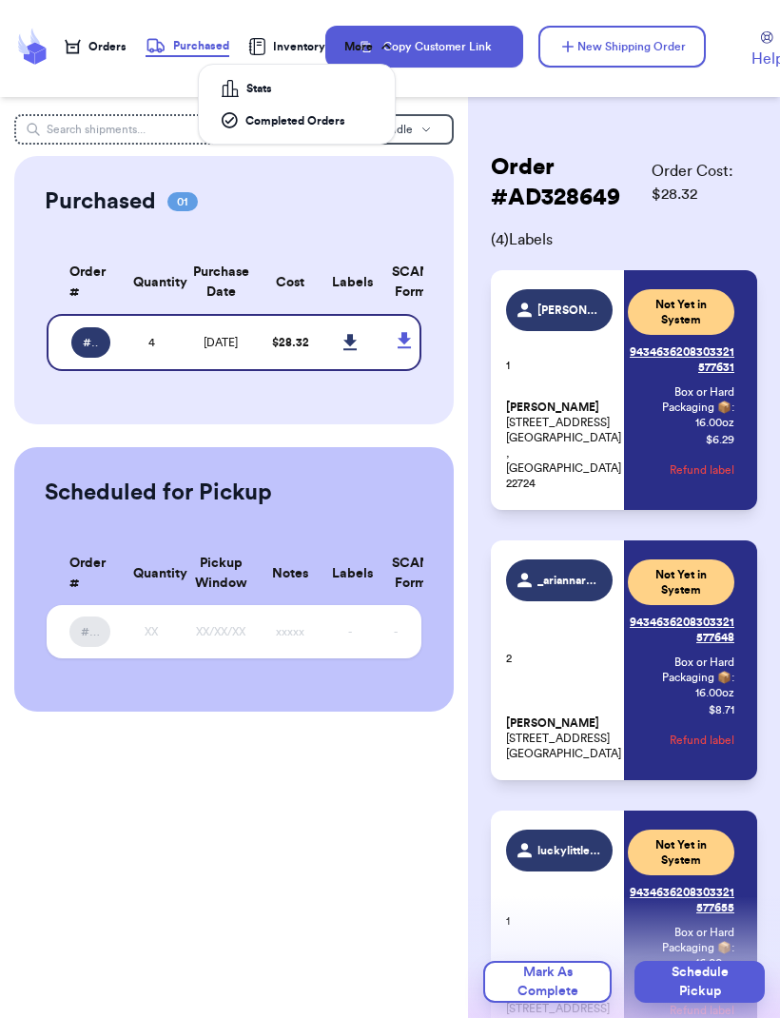
click at [347, 135] on link "Completed Orders" at bounding box center [296, 120] width 181 height 31
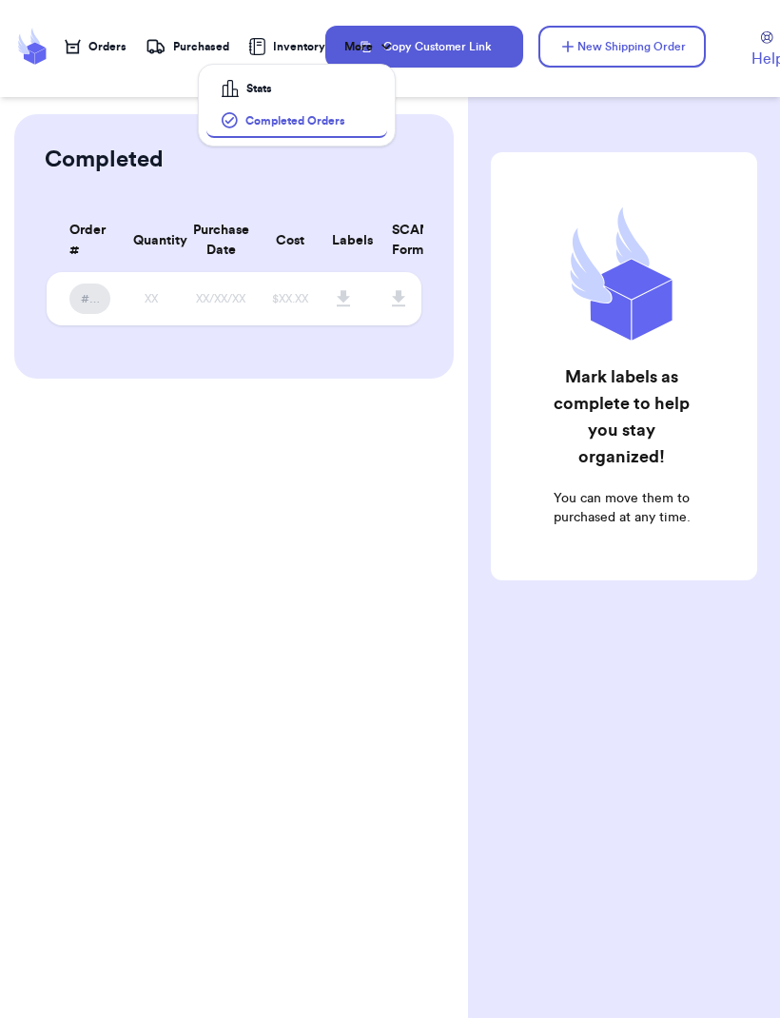
click at [315, 98] on link "Stats" at bounding box center [296, 88] width 181 height 32
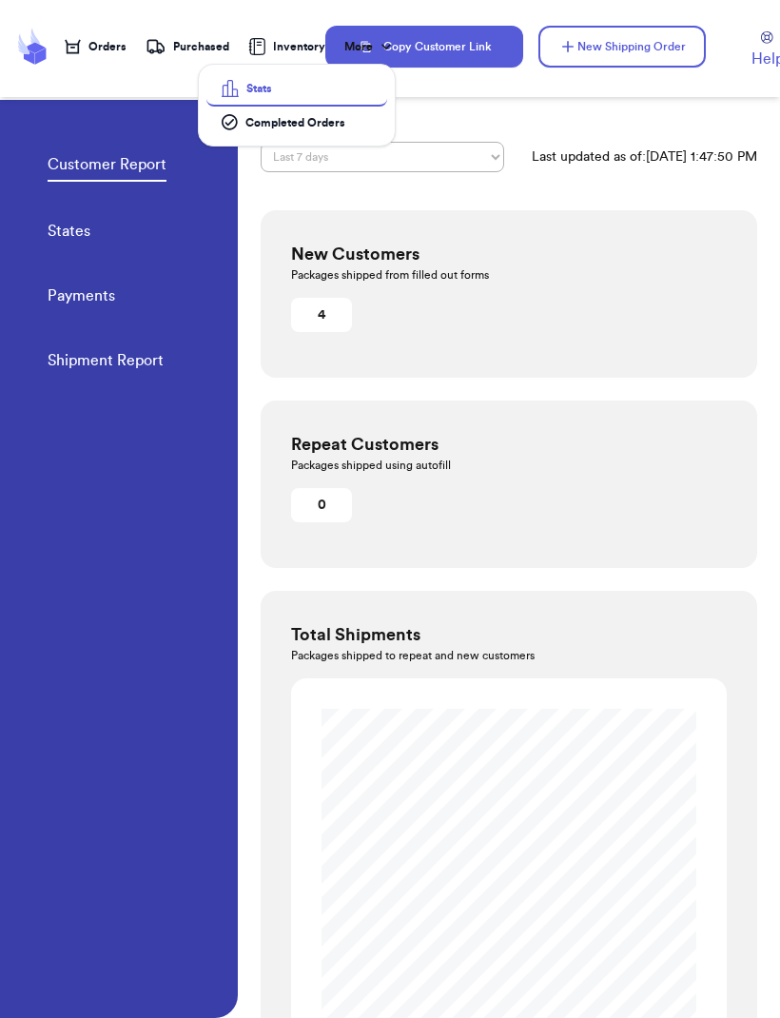
scroll to position [-4, 0]
click at [166, 231] on div "Customer Report States Payments Shipment Report" at bounding box center [143, 257] width 190 height 314
click at [73, 231] on link "States" at bounding box center [69, 233] width 43 height 27
select select "LAST_30_DAYS"
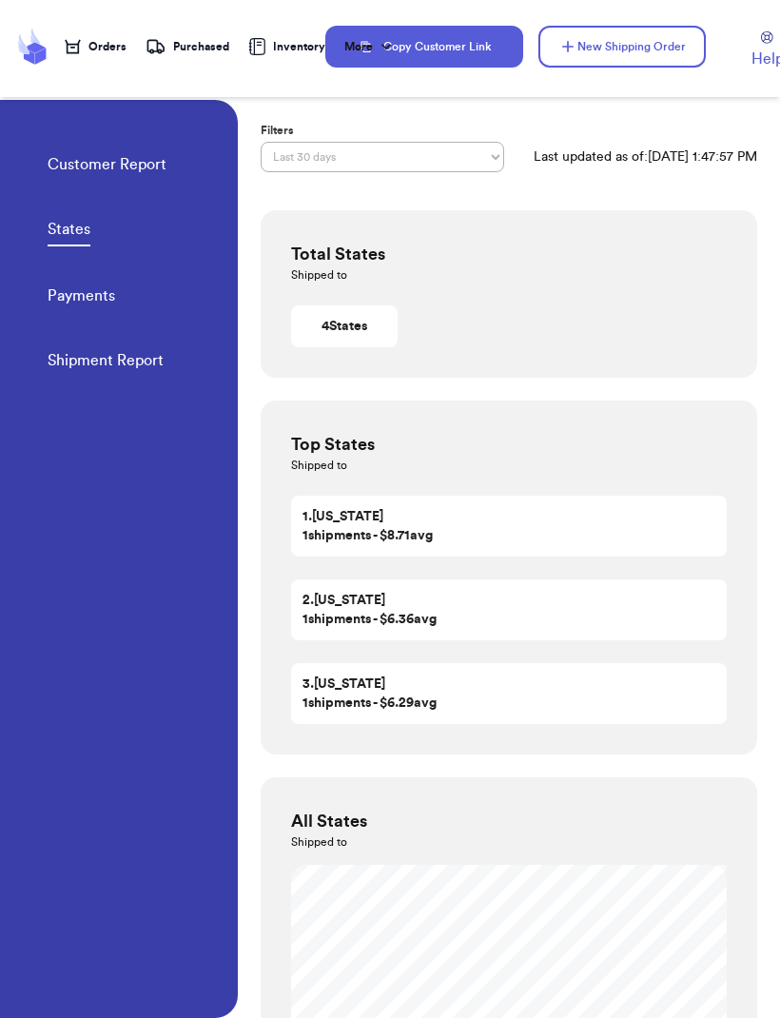
click at [167, 52] on div "Purchased" at bounding box center [188, 46] width 84 height 19
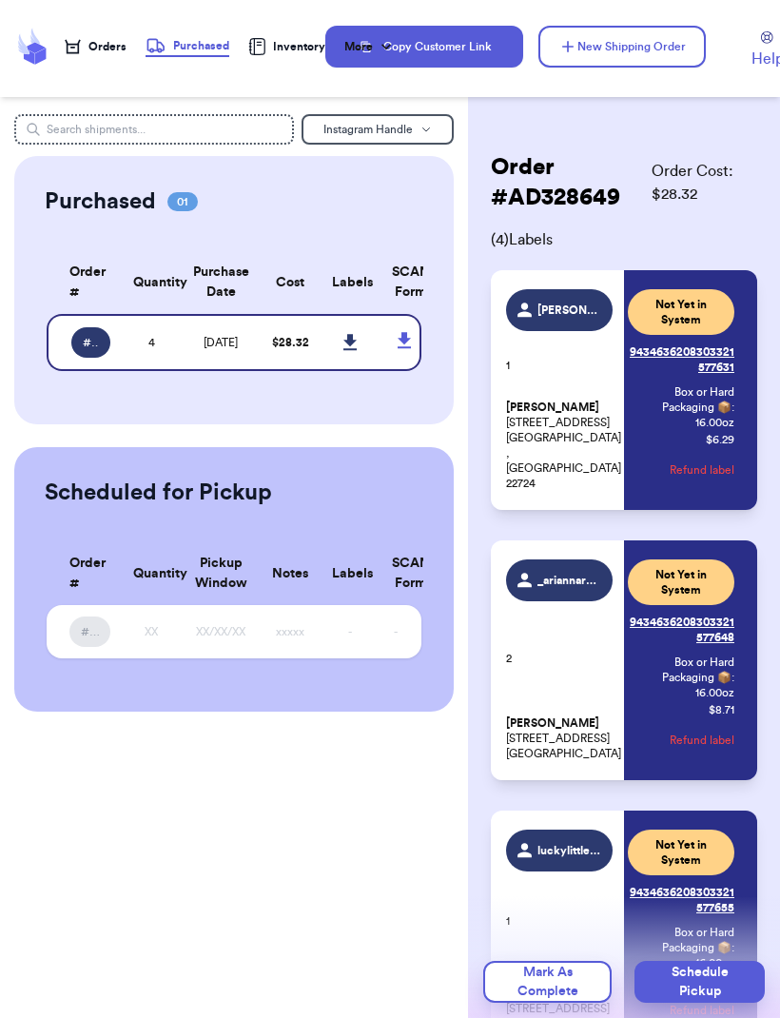
click at [194, 54] on div "Purchased" at bounding box center [188, 45] width 84 height 19
click at [731, 961] on button "Schedule Pickup" at bounding box center [700, 982] width 130 height 42
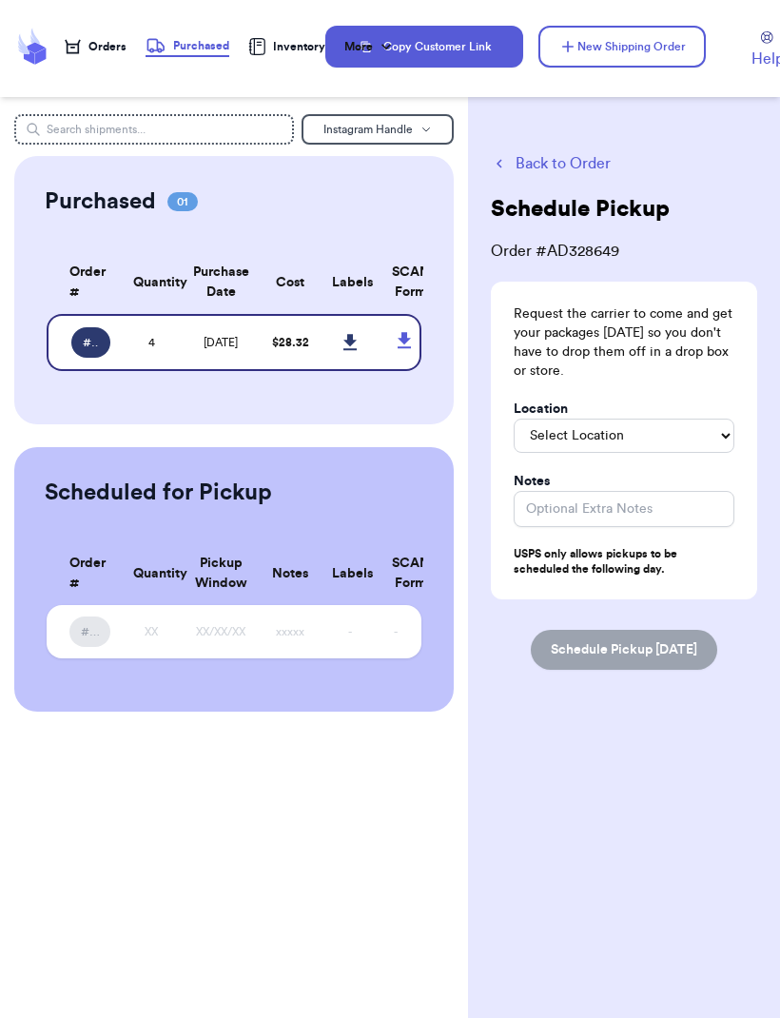
click at [567, 172] on button "Back to Order" at bounding box center [624, 163] width 266 height 23
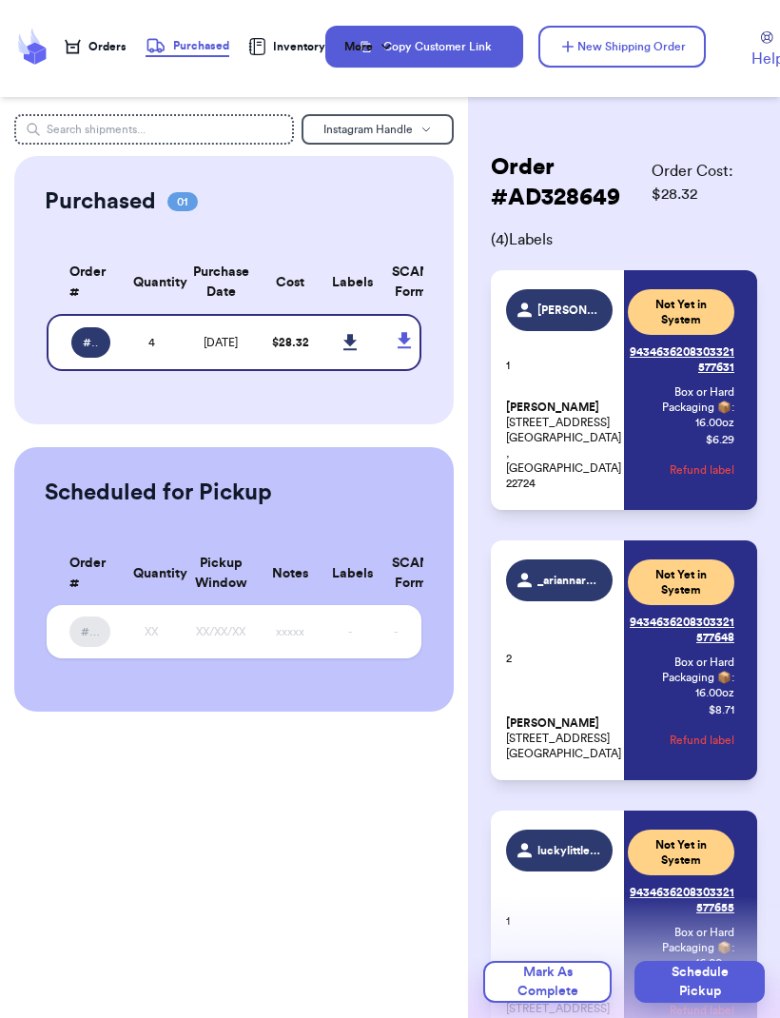
click at [681, 314] on span "Not Yet in System" at bounding box center [681, 312] width 84 height 30
click at [689, 628] on link "Tracking: 9434636208303321577648" at bounding box center [681, 630] width 107 height 46
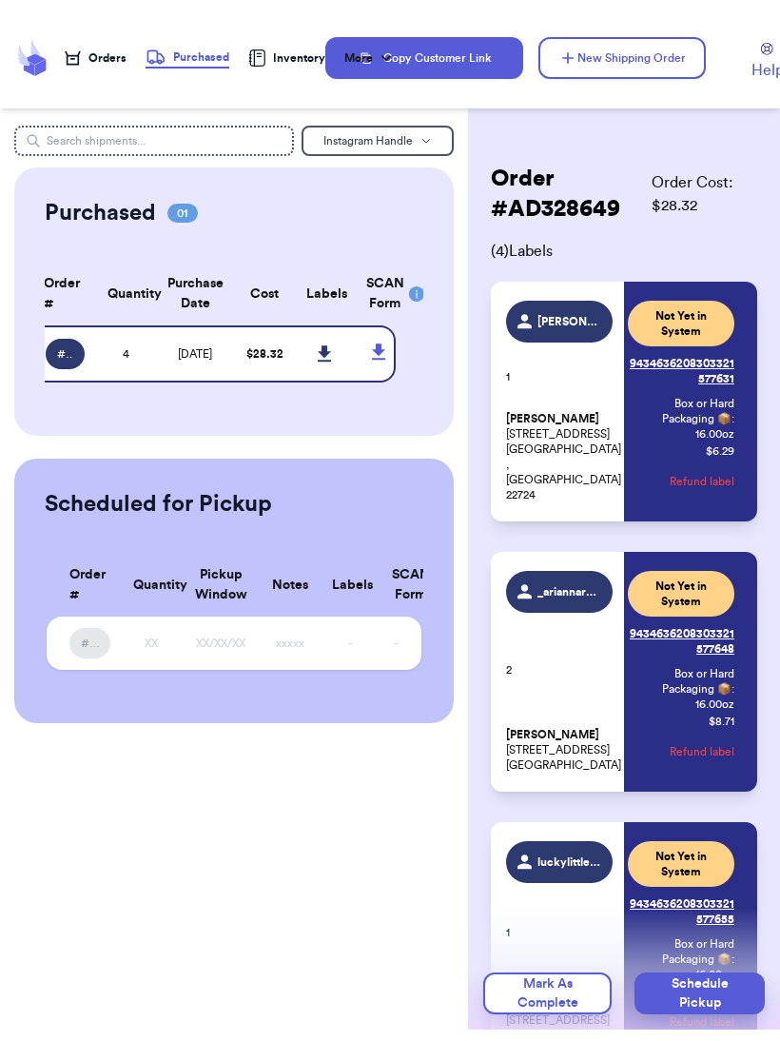
scroll to position [0, 26]
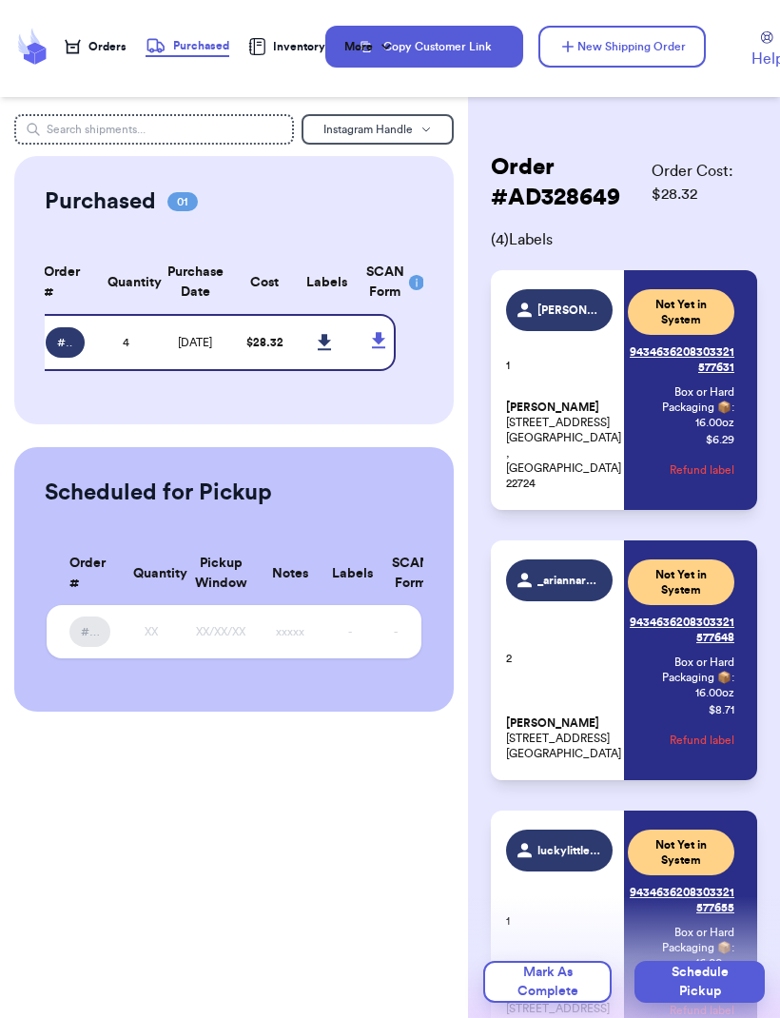
click at [319, 351] on icon at bounding box center [325, 342] width 14 height 17
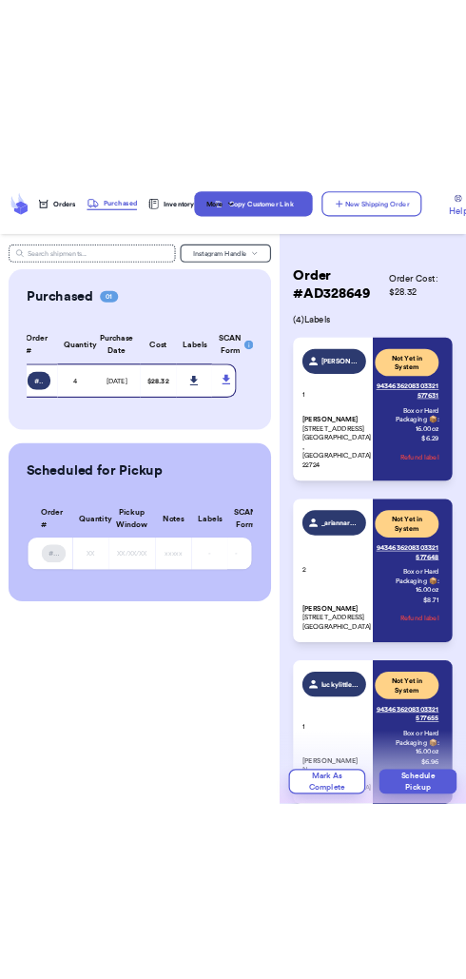
scroll to position [0, 0]
